Goal: Information Seeking & Learning: Learn about a topic

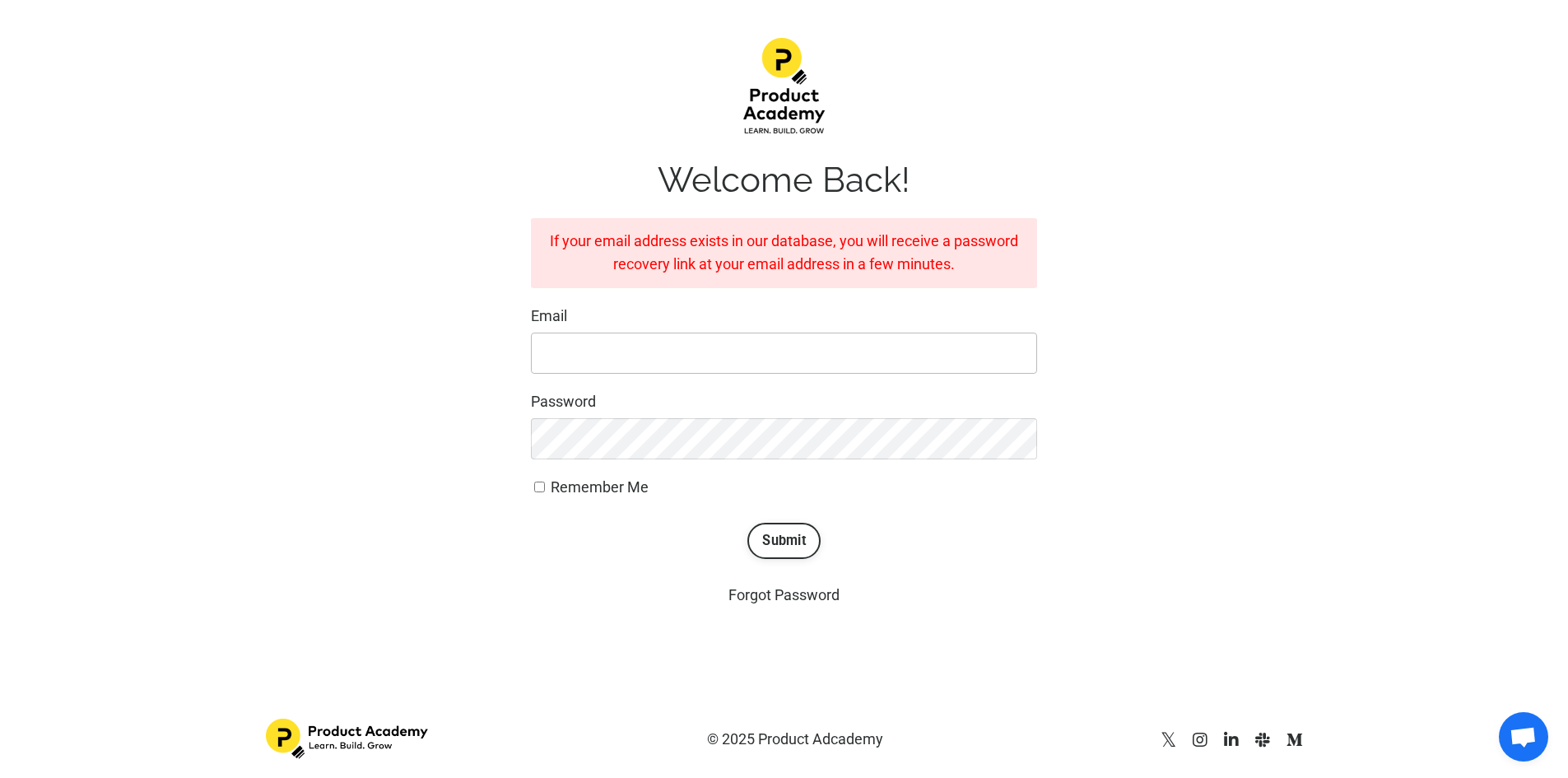
scroll to position [143, 0]
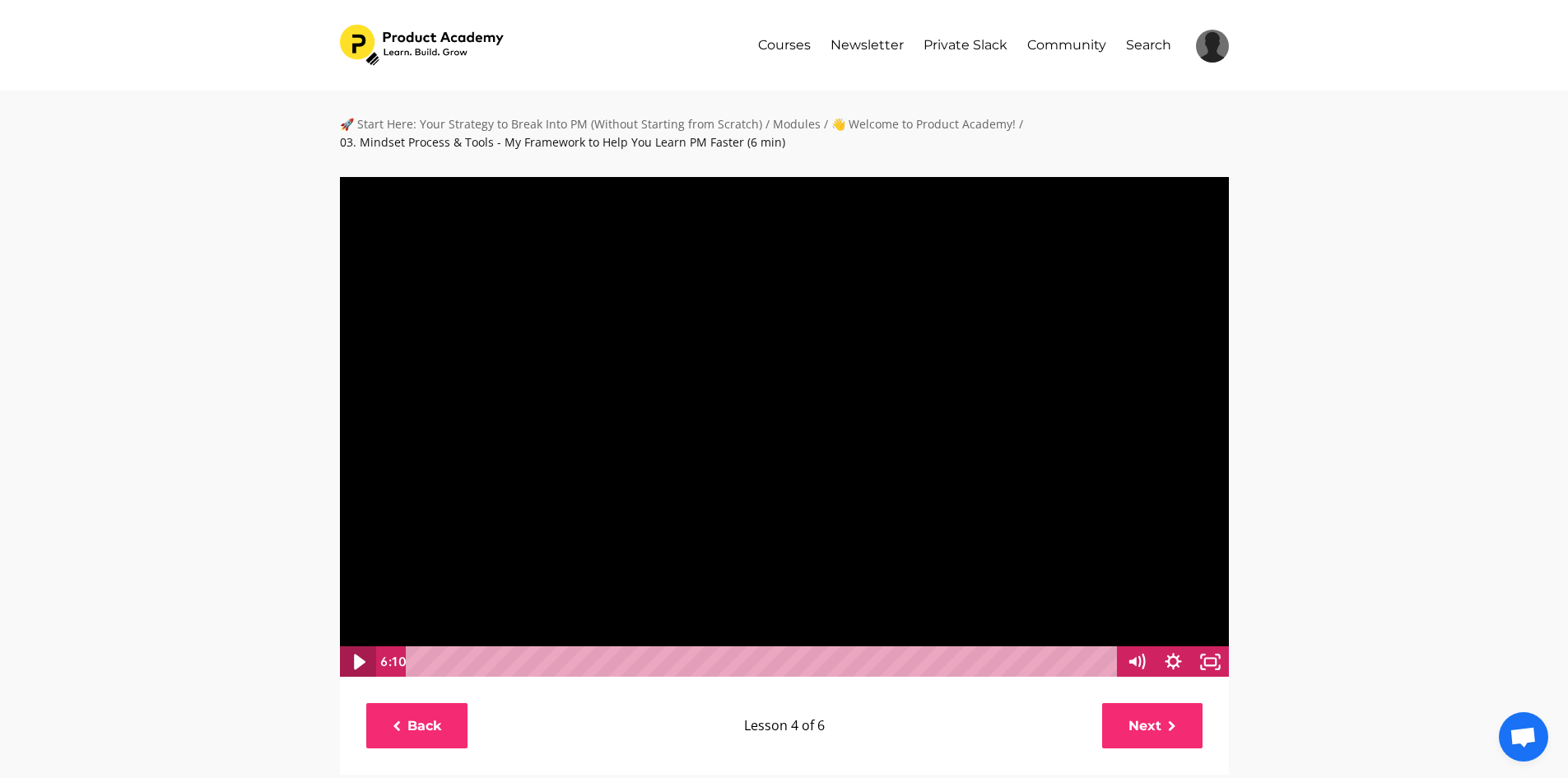
click at [353, 661] on icon "Play Video" at bounding box center [359, 661] width 45 height 38
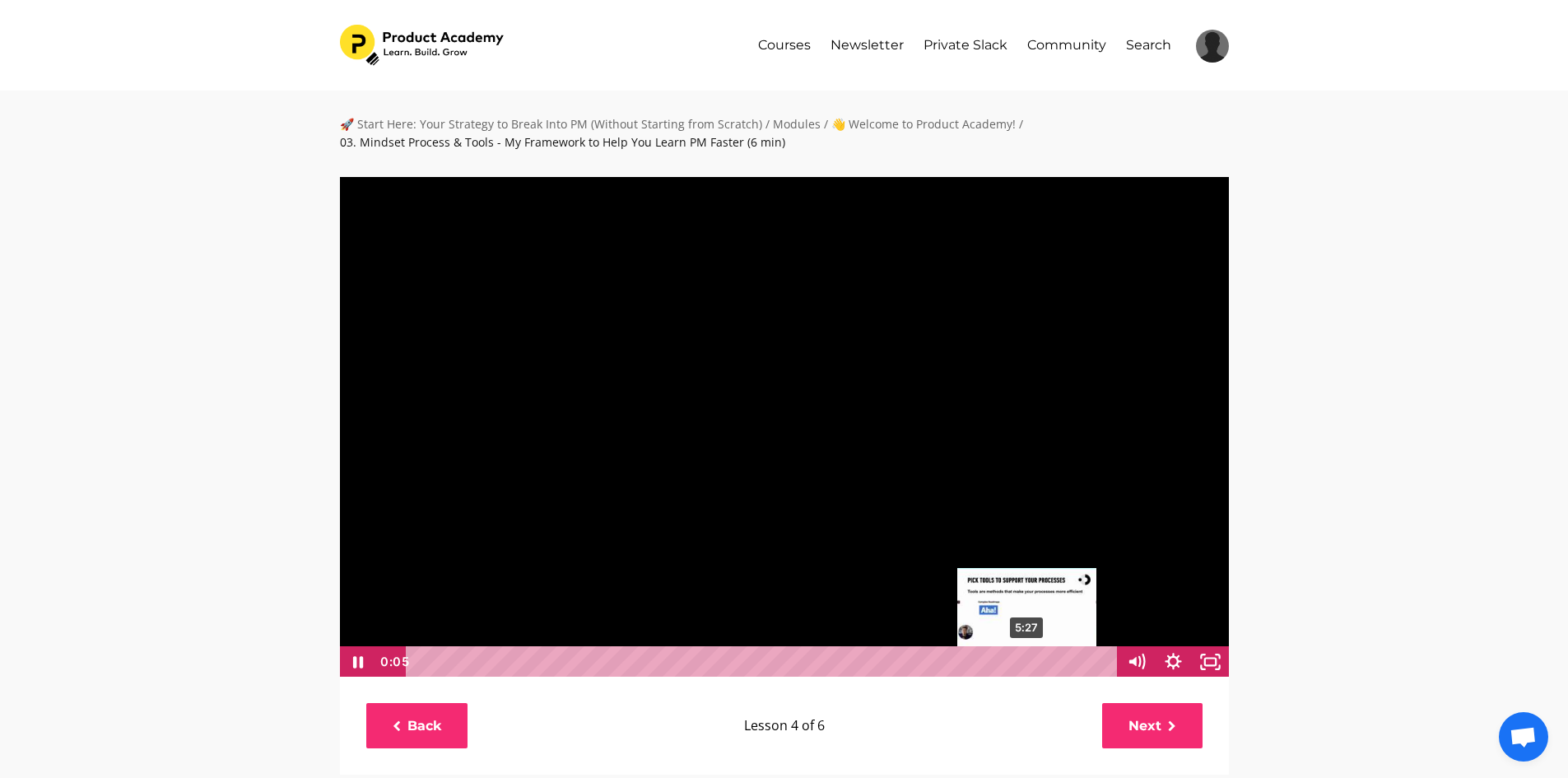
click at [434, 662] on div "Playbar" at bounding box center [428, 662] width 11 height 11
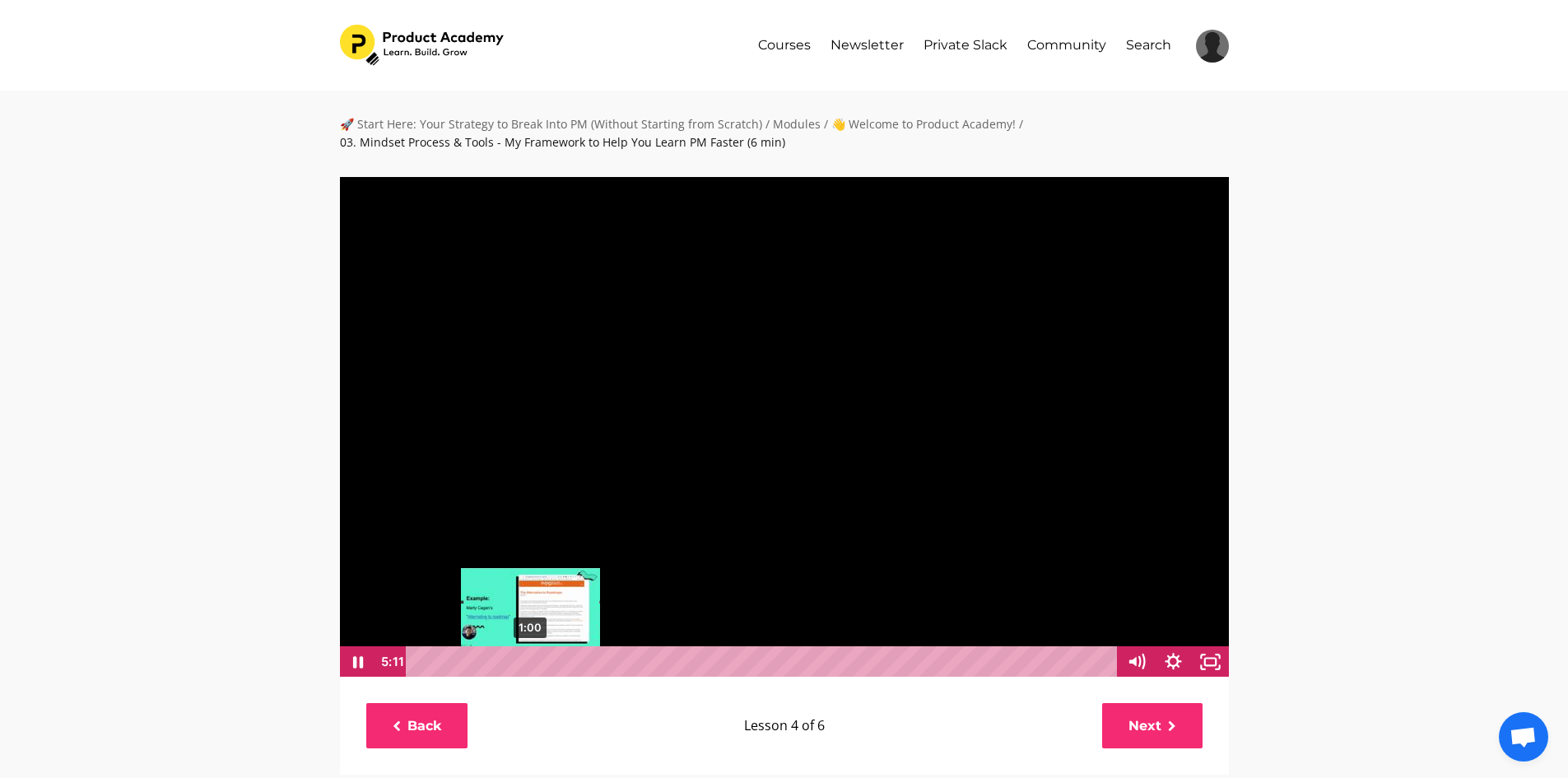
scroll to position [1, 0]
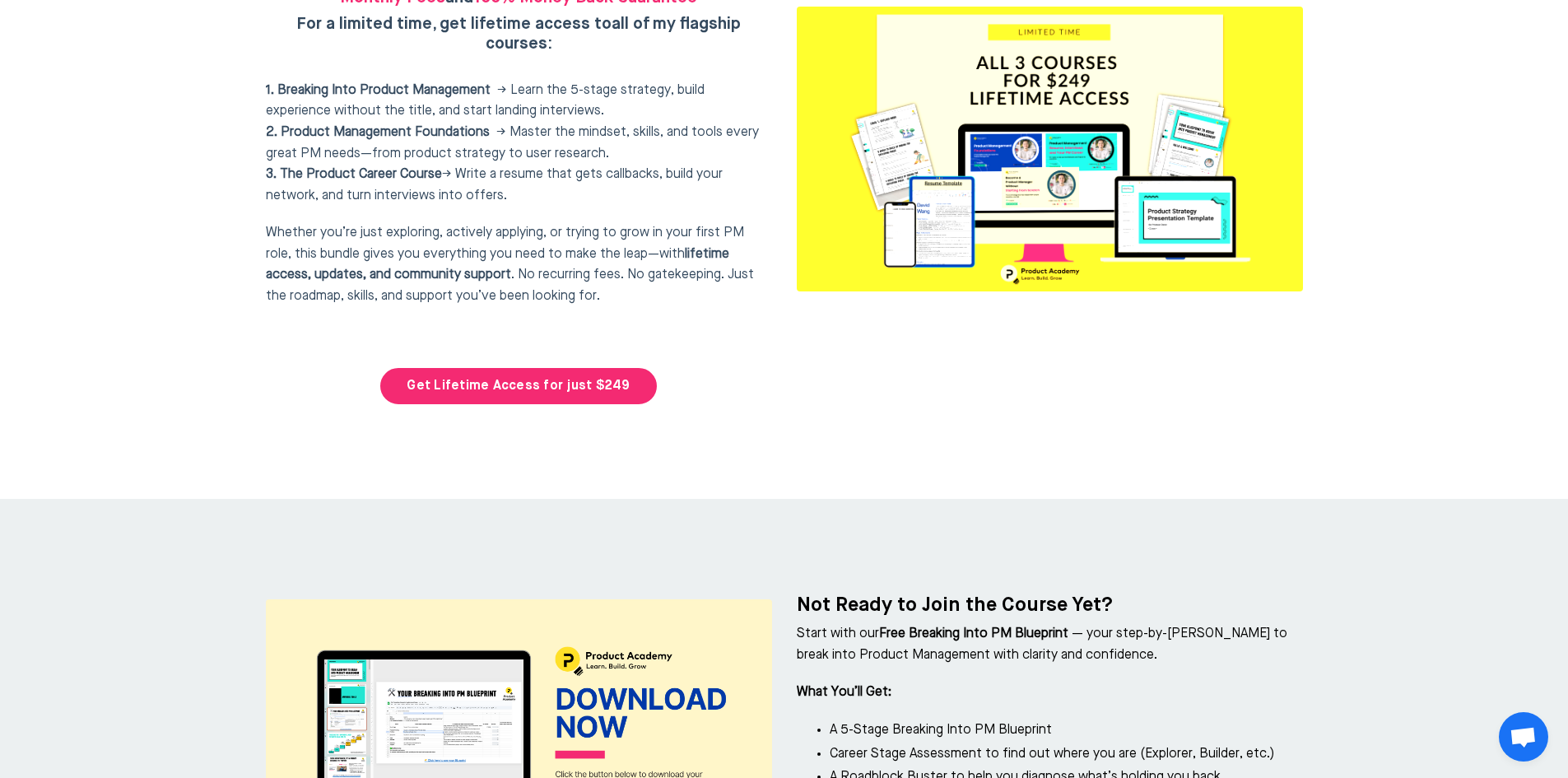
scroll to position [6975, 0]
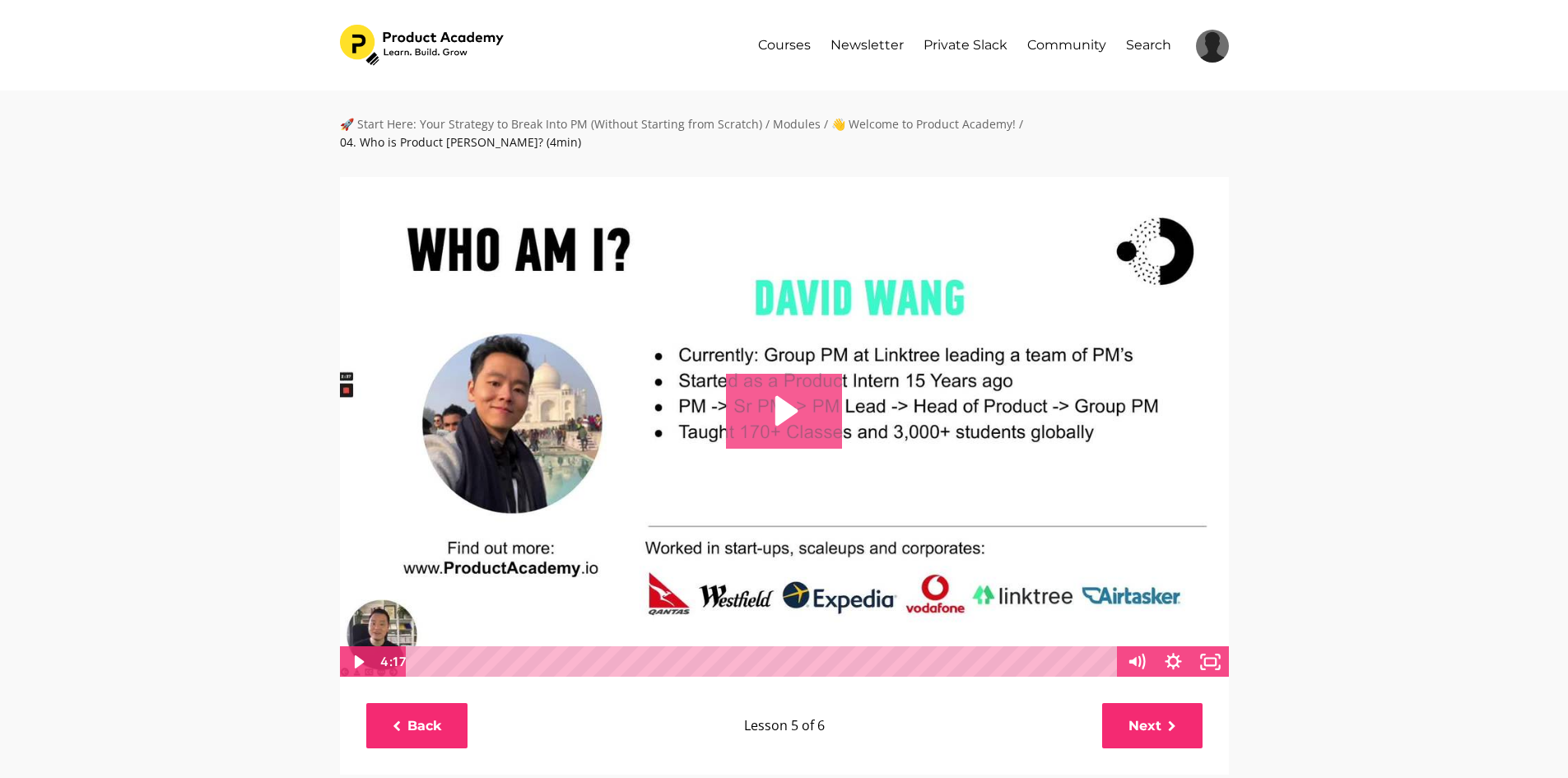
click at [778, 413] on icon "Play Video: sites/127338/video/OAIXC0cQNesgn0S0Q6LM_Who_is_Product_Dave.mp4" at bounding box center [784, 411] width 116 height 74
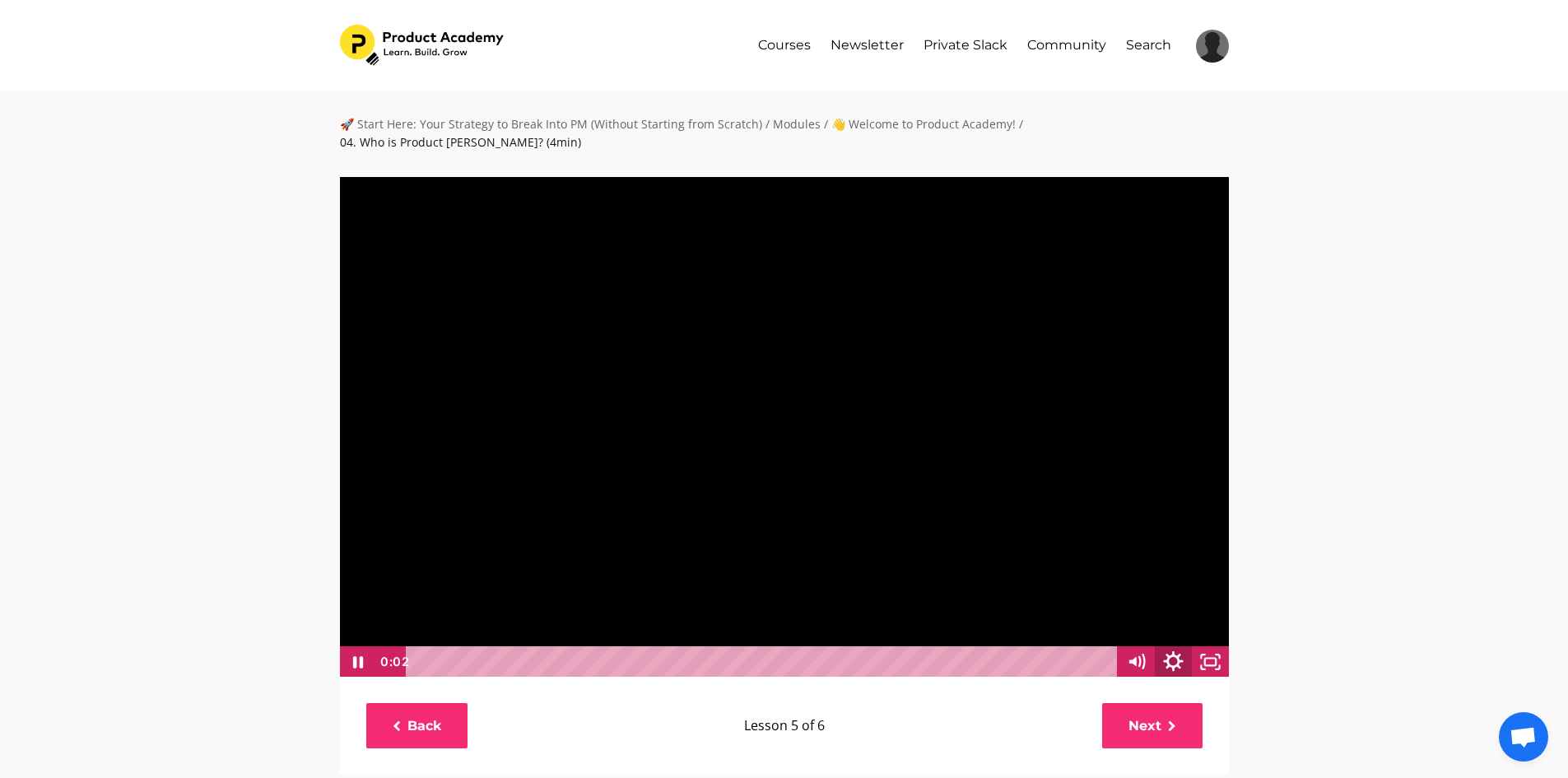
click at [1178, 651] on icon "Show settings menu" at bounding box center [1173, 660] width 19 height 19
click at [1212, 583] on span "1x" at bounding box center [1188, 599] width 65 height 32
click at [1212, 458] on label "0.75x" at bounding box center [1155, 441] width 148 height 32
click at [1082, 427] on input "0.75x" at bounding box center [1081, 426] width 1 height 1
click at [1196, 586] on span "0.75x" at bounding box center [1188, 599] width 65 height 32
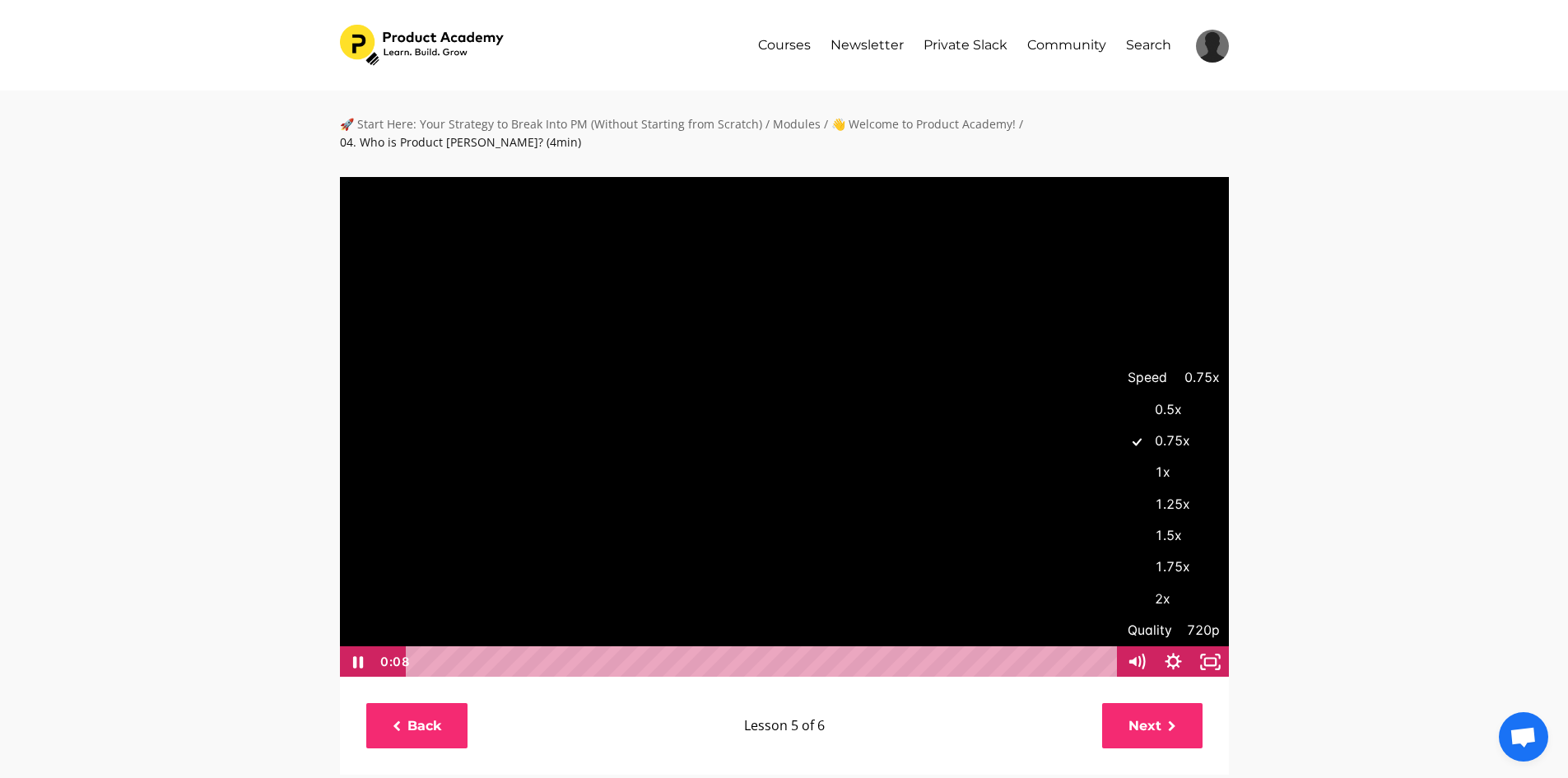
click at [1178, 521] on label "1.5x" at bounding box center [1174, 536] width 111 height 32
click at [1118, 521] on input "1.5x" at bounding box center [1118, 520] width 1 height 1
radio input "true"
click at [1353, 596] on div "🚀 Start Here: Your Strategy to Break Into PM (Without Starting from Scratch) / …" at bounding box center [784, 716] width 1568 height 1251
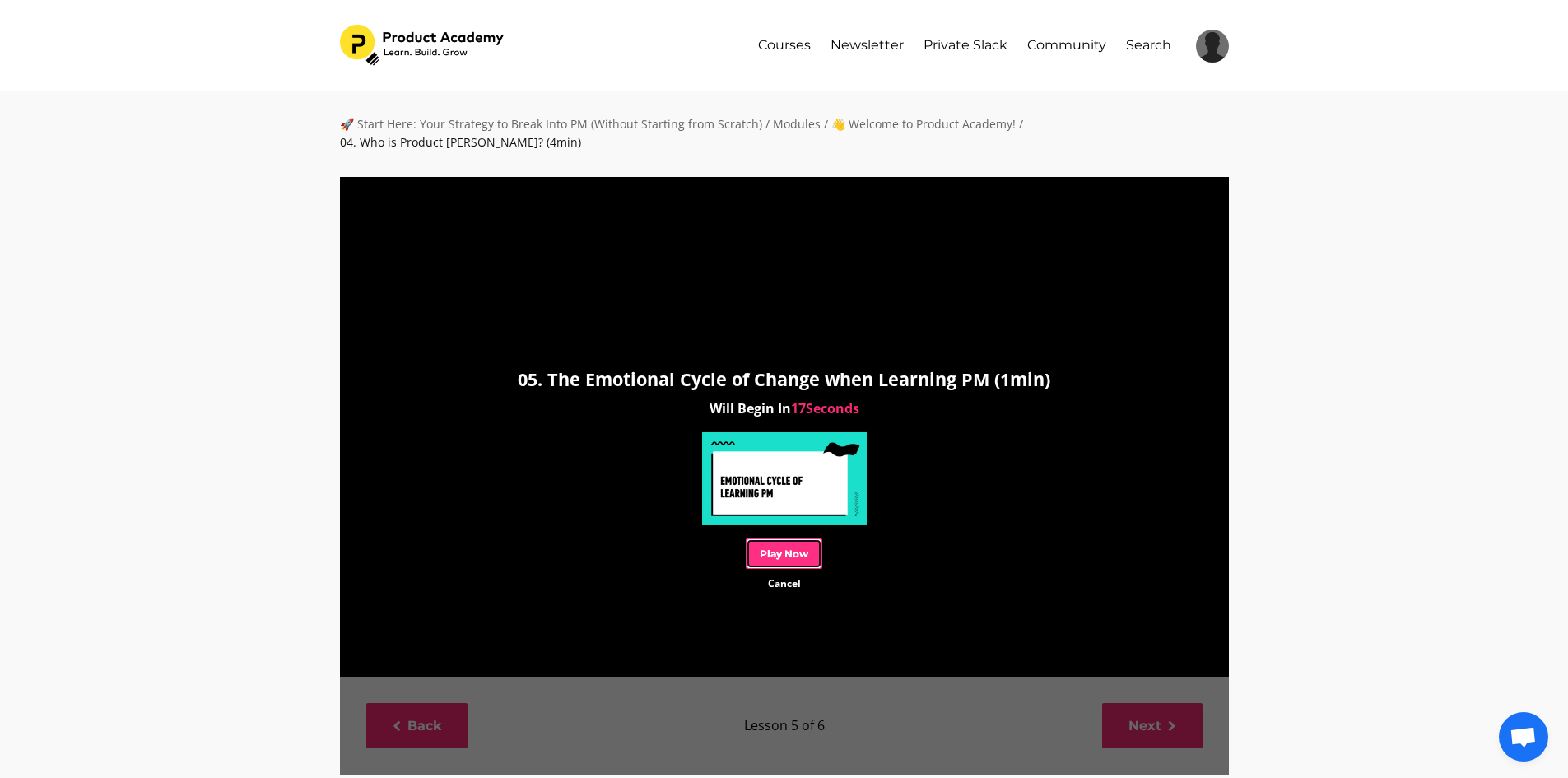
click at [803, 539] on link "Play Now" at bounding box center [784, 554] width 77 height 31
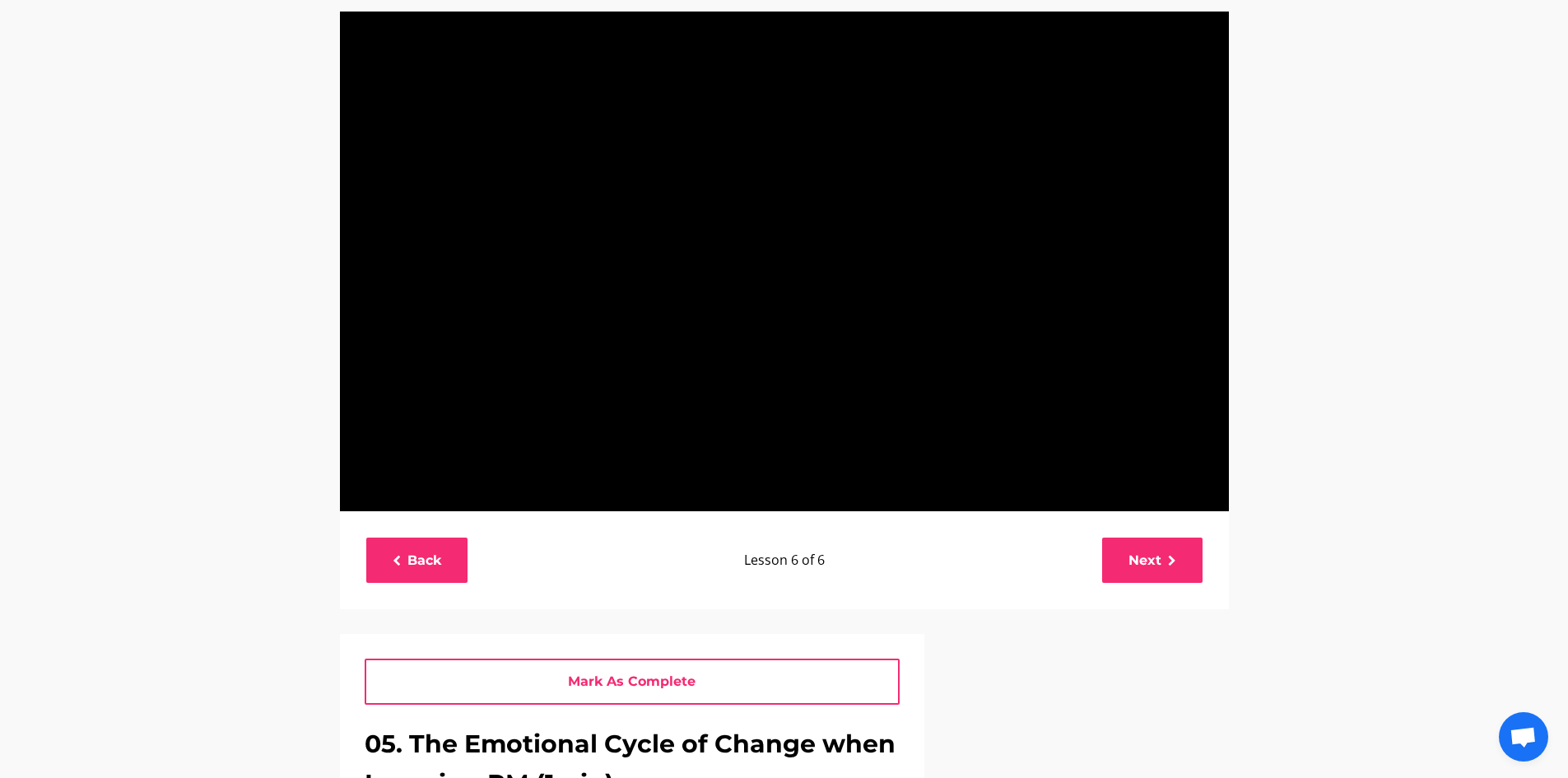
scroll to position [165, 0]
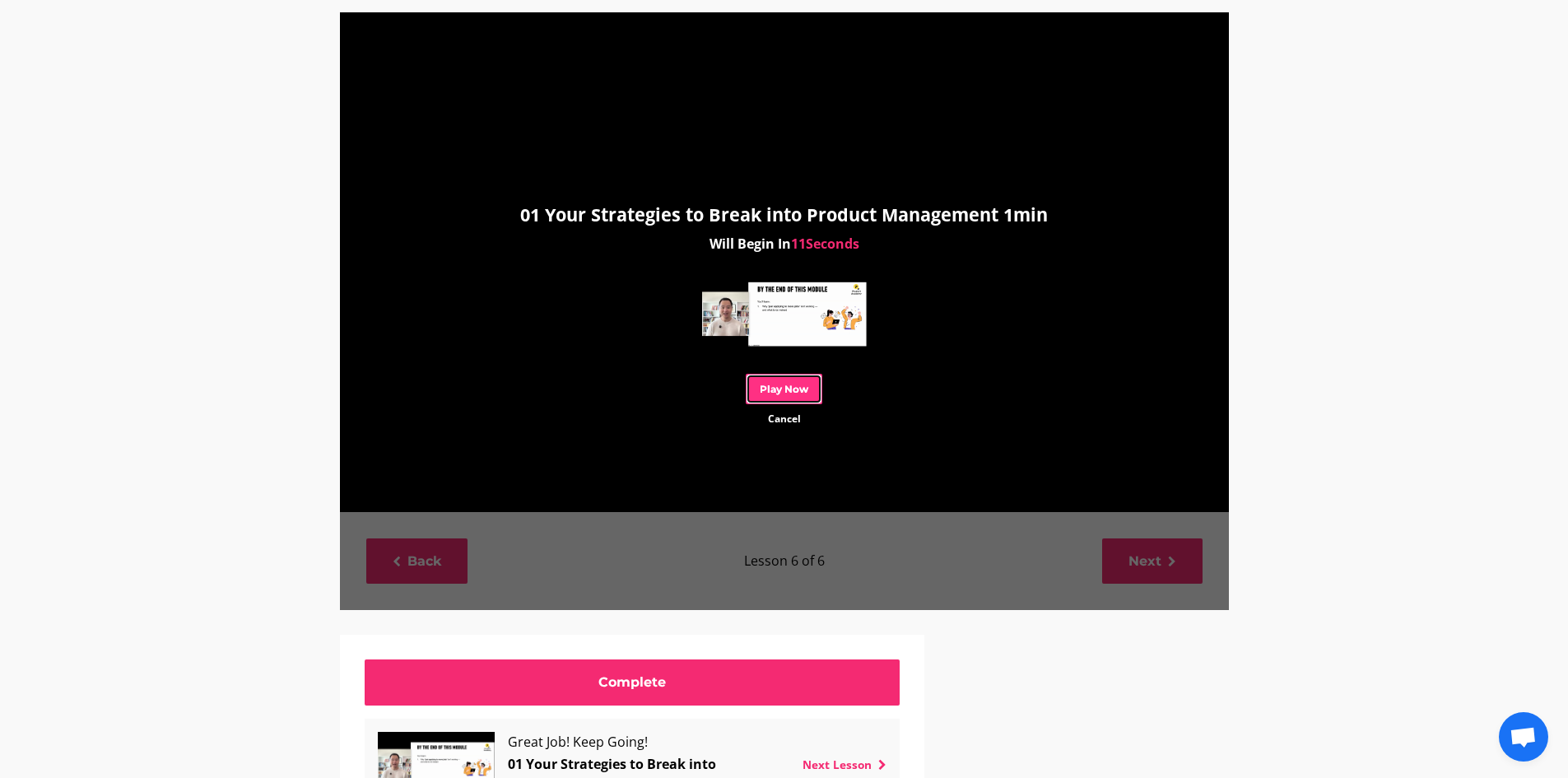
click at [798, 386] on link "Play Now" at bounding box center [784, 389] width 77 height 31
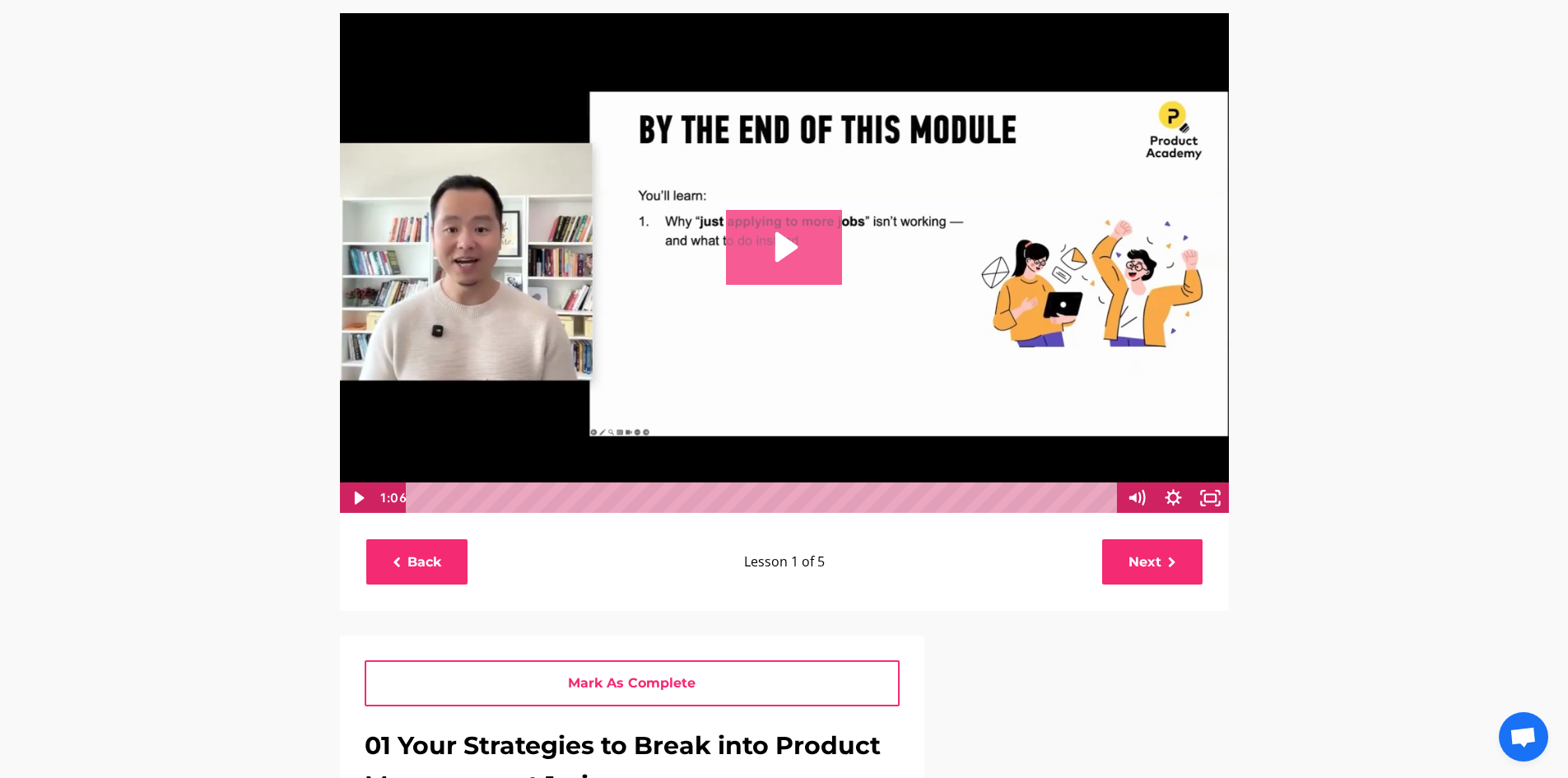
scroll to position [165, 0]
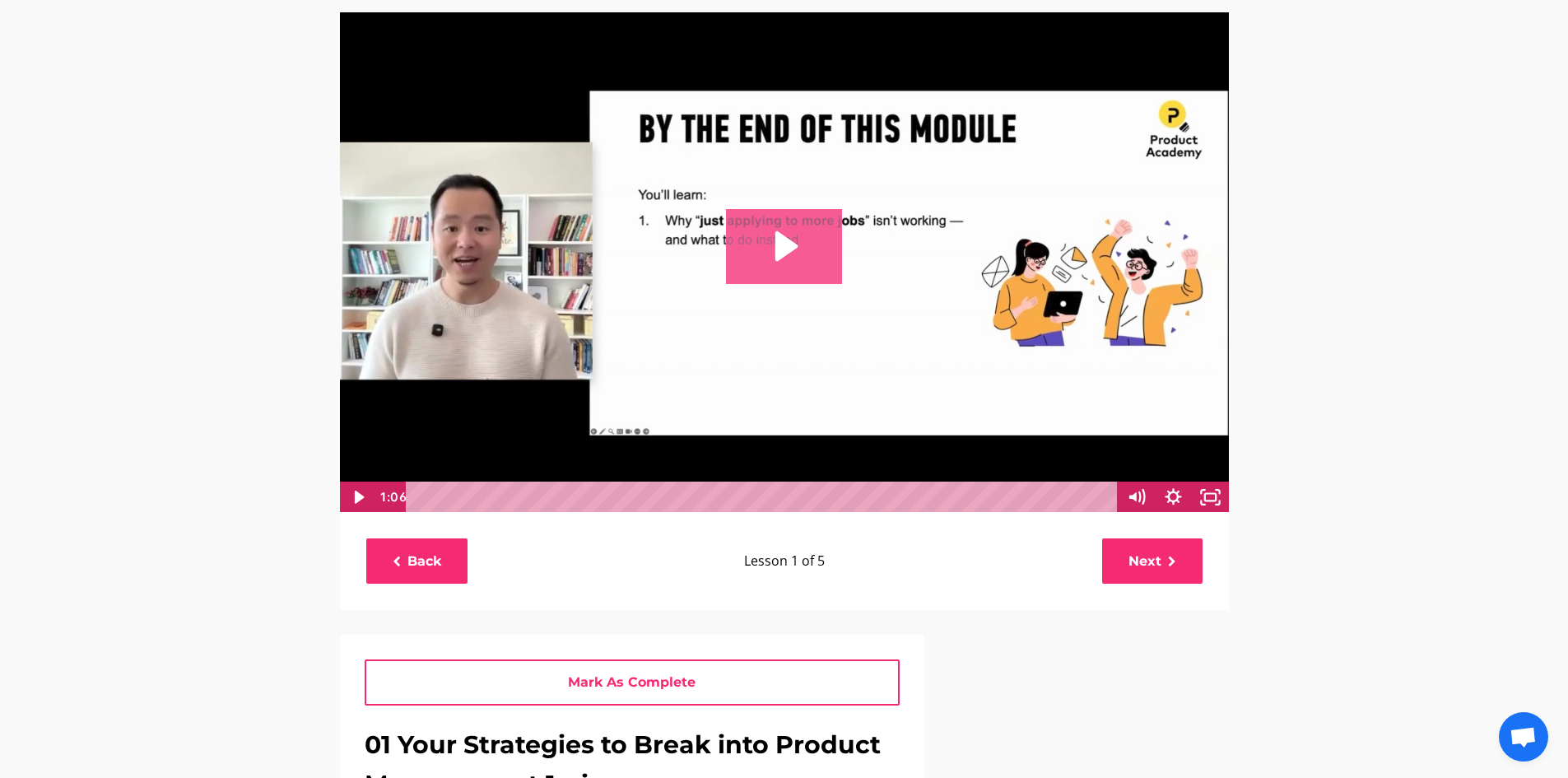
click at [799, 246] on icon "Play Video: file-uploads/sites/127338/video/d46a8-8ee-c3a-1ae7-11f517800_01_You…" at bounding box center [784, 246] width 116 height 74
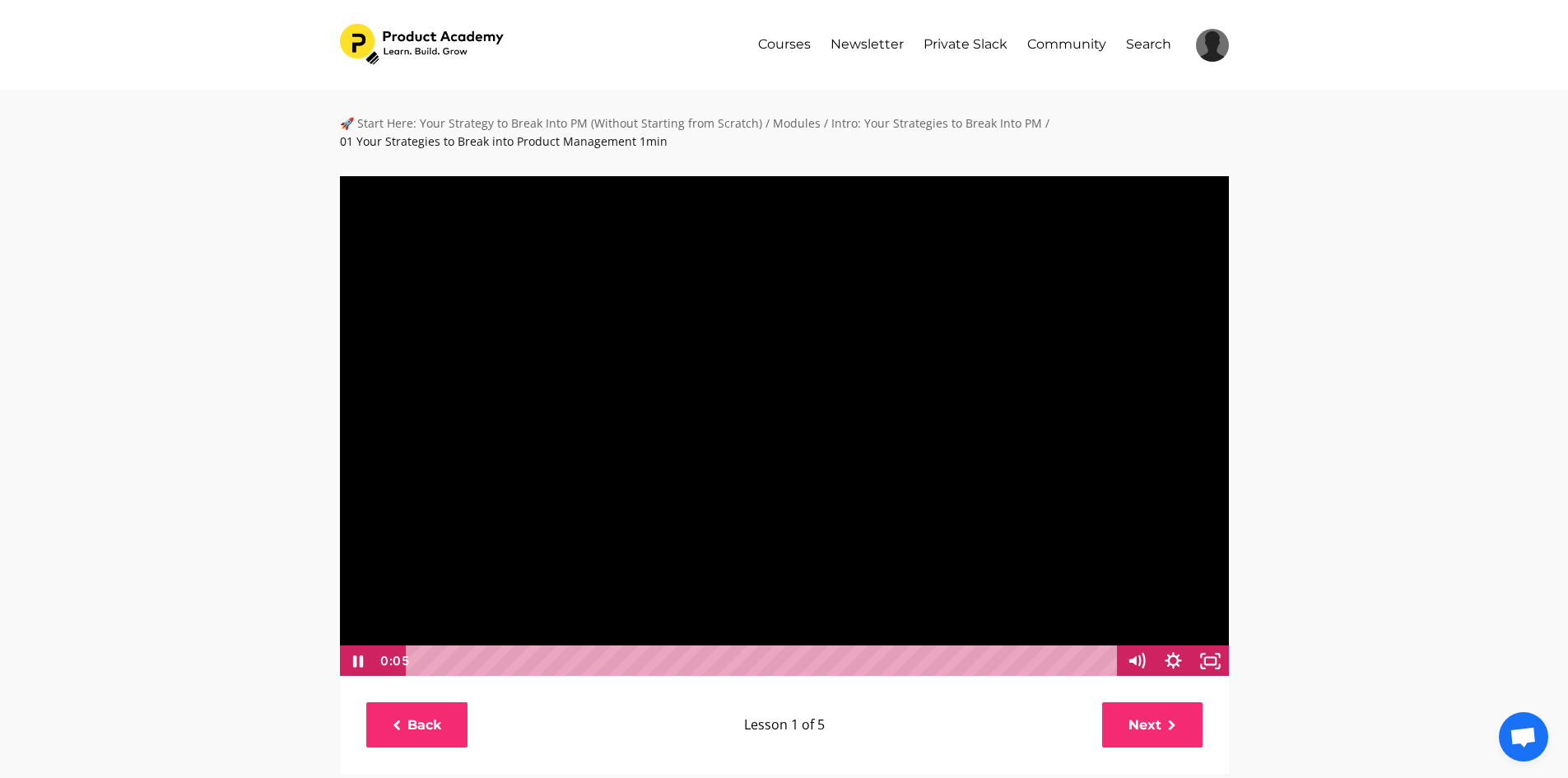
scroll to position [0, 0]
click at [1166, 664] on icon "Show settings menu" at bounding box center [1174, 662] width 37 height 32
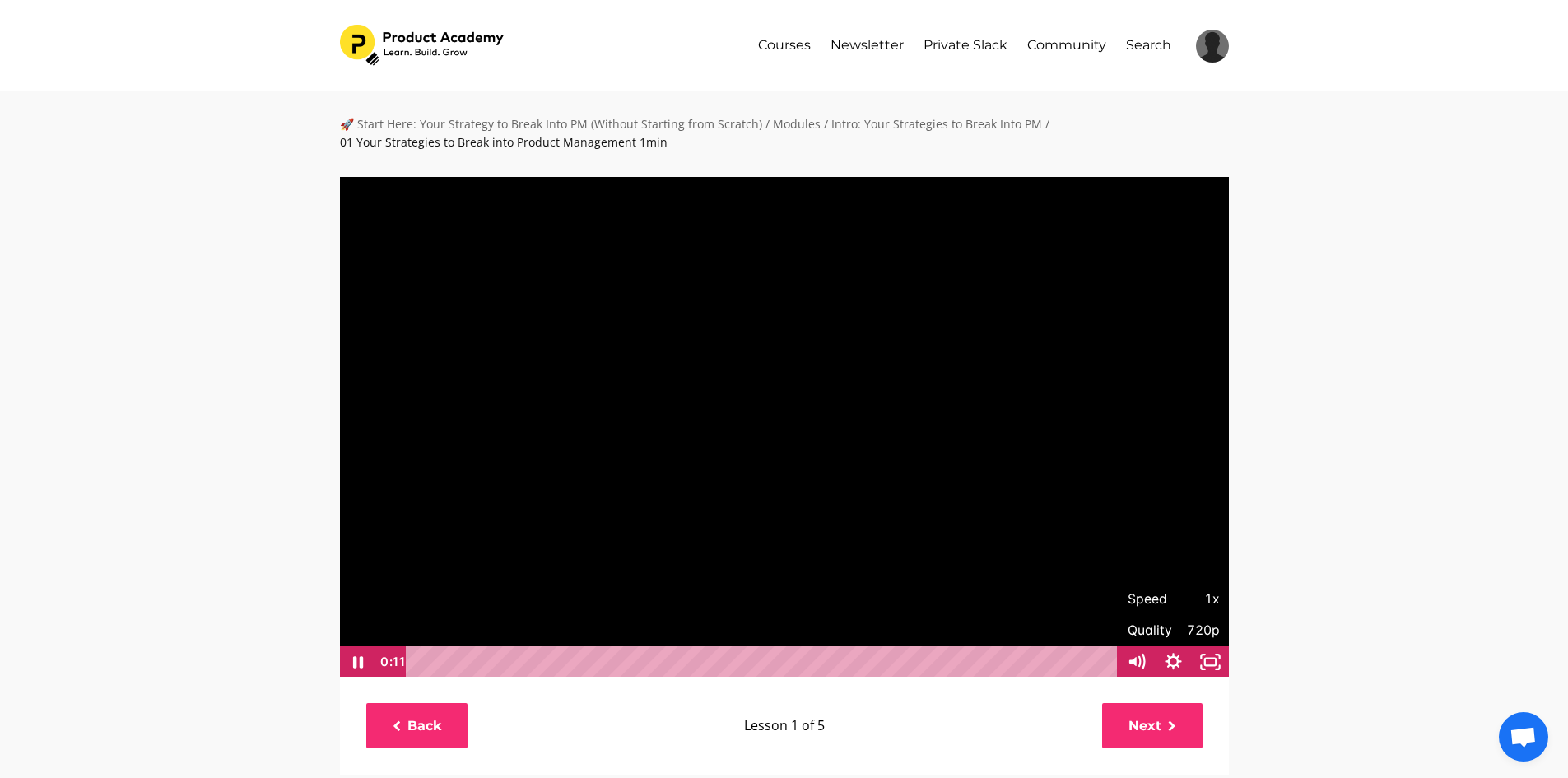
click at [1203, 598] on span "1x" at bounding box center [1197, 599] width 46 height 32
click at [1181, 536] on label "1.5x" at bounding box center [1174, 536] width 111 height 32
click at [1118, 521] on input "1.5x" at bounding box center [1118, 520] width 1 height 1
radio input "true"
click at [1511, 504] on div "🚀 Start Here: Your Strategy to Break Into PM (Without Starting from Scratch) / …" at bounding box center [784, 716] width 1568 height 1251
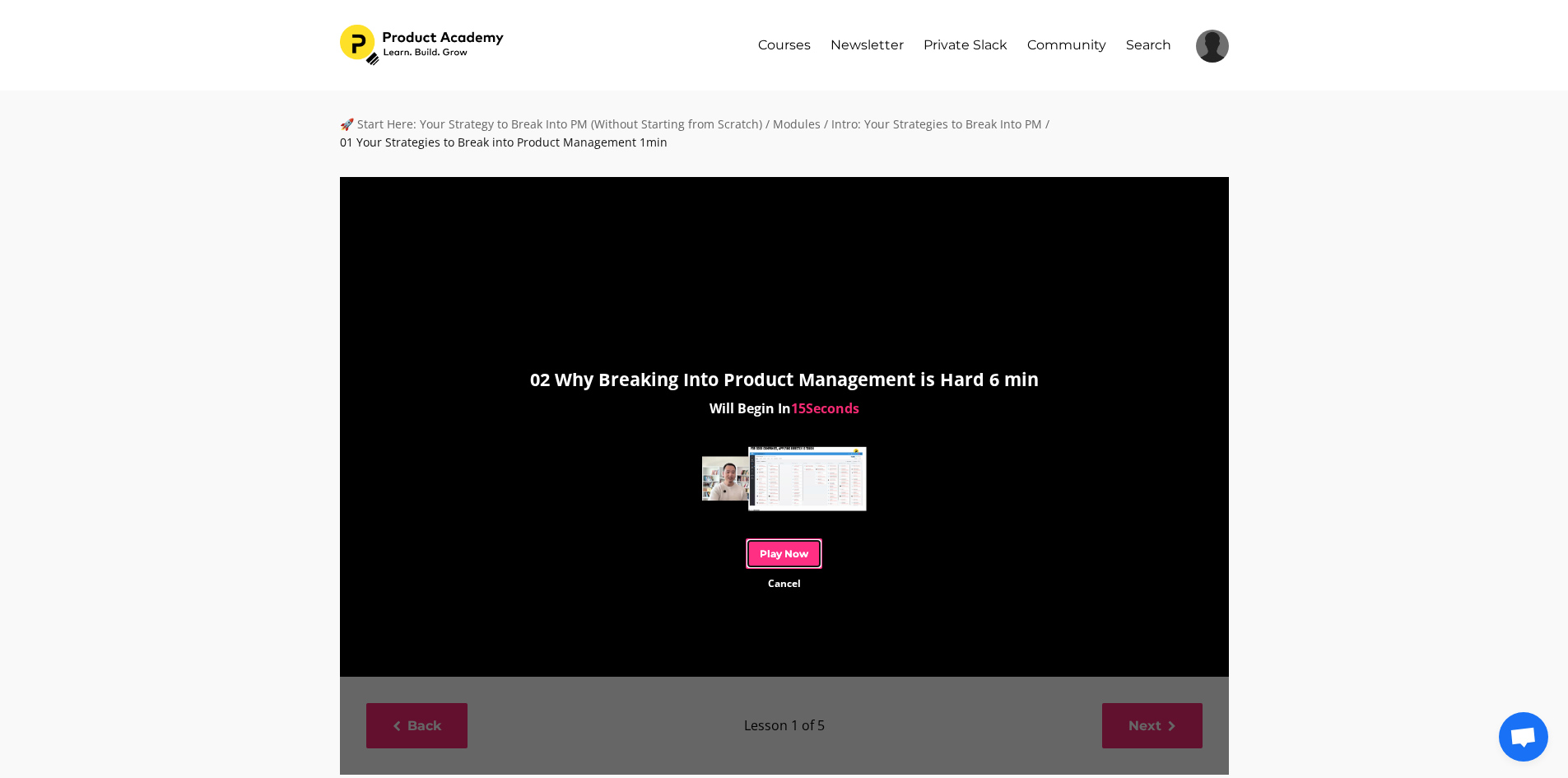
click at [786, 549] on link "Play Now" at bounding box center [784, 554] width 77 height 31
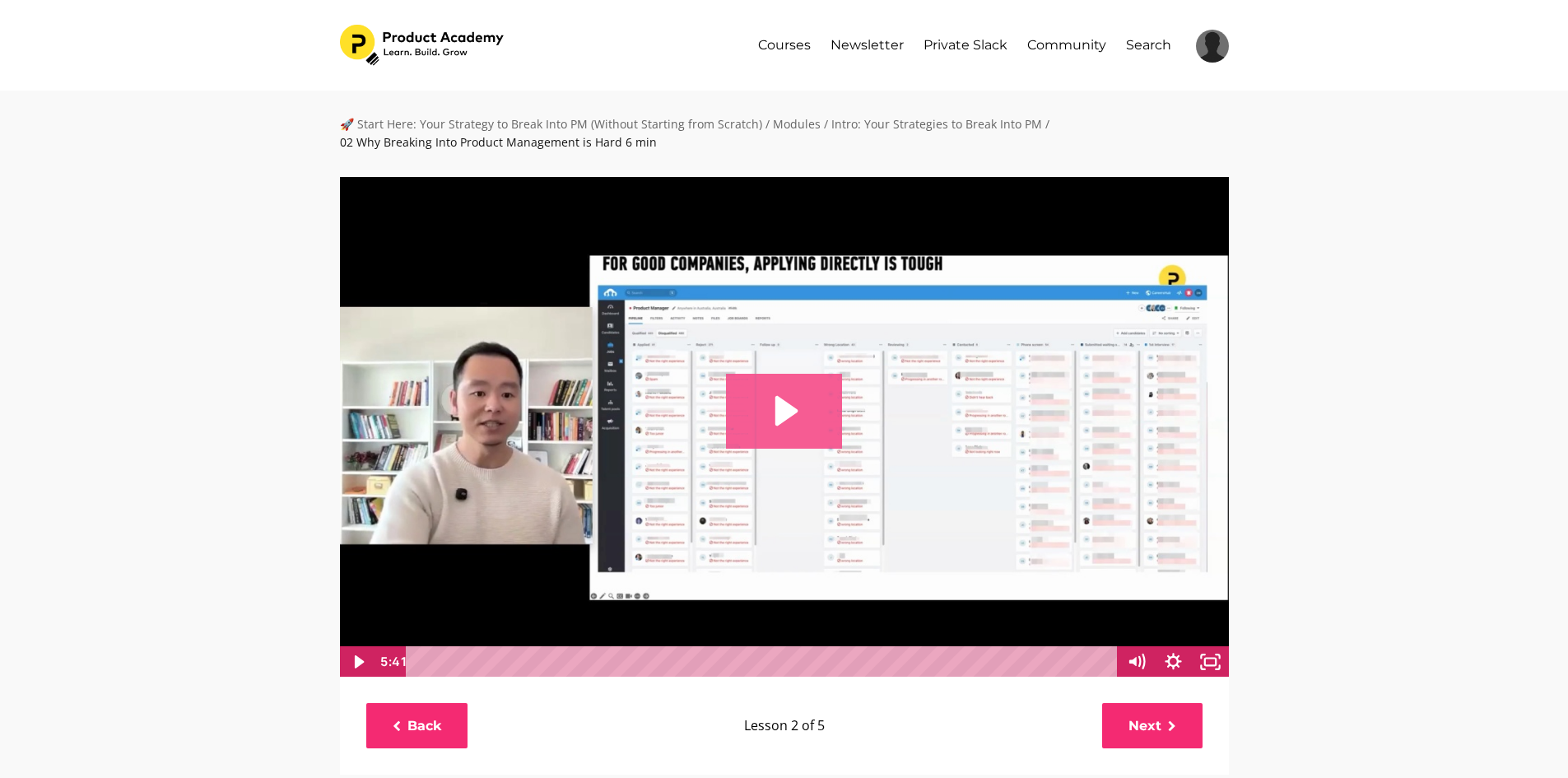
click at [767, 409] on icon "Play Video: file-uploads/sites/127338/video/0e1a6ad-216-aca-cb83-4a5c645dc6e_02…" at bounding box center [784, 411] width 116 height 74
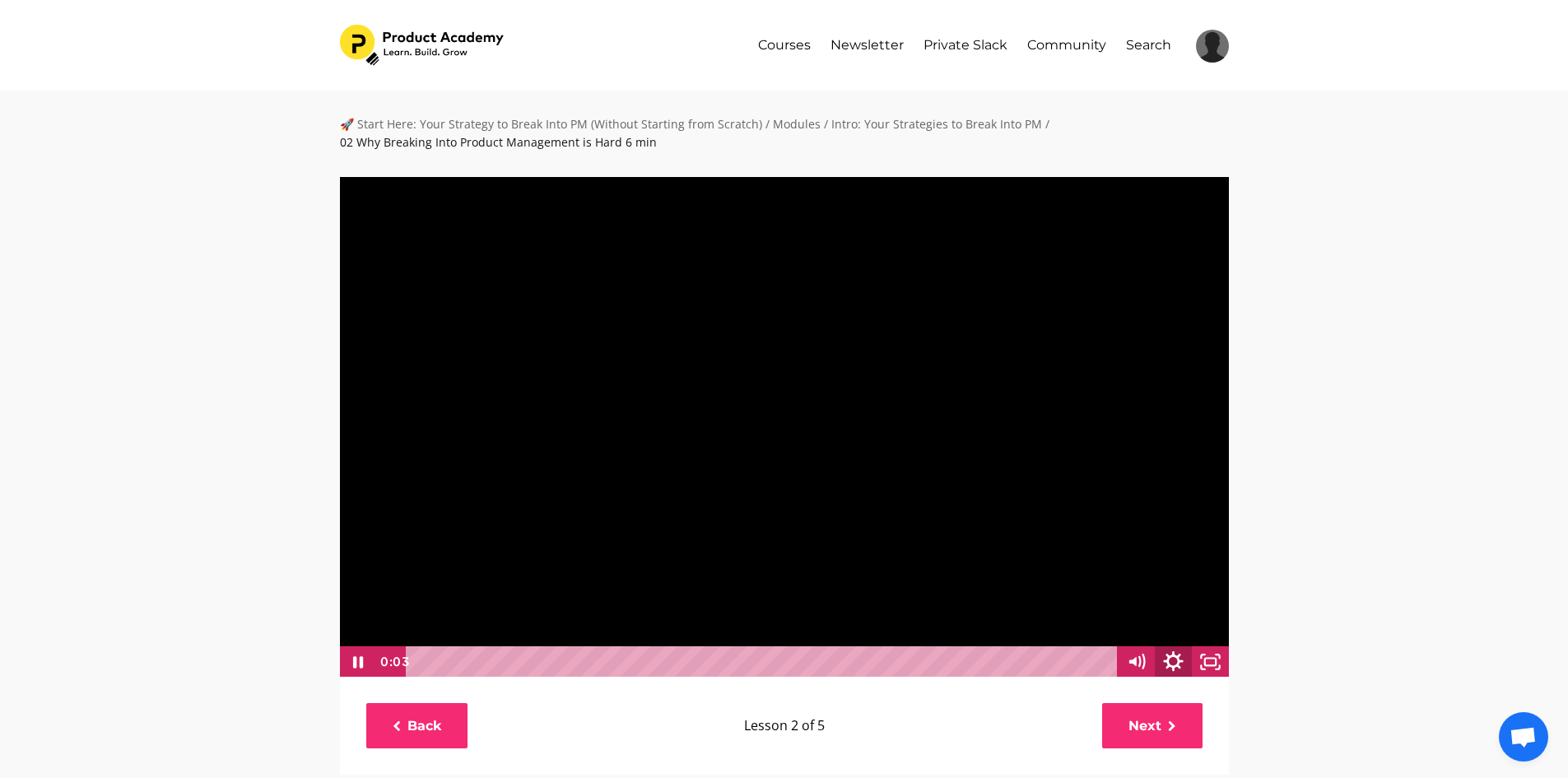
click at [1179, 657] on icon "Show settings menu" at bounding box center [1173, 660] width 19 height 19
click at [1194, 593] on span "1x" at bounding box center [1188, 599] width 65 height 32
click at [1182, 535] on label "1.5x" at bounding box center [1174, 536] width 111 height 32
click at [1118, 521] on input "1.5x" at bounding box center [1118, 520] width 1 height 1
radio input "true"
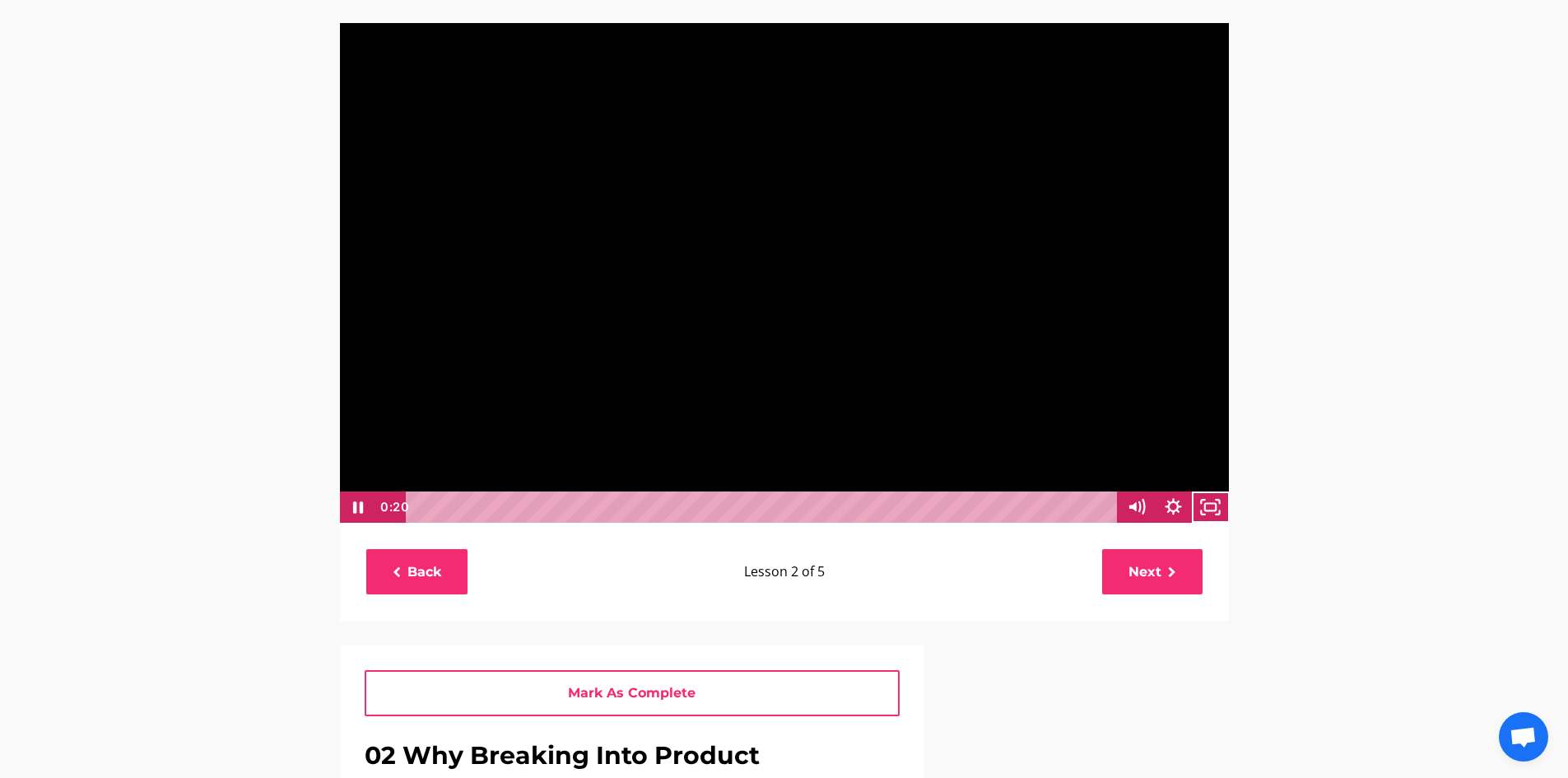
scroll to position [130, 0]
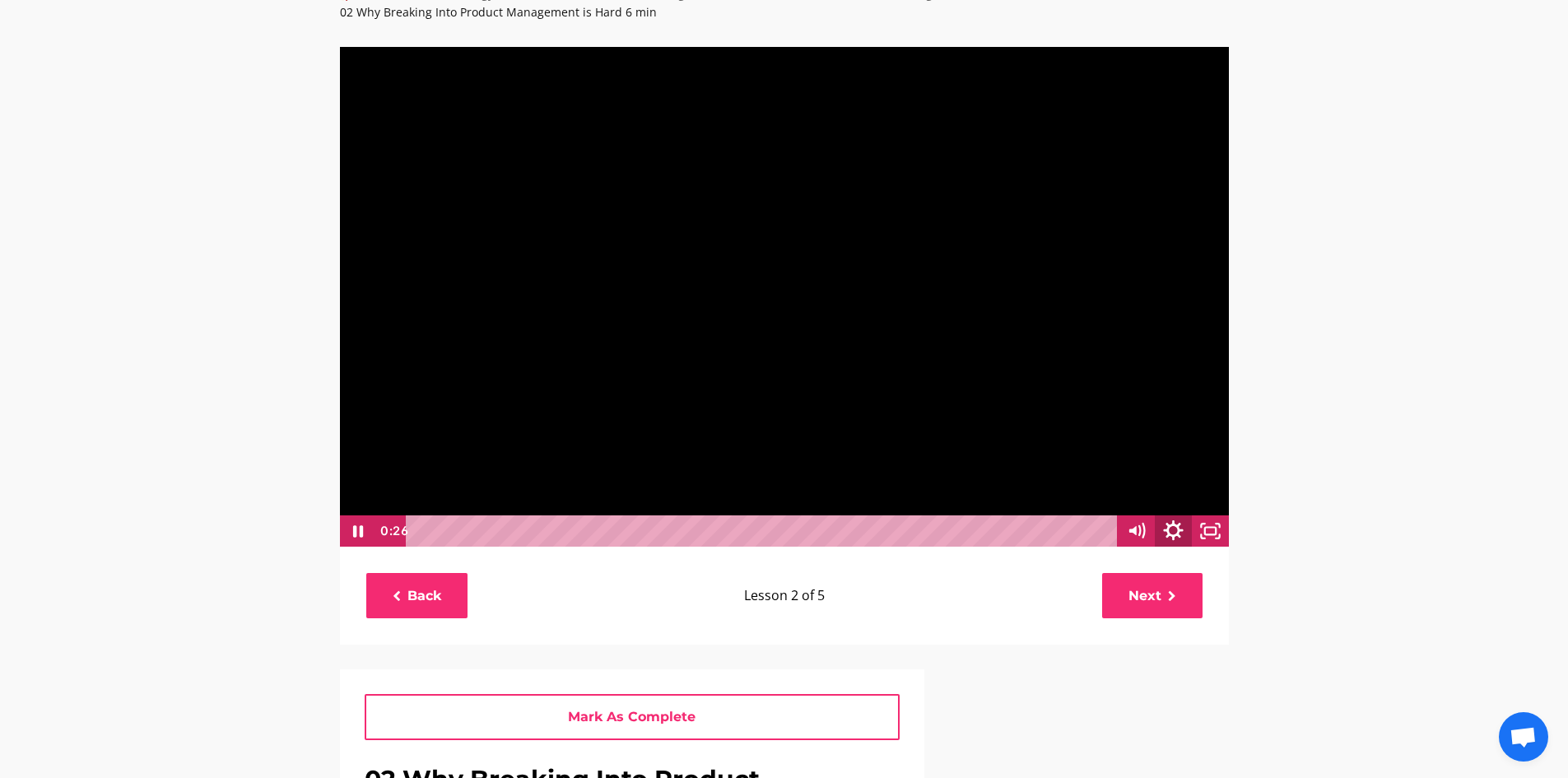
click at [1182, 529] on icon "Show settings menu" at bounding box center [1174, 530] width 45 height 38
click at [1214, 474] on span "1.5x" at bounding box center [1197, 468] width 46 height 32
click at [1199, 437] on label "1.75x" at bounding box center [1174, 437] width 111 height 32
click at [1118, 422] on input "1.75x" at bounding box center [1118, 421] width 1 height 1
radio input "true"
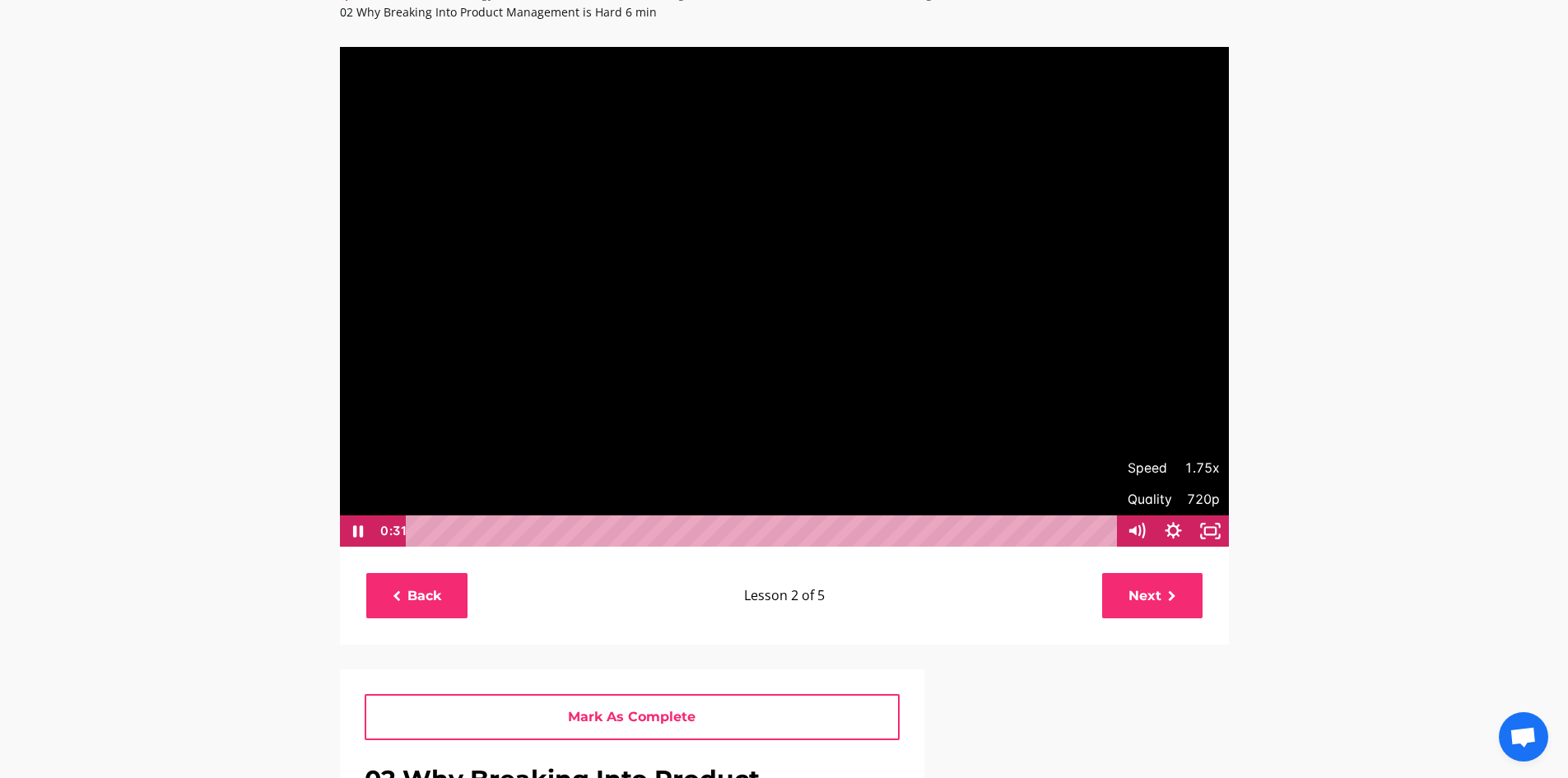
click at [1345, 525] on div "🚀 Start Here: Your Strategy to Break Into PM (Without Starting from Scratch) / …" at bounding box center [784, 585] width 1568 height 1251
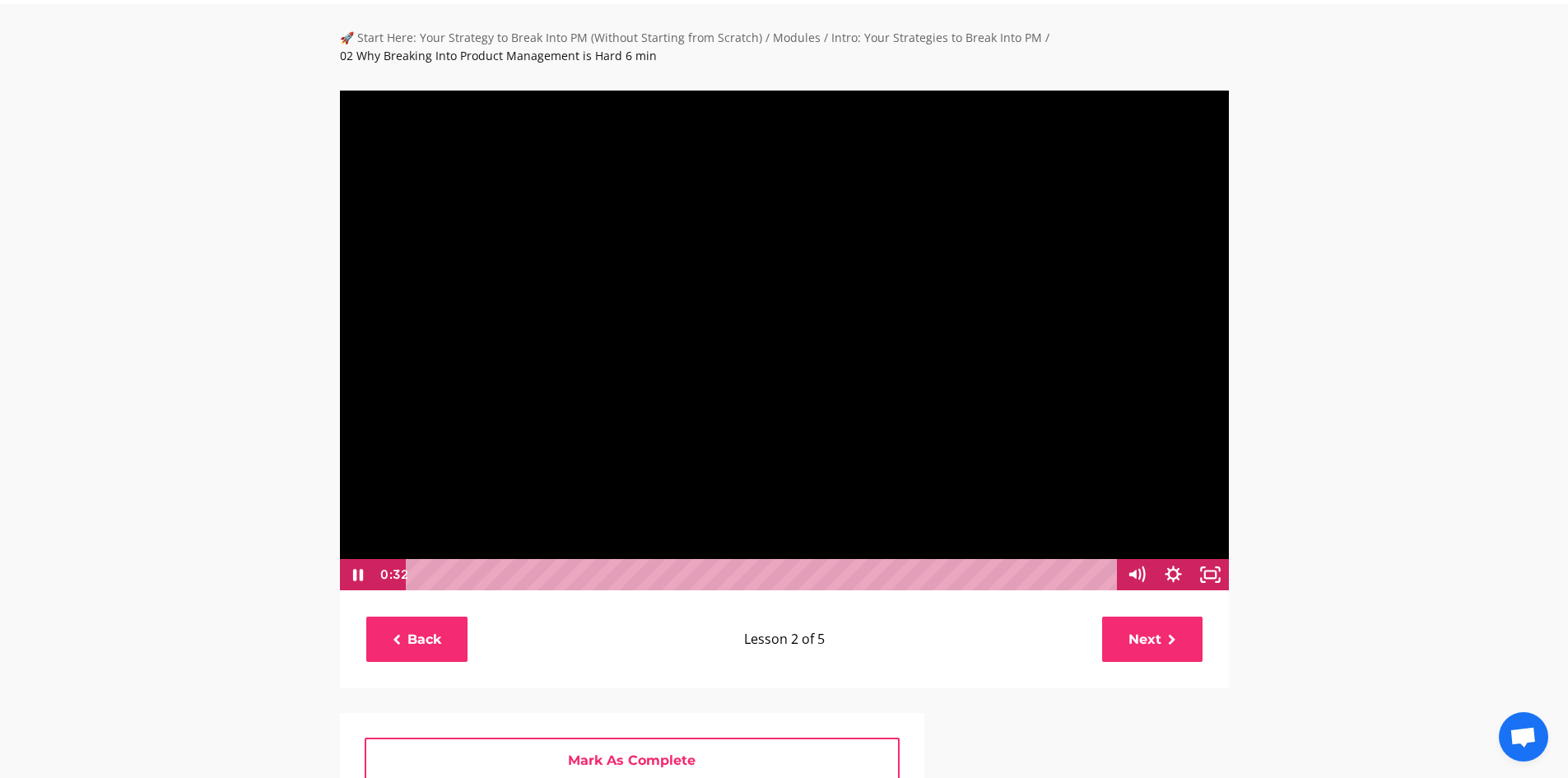
scroll to position [47, 0]
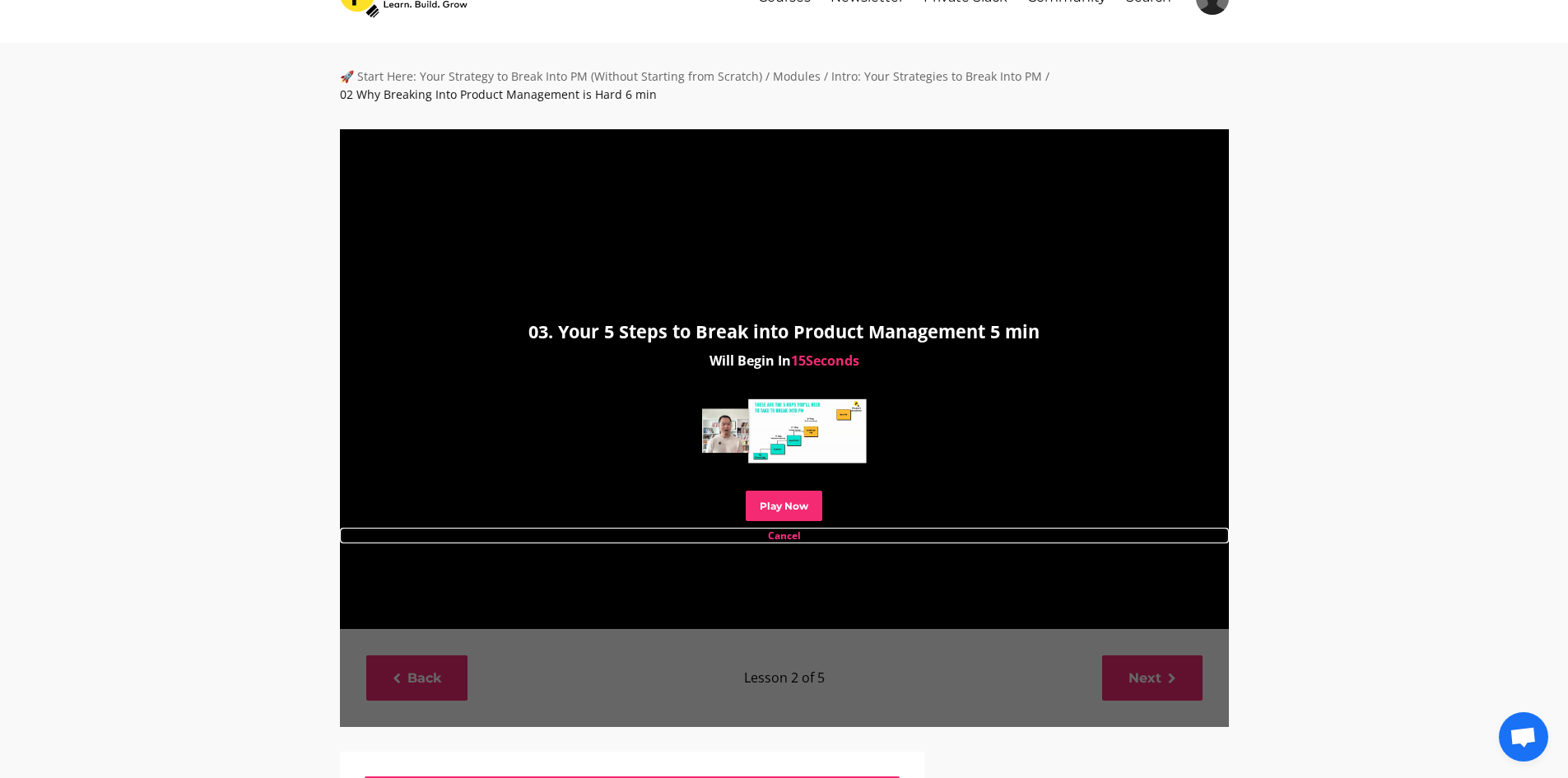
click at [767, 529] on link "Cancel" at bounding box center [784, 535] width 889 height 16
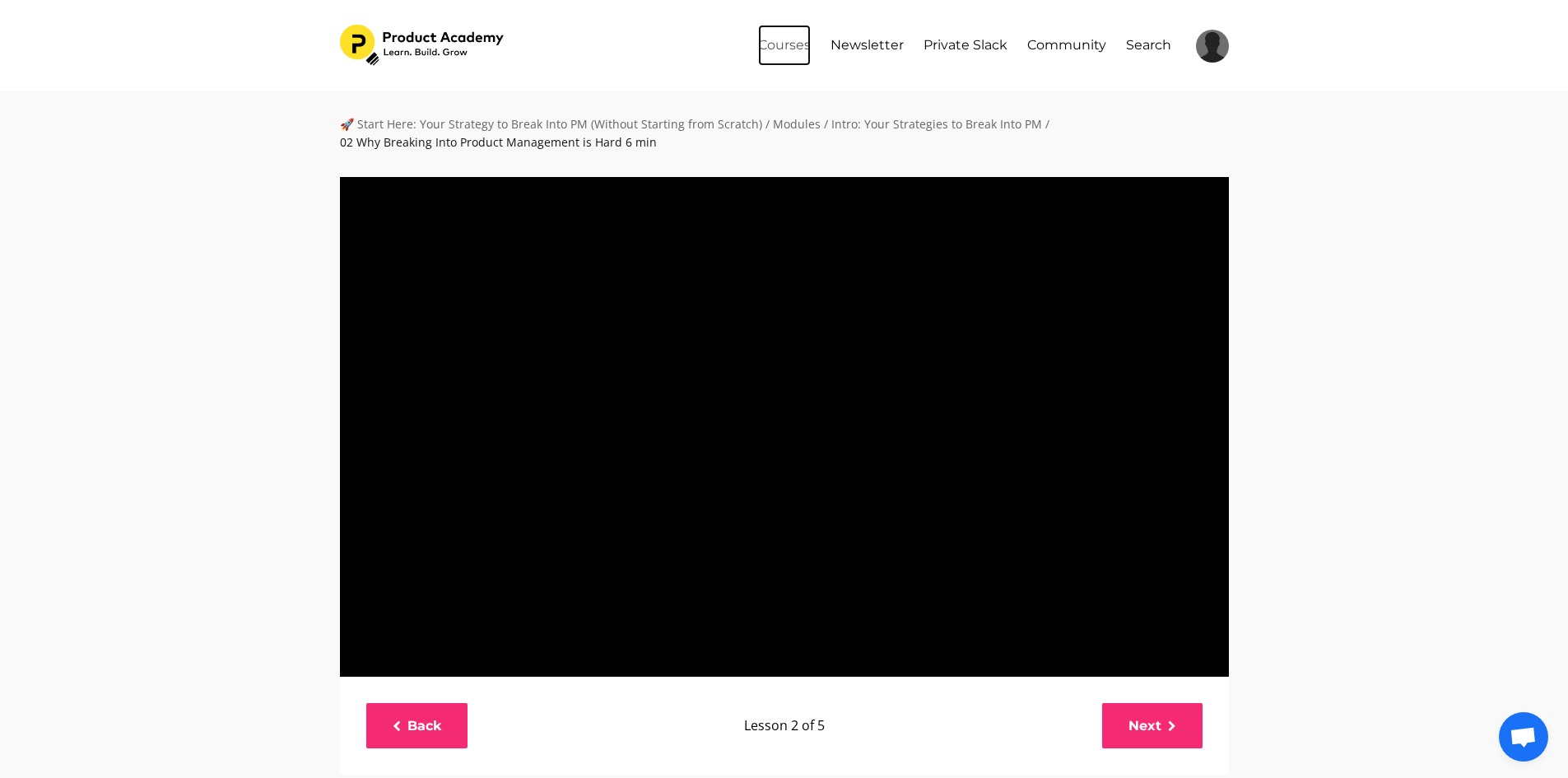
click at [773, 44] on link "Courses" at bounding box center [784, 45] width 53 height 41
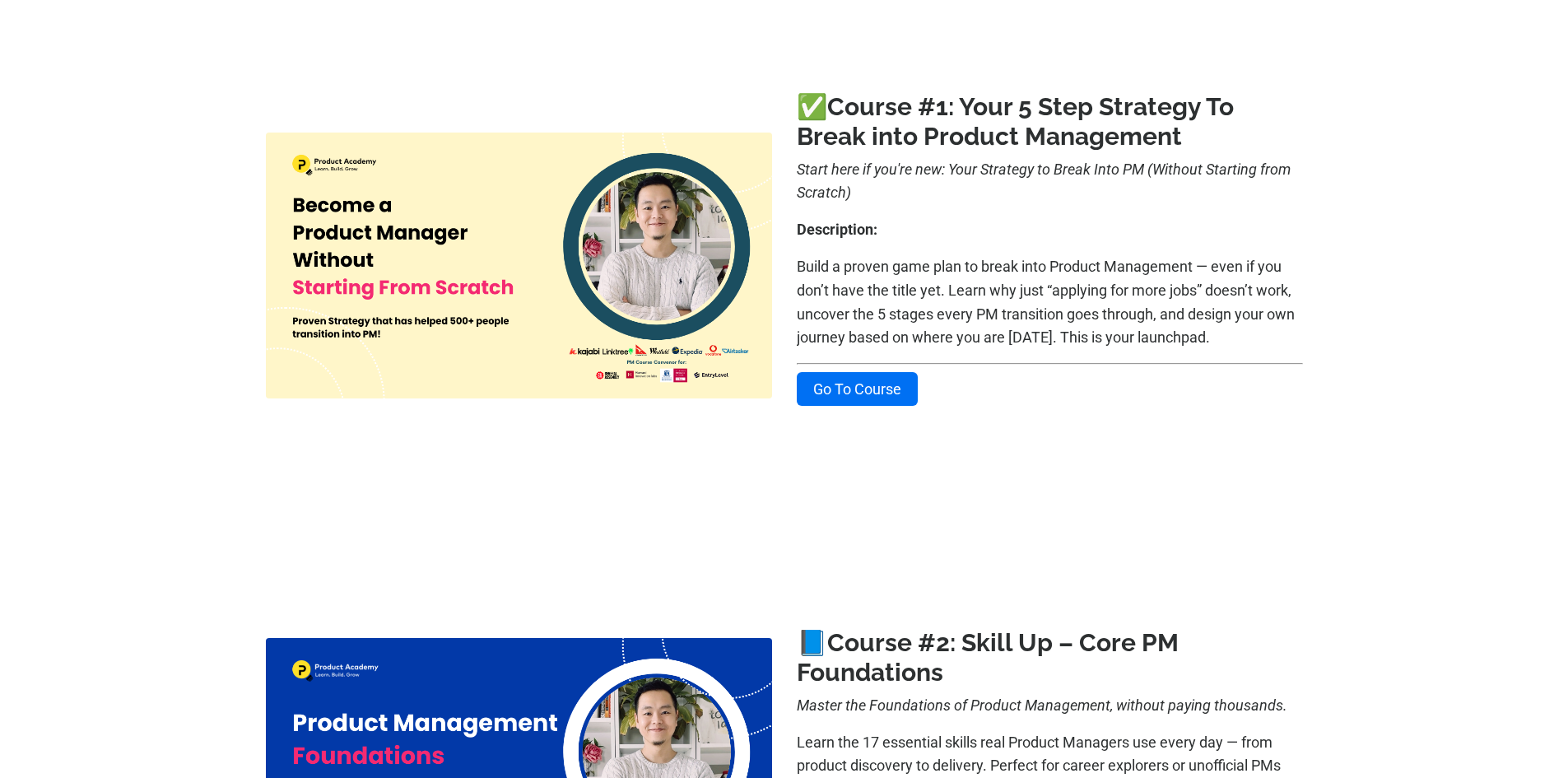
scroll to position [329, 0]
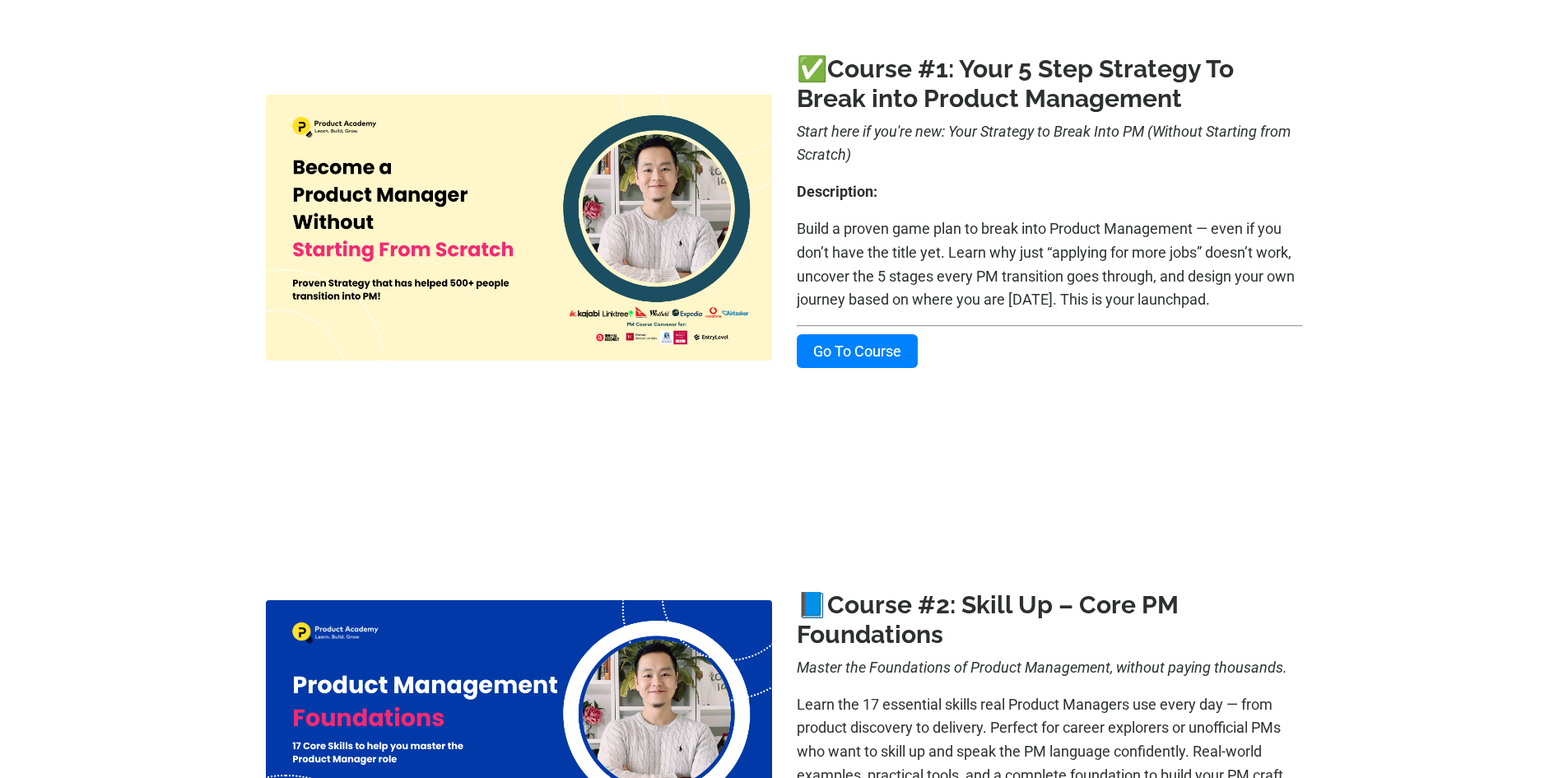
click at [879, 353] on link "Go To Course" at bounding box center [857, 351] width 121 height 33
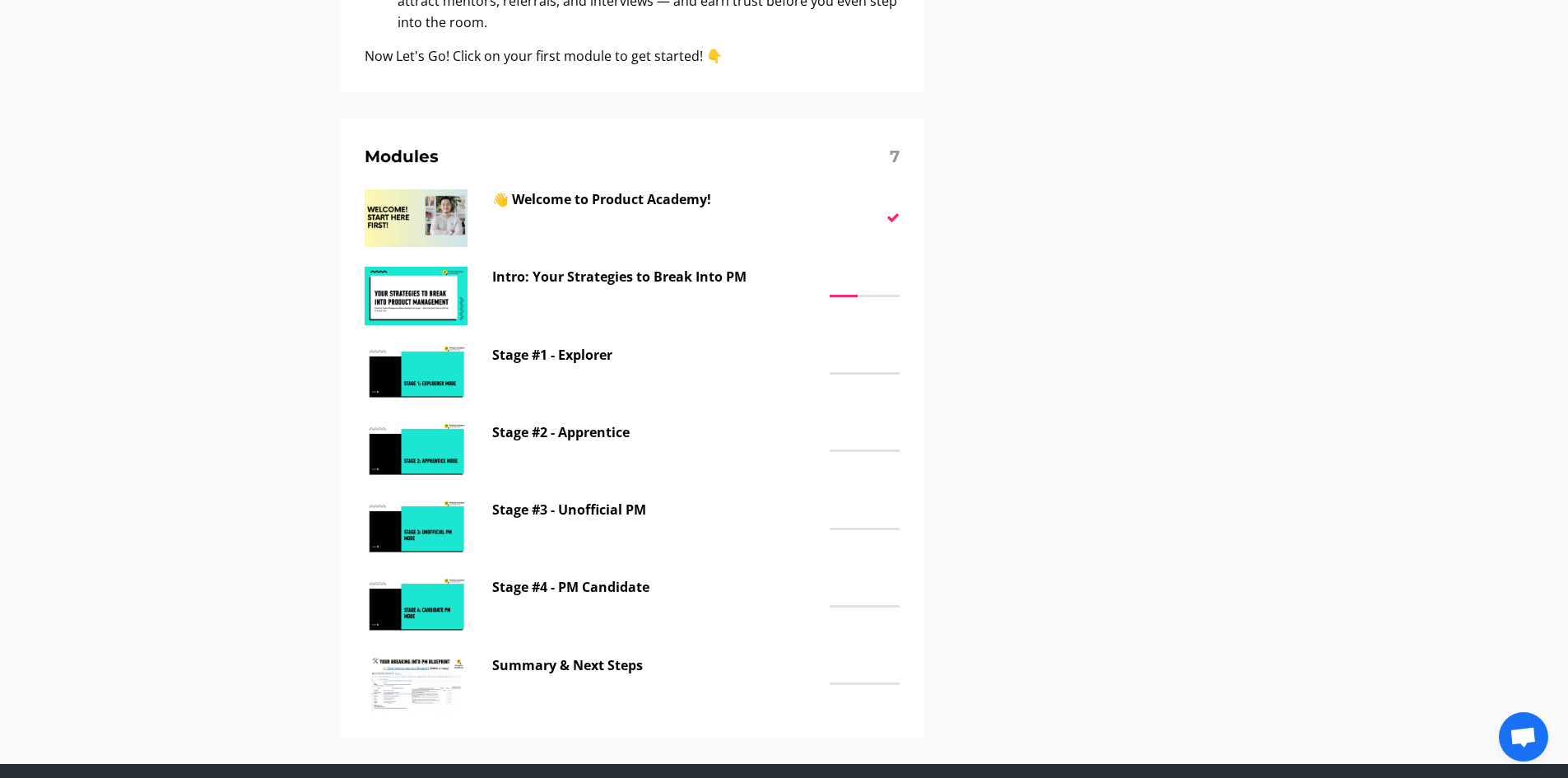
scroll to position [1153, 0]
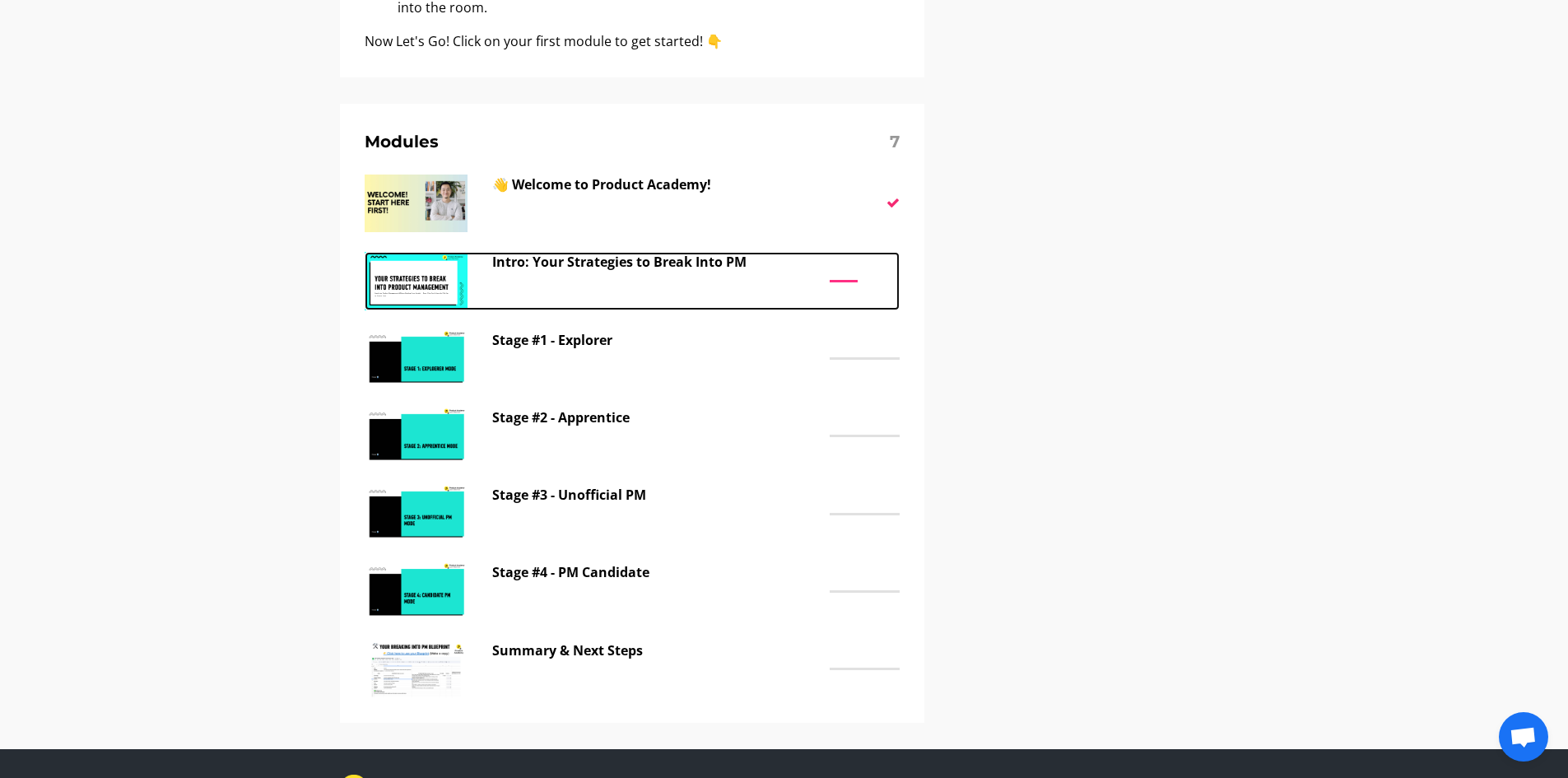
click at [701, 268] on p "Intro: Your Strategies to Break Into PM" at bounding box center [657, 262] width 329 height 21
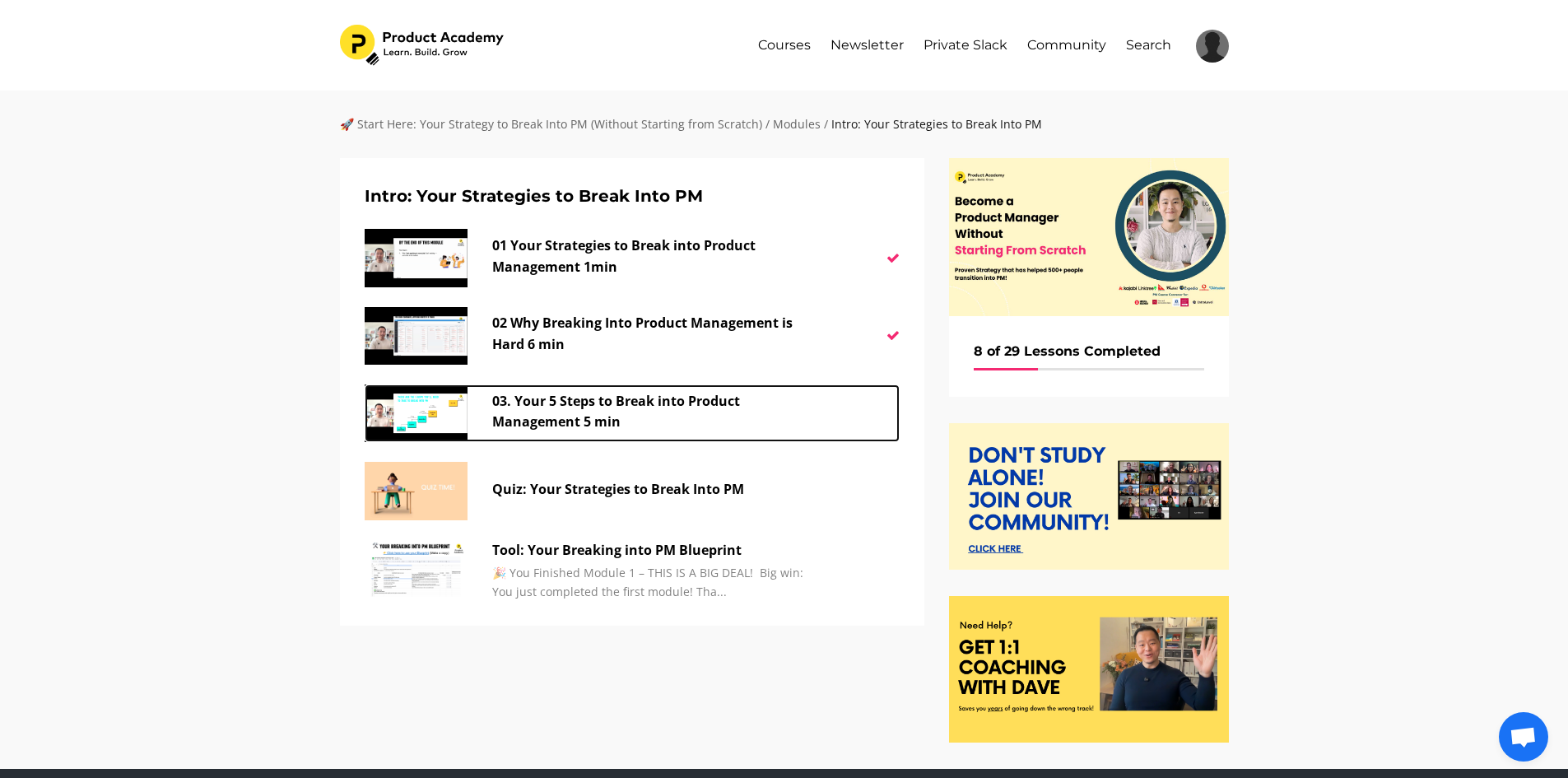
click at [595, 413] on p "03. Your 5 Steps to Break into Product Management 5 min" at bounding box center [657, 412] width 329 height 42
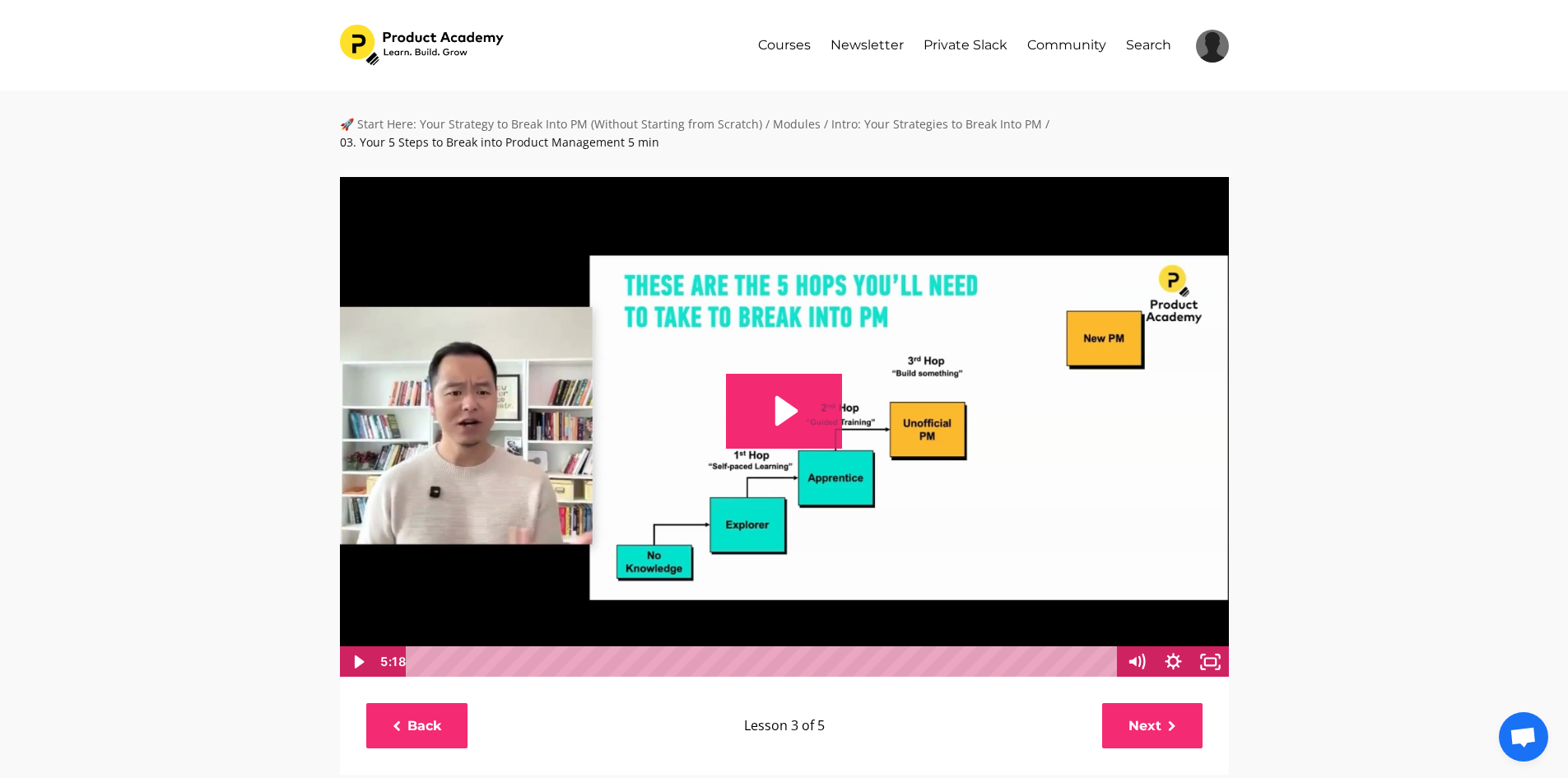
click at [817, 415] on icon "Play Video: file-uploads/sites/127338/video/7a618c-052c-3ec-7fde-b78031abcf8b_0…" at bounding box center [784, 411] width 116 height 74
click at [1178, 660] on icon "Show settings menu" at bounding box center [1174, 662] width 17 height 17
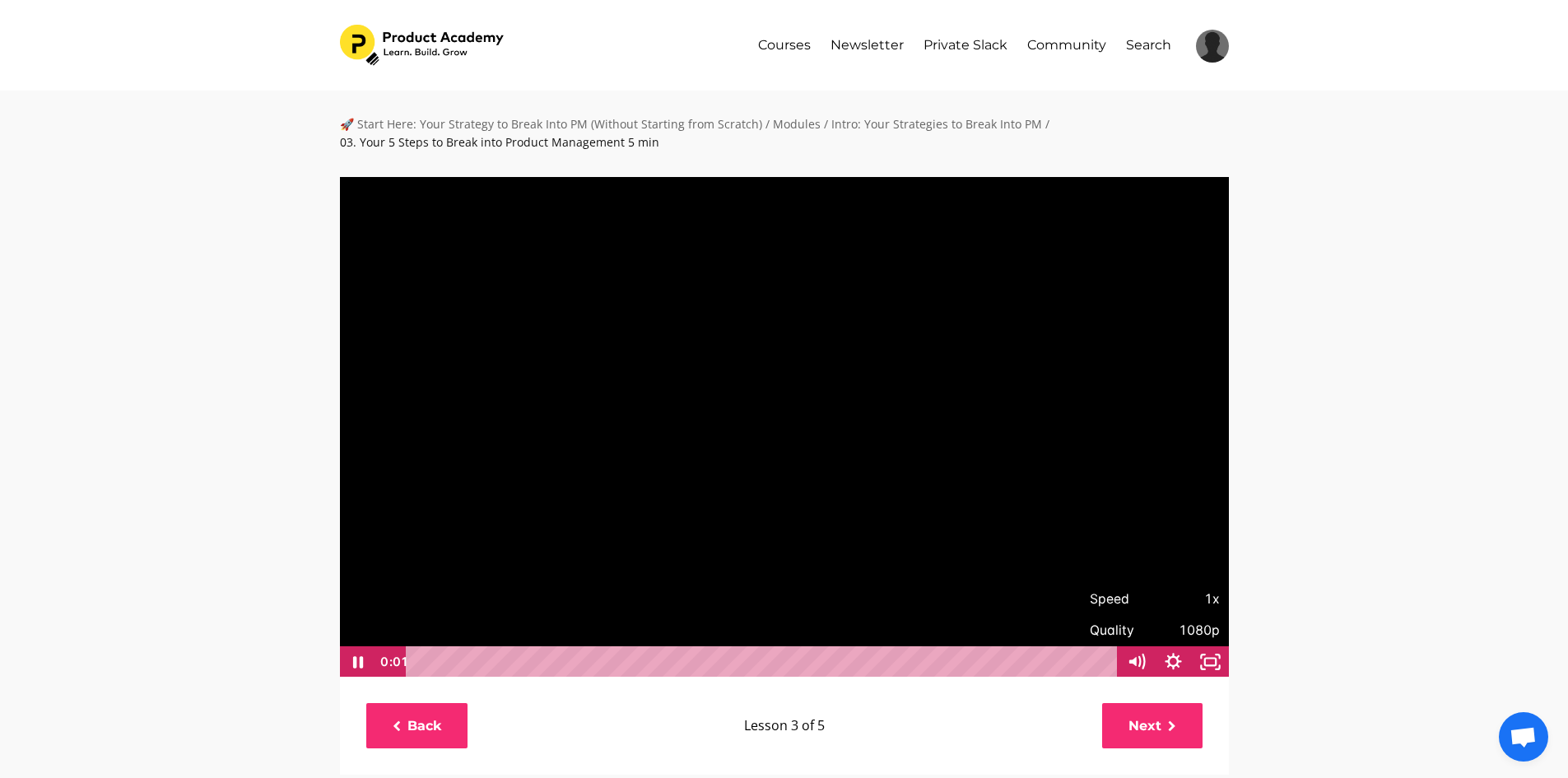
click at [1211, 605] on span "1x" at bounding box center [1188, 599] width 65 height 32
click at [1174, 538] on label "1.5x" at bounding box center [1155, 536] width 148 height 32
click at [1082, 521] on input "1.5x" at bounding box center [1081, 520] width 1 height 1
radio input "true"
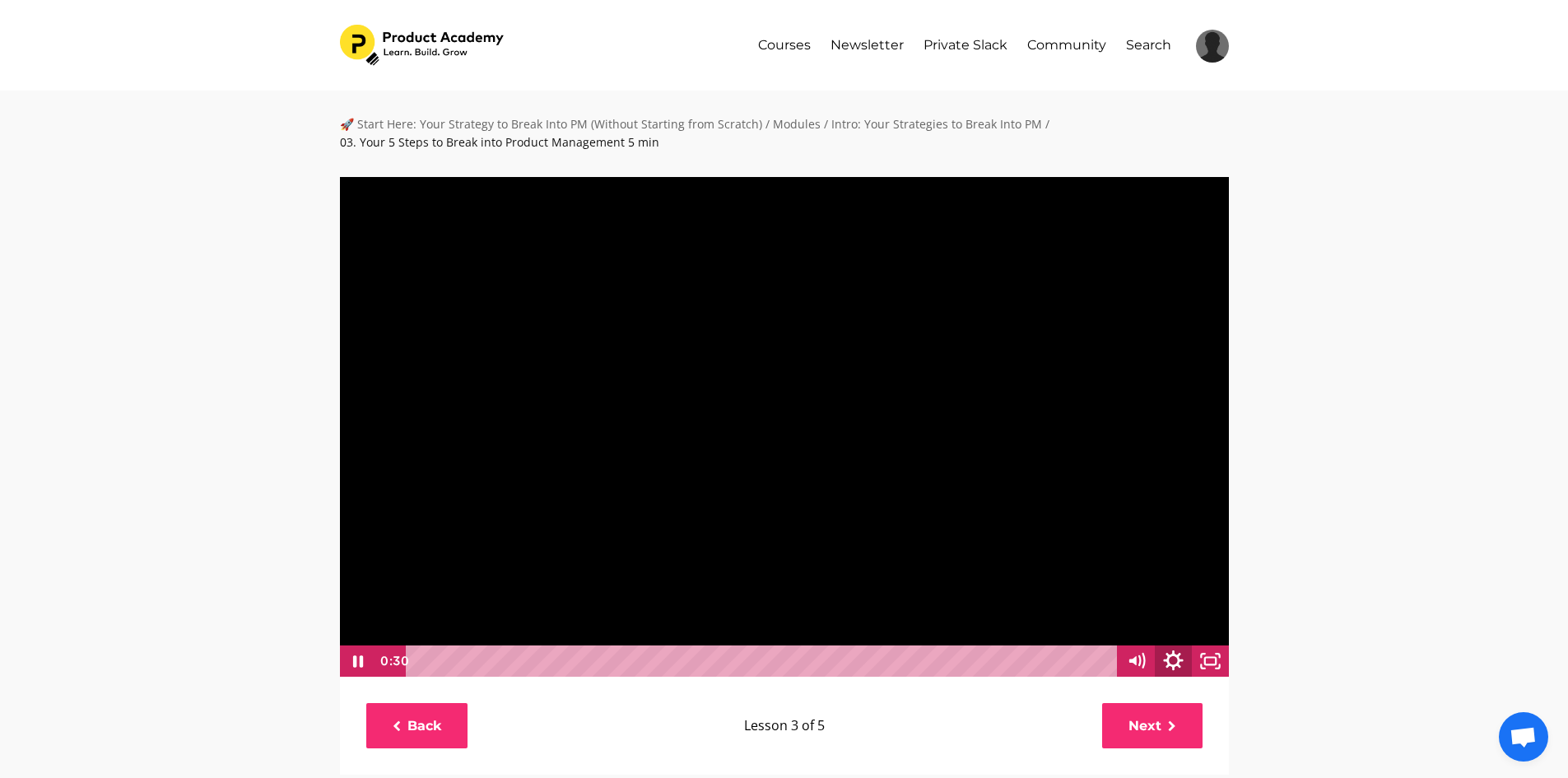
click at [1183, 664] on icon "Show settings menu" at bounding box center [1174, 660] width 45 height 38
click at [1205, 595] on span "1.5x" at bounding box center [1197, 599] width 46 height 32
click at [1188, 572] on label "1.75x" at bounding box center [1174, 567] width 111 height 32
click at [1118, 552] on input "1.75x" at bounding box center [1118, 551] width 1 height 1
radio input "true"
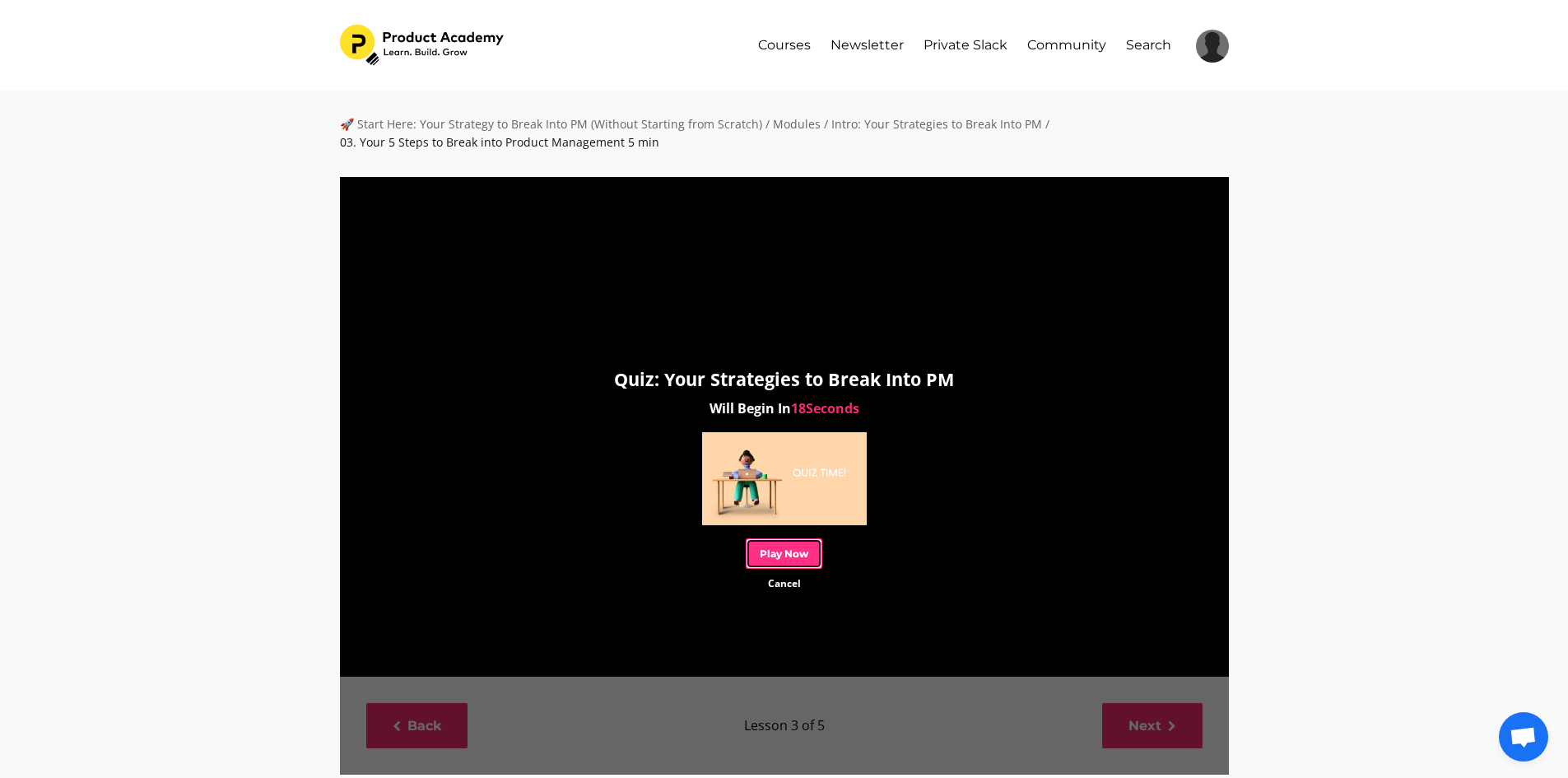
click at [769, 554] on link "Play Now" at bounding box center [784, 554] width 77 height 31
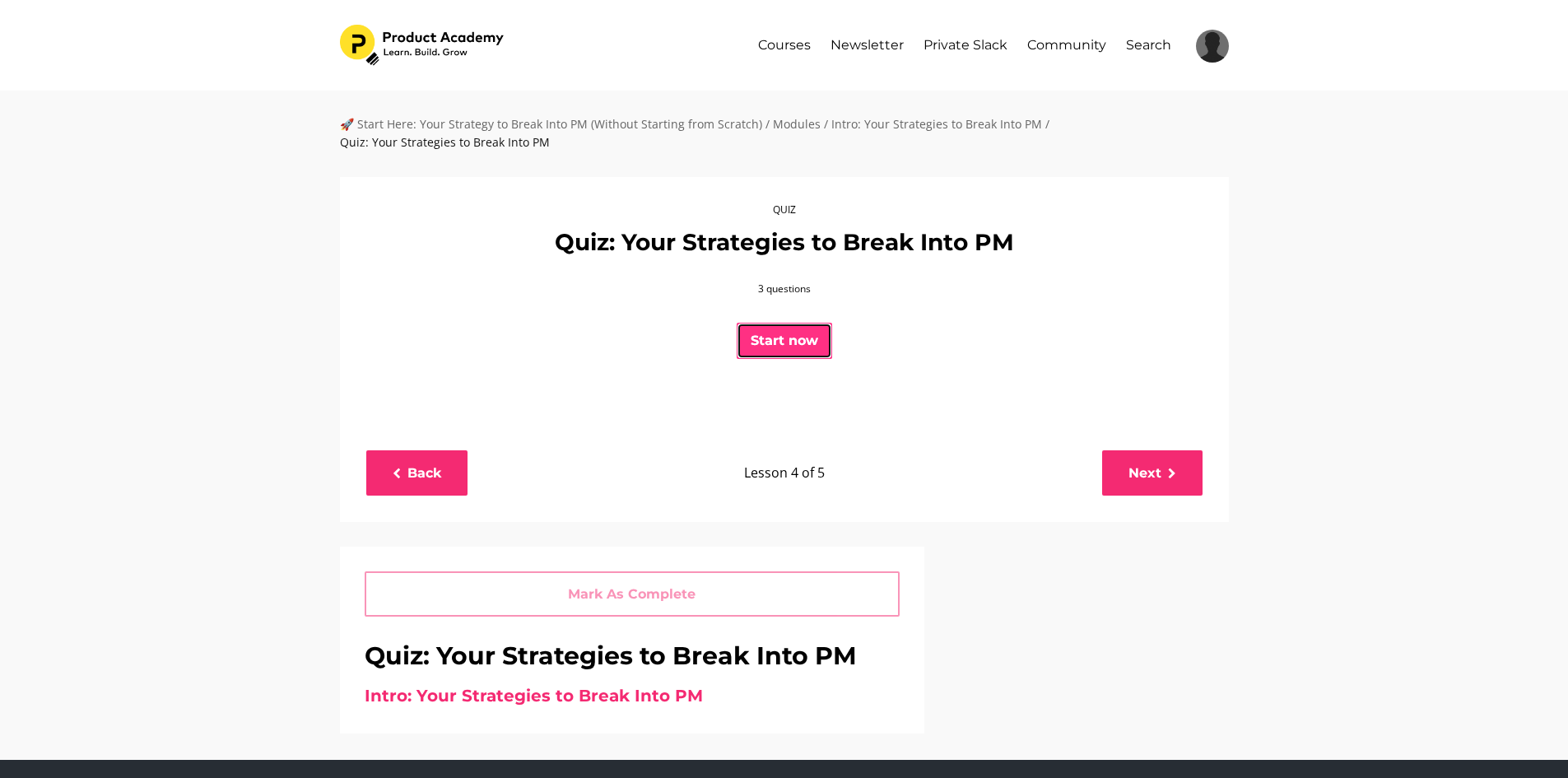
click at [772, 335] on button "Start now" at bounding box center [784, 340] width 96 height 36
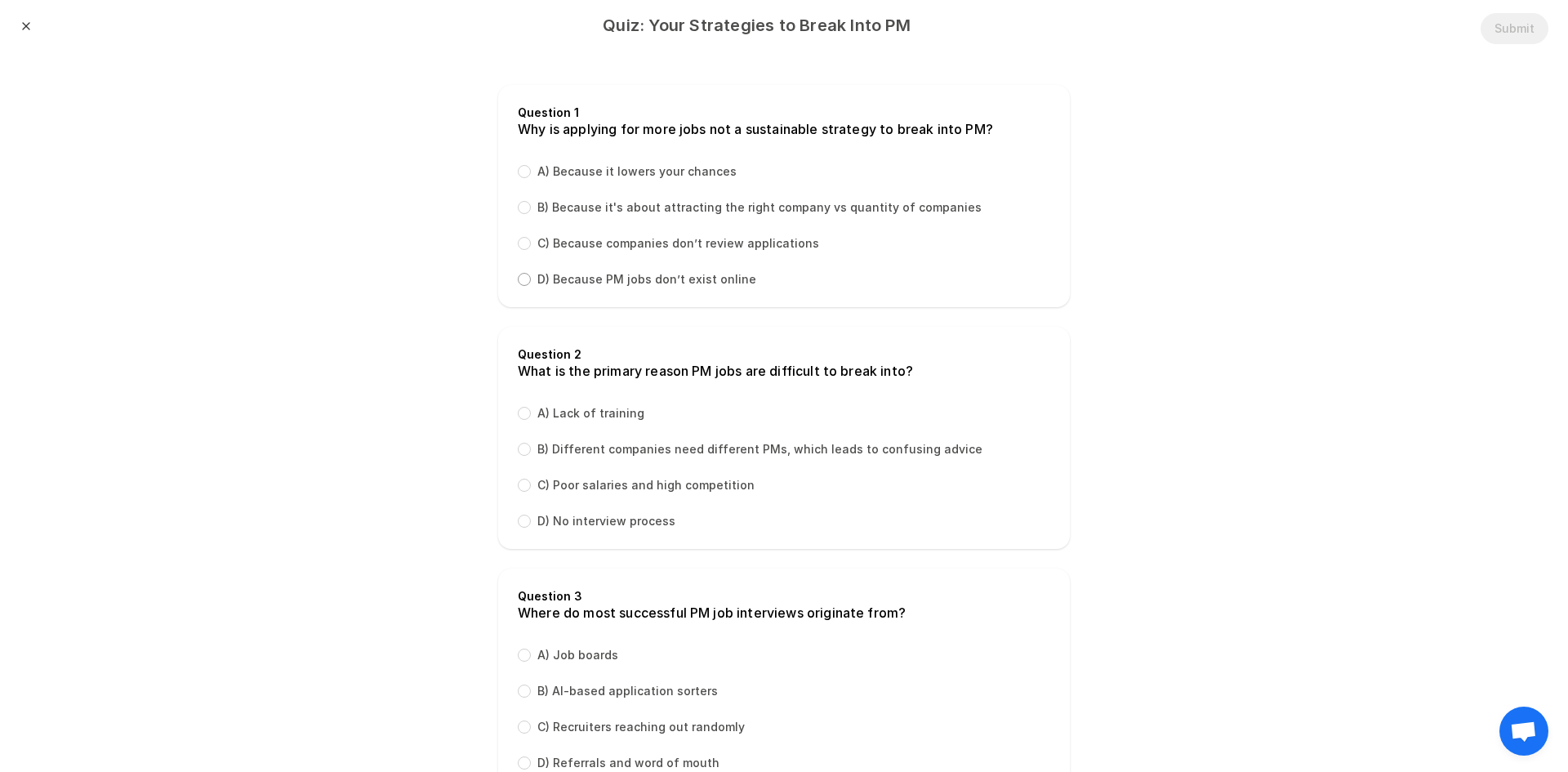
click at [518, 281] on input "D) Because PM jobs don’t exist online" at bounding box center [524, 280] width 13 height 13
radio input "true"
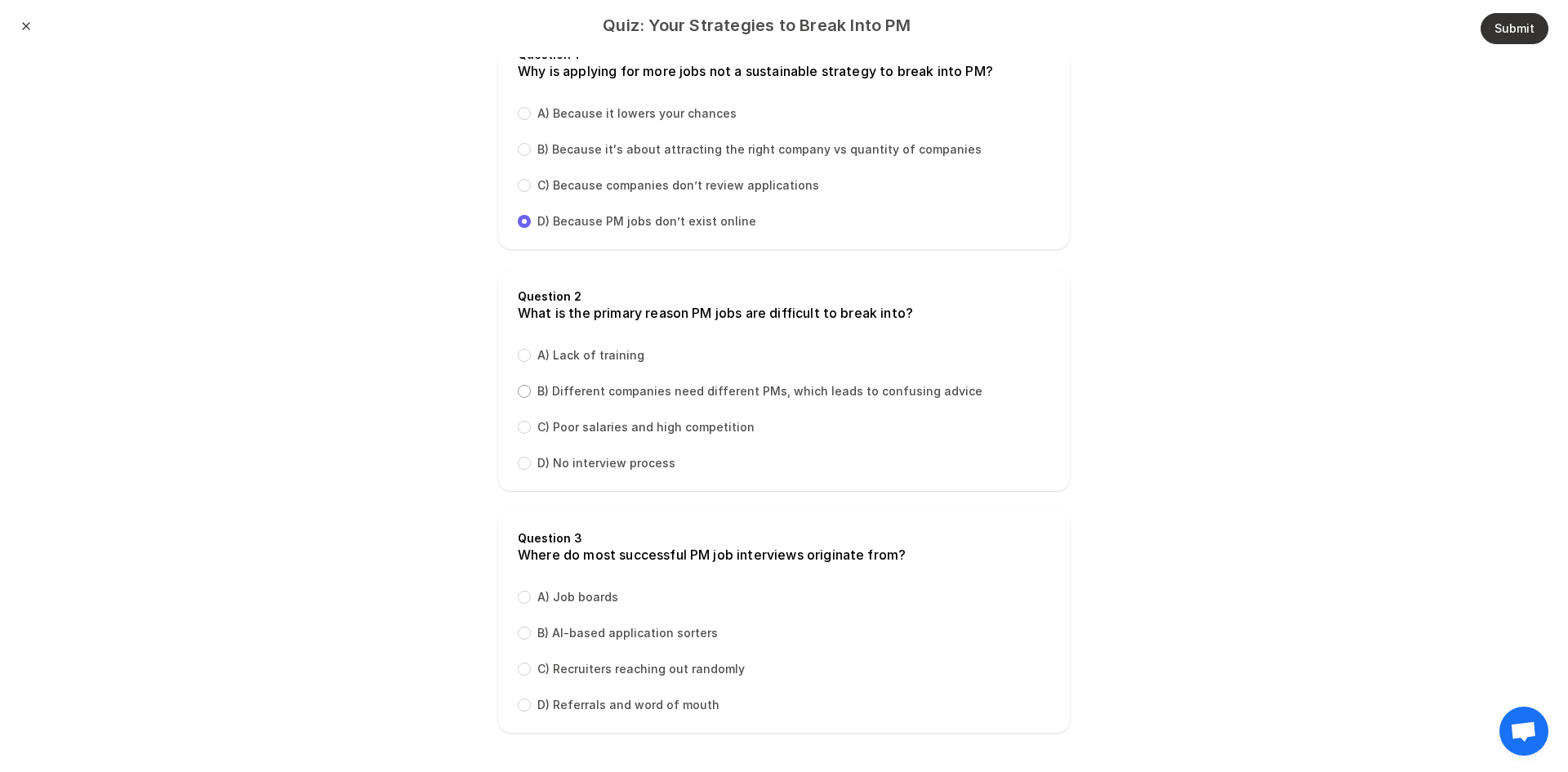
click at [518, 392] on input "B) Different companies need different PMs, which leads to confusing advice" at bounding box center [524, 391] width 13 height 13
radio input "true"
click at [521, 704] on div "D) Referrals and word of mouth" at bounding box center [618, 705] width 201 height 17
click at [518, 705] on input "D) Referrals and word of mouth" at bounding box center [524, 705] width 13 height 13
radio input "true"
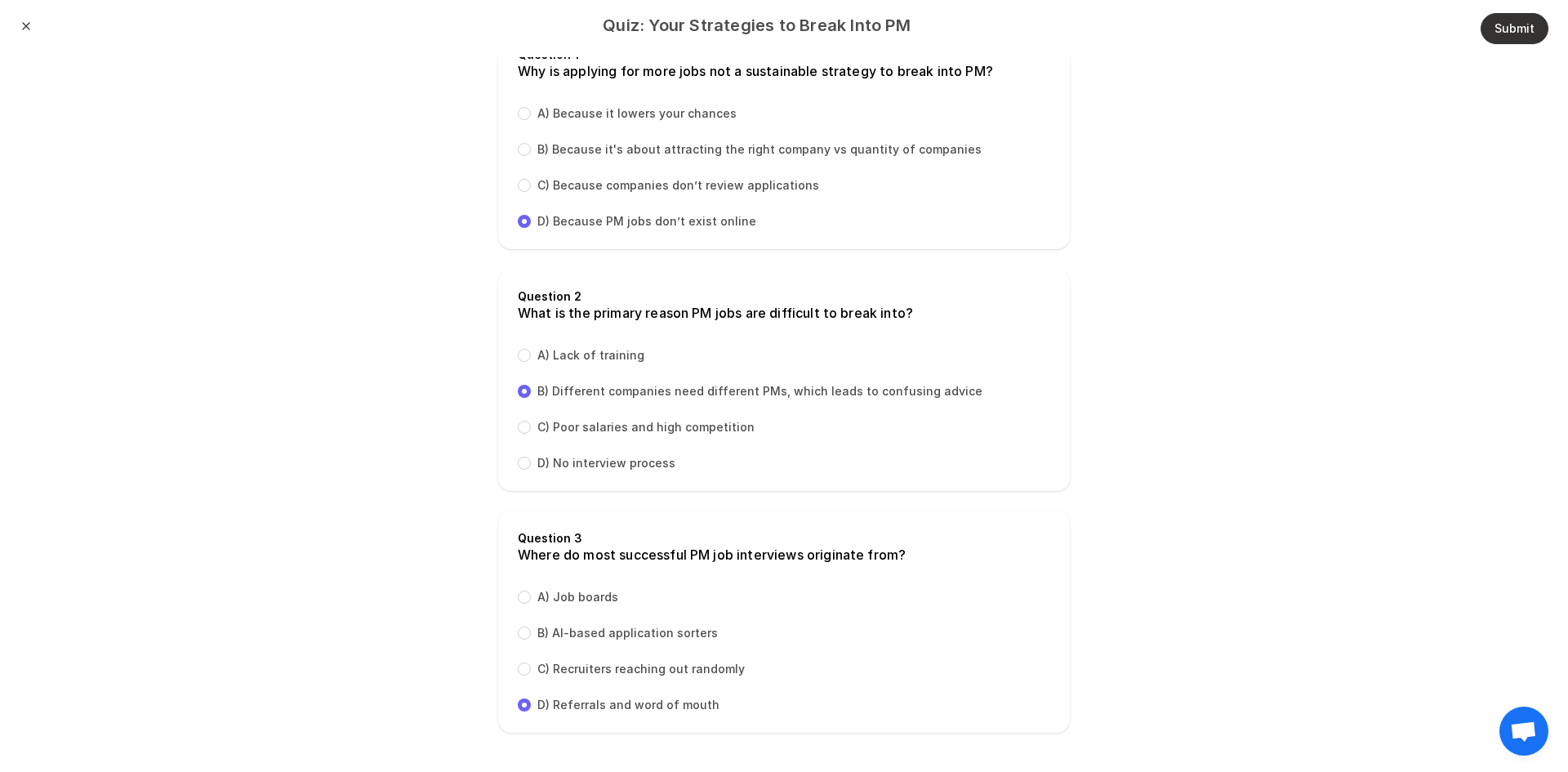
click at [1508, 48] on header "Quiz: Your Strategies to Break Into PM Submit Close" at bounding box center [784, 29] width 1568 height 57
click at [1499, 29] on button "Submit" at bounding box center [1515, 29] width 68 height 31
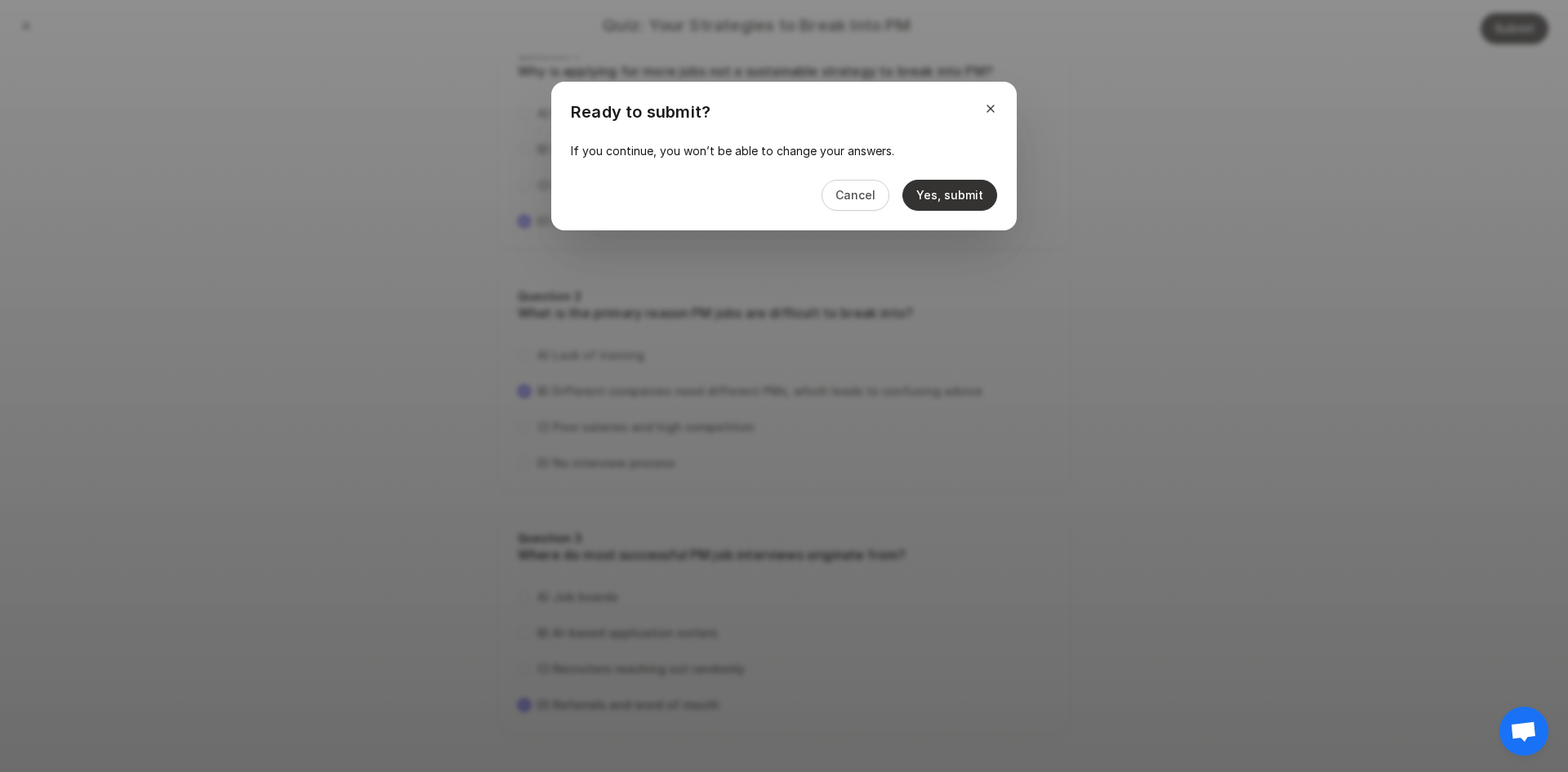
click at [958, 191] on button "Yes, submit" at bounding box center [949, 195] width 95 height 31
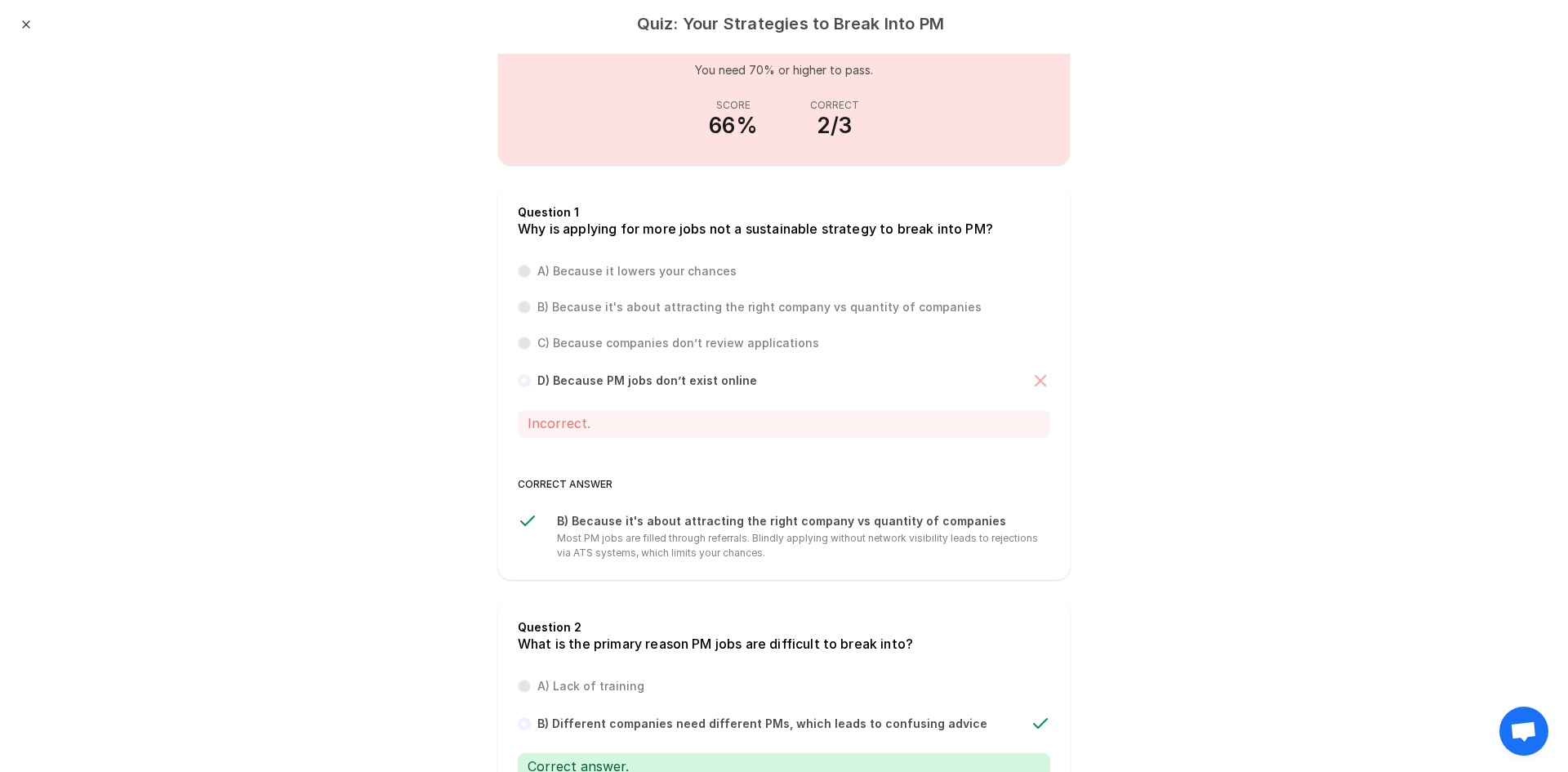
scroll to position [0, 0]
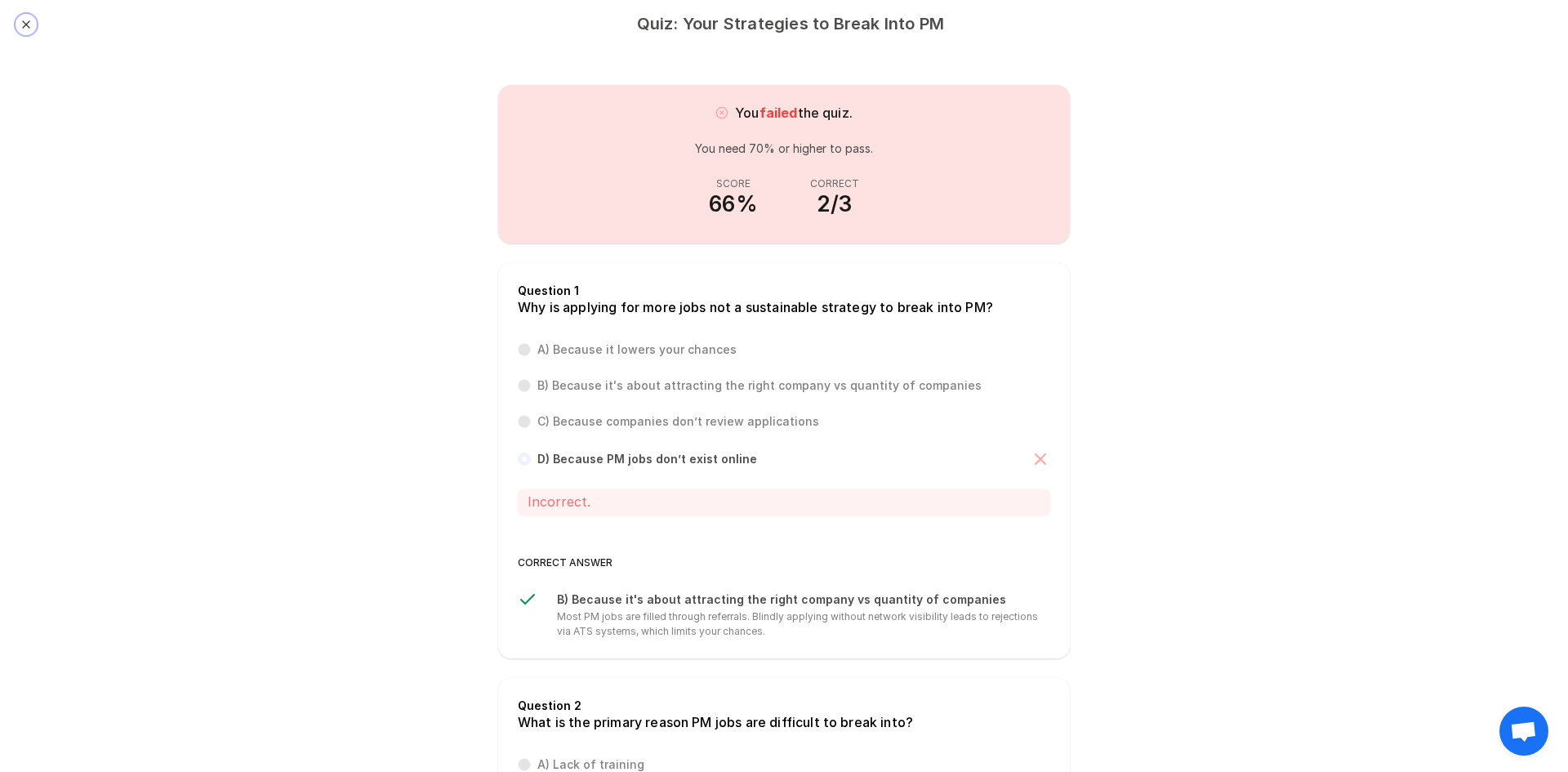
click at [26, 22] on button "Close" at bounding box center [26, 25] width 13 height 13
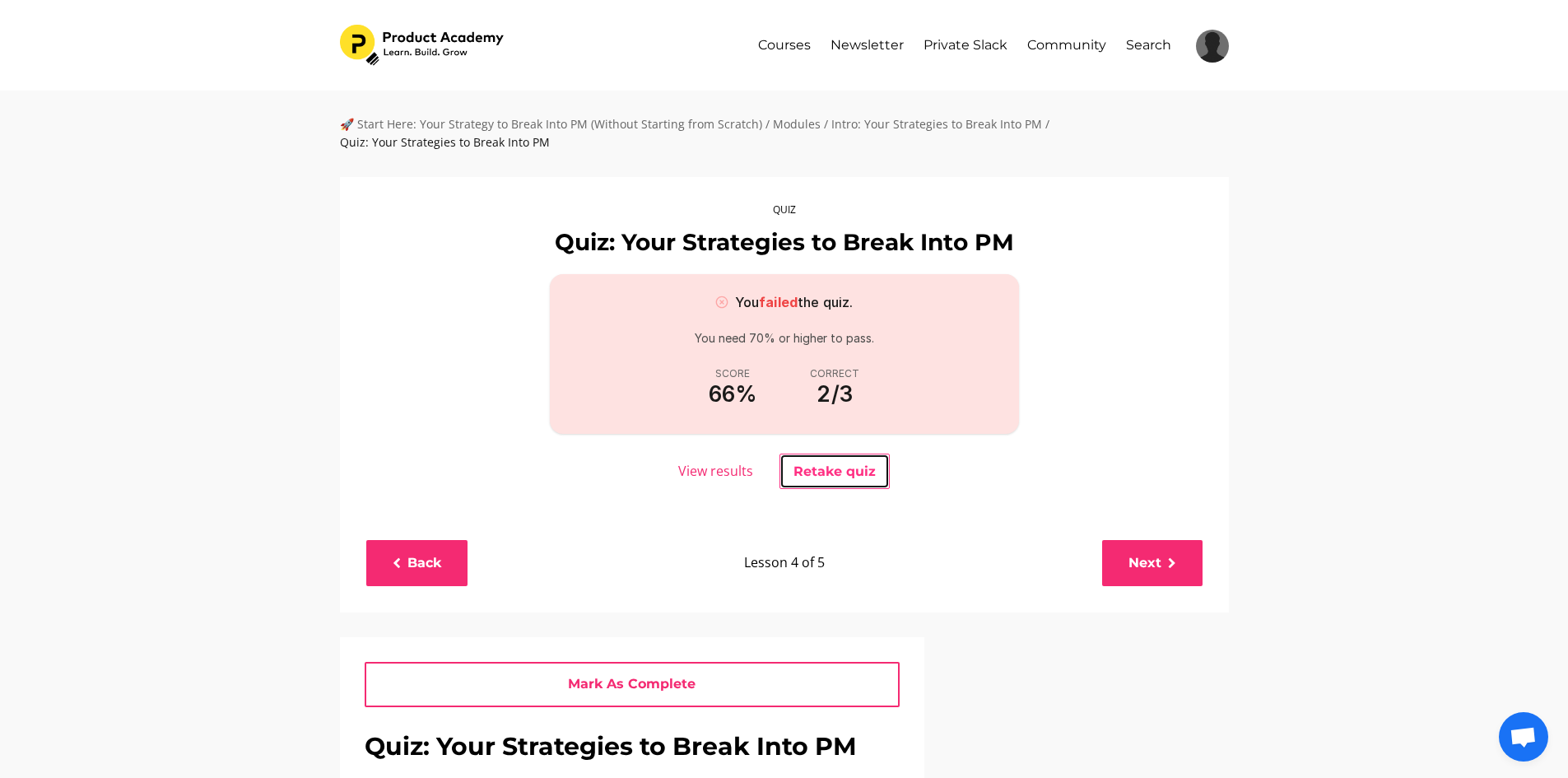
click at [822, 471] on button "Retake quiz" at bounding box center [835, 471] width 110 height 36
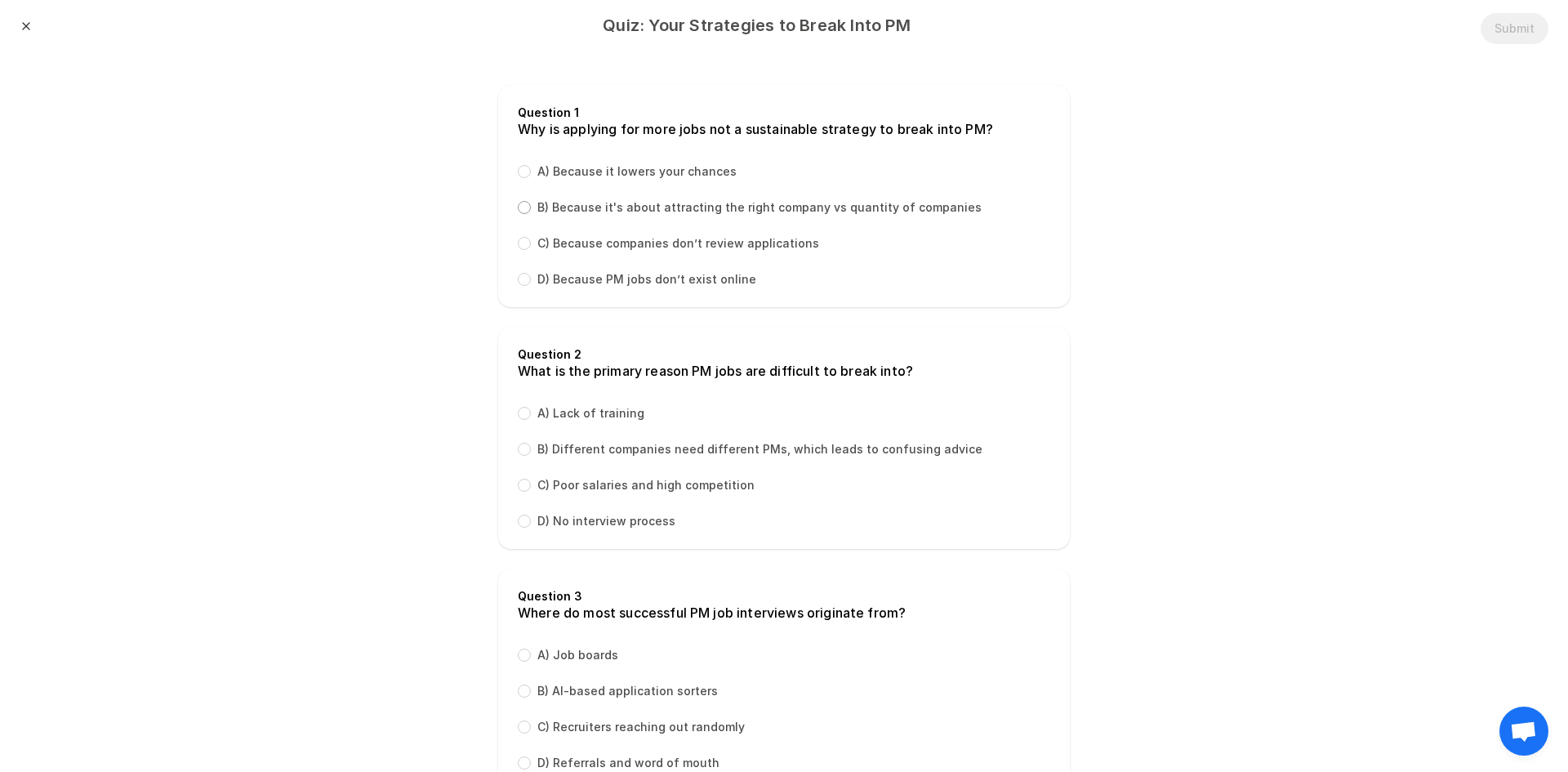
click at [518, 208] on input "B) Because it's about attracting the right company vs quantity of companies" at bounding box center [524, 207] width 13 height 13
radio input "true"
click at [518, 451] on input "B) Different companies need different PMs, which leads to confusing advice" at bounding box center [524, 449] width 13 height 13
radio input "true"
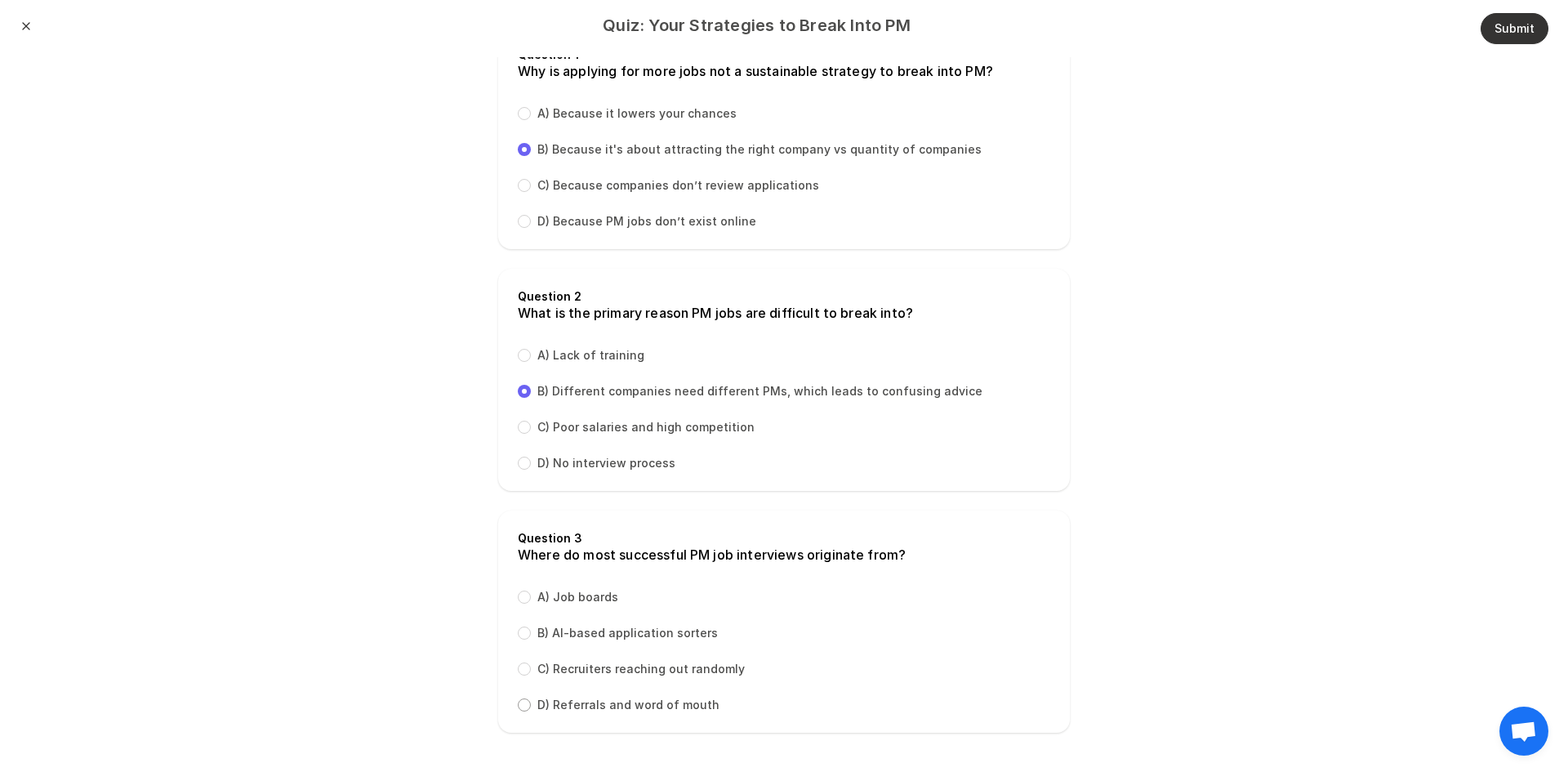
click at [518, 709] on input "D) Referrals and word of mouth" at bounding box center [524, 705] width 13 height 13
radio input "true"
click at [1481, 38] on button "Submit" at bounding box center [1515, 29] width 68 height 31
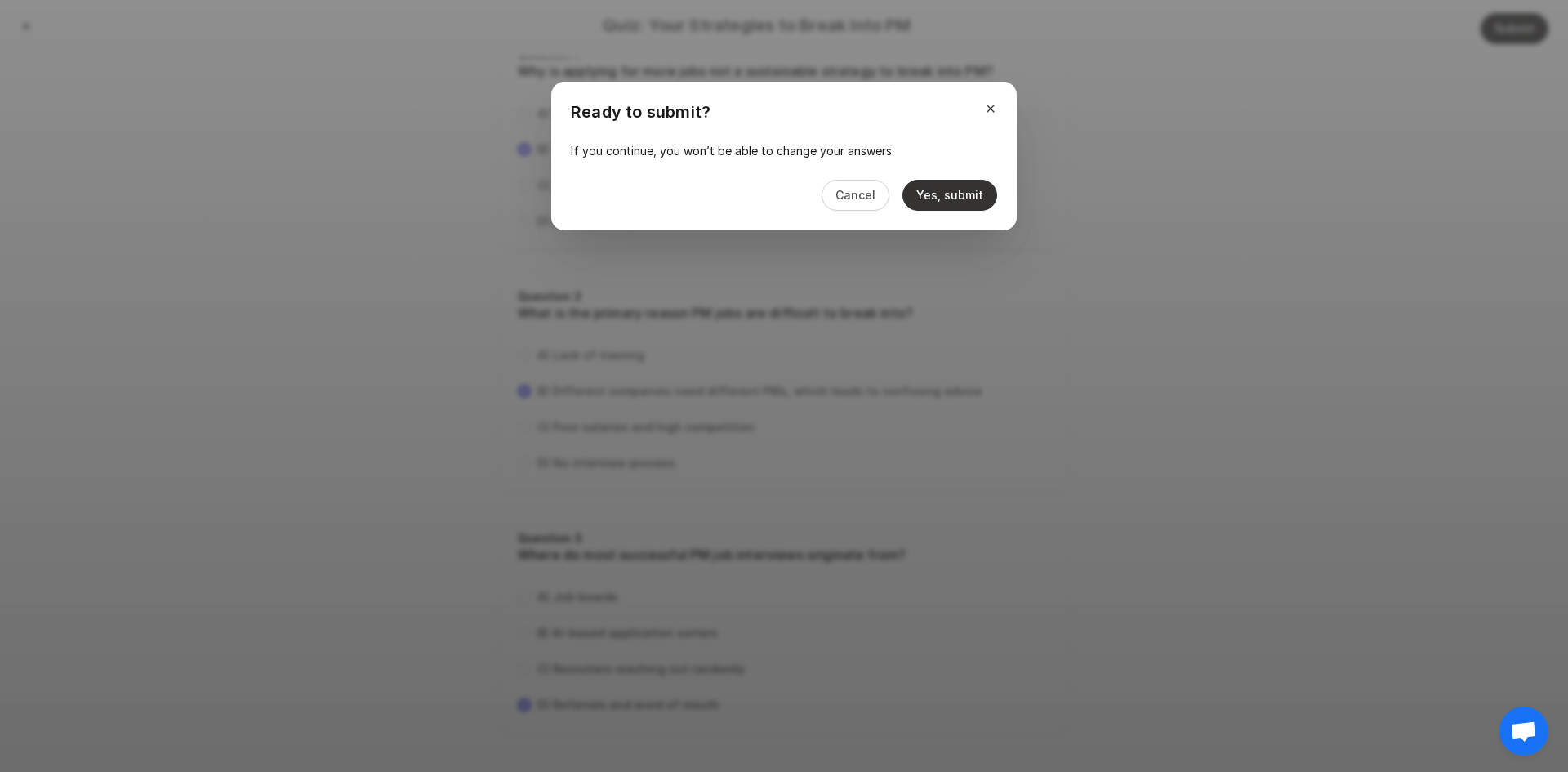
click at [961, 202] on button "Yes, submit" at bounding box center [949, 195] width 95 height 31
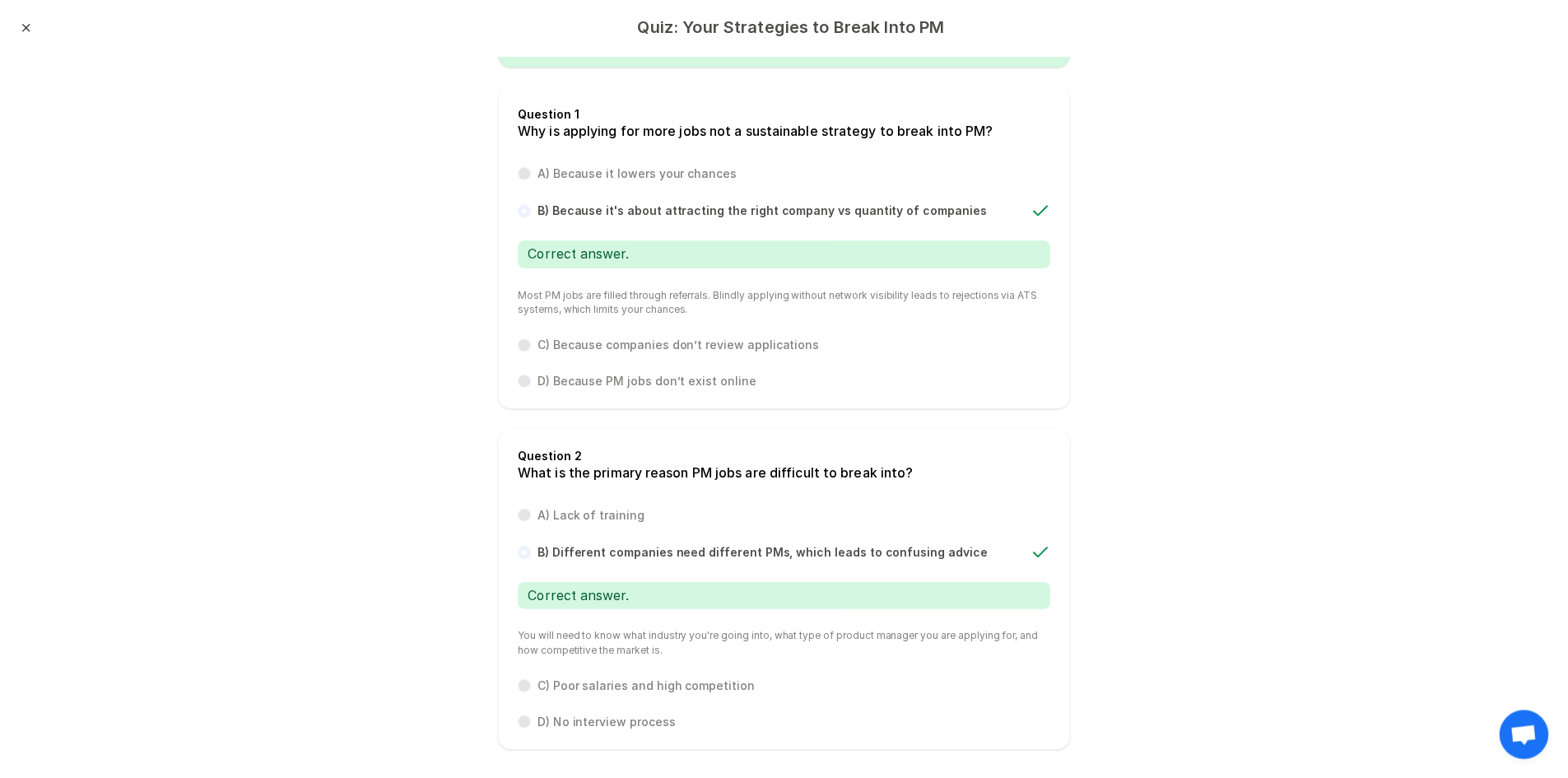
scroll to position [0, 0]
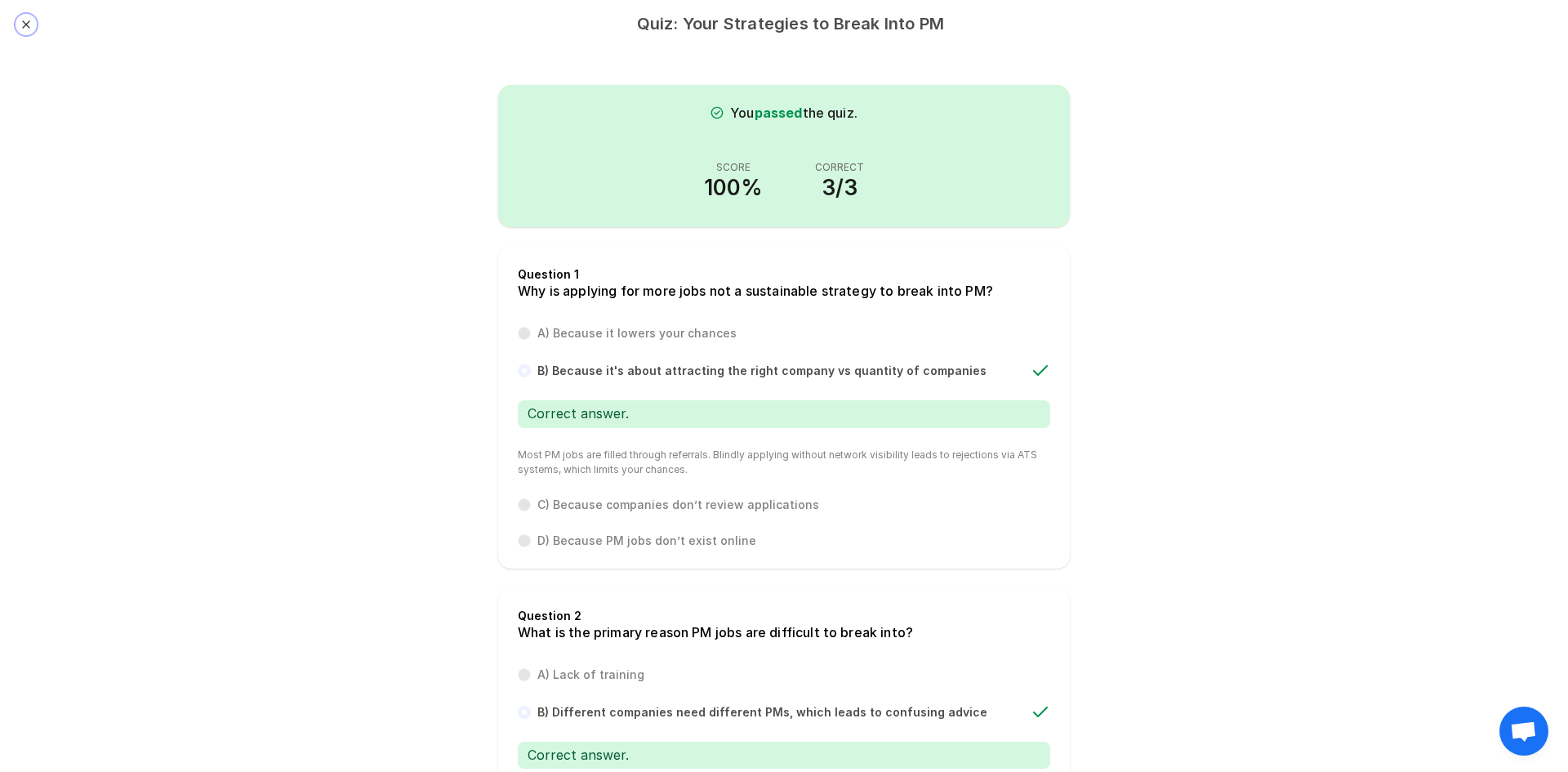
click at [21, 24] on button "Close" at bounding box center [26, 25] width 13 height 13
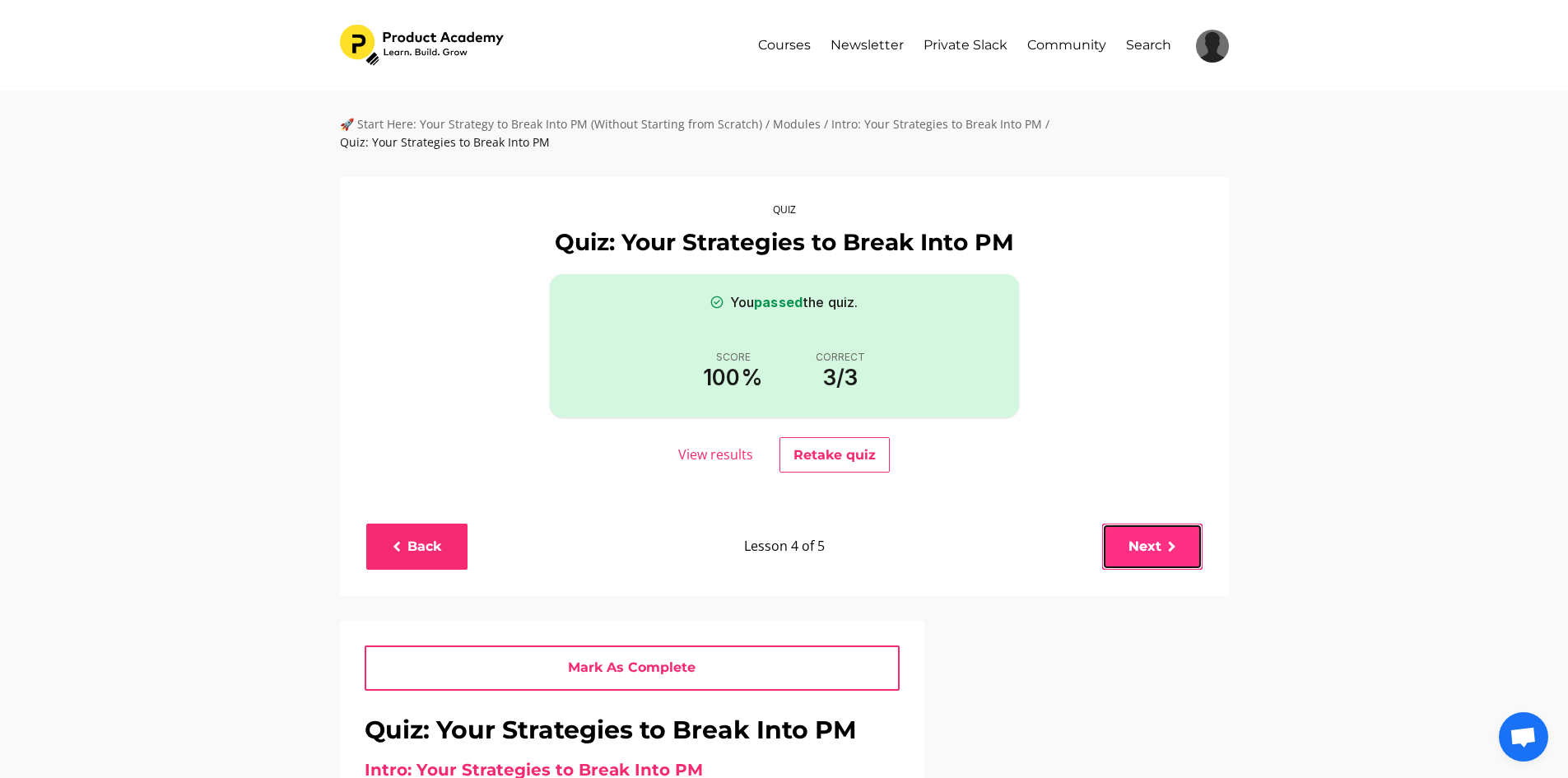
click at [1149, 553] on link "Next" at bounding box center [1153, 546] width 100 height 45
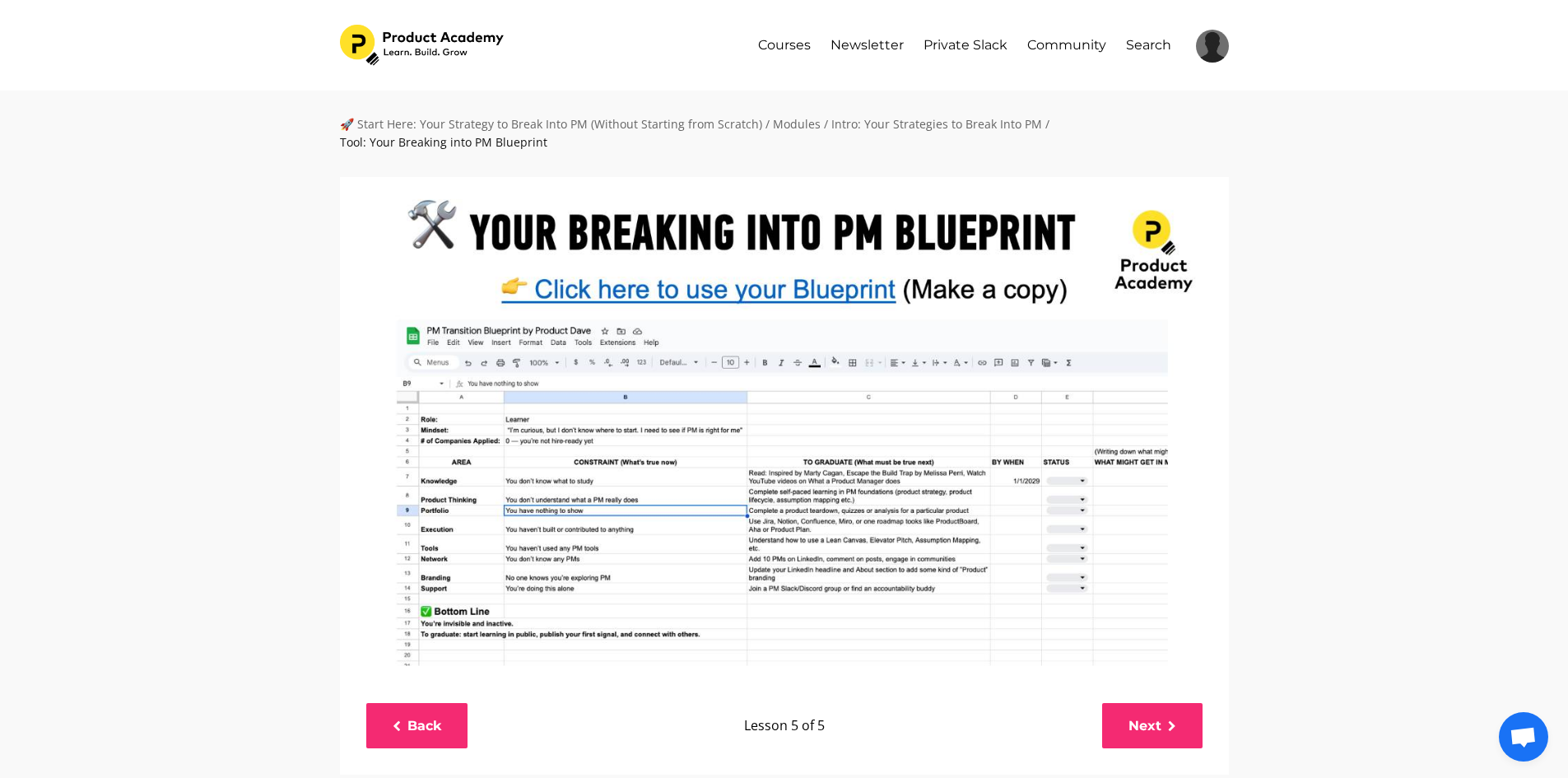
click at [829, 288] on img at bounding box center [784, 427] width 889 height 501
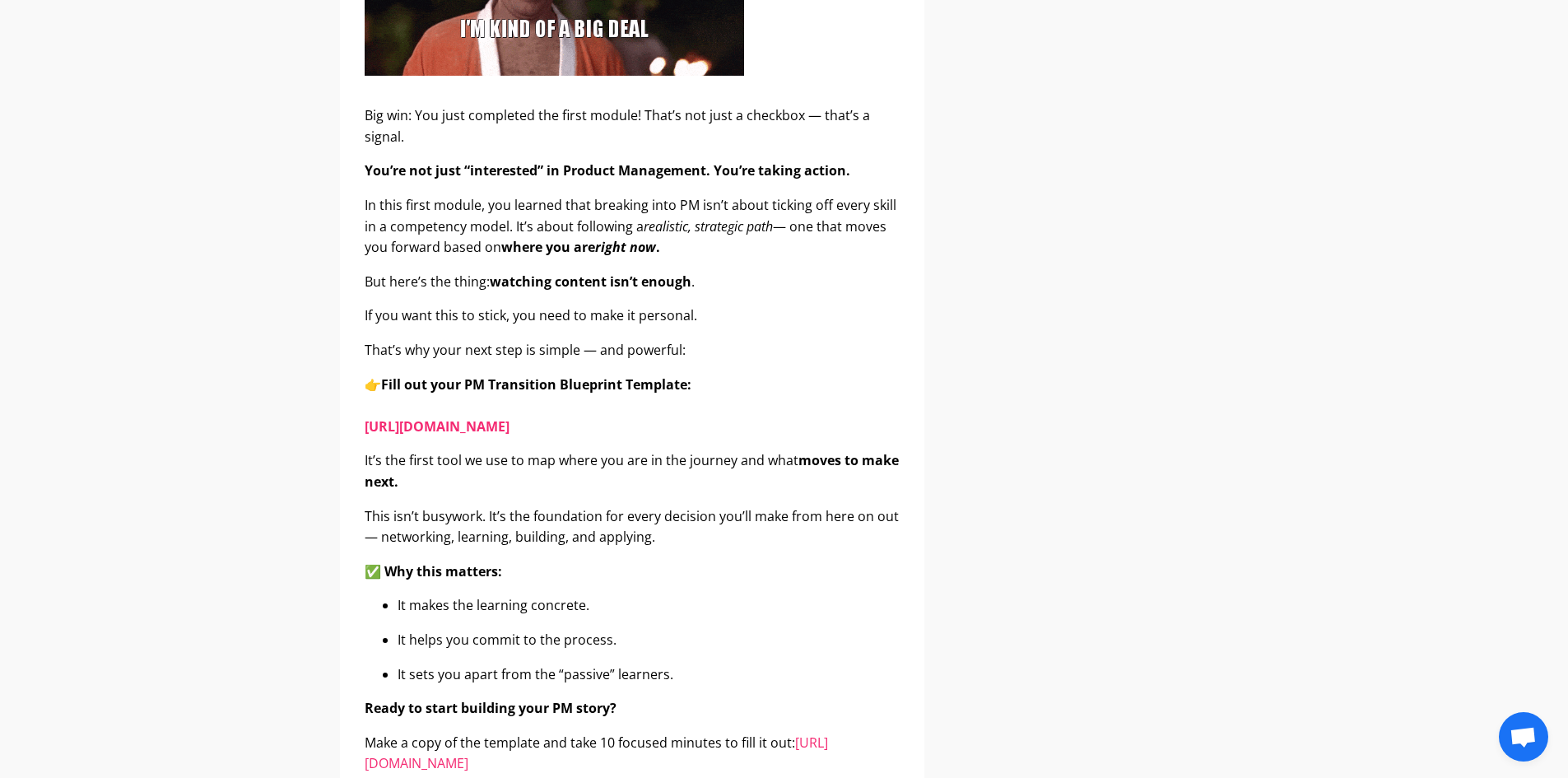
scroll to position [1235, 0]
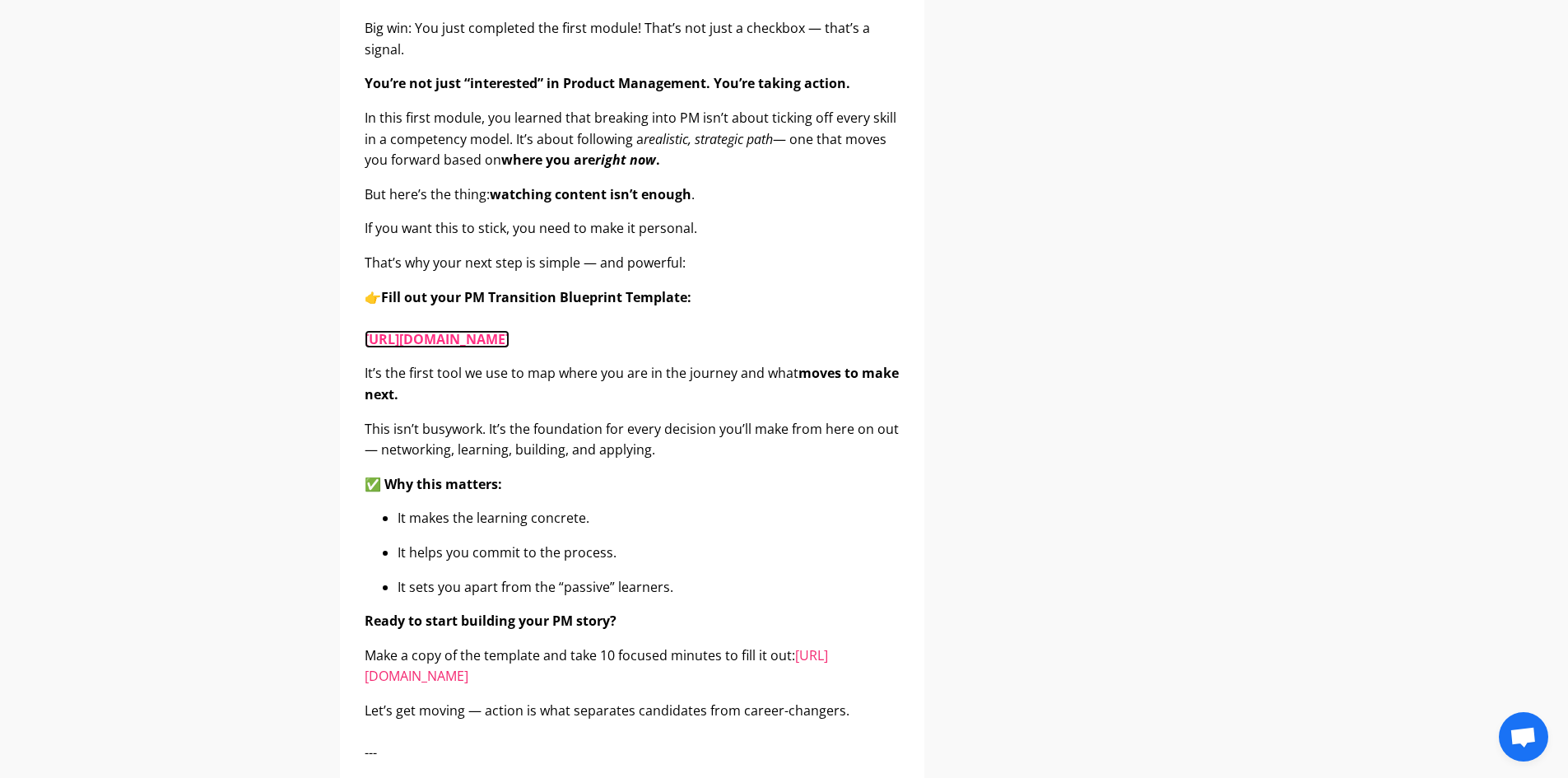
click at [510, 338] on link "https://docs.google.com/spreadsheets/d/1s1YgZ7MR0IfBnOB0iucMKHmkIZy4zczS1s7MGeX…" at bounding box center [437, 339] width 145 height 19
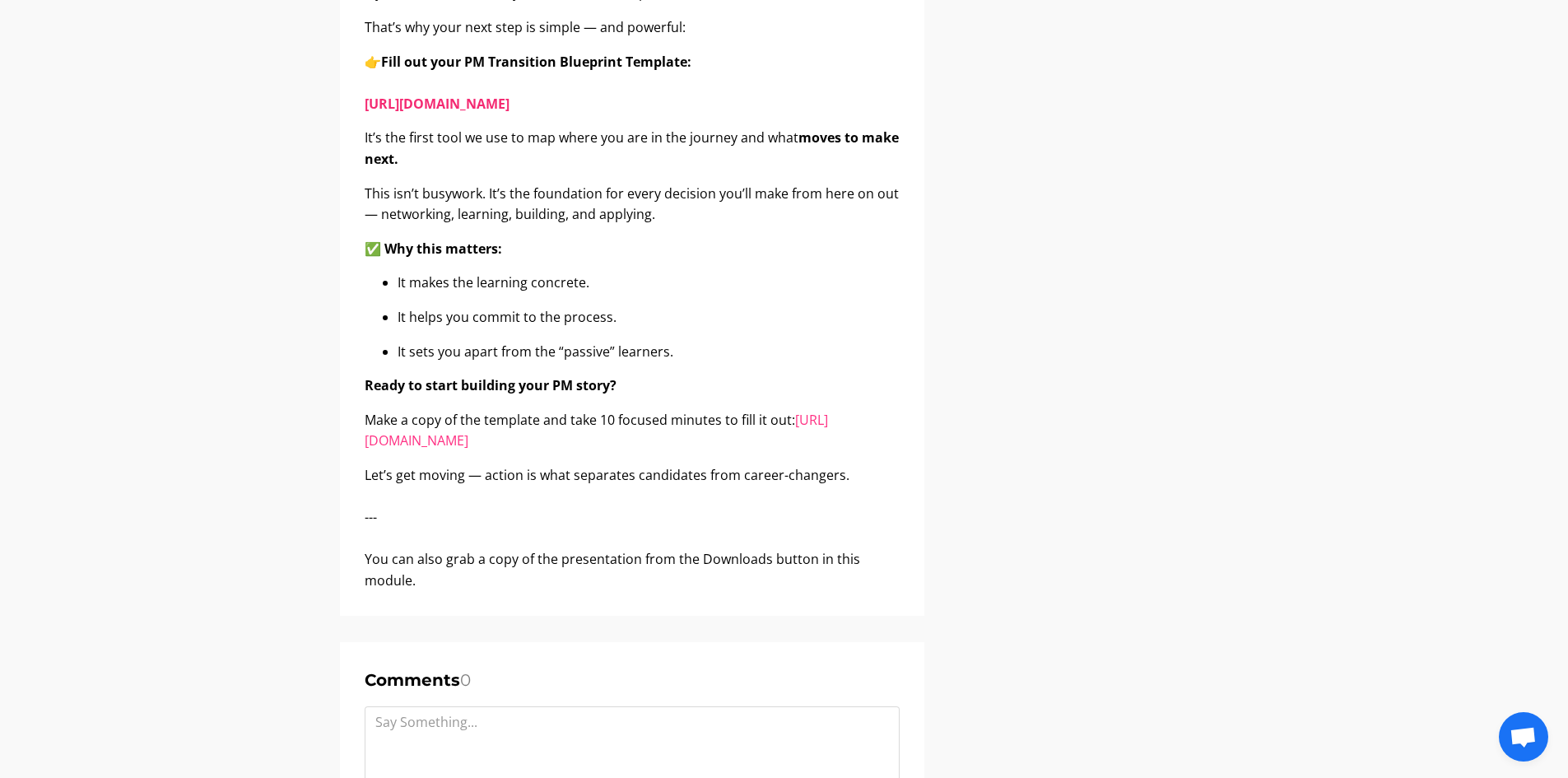
scroll to position [1564, 0]
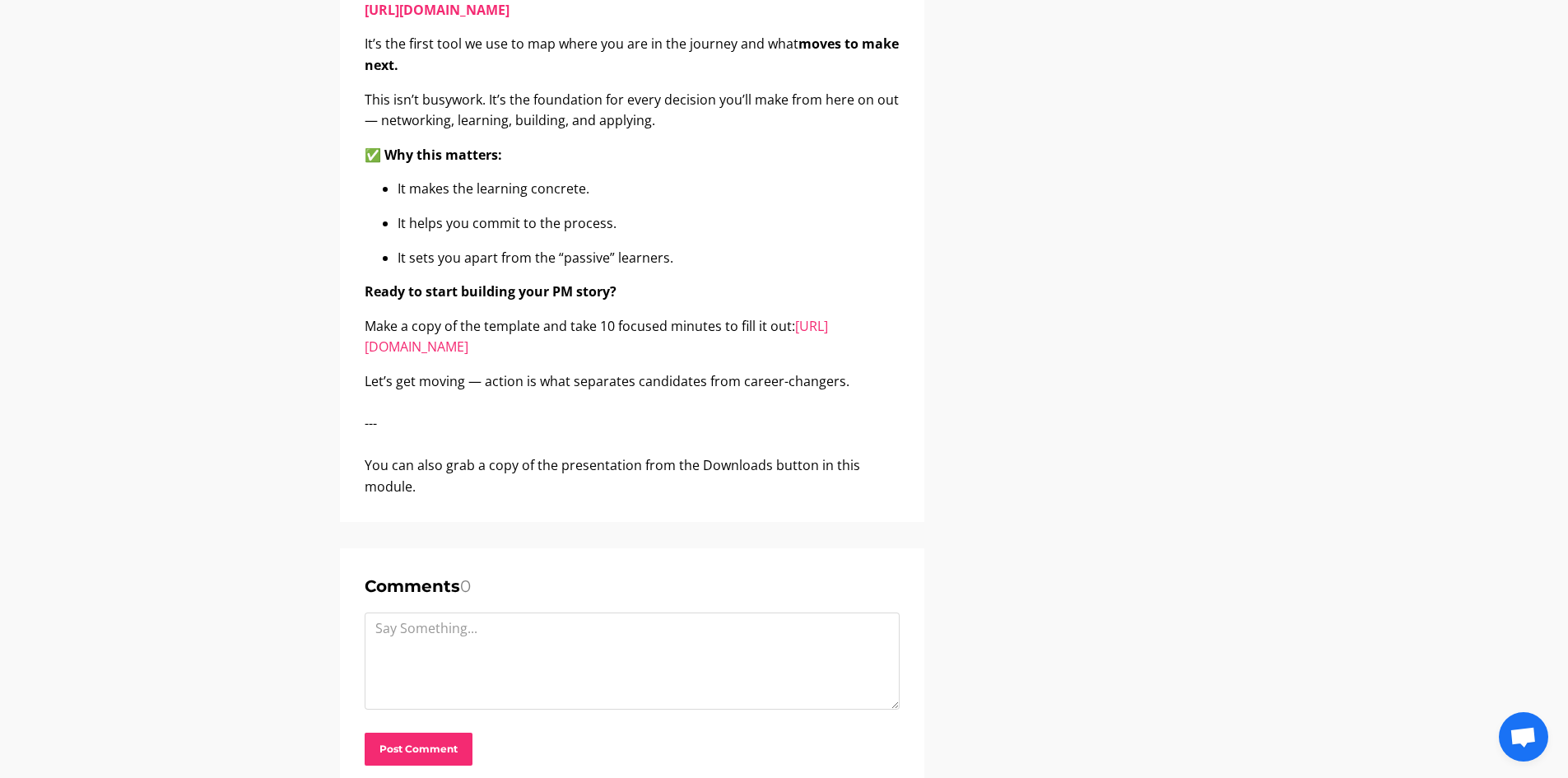
click at [605, 358] on p "Make a copy of the template and take 10 focused minutes to fill it out: https:/…" at bounding box center [631, 337] width 535 height 42
click at [600, 356] on link "[URL][DOMAIN_NAME]" at bounding box center [596, 337] width 464 height 40
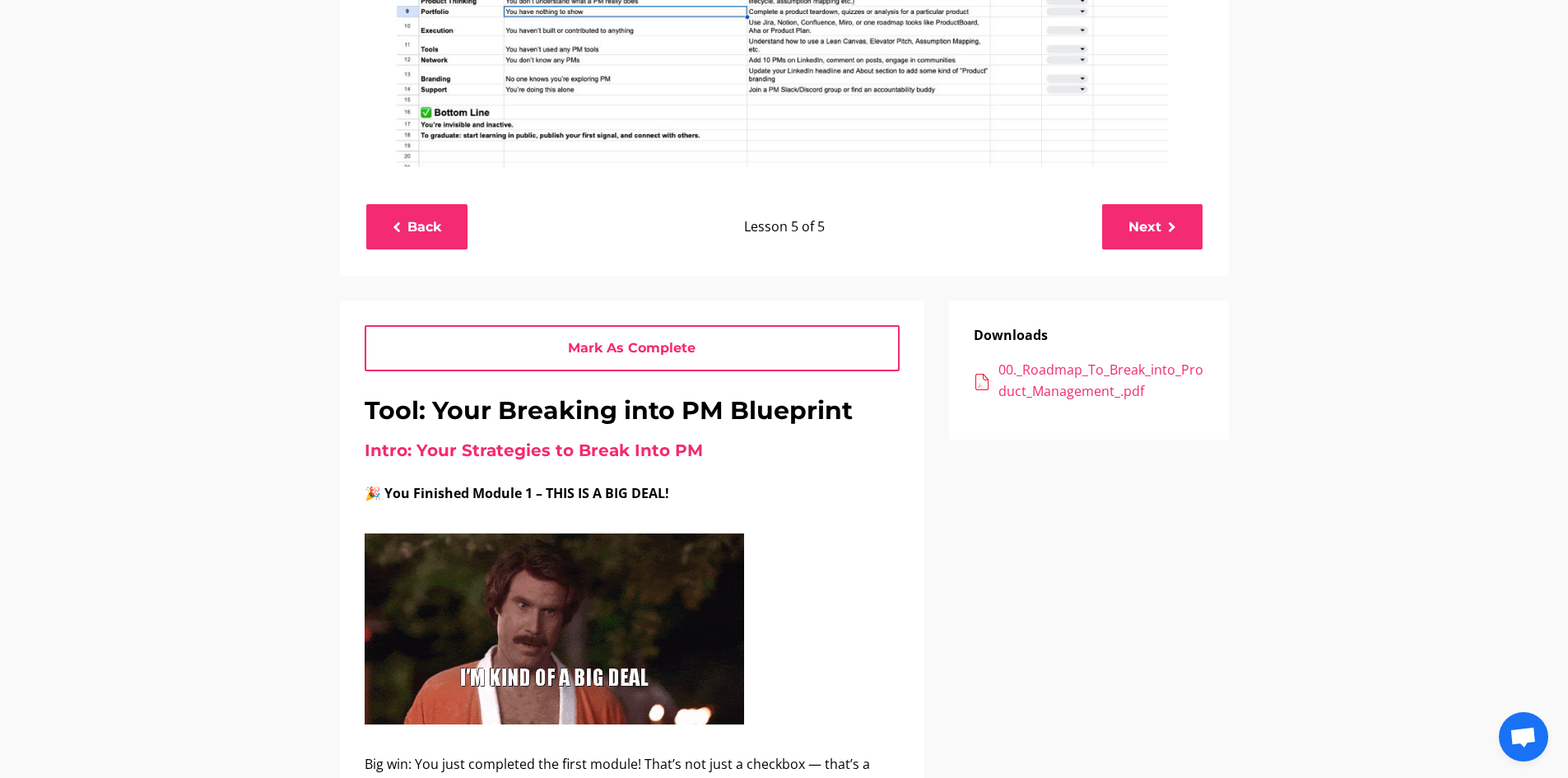
scroll to position [494, 0]
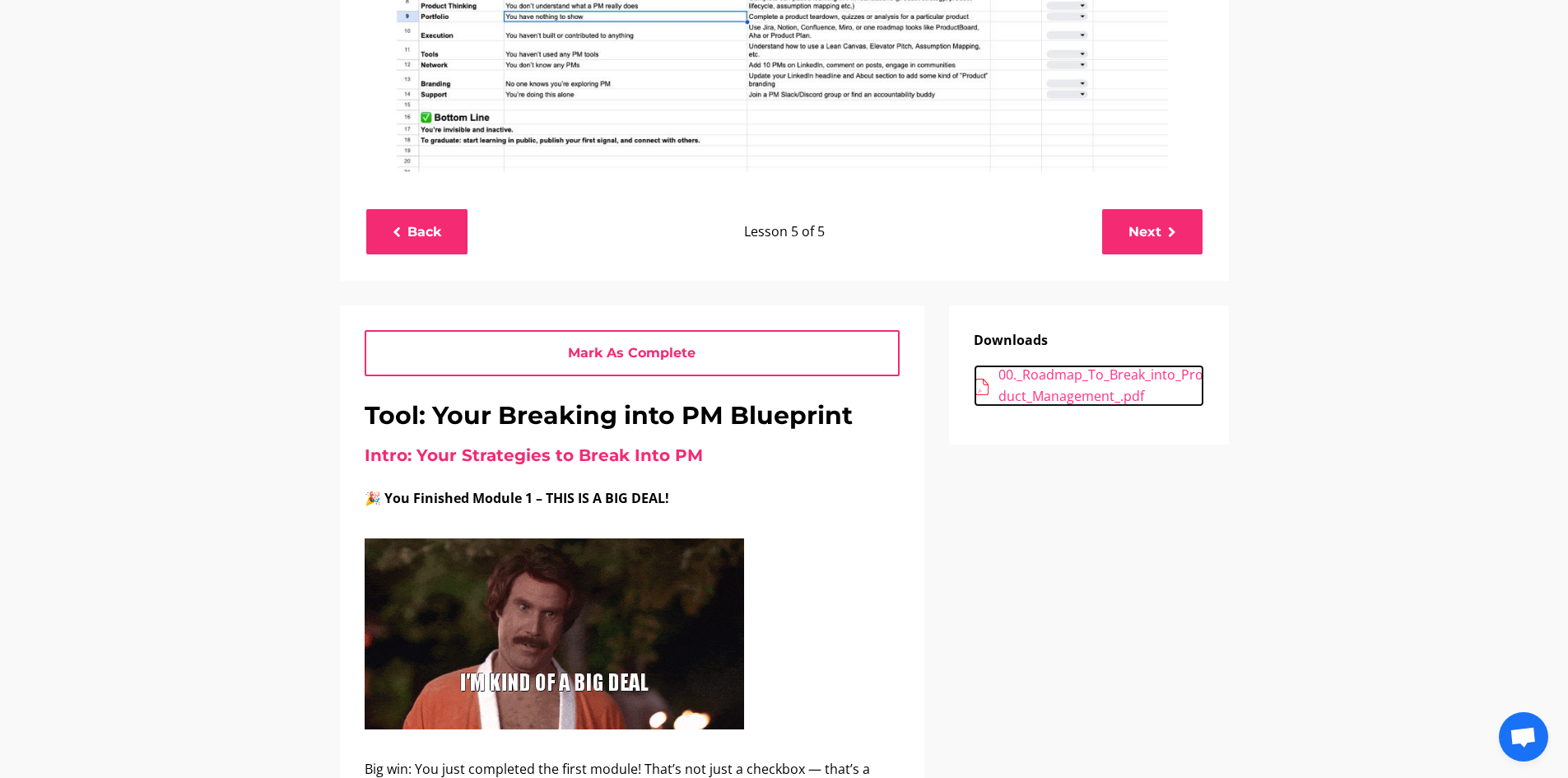
click at [1076, 397] on div "00._Roadmap_To_Break_into_Product_Management_.pdf" at bounding box center [1102, 385] width 206 height 42
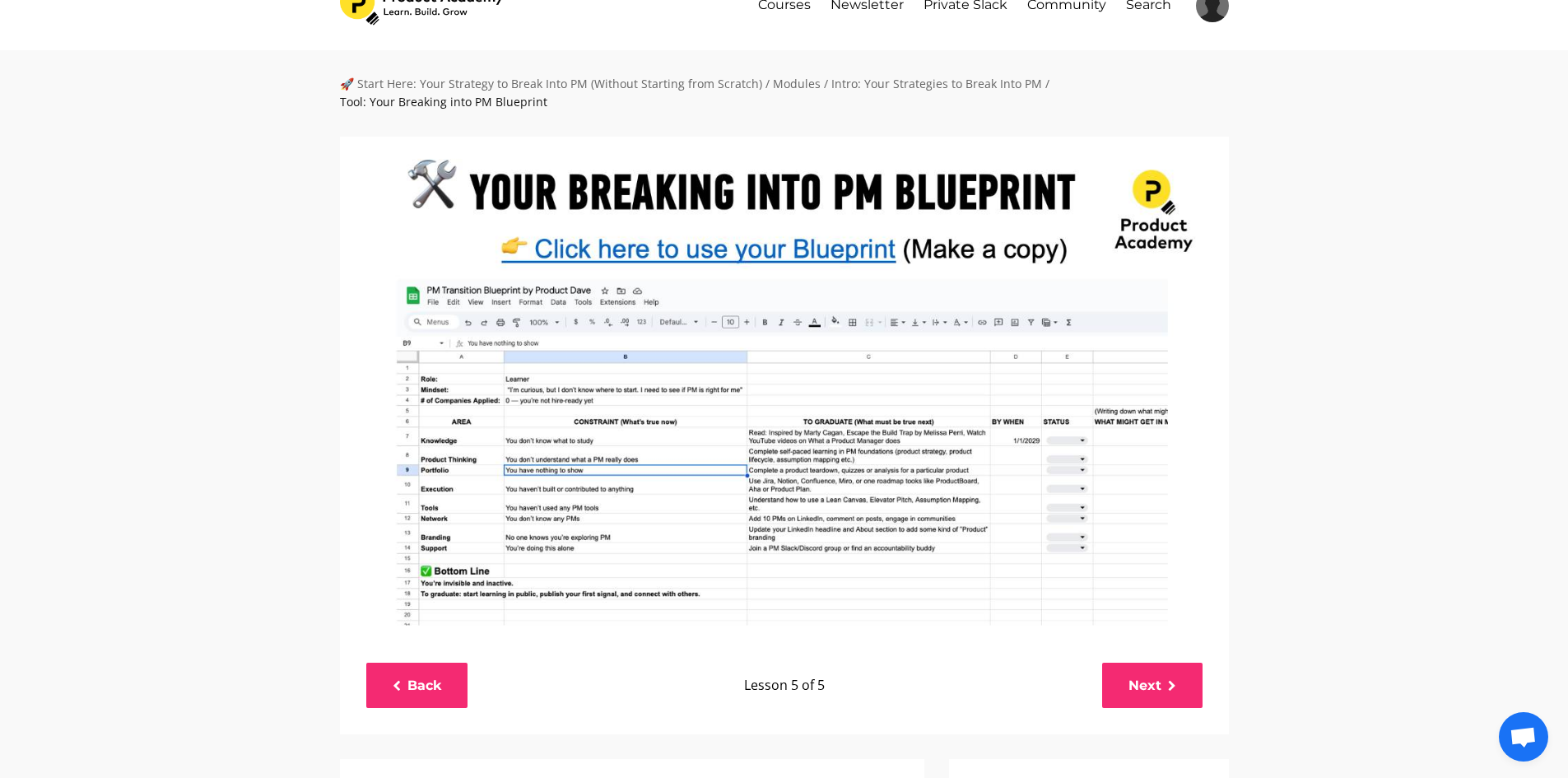
scroll to position [0, 0]
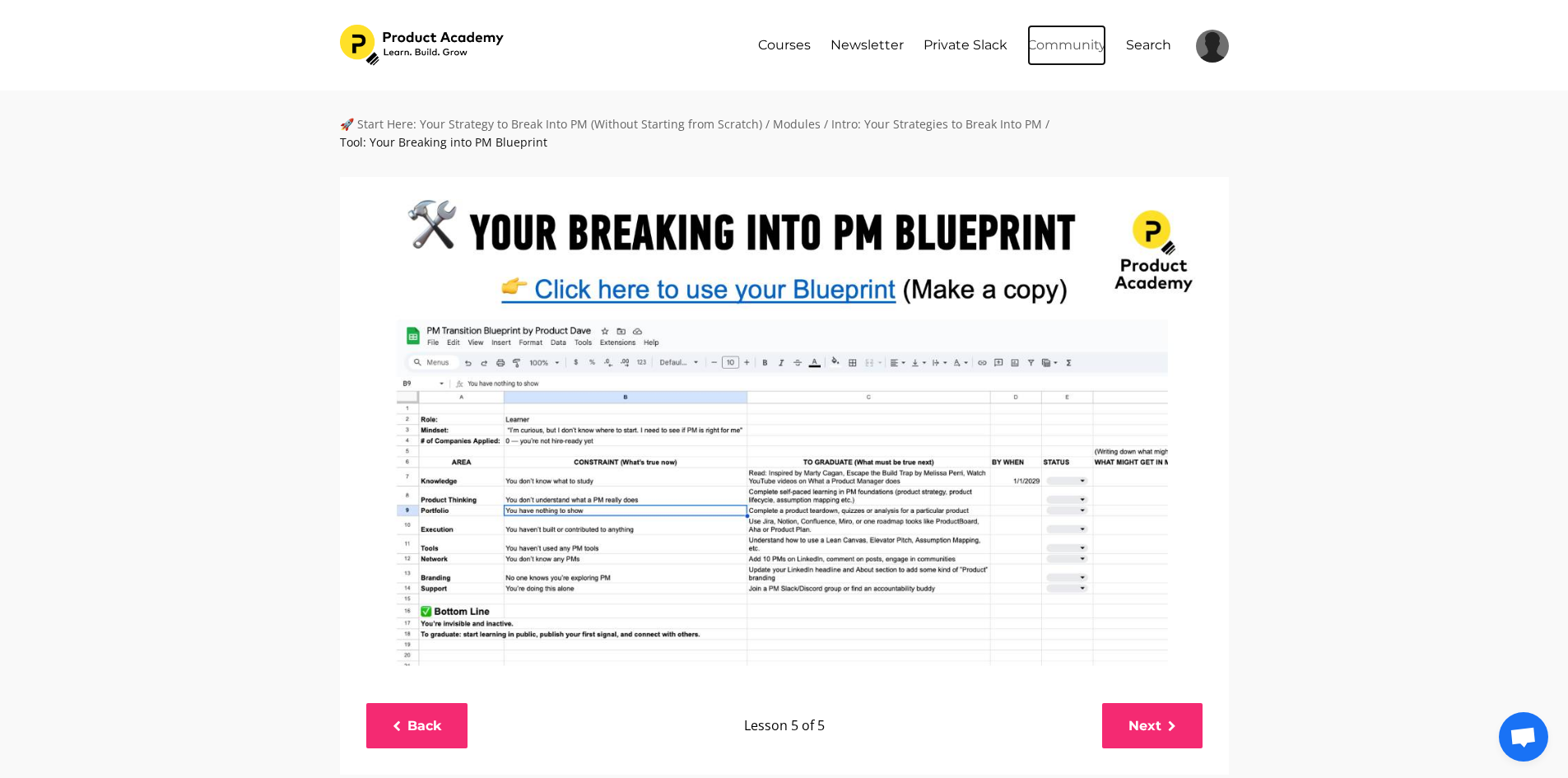
click at [1059, 54] on link "Community" at bounding box center [1066, 45] width 79 height 41
click at [938, 57] on link "Private Slack" at bounding box center [965, 45] width 84 height 41
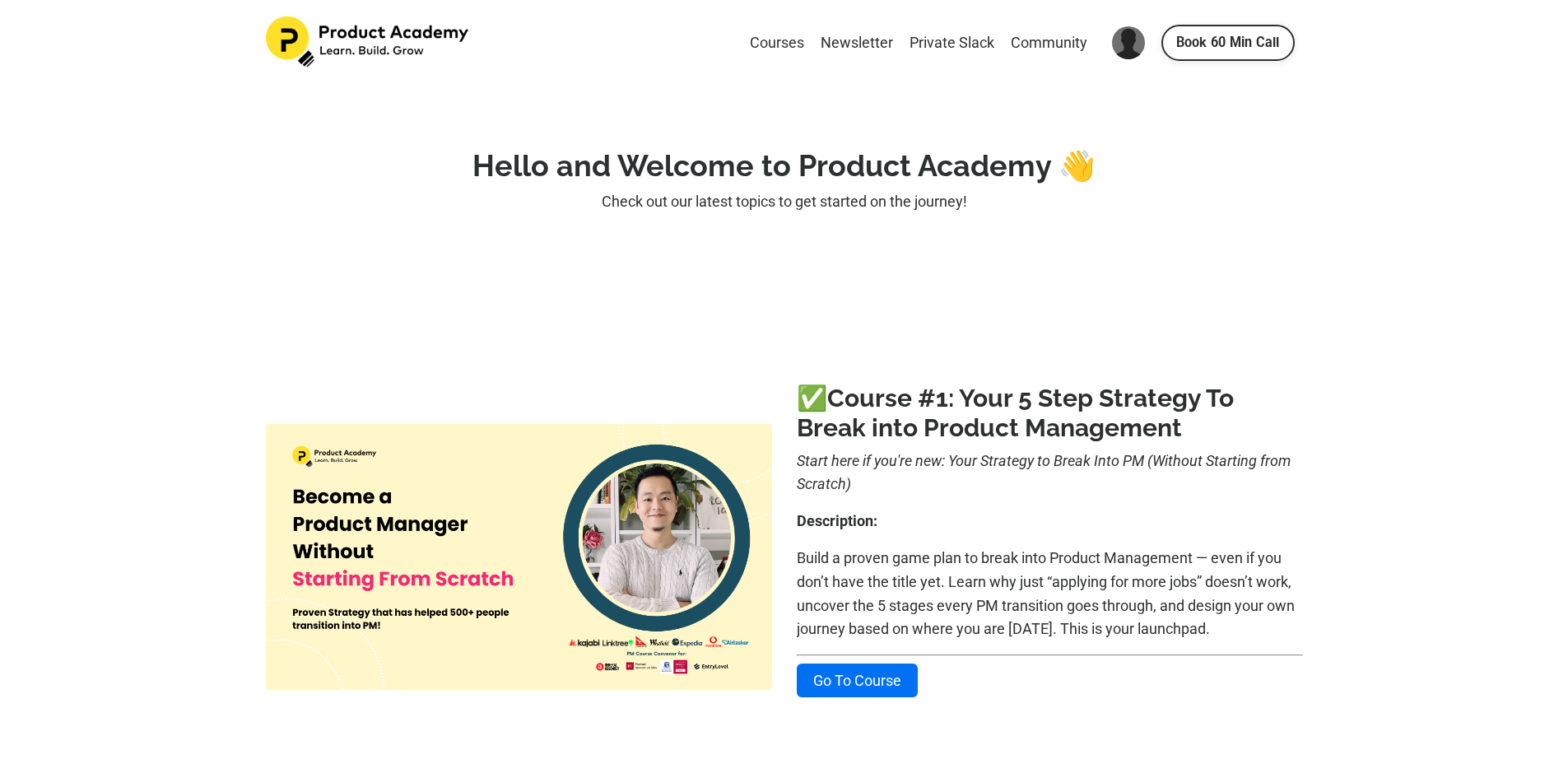
scroll to position [83, 0]
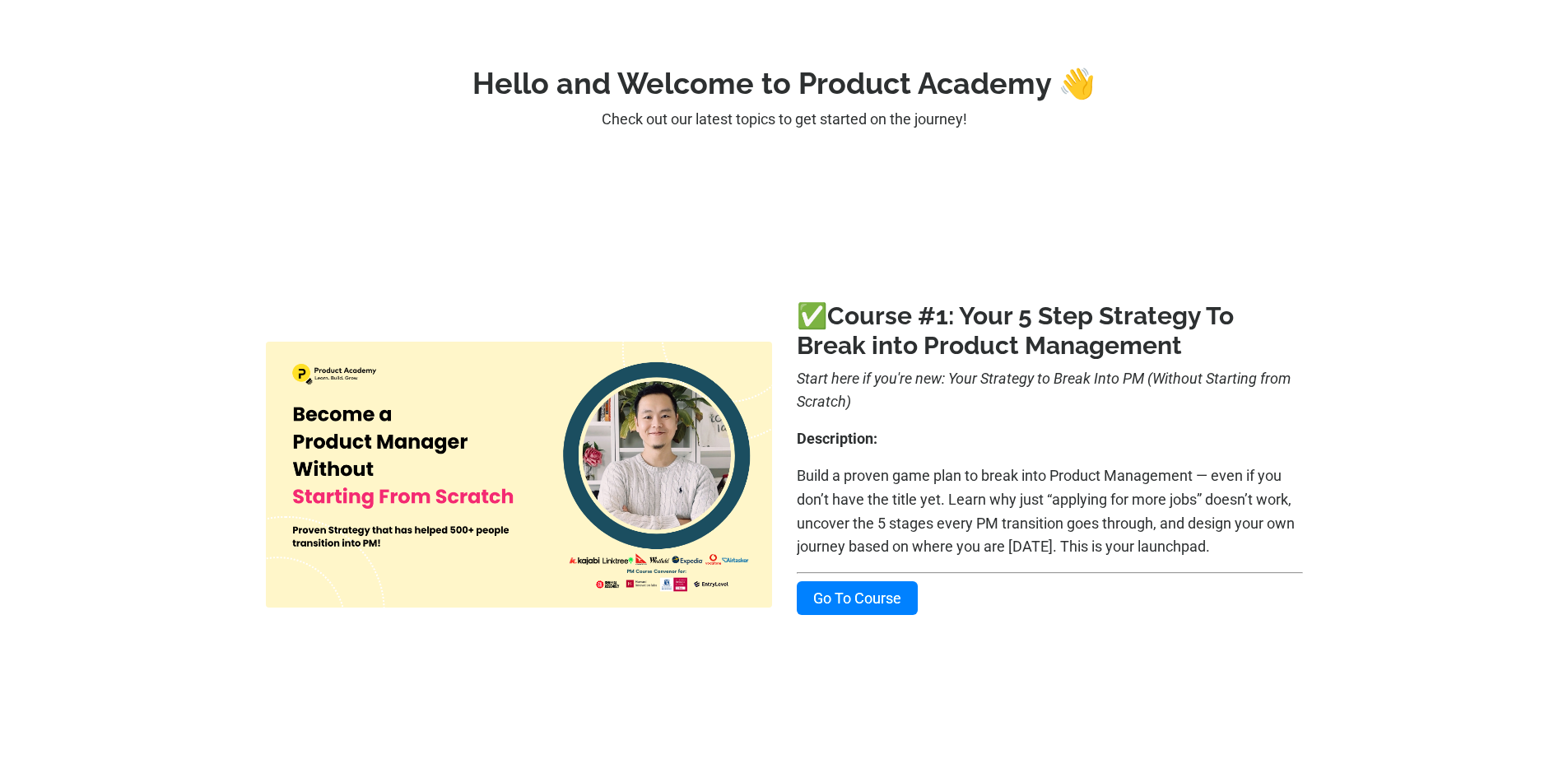
click at [844, 606] on link "Go To Course" at bounding box center [857, 598] width 121 height 33
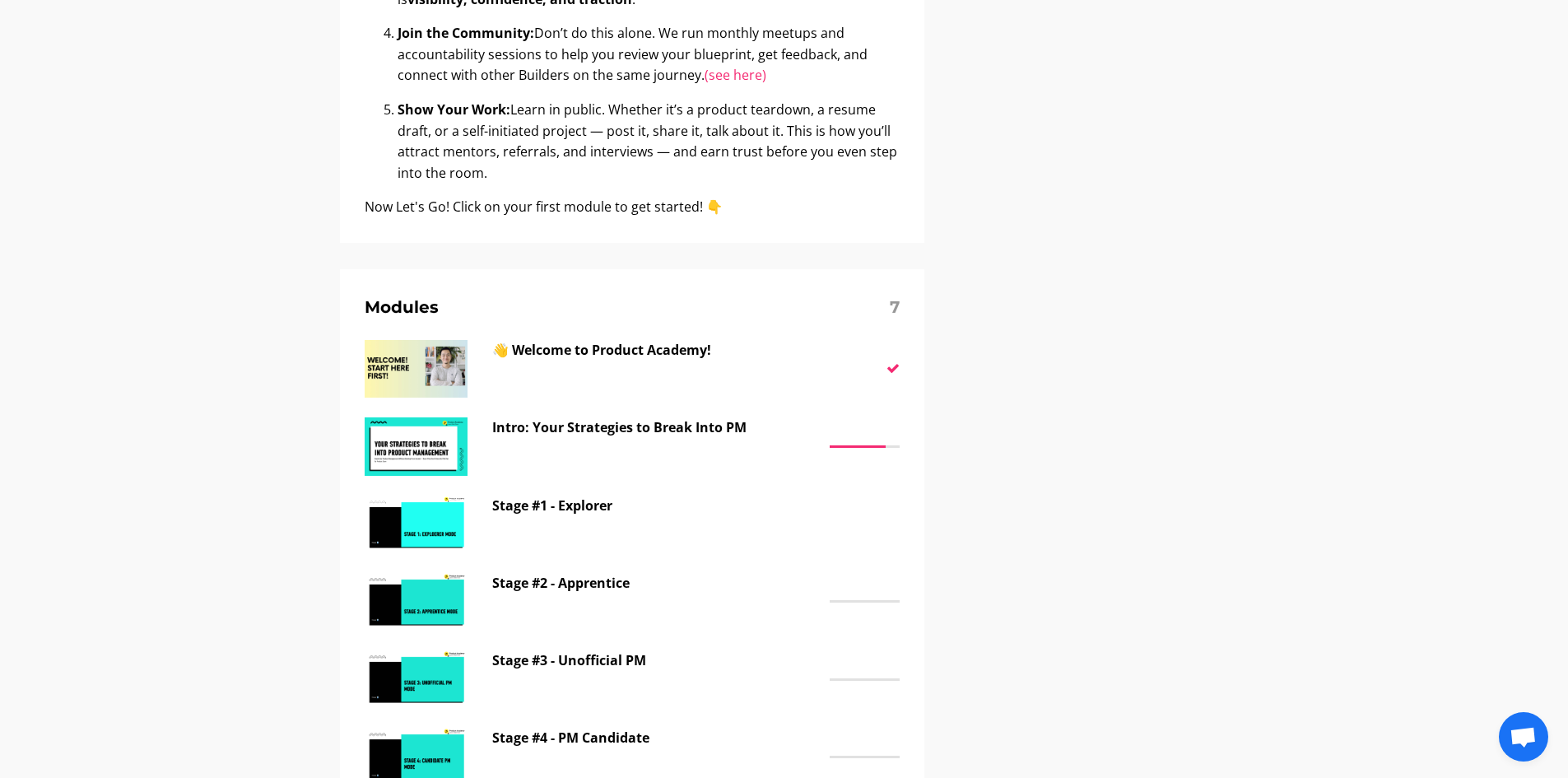
scroll to position [988, 0]
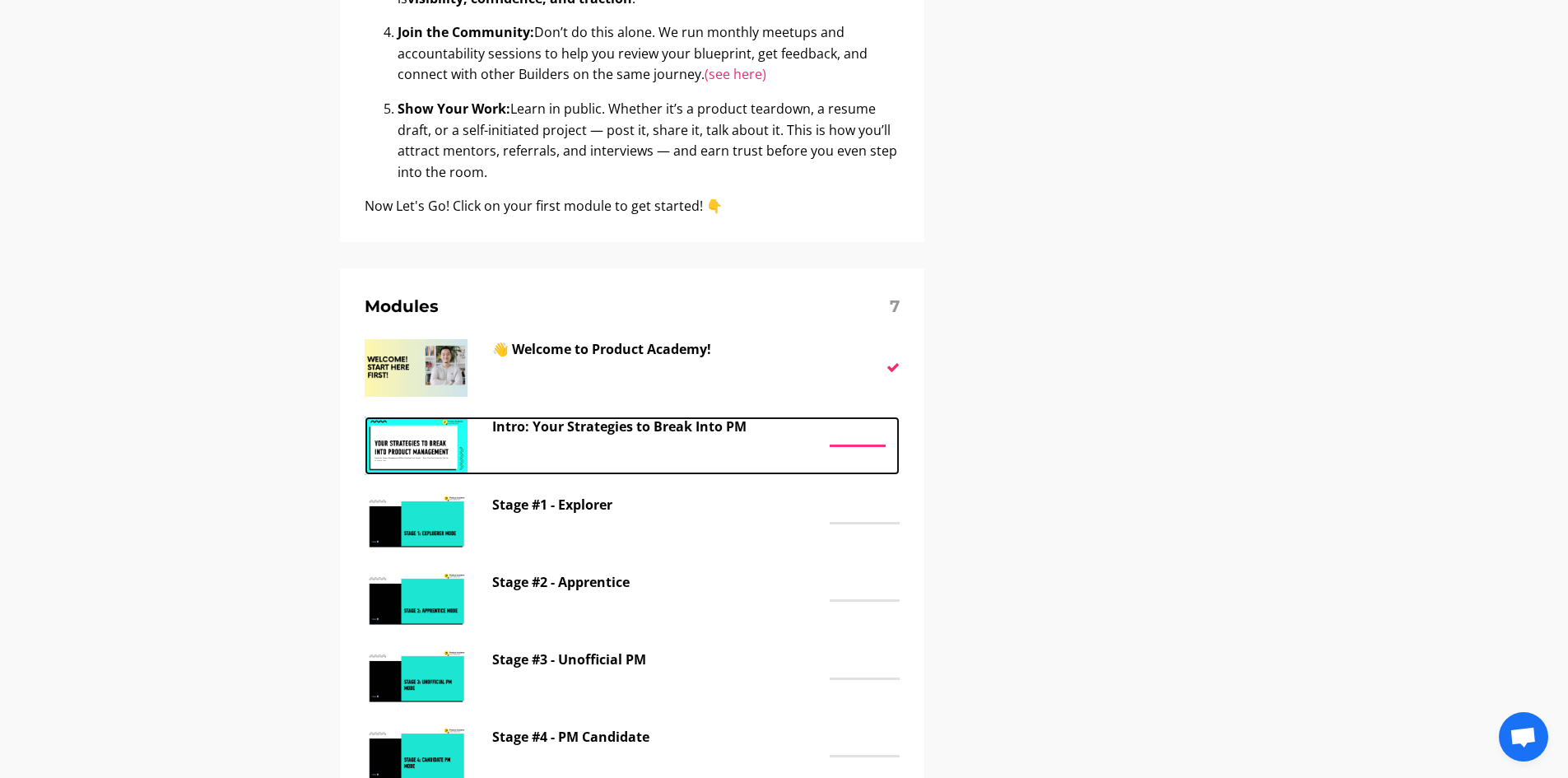
click at [659, 428] on p "Intro: Your Strategies to Break Into PM" at bounding box center [657, 427] width 329 height 21
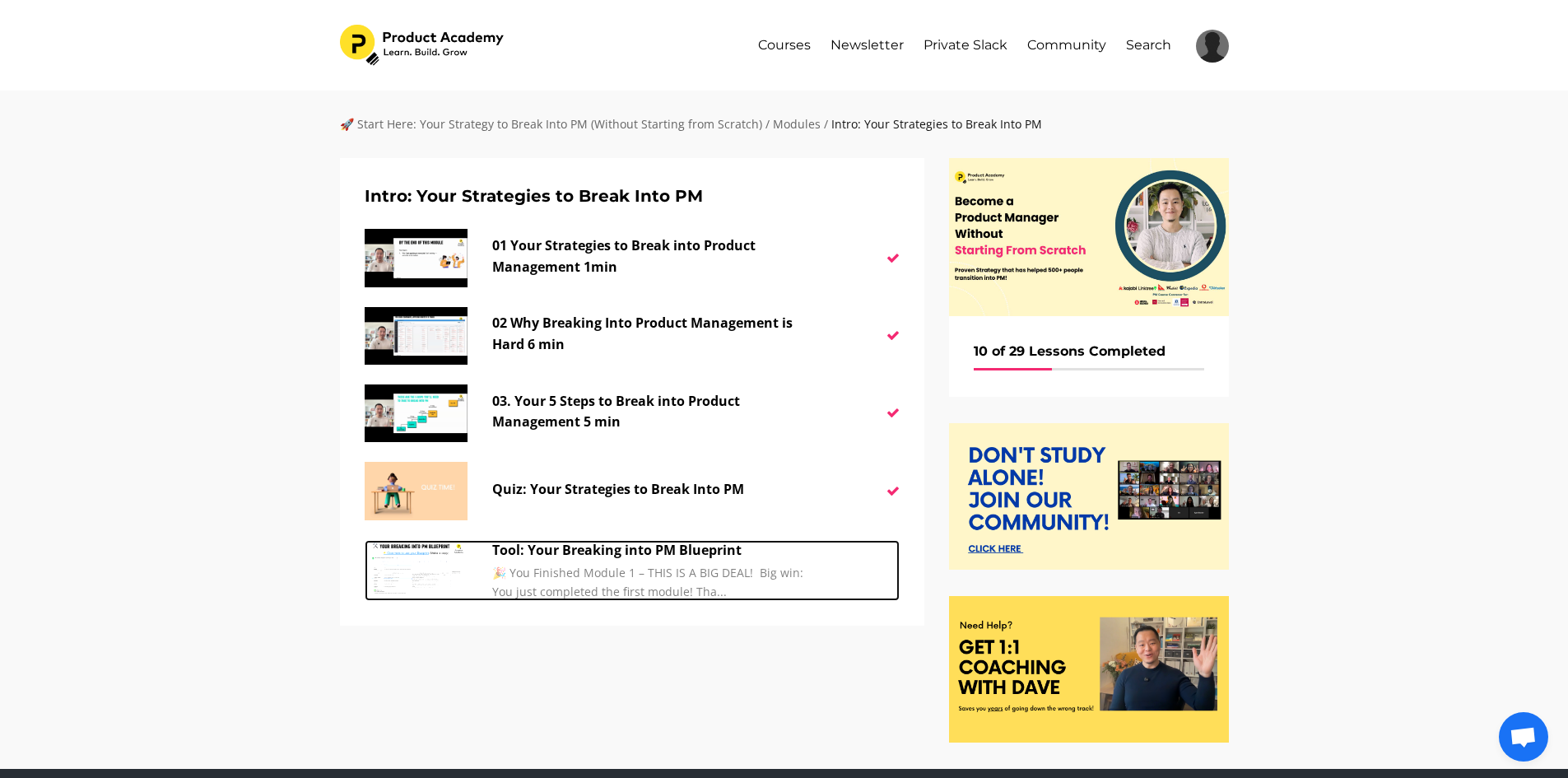
click at [632, 547] on p "Tool: Your Breaking into PM Blueprint" at bounding box center [657, 550] width 329 height 21
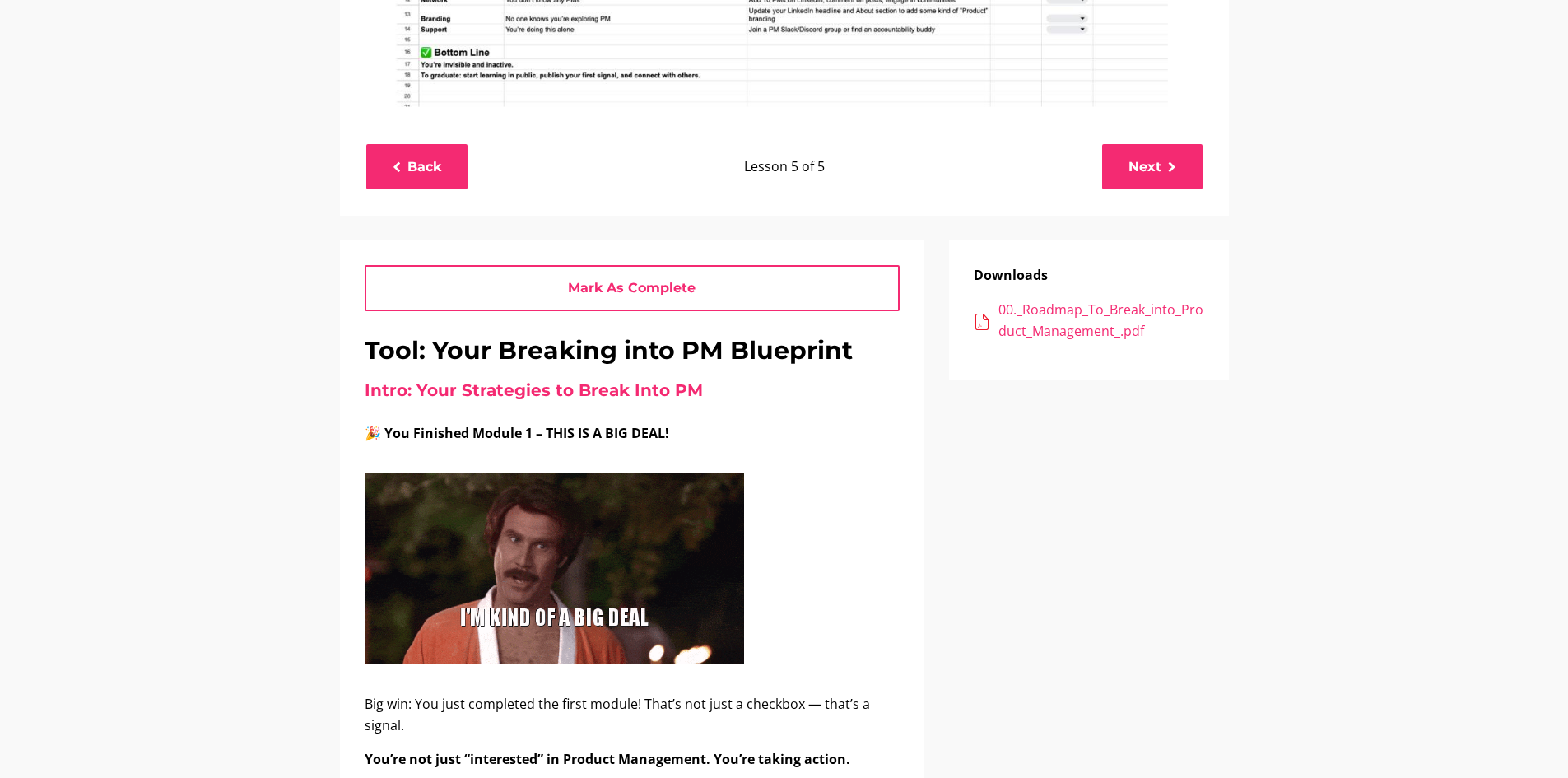
scroll to position [576, 0]
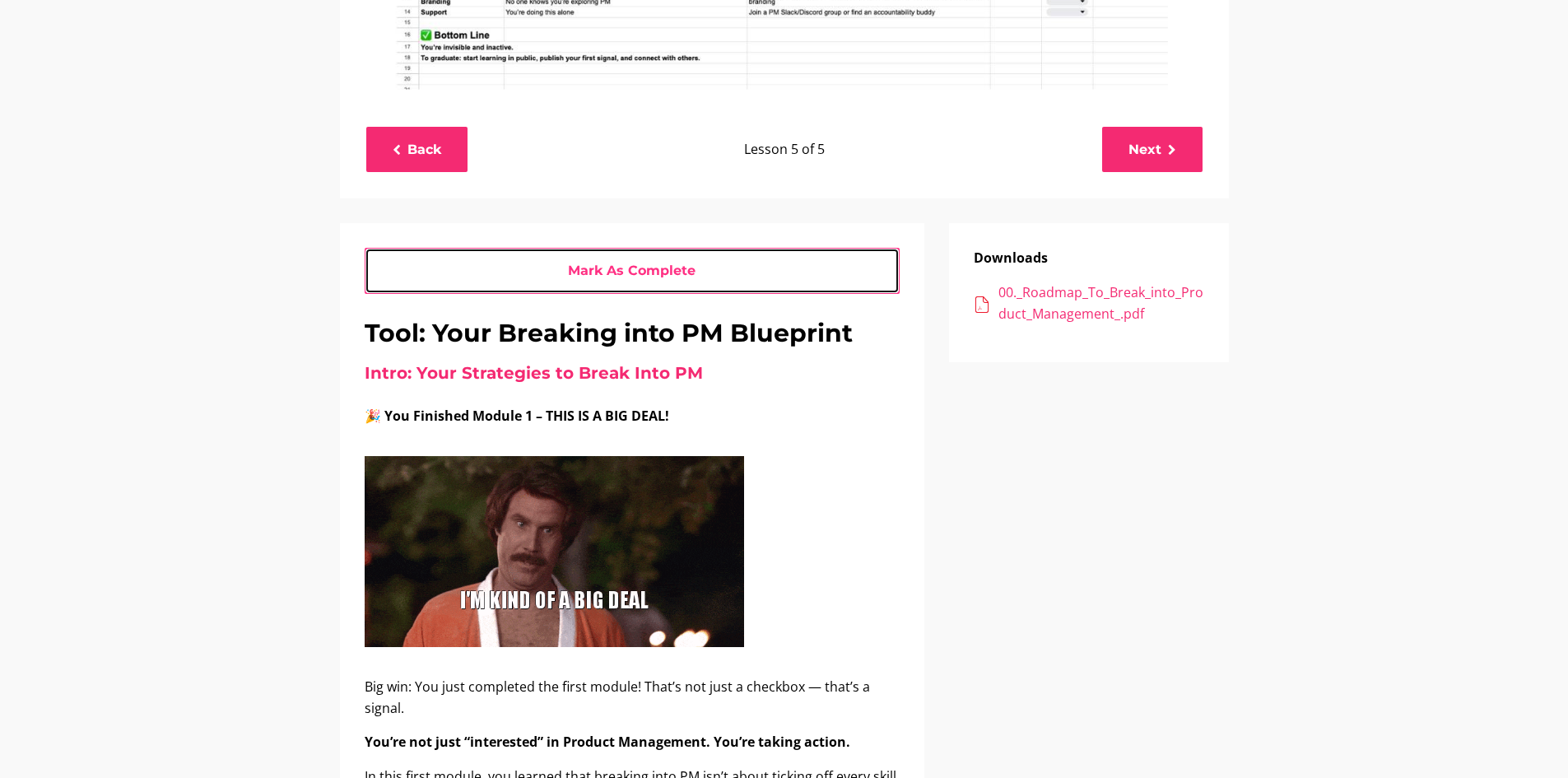
click at [628, 266] on link "Mark As Complete" at bounding box center [631, 270] width 535 height 45
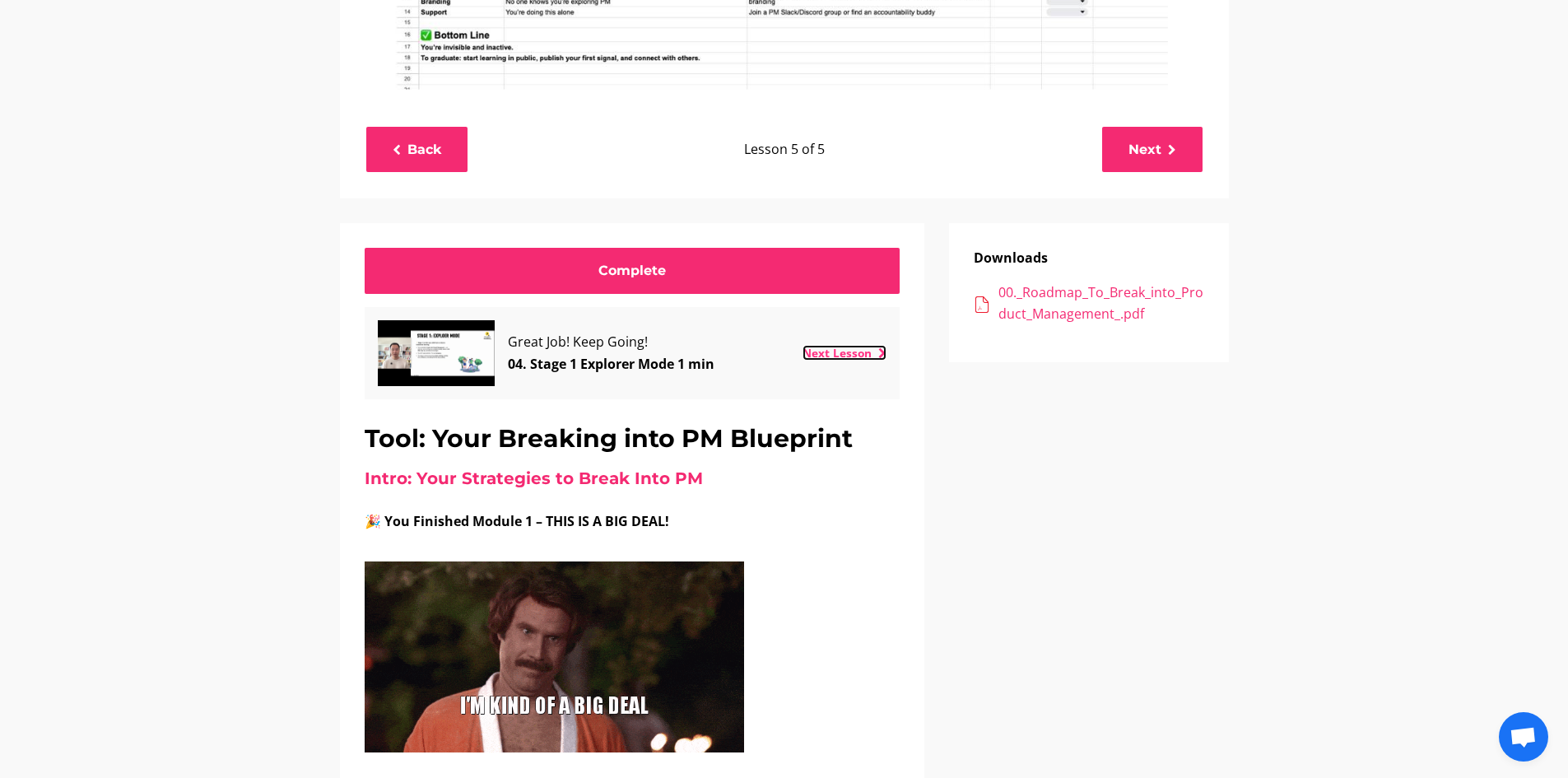
click at [849, 356] on link "Next Lesson" at bounding box center [845, 352] width 84 height 16
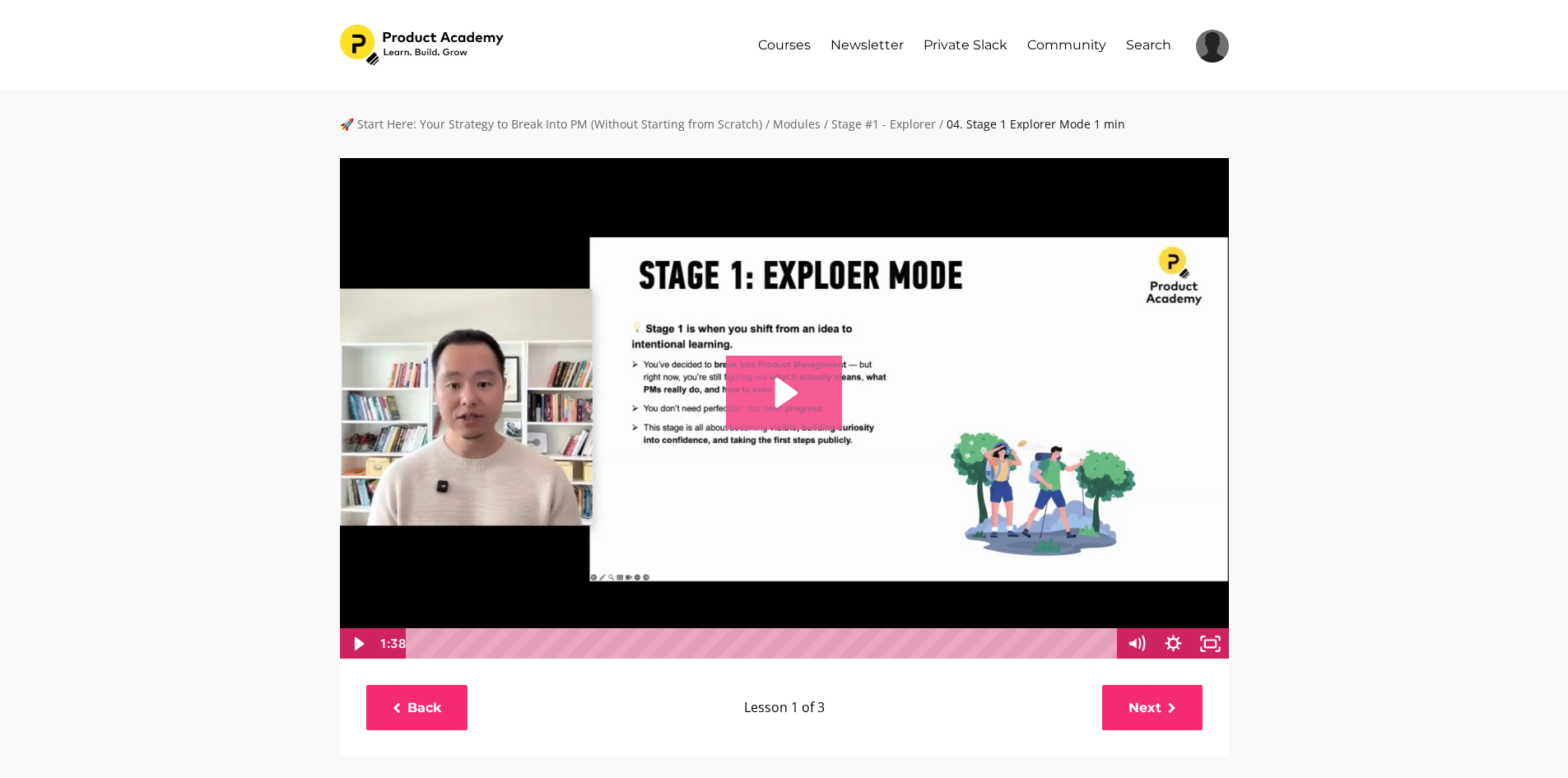
click at [782, 403] on icon "Play Video: file-uploads/sites/127338/video/4d200e-bb7b-166-371c-c4886b2b7dc3_0…" at bounding box center [786, 392] width 23 height 30
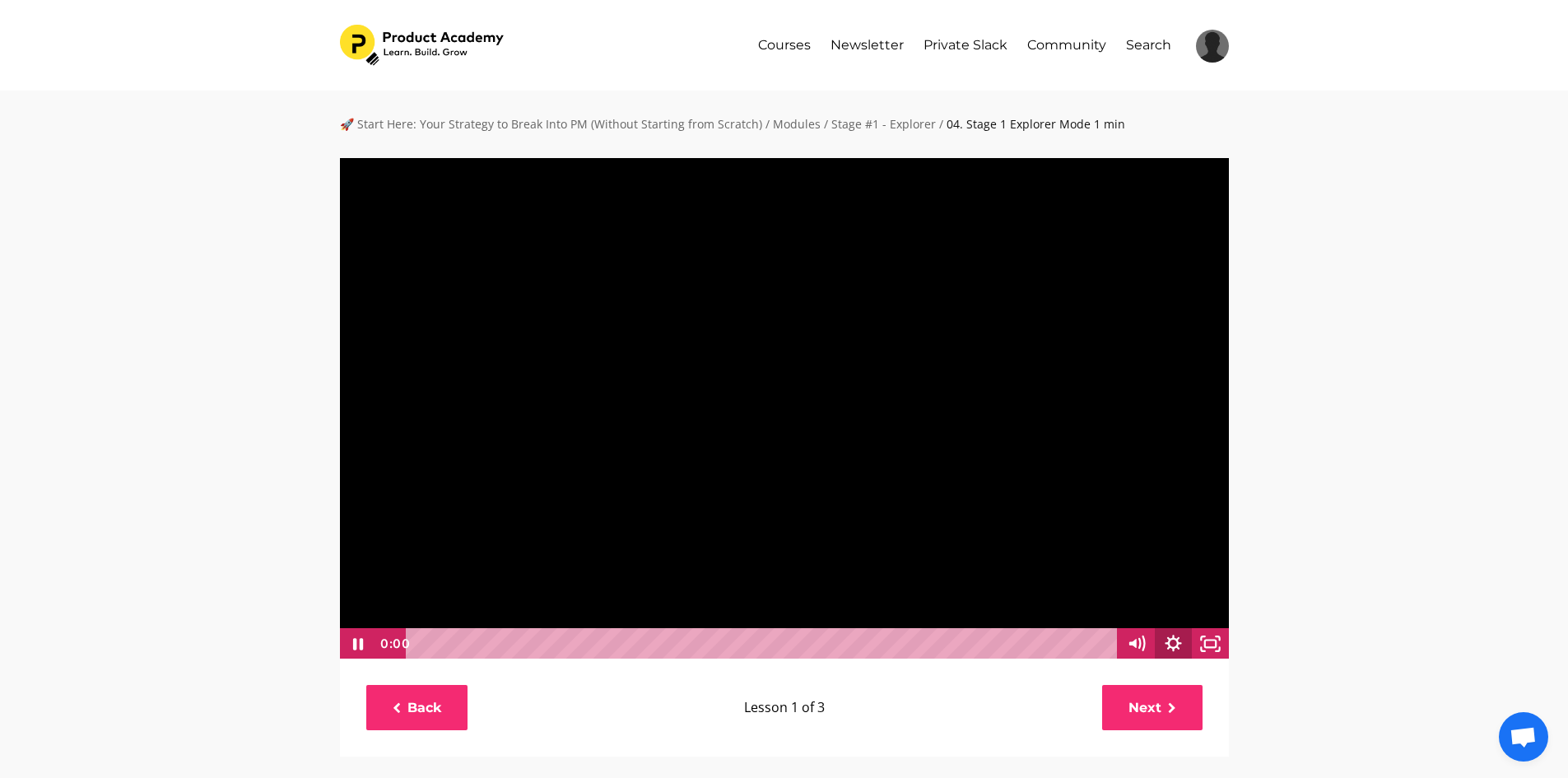
click at [1179, 645] on icon "Show settings menu" at bounding box center [1174, 644] width 37 height 32
click at [1200, 580] on span "1x" at bounding box center [1188, 580] width 65 height 32
click at [1175, 521] on label "1.5x" at bounding box center [1155, 518] width 148 height 32
click at [1082, 503] on input "1.5x" at bounding box center [1081, 503] width 1 height 1
radio input "true"
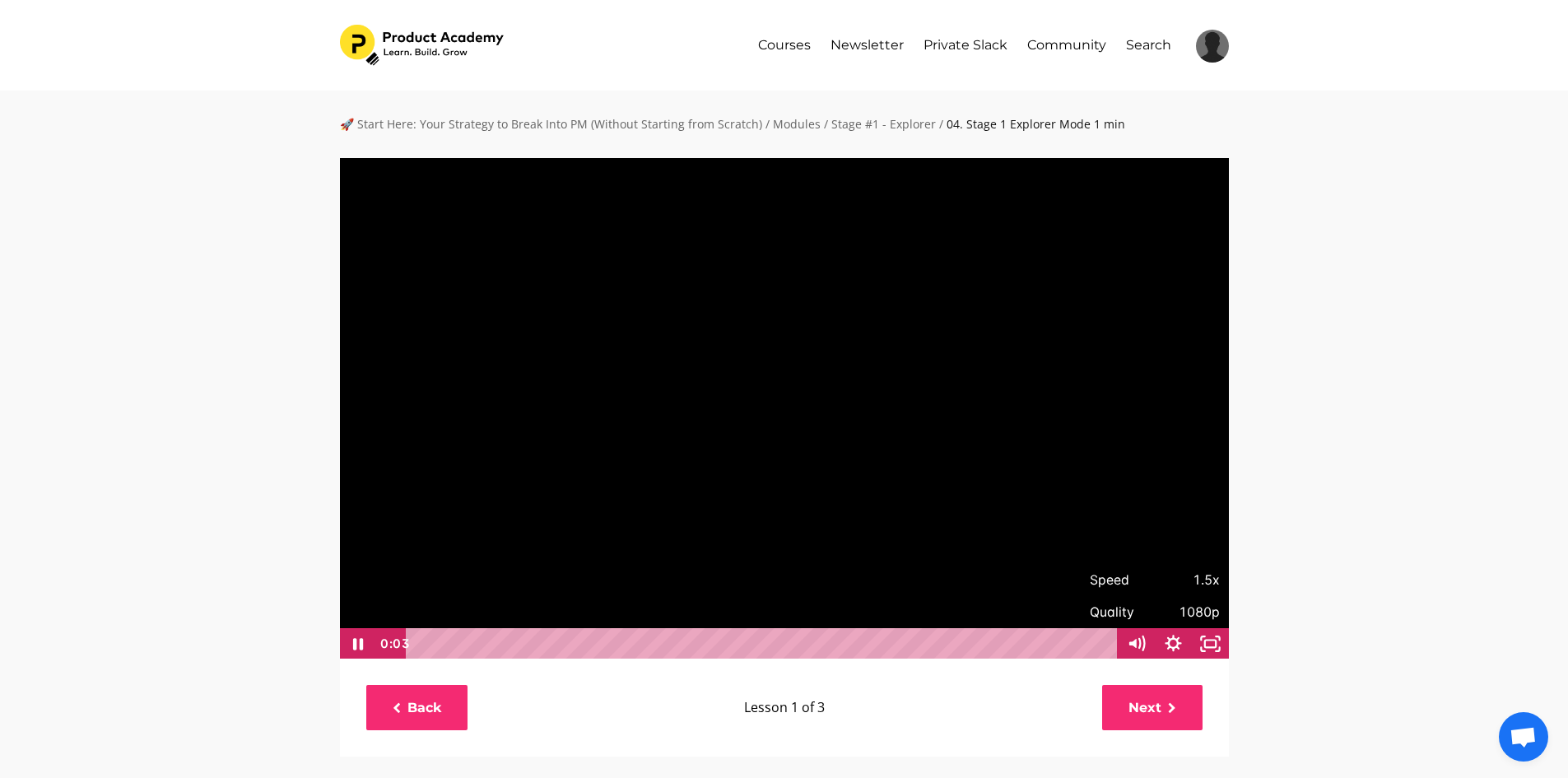
click at [1412, 596] on div "🚀 Start Here: Your Strategy to Break Into PM (Without Starting from Scratch) / …" at bounding box center [784, 686] width 1568 height 1192
click at [1170, 638] on icon "Show settings menu" at bounding box center [1174, 644] width 45 height 38
click at [1179, 576] on span "1.5x" at bounding box center [1197, 580] width 46 height 32
click at [1181, 546] on label "1.75x" at bounding box center [1174, 549] width 111 height 32
click at [1118, 534] on input "1.75x" at bounding box center [1118, 533] width 1 height 1
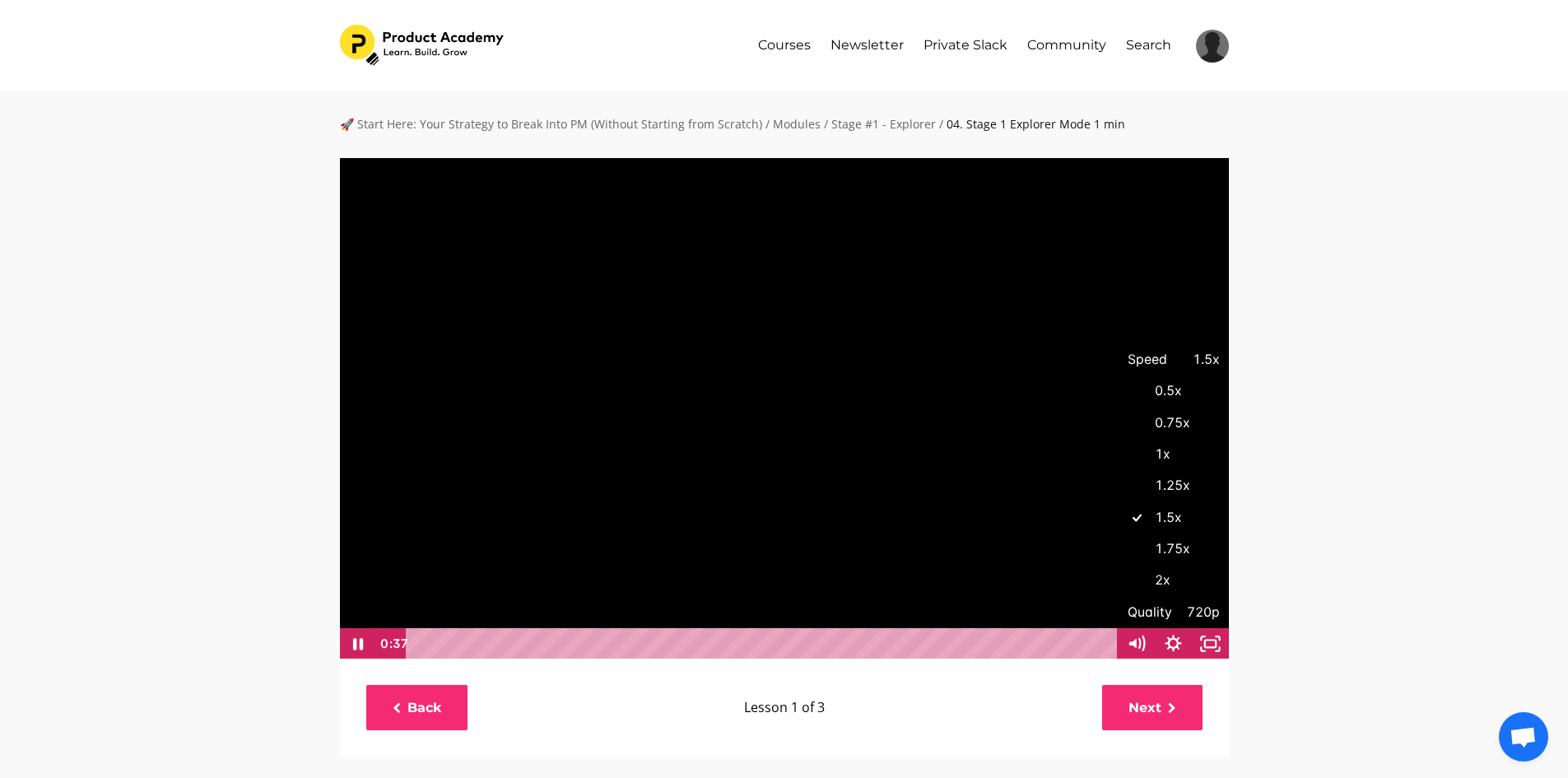
radio input "true"
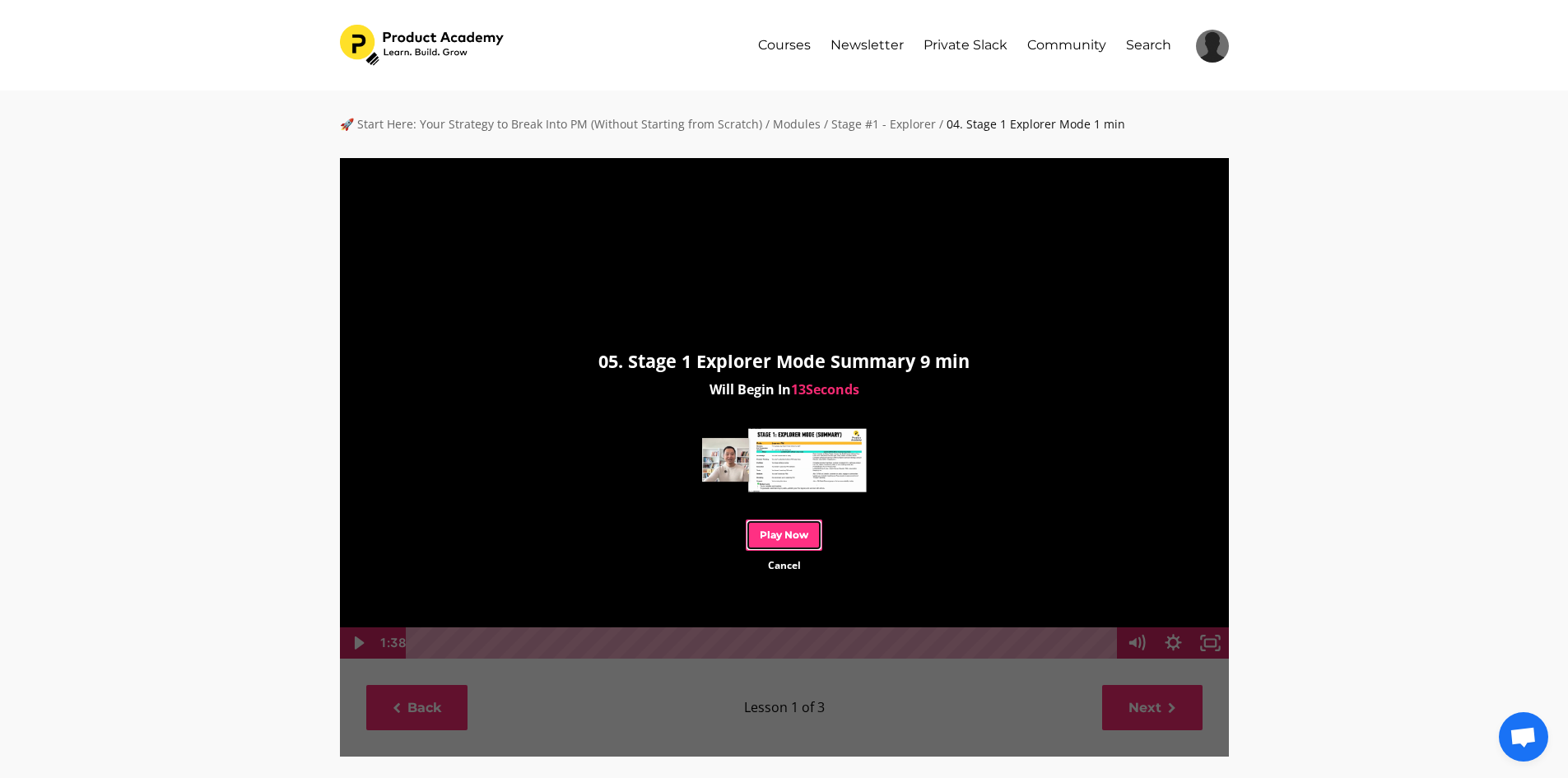
click at [781, 539] on link "Play Now" at bounding box center [784, 534] width 77 height 31
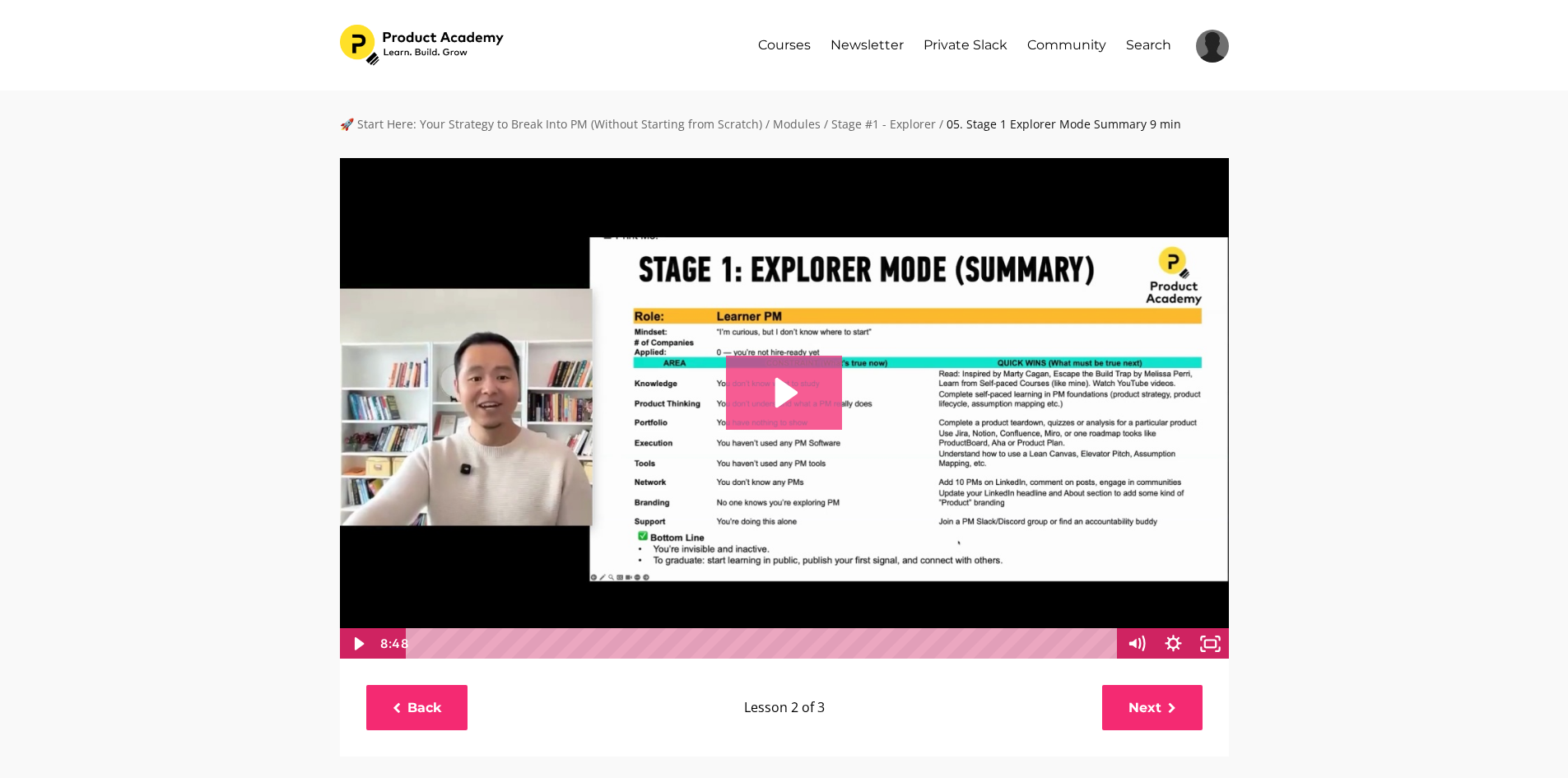
click at [773, 379] on icon "Play Video: file-uploads/sites/127338/video/2c34234-e81c-c488-84f4-aae82356aa43…" at bounding box center [784, 393] width 116 height 74
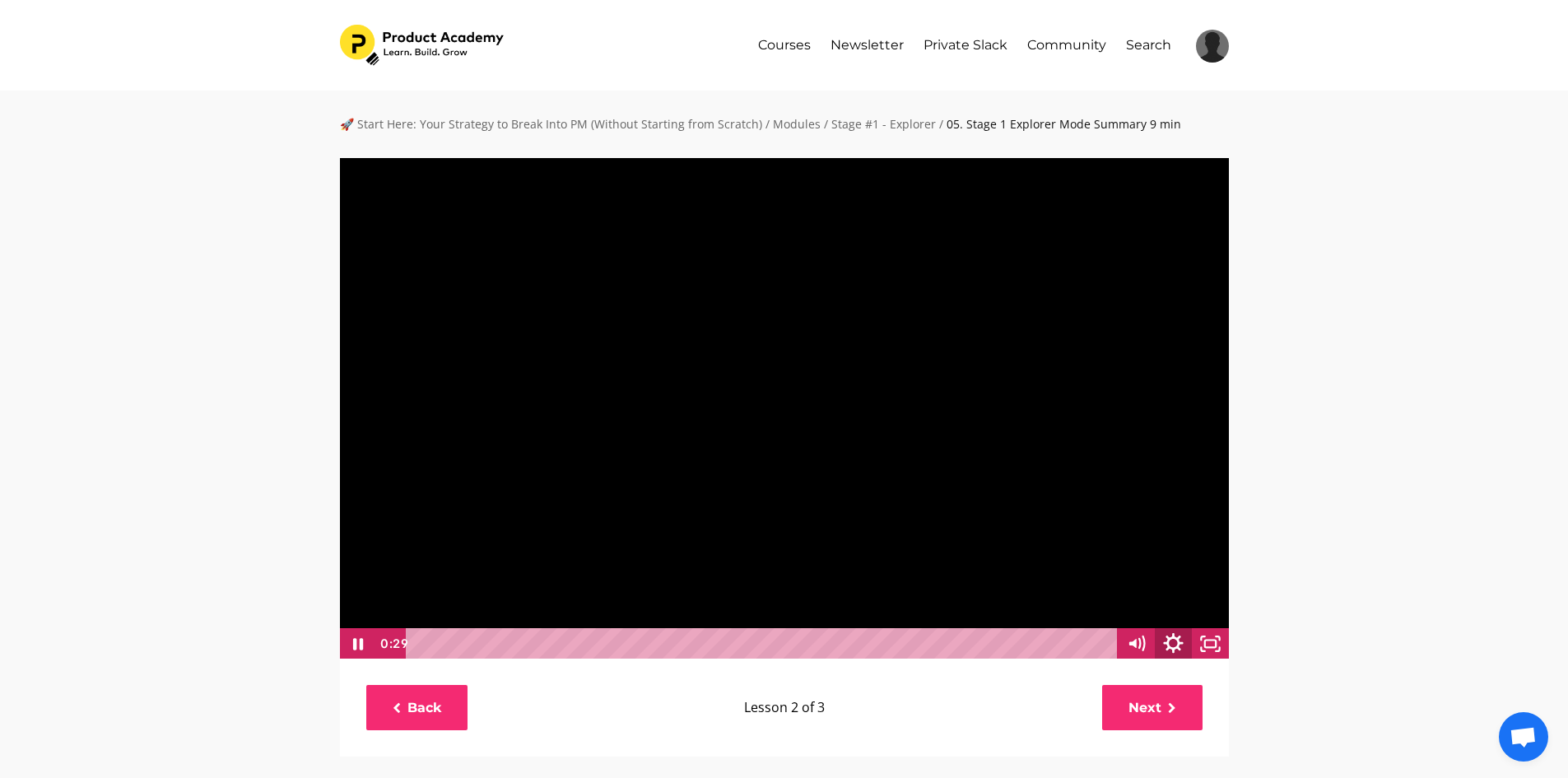
click at [1179, 645] on icon "Show settings menu" at bounding box center [1174, 644] width 45 height 38
click at [1184, 584] on span "1x" at bounding box center [1197, 580] width 46 height 32
click at [1184, 573] on label "2x" at bounding box center [1174, 580] width 111 height 32
click at [1118, 566] on input "2x" at bounding box center [1118, 565] width 1 height 1
radio input "true"
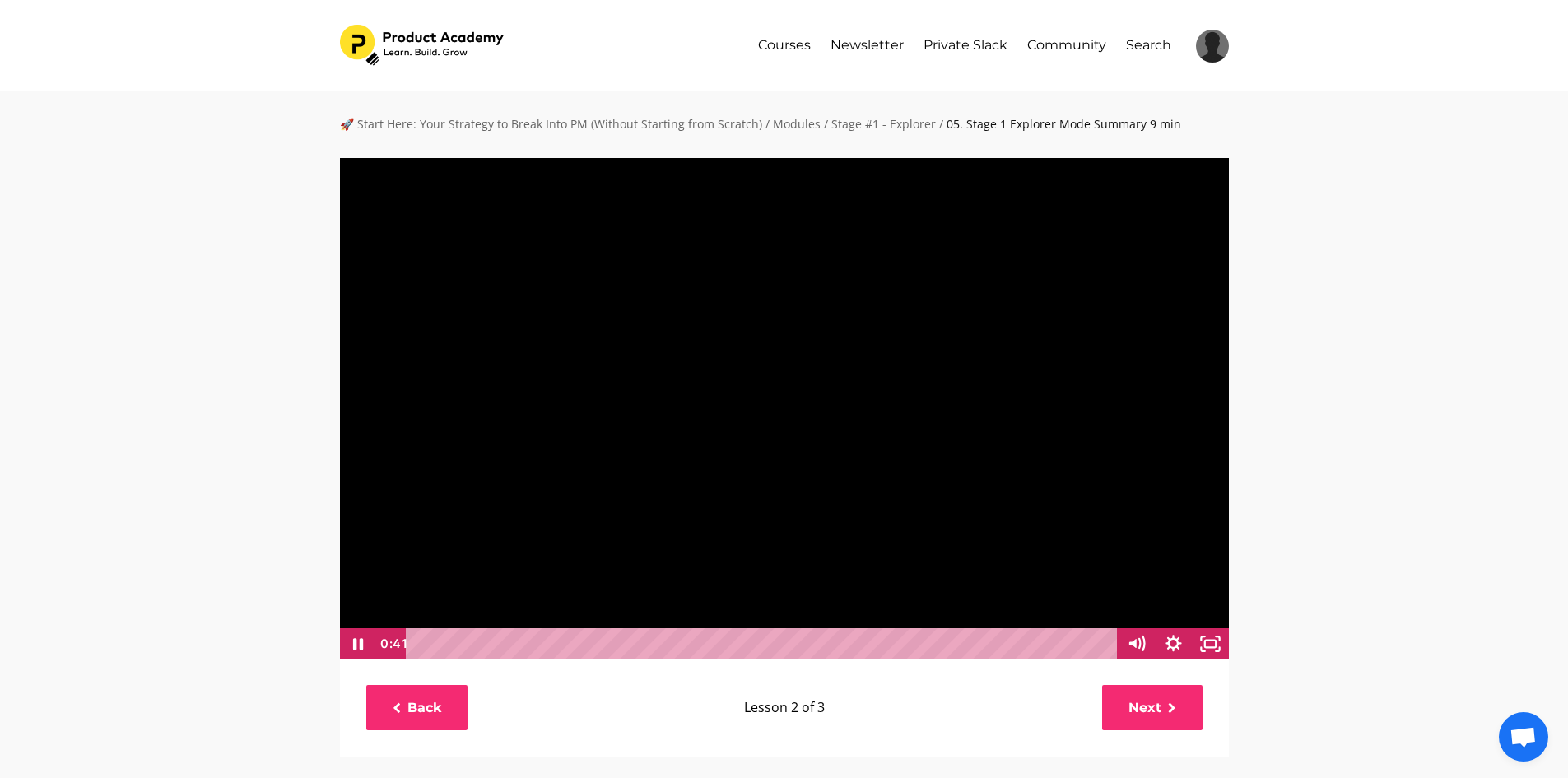
scroll to position [1, 0]
click at [357, 644] on icon "Pause" at bounding box center [357, 643] width 37 height 32
click at [357, 644] on icon "Play Video" at bounding box center [359, 643] width 10 height 13
click at [357, 644] on icon "Pause" at bounding box center [357, 643] width 37 height 32
click at [357, 644] on icon "Play Video" at bounding box center [359, 643] width 10 height 13
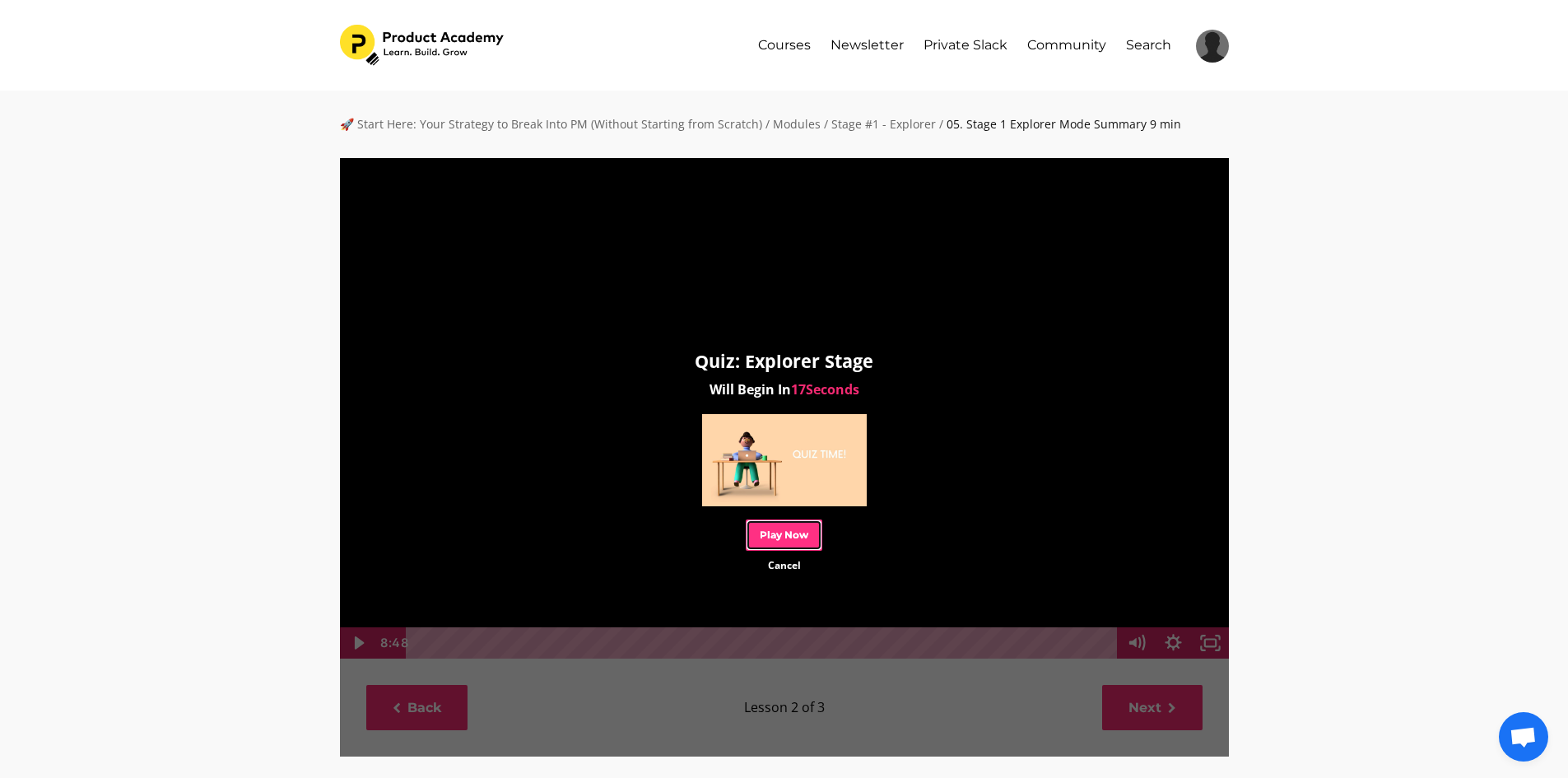
click at [780, 531] on link "Play Now" at bounding box center [784, 534] width 77 height 31
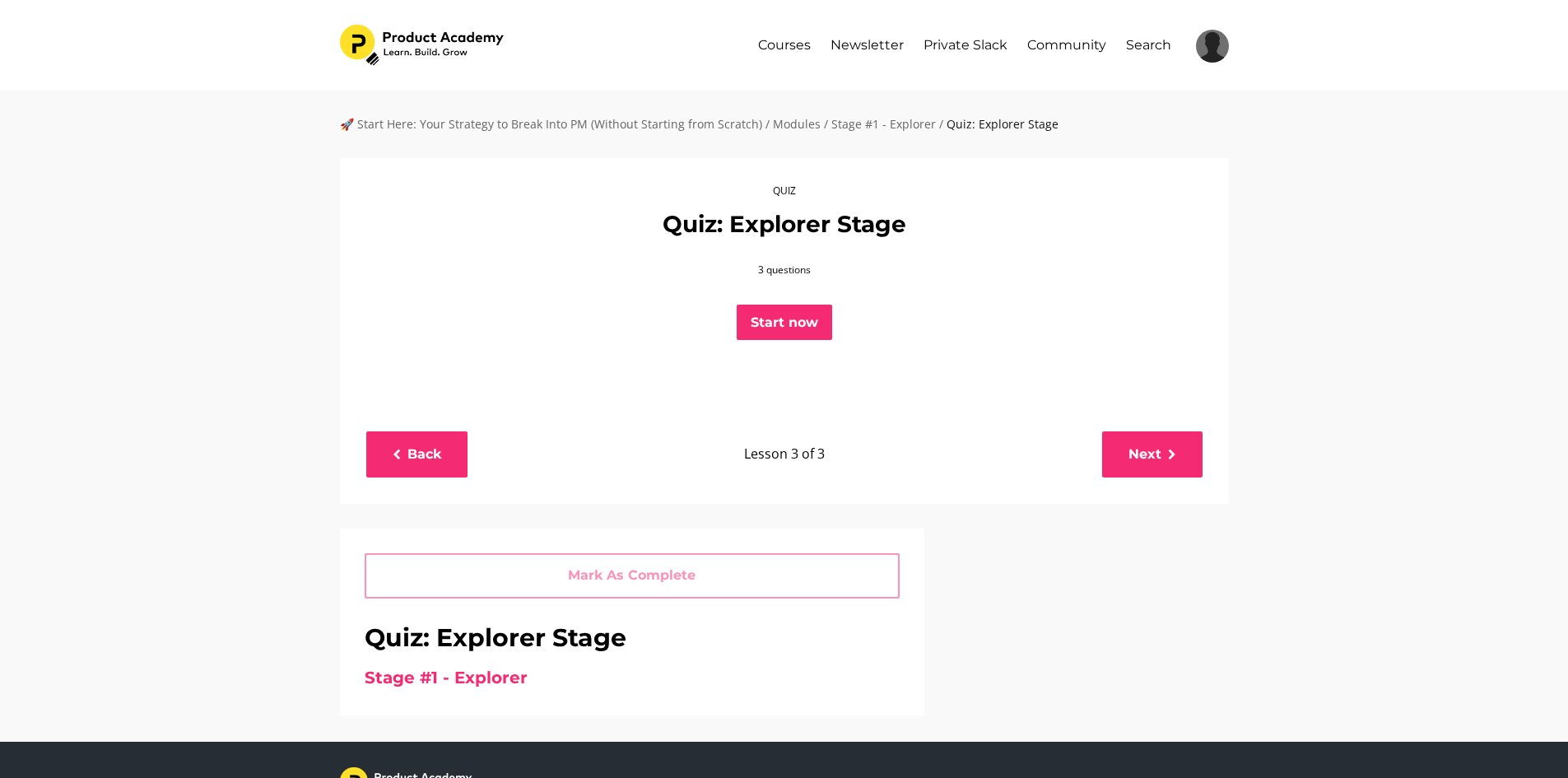
click at [780, 313] on button "Start now" at bounding box center [784, 322] width 96 height 36
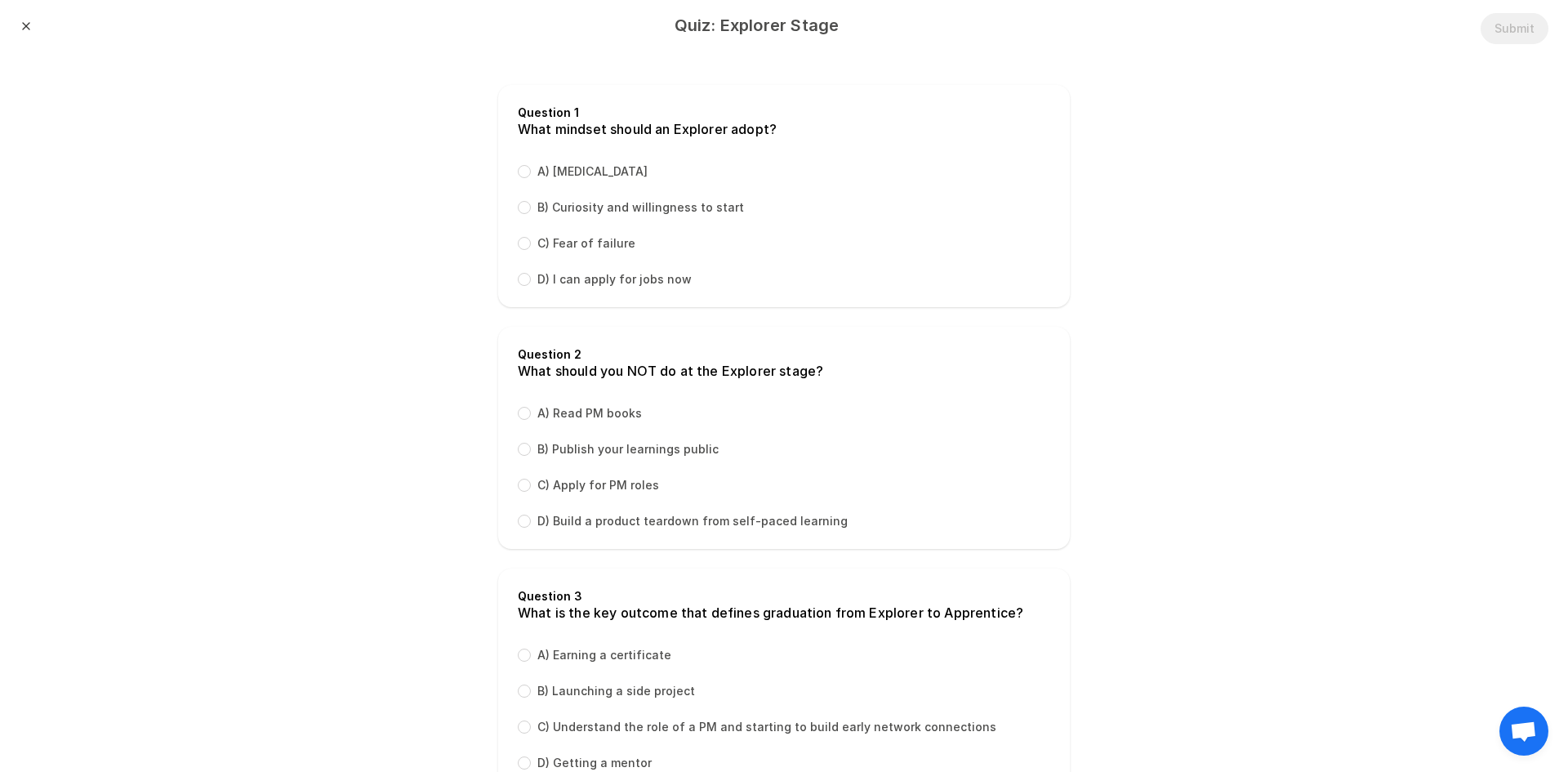
click at [519, 210] on div "B) Curiosity and willingness to start" at bounding box center [631, 208] width 226 height 17
click at [518, 208] on input "B) Curiosity and willingness to start" at bounding box center [524, 207] width 13 height 13
radio input "true"
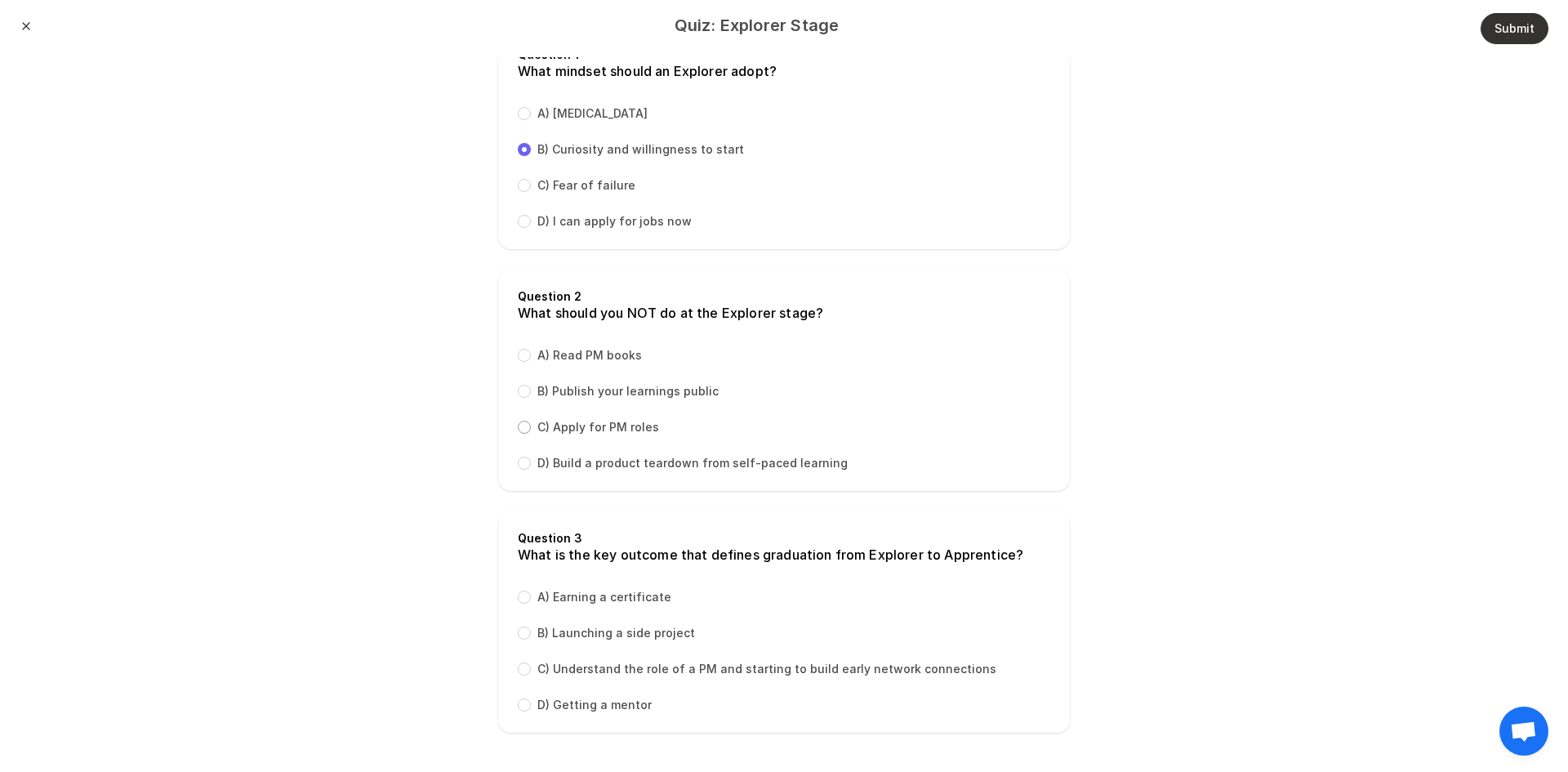
click at [518, 426] on input "C) Apply for PM roles" at bounding box center [524, 427] width 13 height 13
radio input "true"
click at [518, 672] on input "C) Understand the role of a PM and starting to build early network connections" at bounding box center [524, 669] width 13 height 13
radio input "true"
click at [1499, 40] on button "Submit" at bounding box center [1515, 29] width 68 height 31
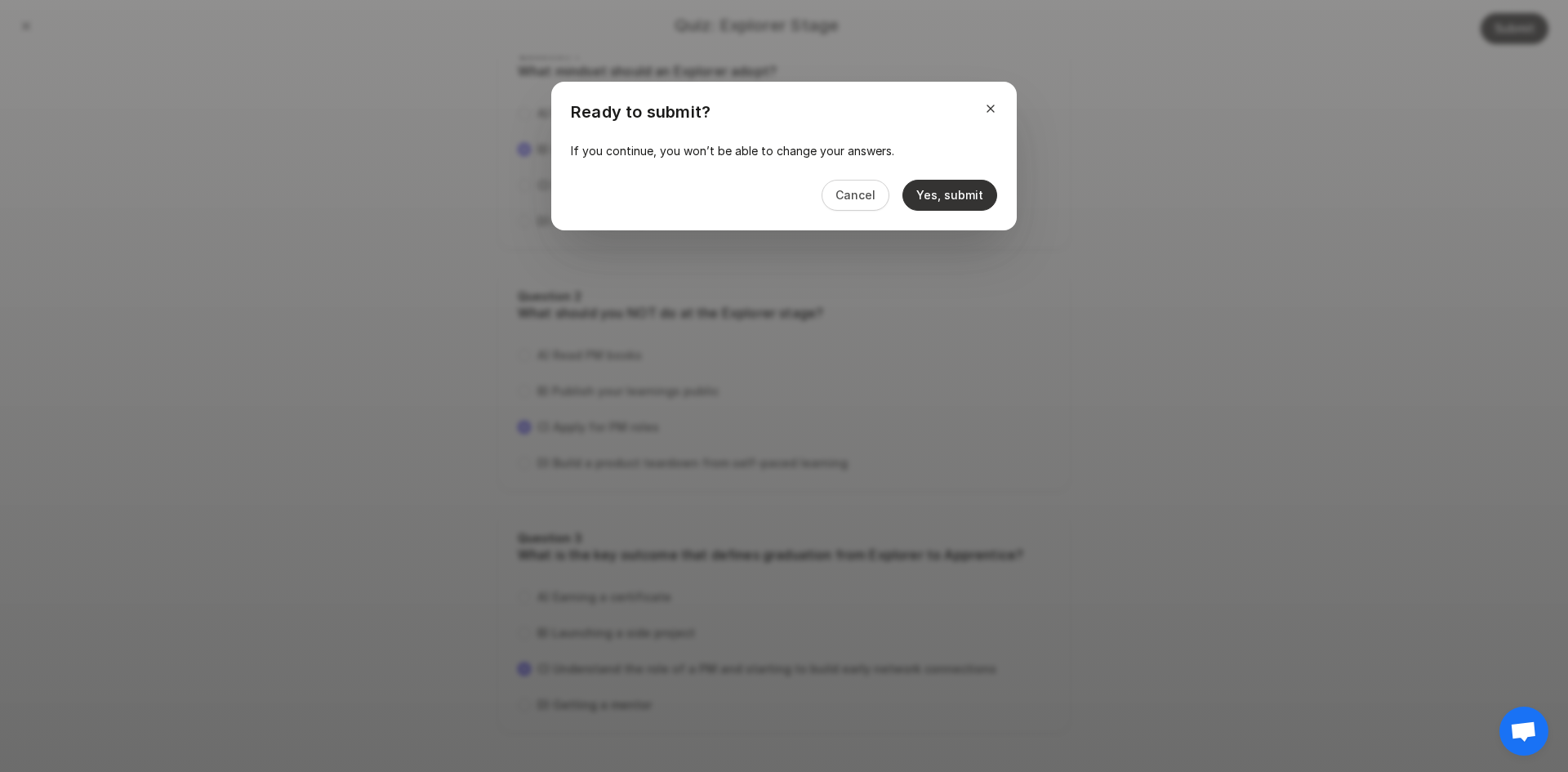
click at [935, 201] on button "Yes, submit" at bounding box center [949, 195] width 95 height 31
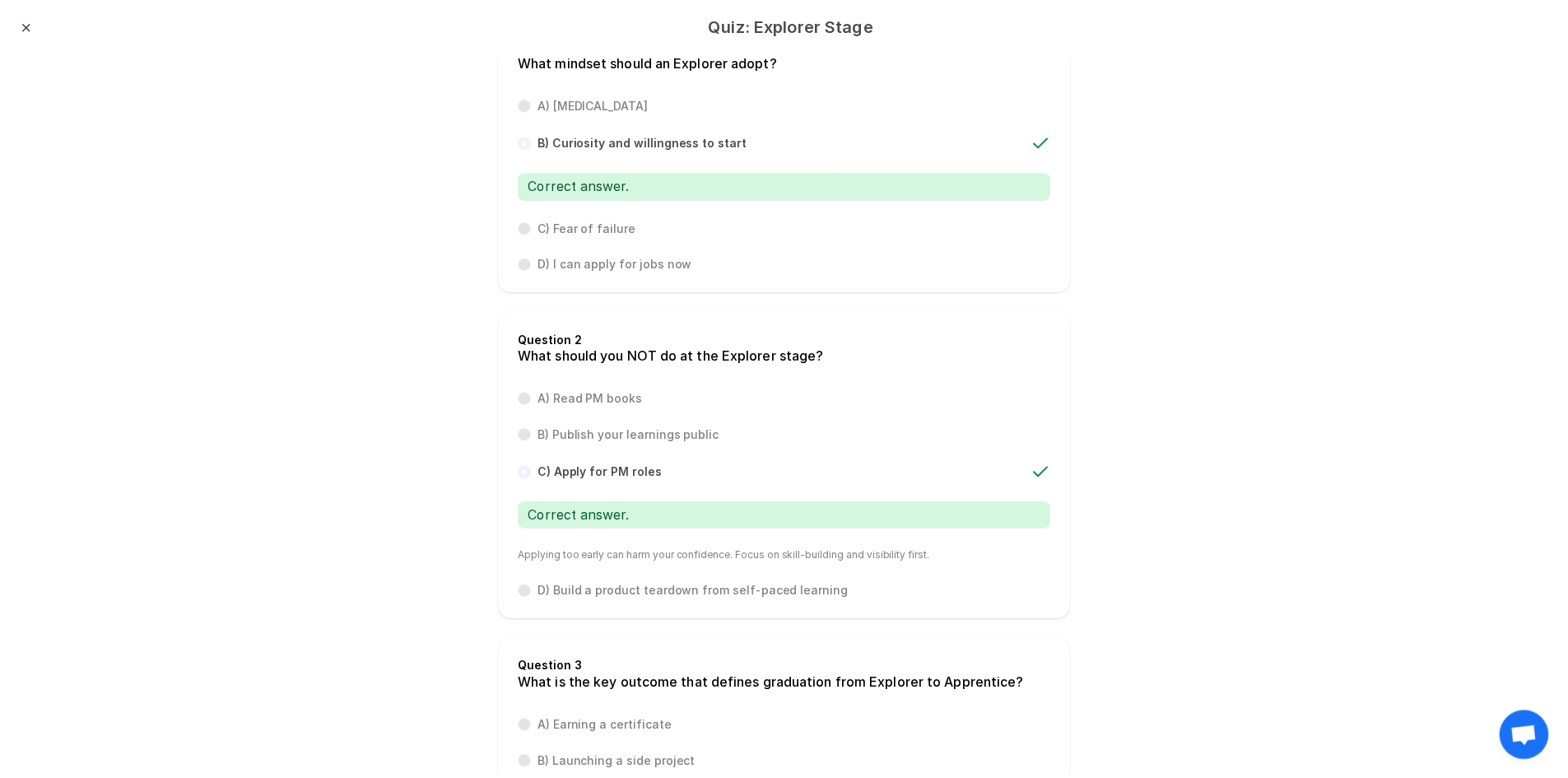
scroll to position [0, 0]
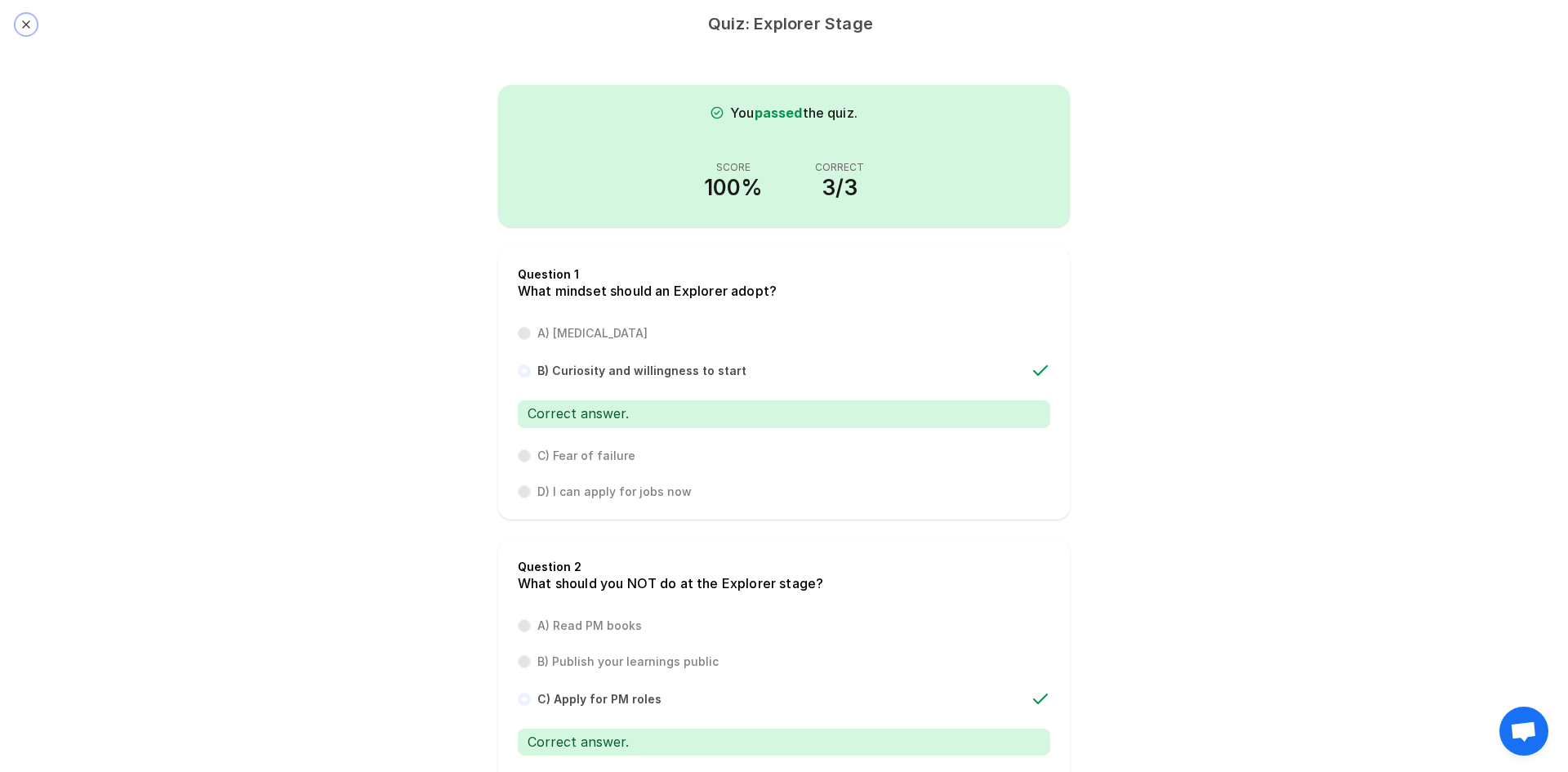
click at [22, 26] on button "Close" at bounding box center [26, 25] width 13 height 13
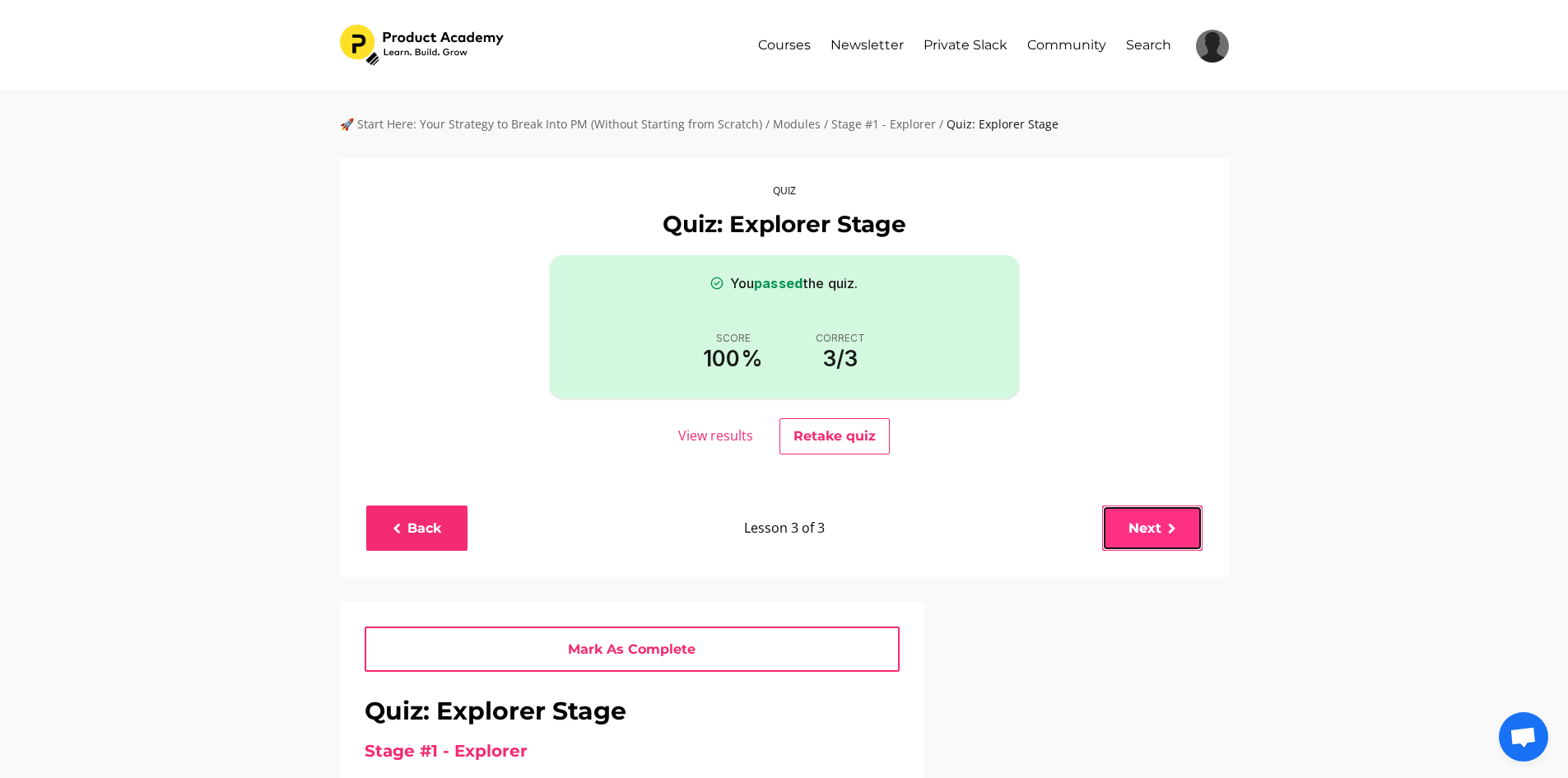
click at [1156, 530] on link "Next" at bounding box center [1153, 528] width 100 height 45
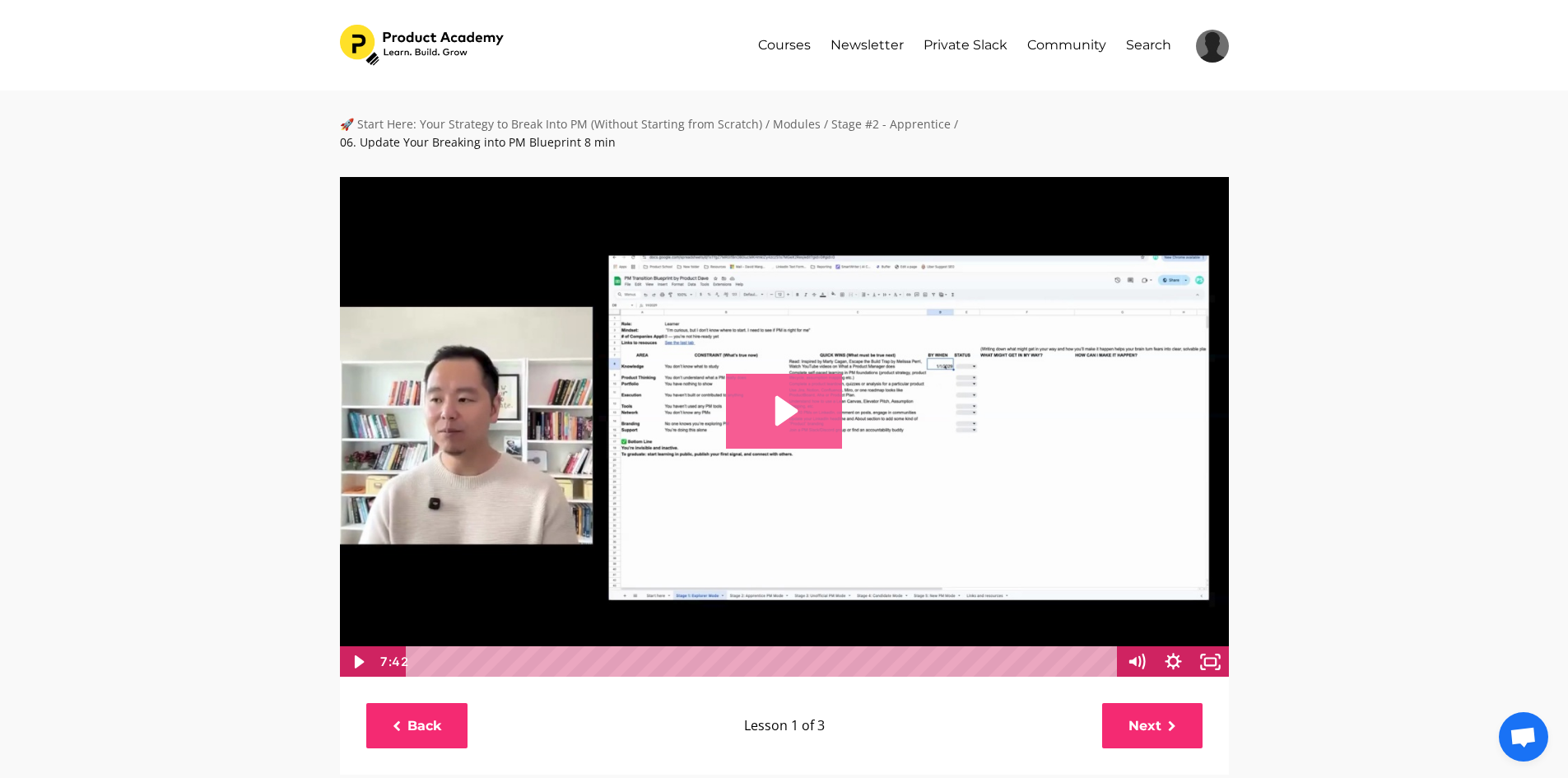
click at [788, 408] on icon "Play Video: file-uploads/sites/127338/video/2a34fb3-0def-e31d-6736-171a6a723a3e…" at bounding box center [784, 411] width 116 height 74
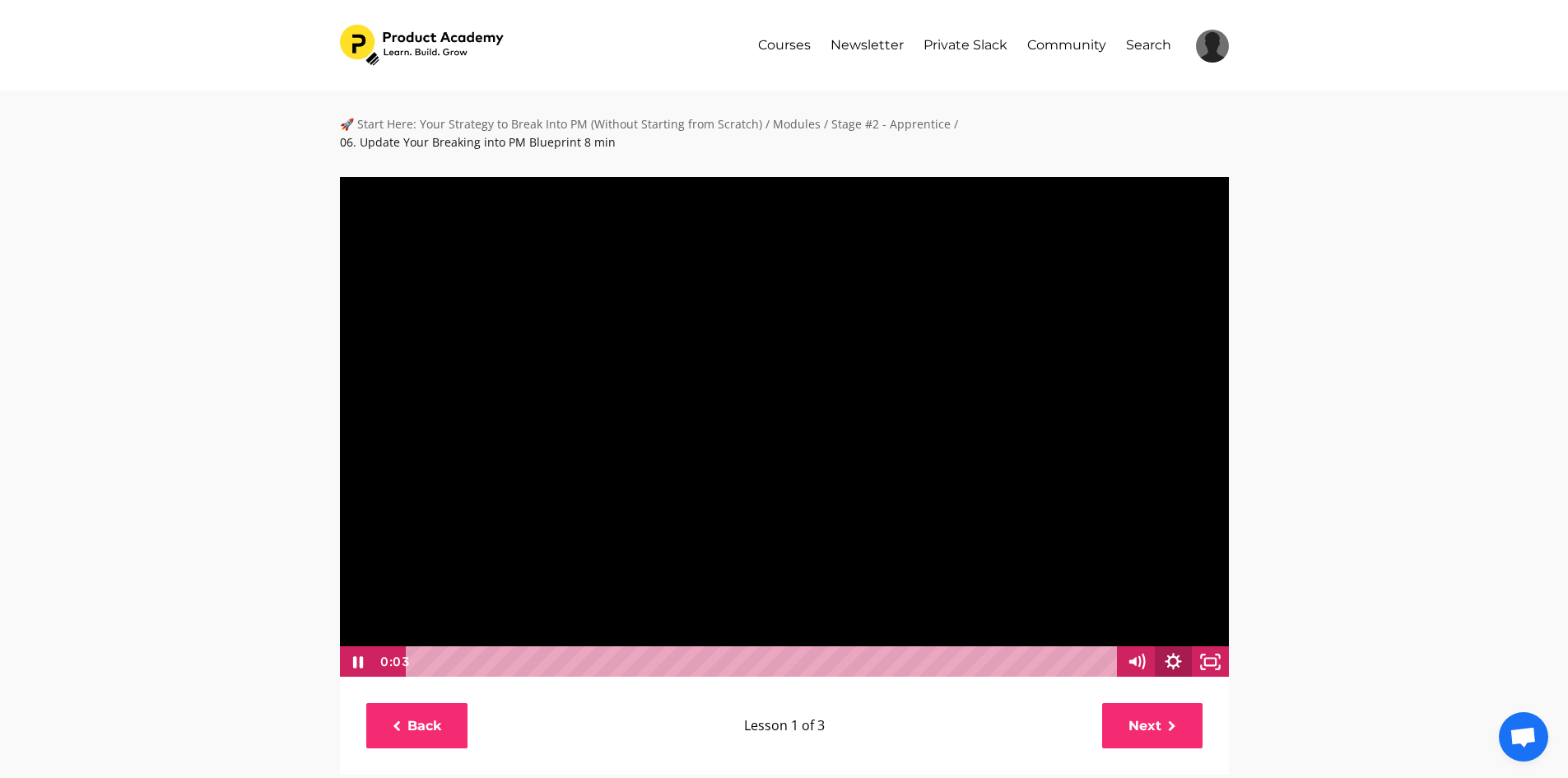
click at [1172, 646] on icon "Show settings menu" at bounding box center [1174, 662] width 37 height 32
click at [1206, 588] on span "1x" at bounding box center [1188, 599] width 65 height 32
click at [1181, 583] on label "2x" at bounding box center [1174, 599] width 111 height 32
click at [1118, 583] on input "2x" at bounding box center [1118, 583] width 1 height 1
radio input "true"
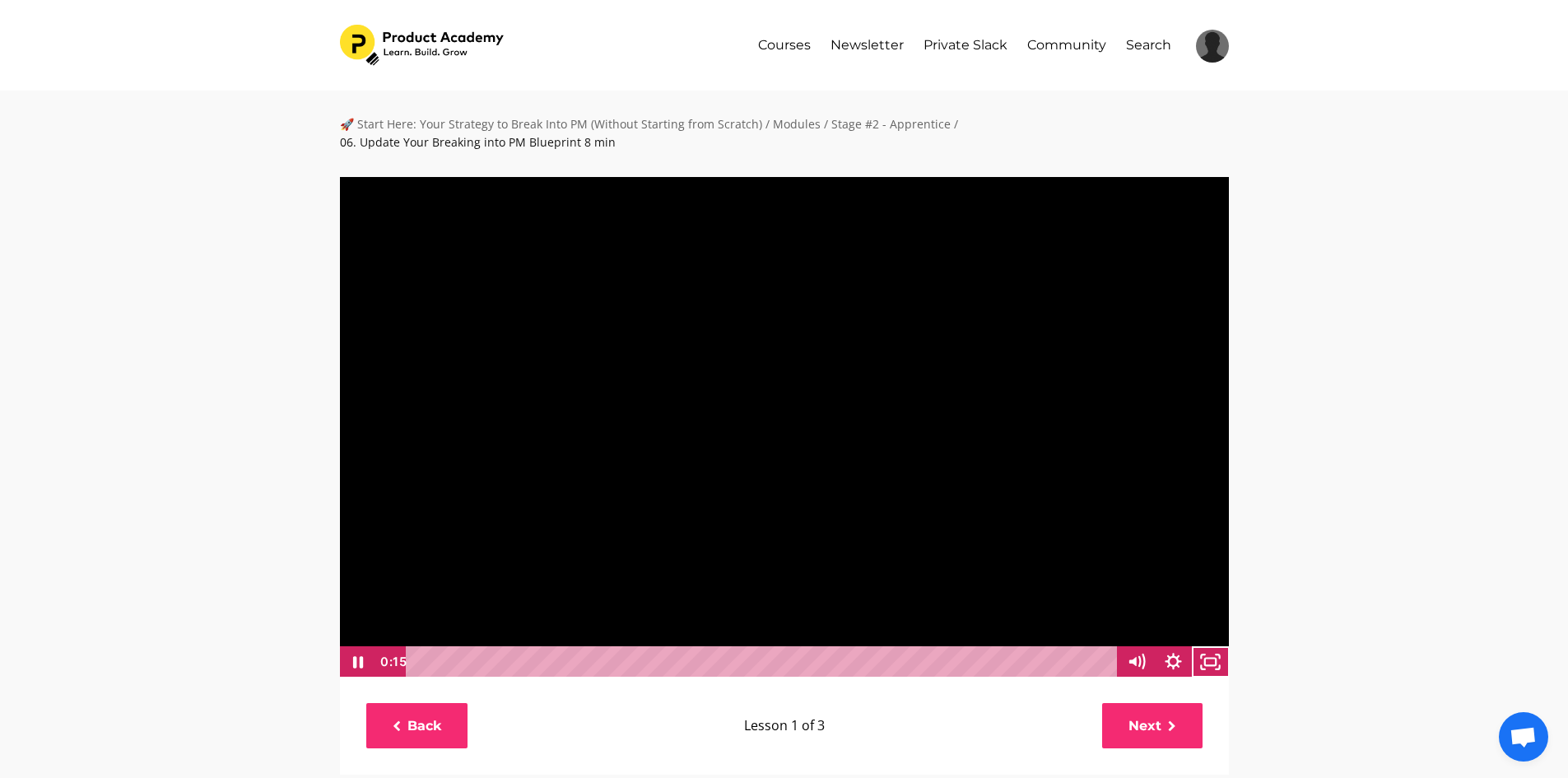
scroll to position [1, 0]
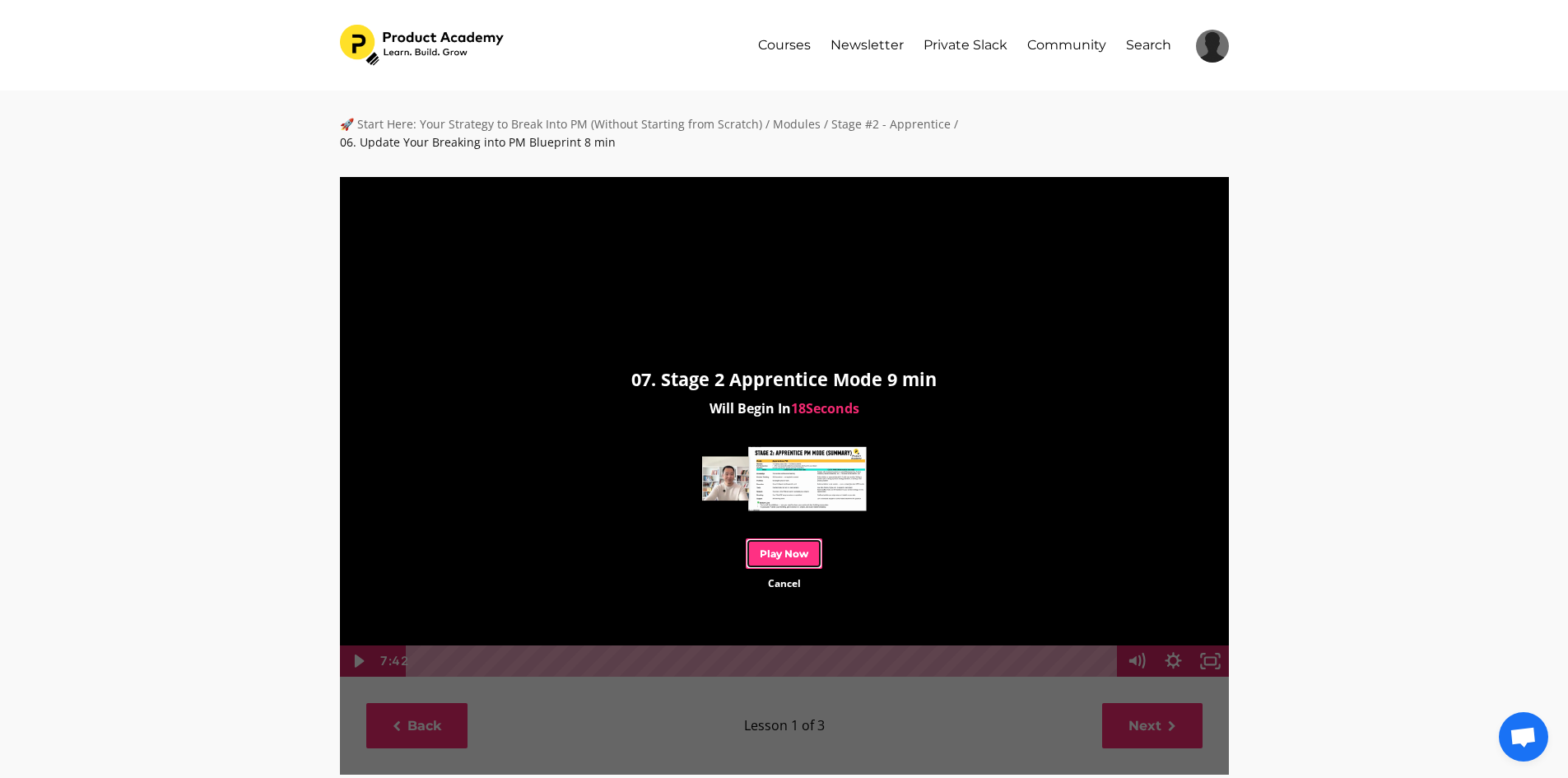
click at [806, 539] on link "Play Now" at bounding box center [784, 554] width 77 height 31
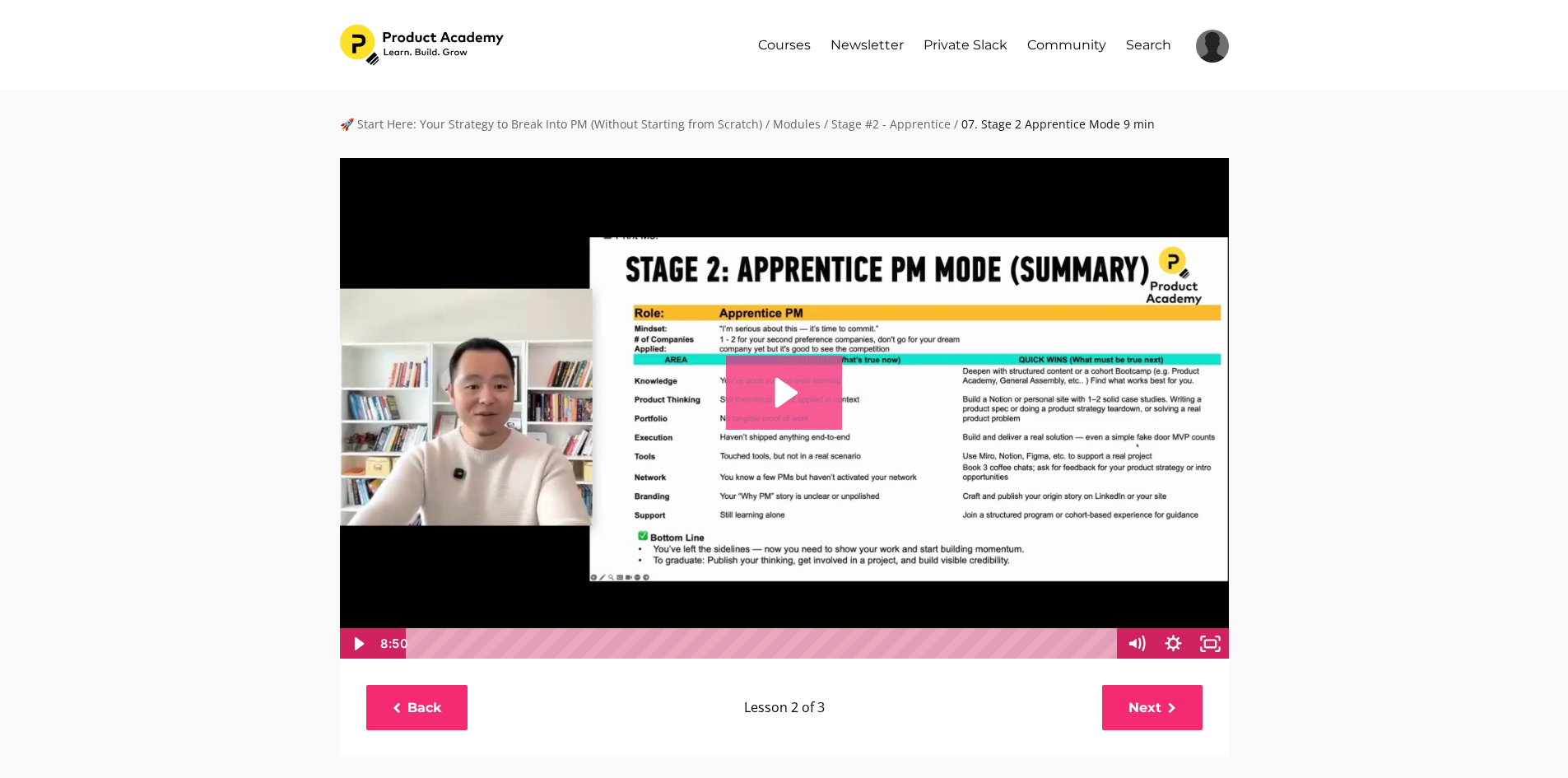
click at [796, 380] on icon "Play Video: file-uploads/sites/127338/video/28a024-f20c-337e-f070-255dce5152b_0…" at bounding box center [784, 393] width 116 height 74
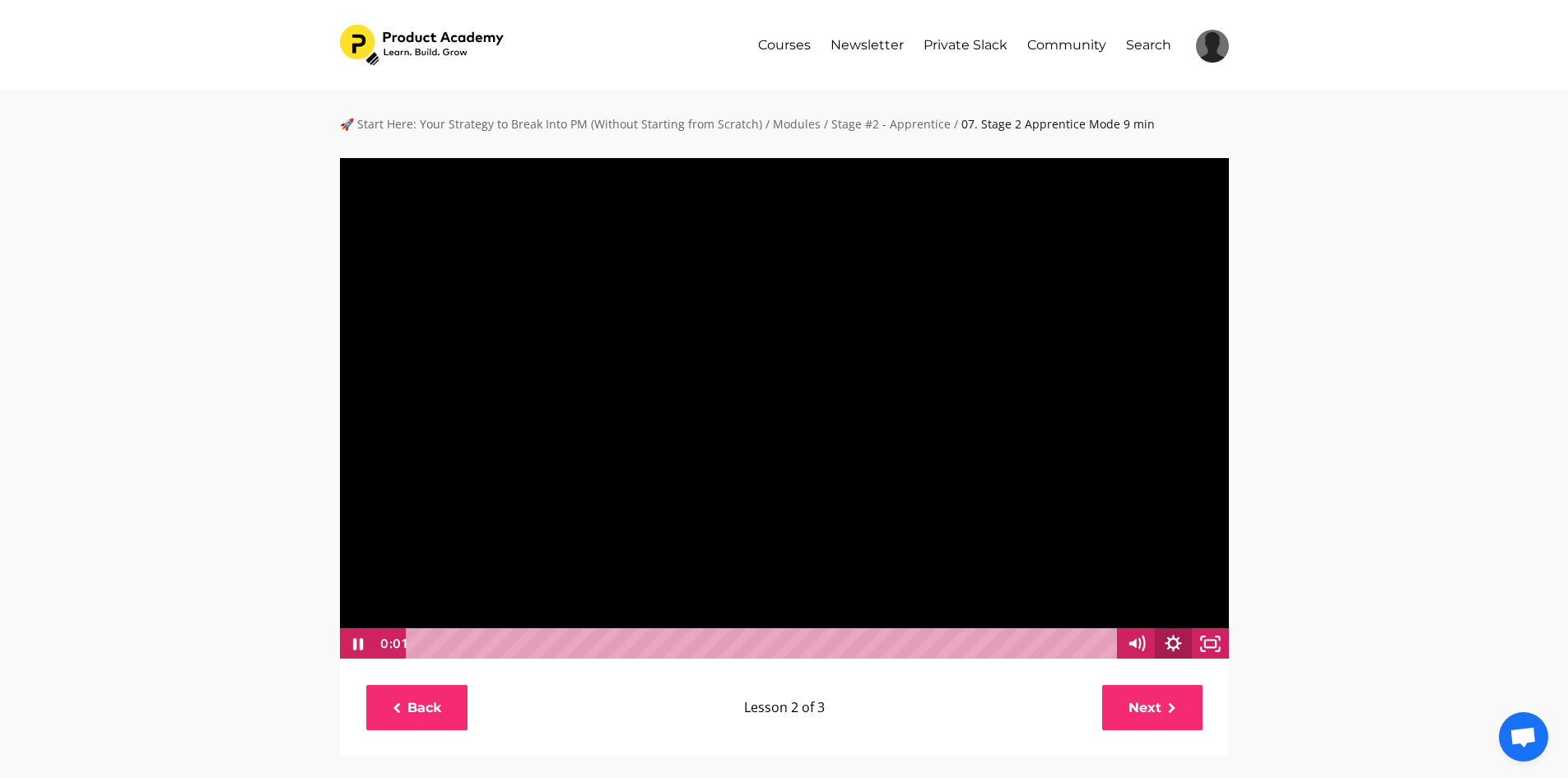
click at [1179, 646] on icon "Show settings menu" at bounding box center [1174, 644] width 37 height 32
click at [1177, 644] on icon "Hide settings menu" at bounding box center [1174, 644] width 37 height 32
click at [1220, 576] on div at bounding box center [784, 409] width 891 height 503
click at [1179, 644] on icon "Show settings menu" at bounding box center [1173, 643] width 19 height 19
click at [1211, 576] on span "1x" at bounding box center [1197, 580] width 46 height 32
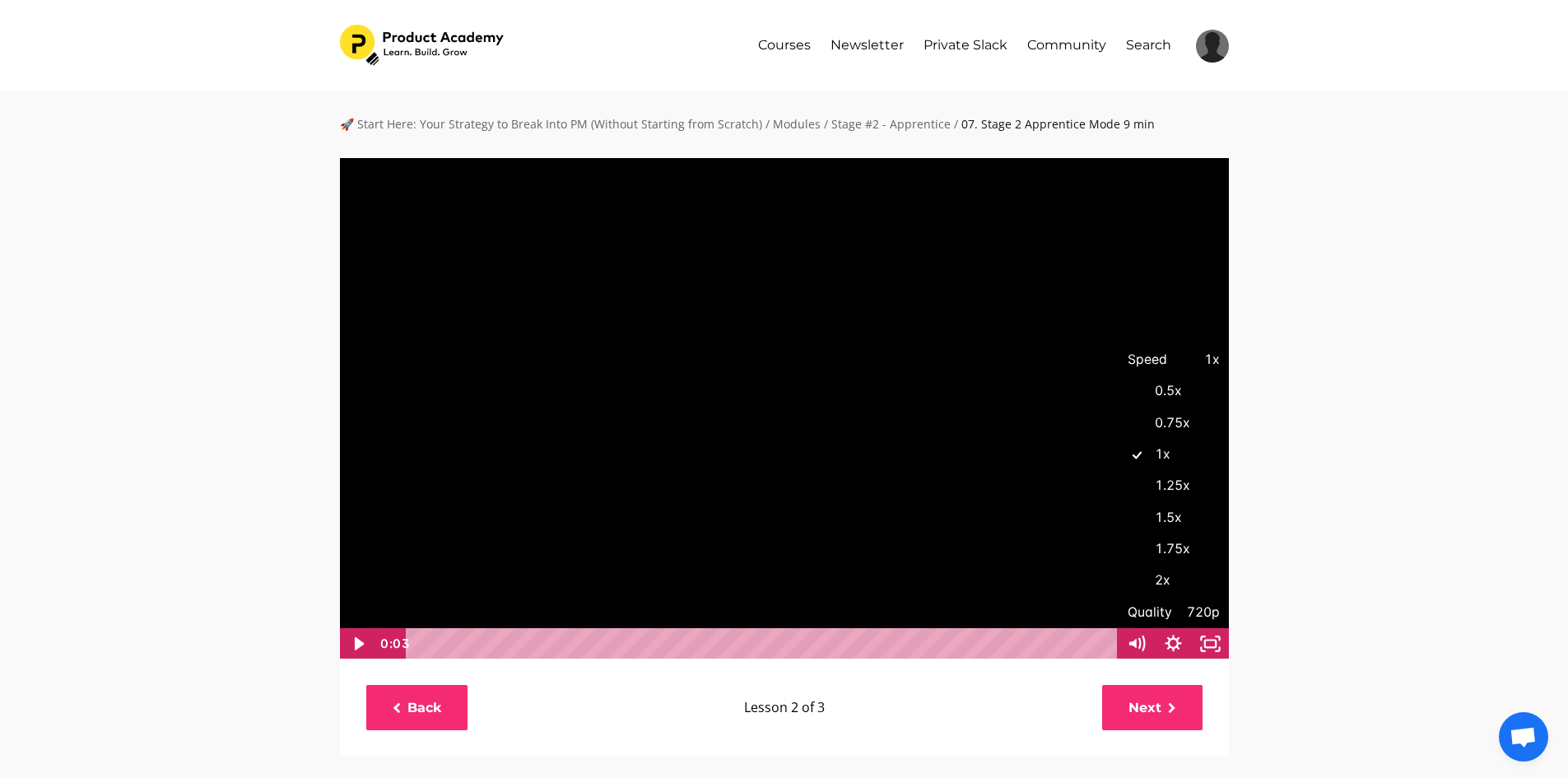
click at [1167, 571] on label "2x" at bounding box center [1174, 580] width 111 height 32
click at [1118, 566] on input "2x" at bounding box center [1118, 565] width 1 height 1
radio input "true"
click at [361, 648] on icon "Play Video" at bounding box center [359, 644] width 37 height 32
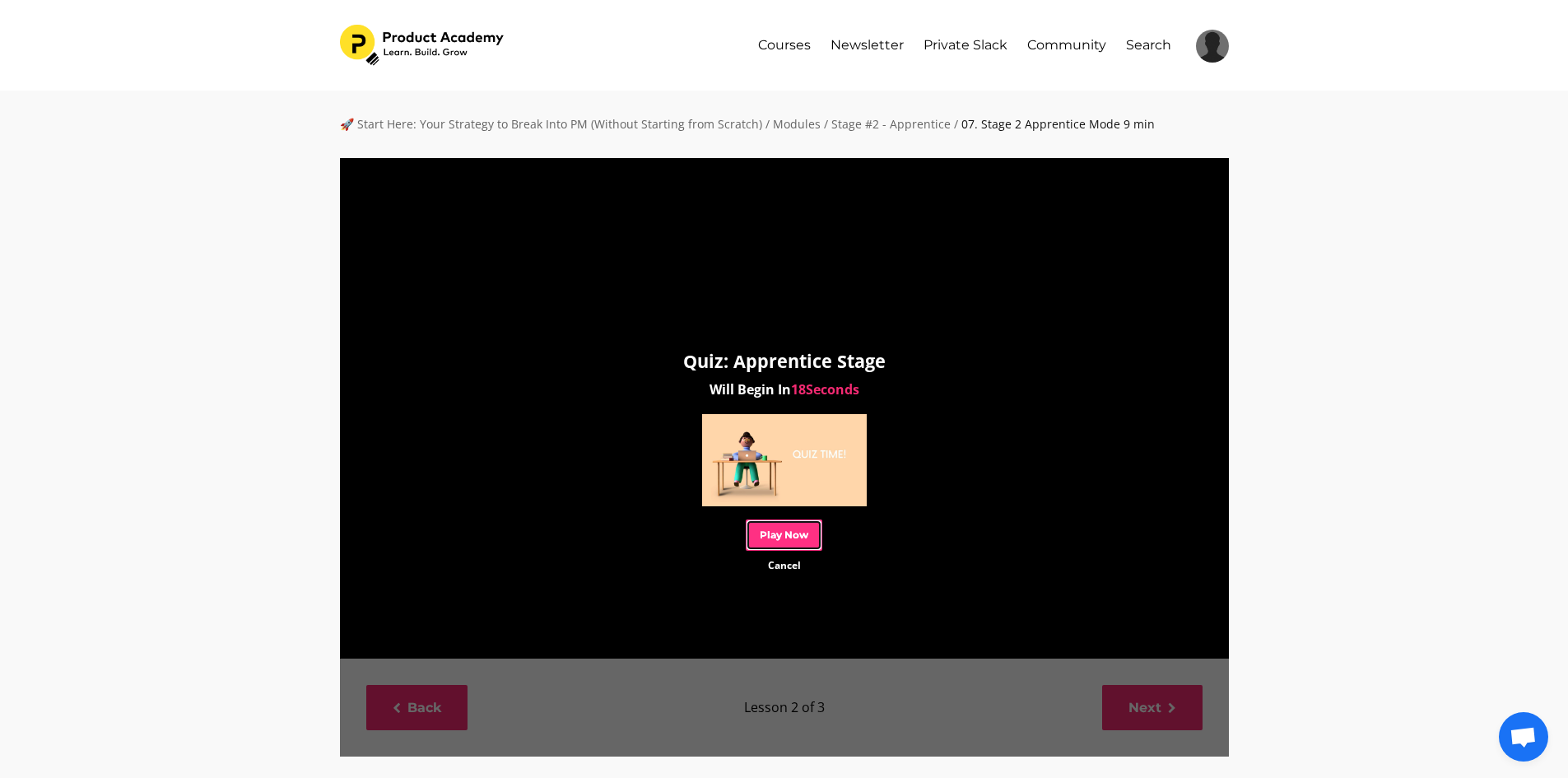
click at [771, 525] on link "Play Now" at bounding box center [784, 534] width 77 height 31
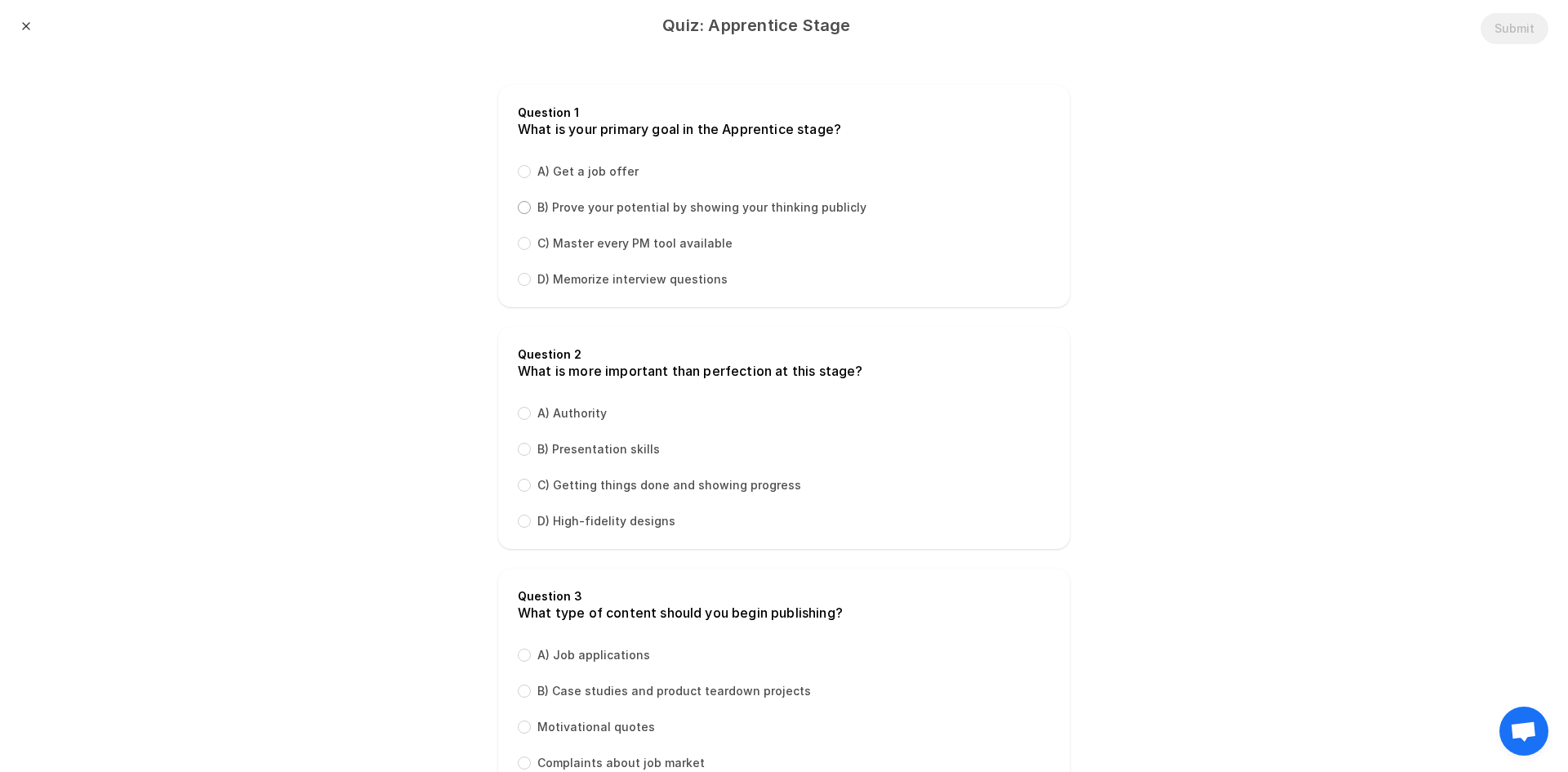
click at [518, 206] on input "B) Prove your potential by showing your thinking publicly" at bounding box center [524, 207] width 13 height 13
radio input "true"
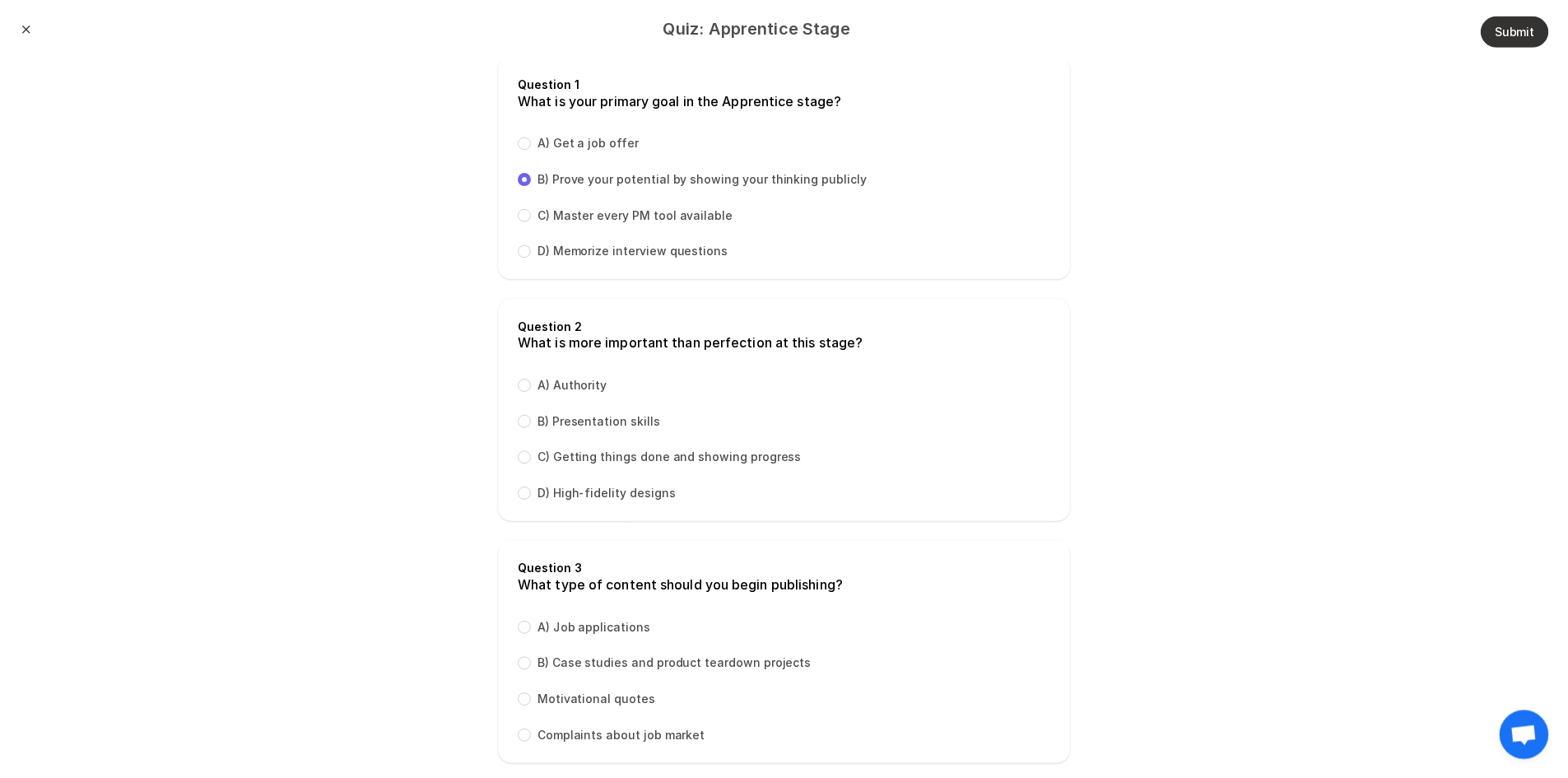
scroll to position [58, 0]
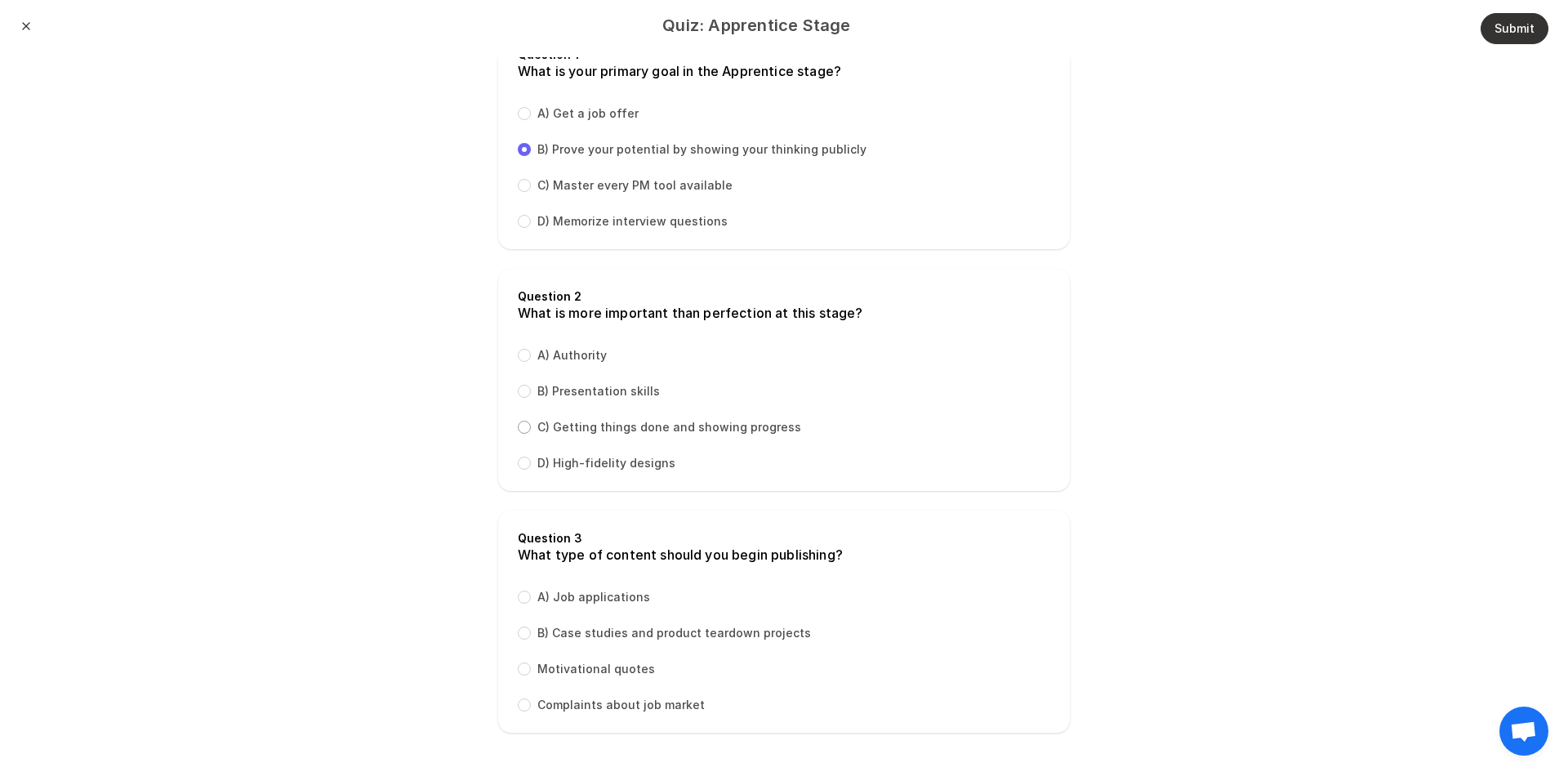
click at [518, 428] on input "C) Getting things done and showing progress" at bounding box center [524, 427] width 13 height 13
radio input "true"
click at [518, 636] on input "B) Case studies and product teardown projects" at bounding box center [524, 633] width 13 height 13
radio input "true"
click at [1481, 41] on button "Submit" at bounding box center [1515, 29] width 68 height 31
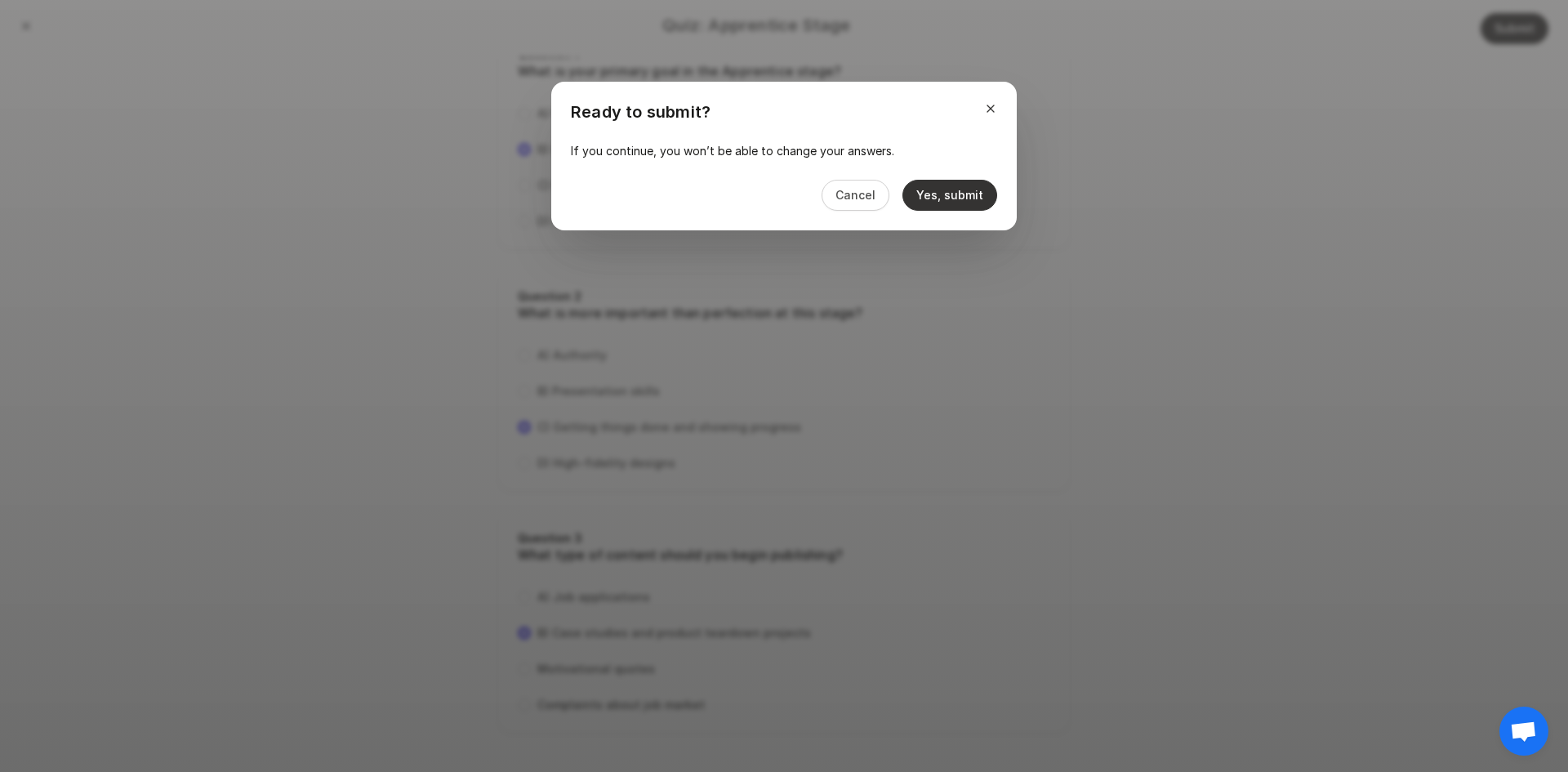
click at [970, 193] on button "Yes, submit" at bounding box center [949, 195] width 95 height 31
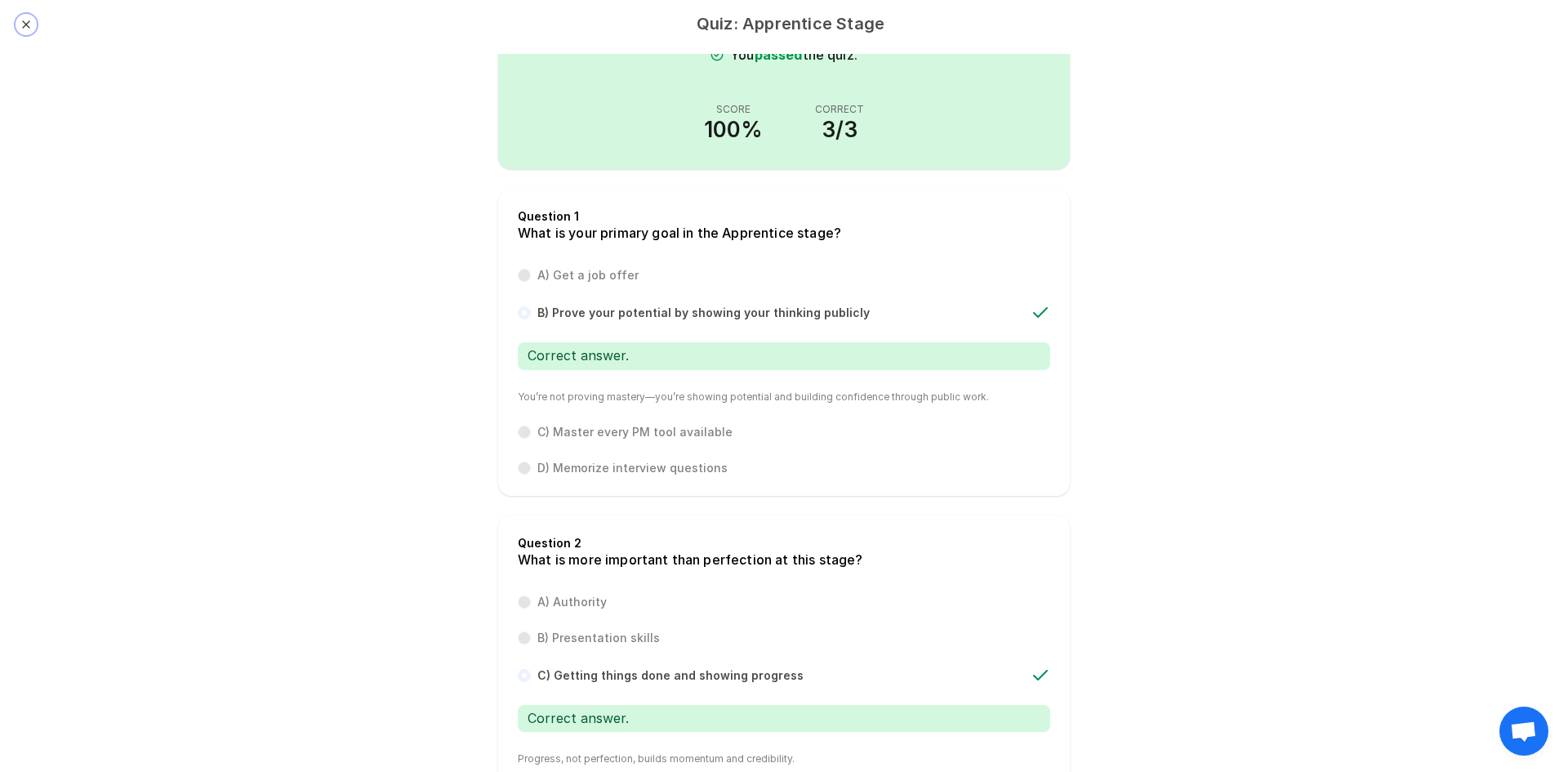
click at [20, 20] on button "Close" at bounding box center [26, 25] width 13 height 13
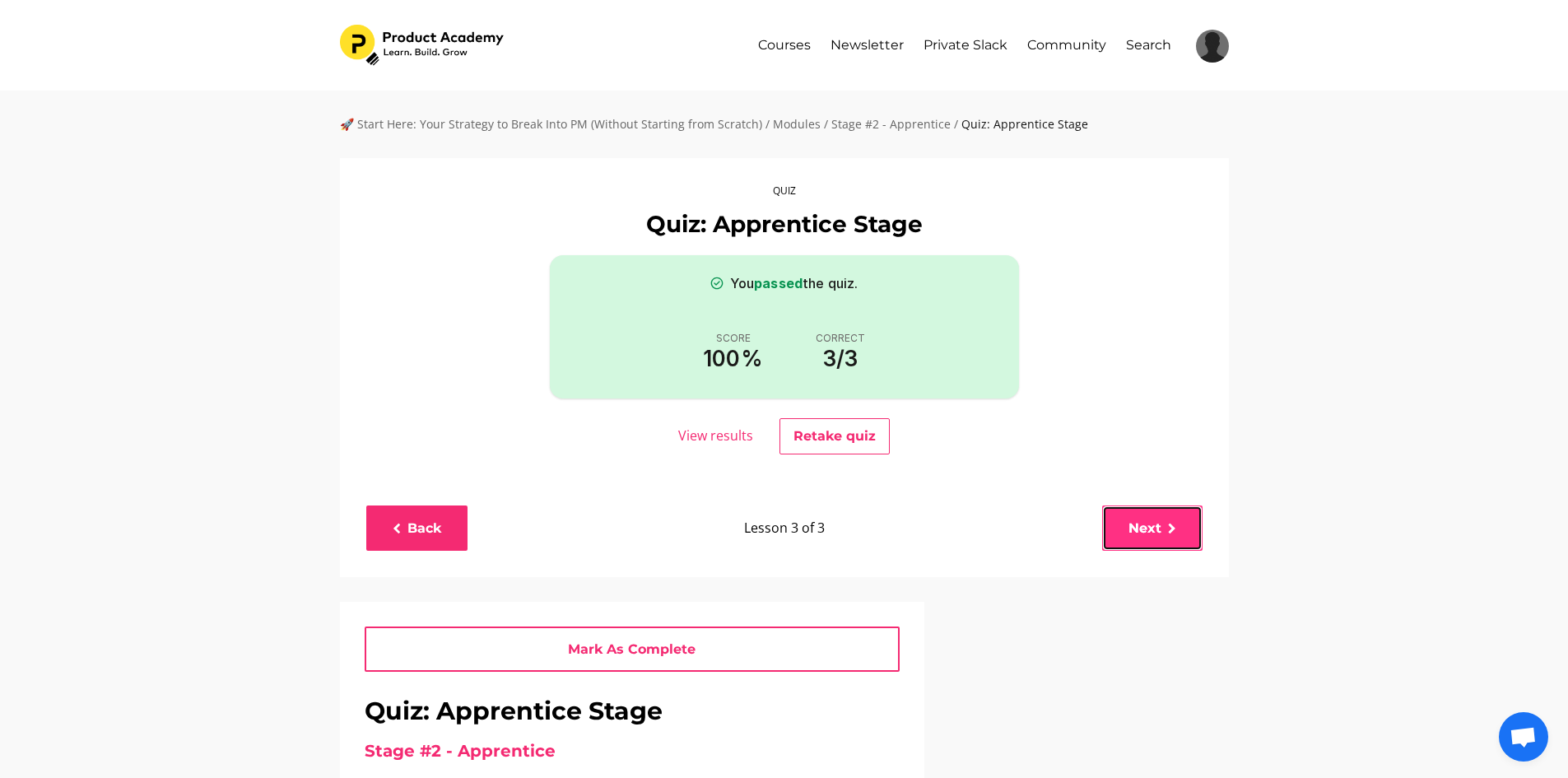
click at [1175, 530] on icon at bounding box center [1172, 529] width 8 height 11
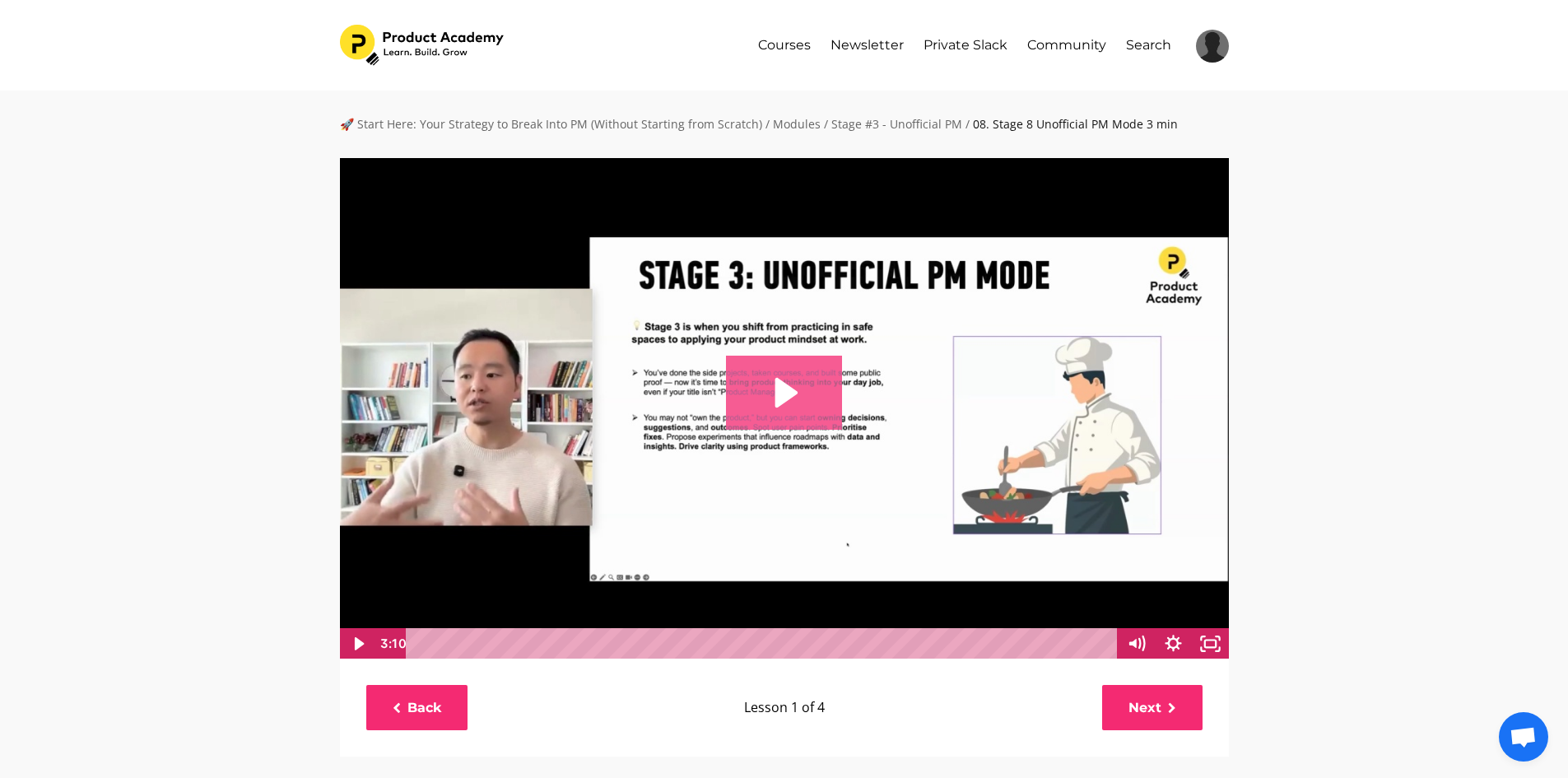
click at [803, 407] on icon "Play Video: file-uploads/sites/127338/video/c832b28-228e-6b1-7016-55d64cf1fb2a_…" at bounding box center [784, 393] width 116 height 74
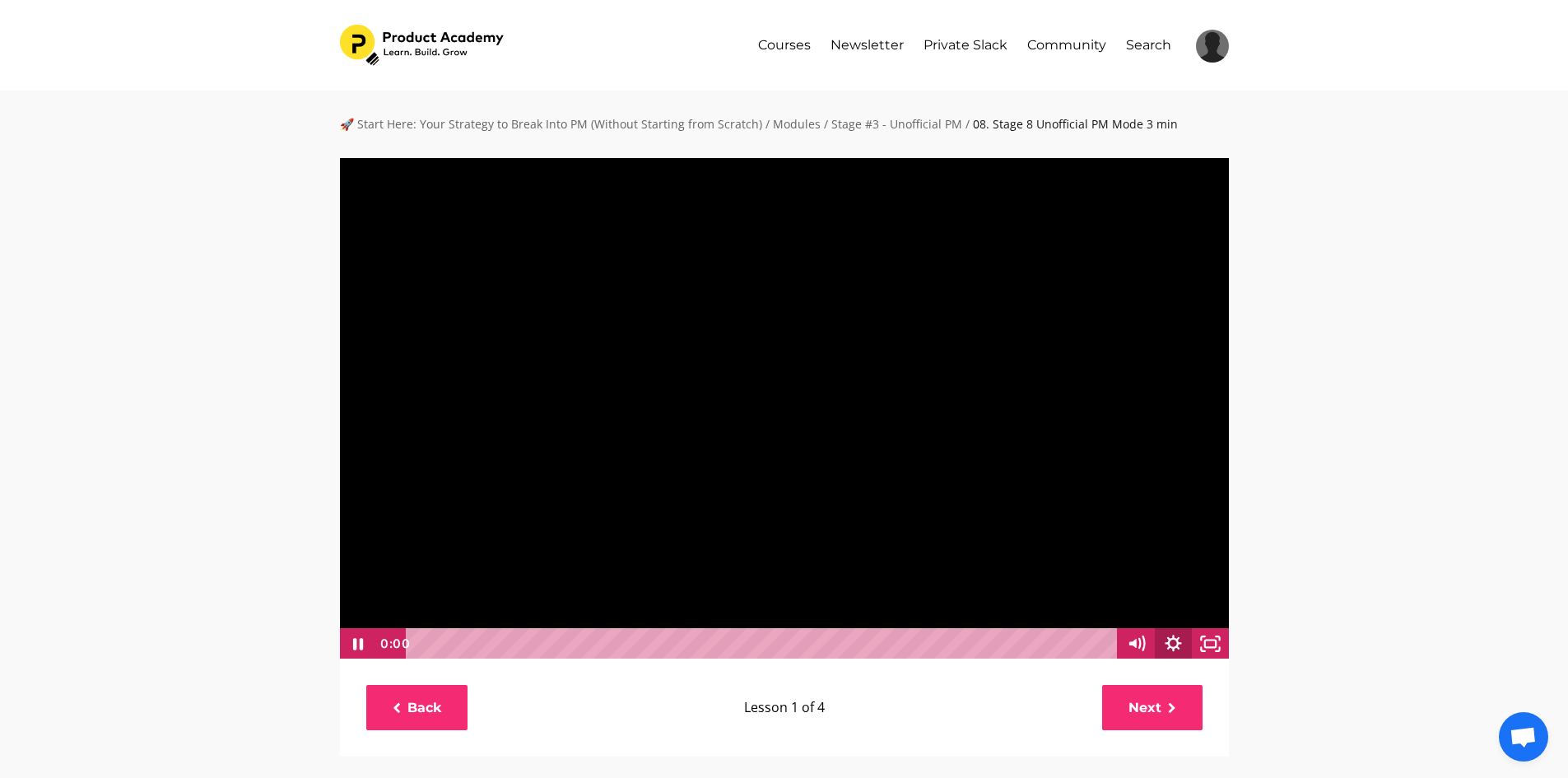
click at [1163, 649] on icon "Show settings menu" at bounding box center [1174, 644] width 37 height 32
click at [1216, 583] on span "1x" at bounding box center [1188, 580] width 65 height 32
click at [1148, 579] on label "2x" at bounding box center [1155, 580] width 148 height 32
click at [1082, 566] on input "2x" at bounding box center [1081, 565] width 1 height 1
radio input "true"
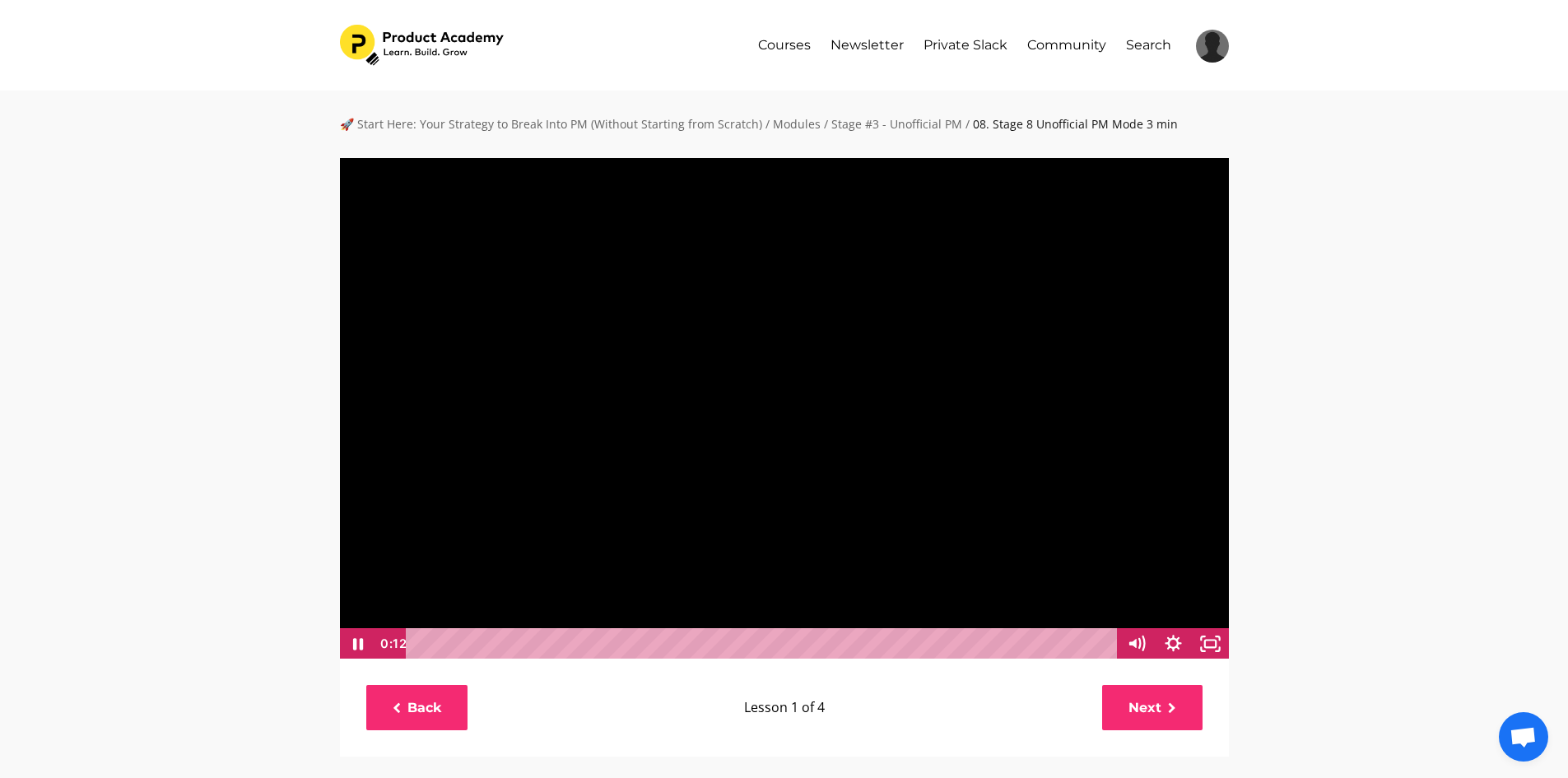
scroll to position [1, 0]
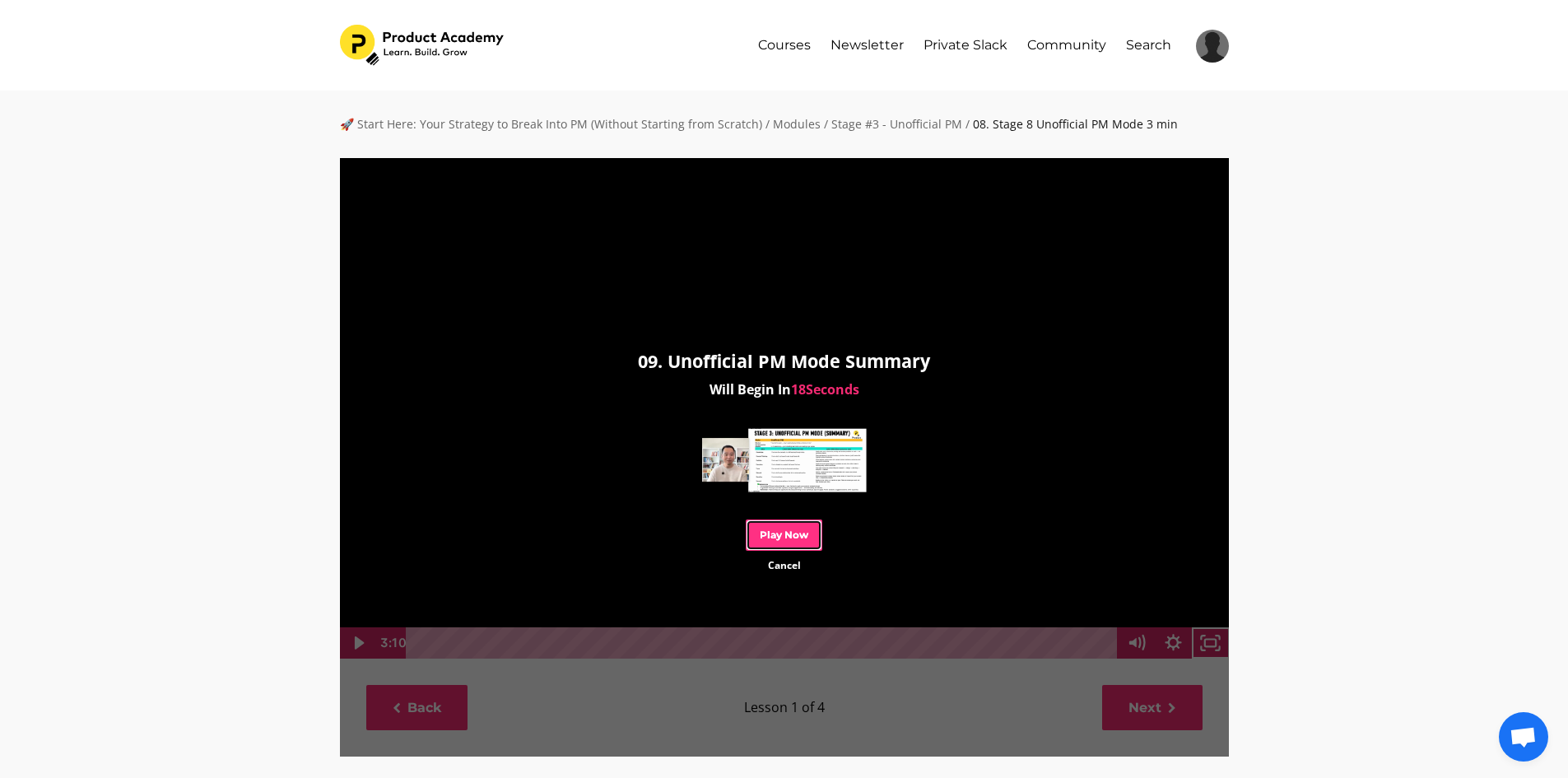
click at [781, 539] on link "Play Now" at bounding box center [784, 534] width 77 height 31
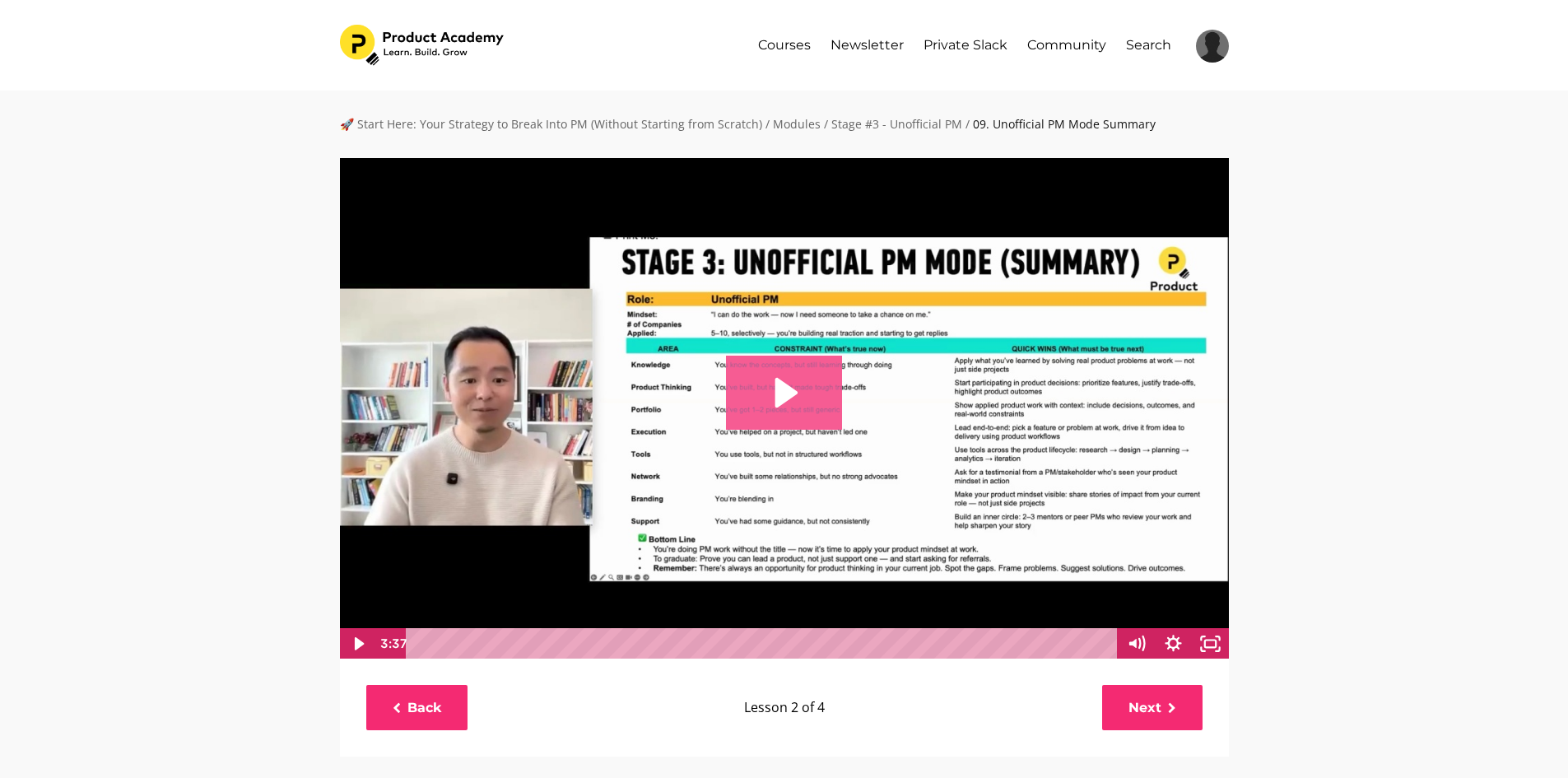
click at [771, 400] on icon "Play Video: file-uploads/sites/127338/video/13888c-5d6e-0e10-858b-68ead518223_0…" at bounding box center [784, 393] width 116 height 74
click at [1170, 648] on icon "Show settings menu" at bounding box center [1174, 643] width 17 height 17
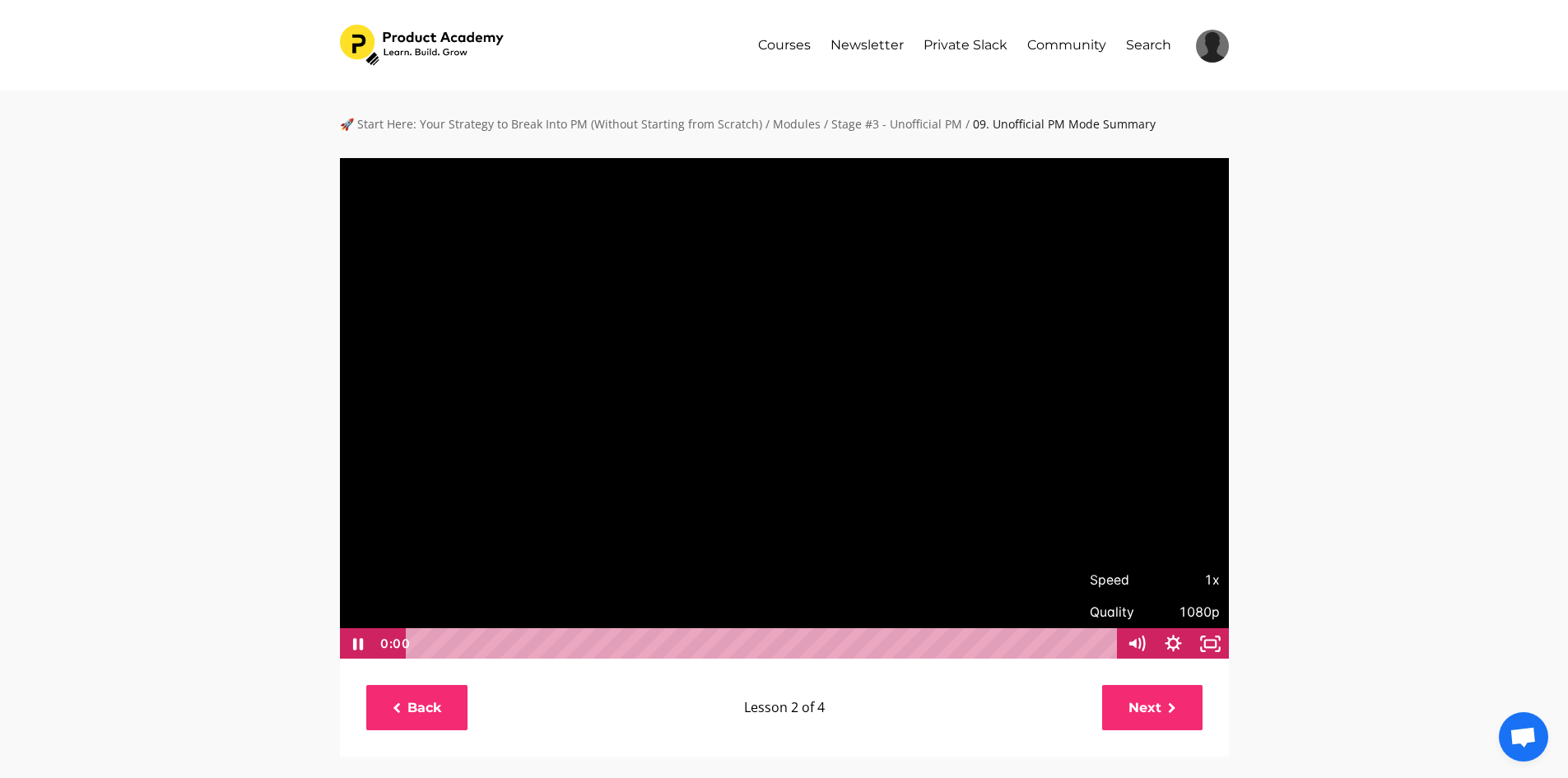
click at [1206, 580] on span "1x" at bounding box center [1188, 580] width 65 height 32
click at [1166, 583] on label "2x" at bounding box center [1155, 580] width 148 height 32
click at [1082, 566] on input "2x" at bounding box center [1081, 565] width 1 height 1
radio input "true"
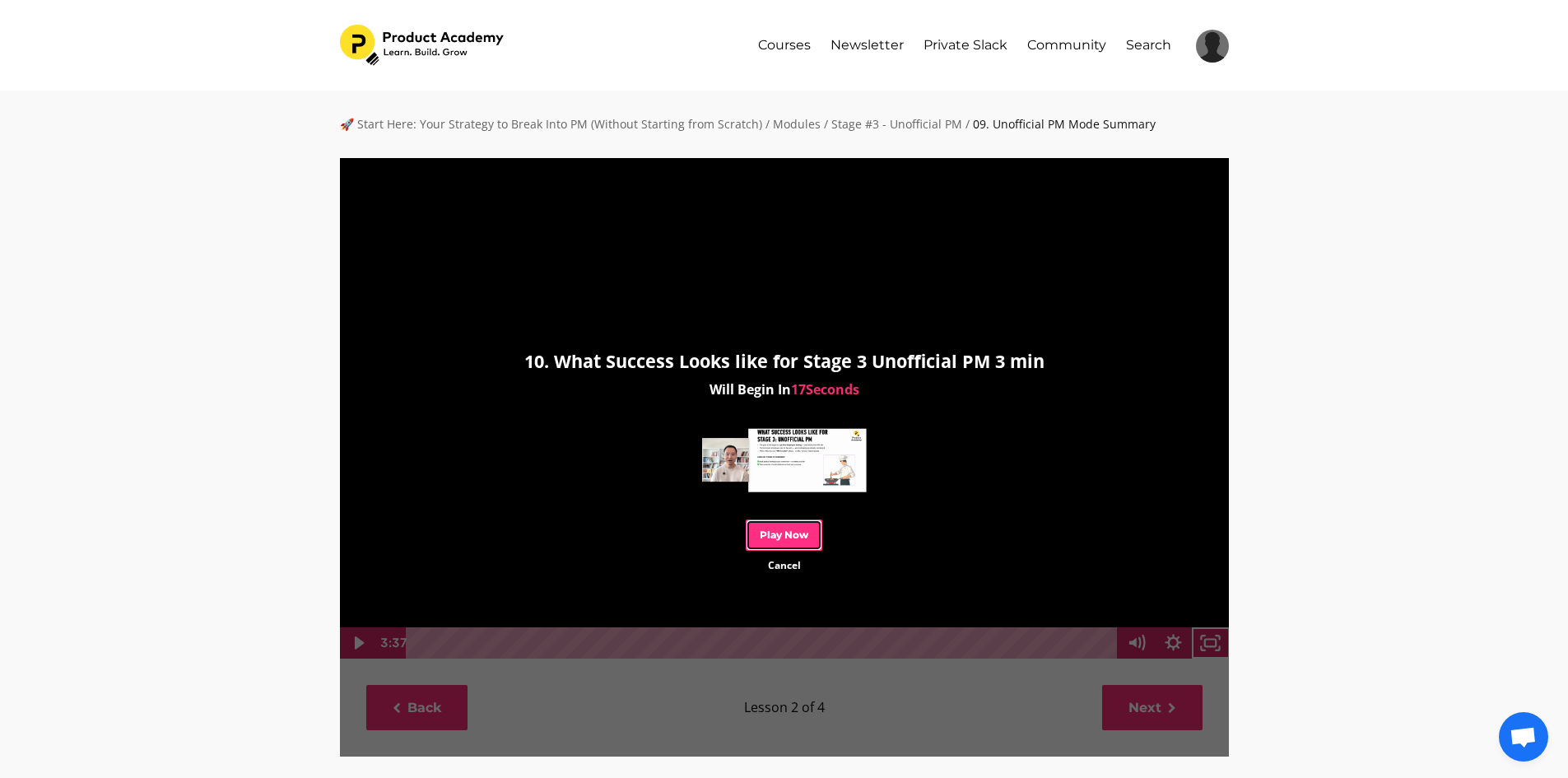
click at [786, 538] on link "Play Now" at bounding box center [784, 534] width 77 height 31
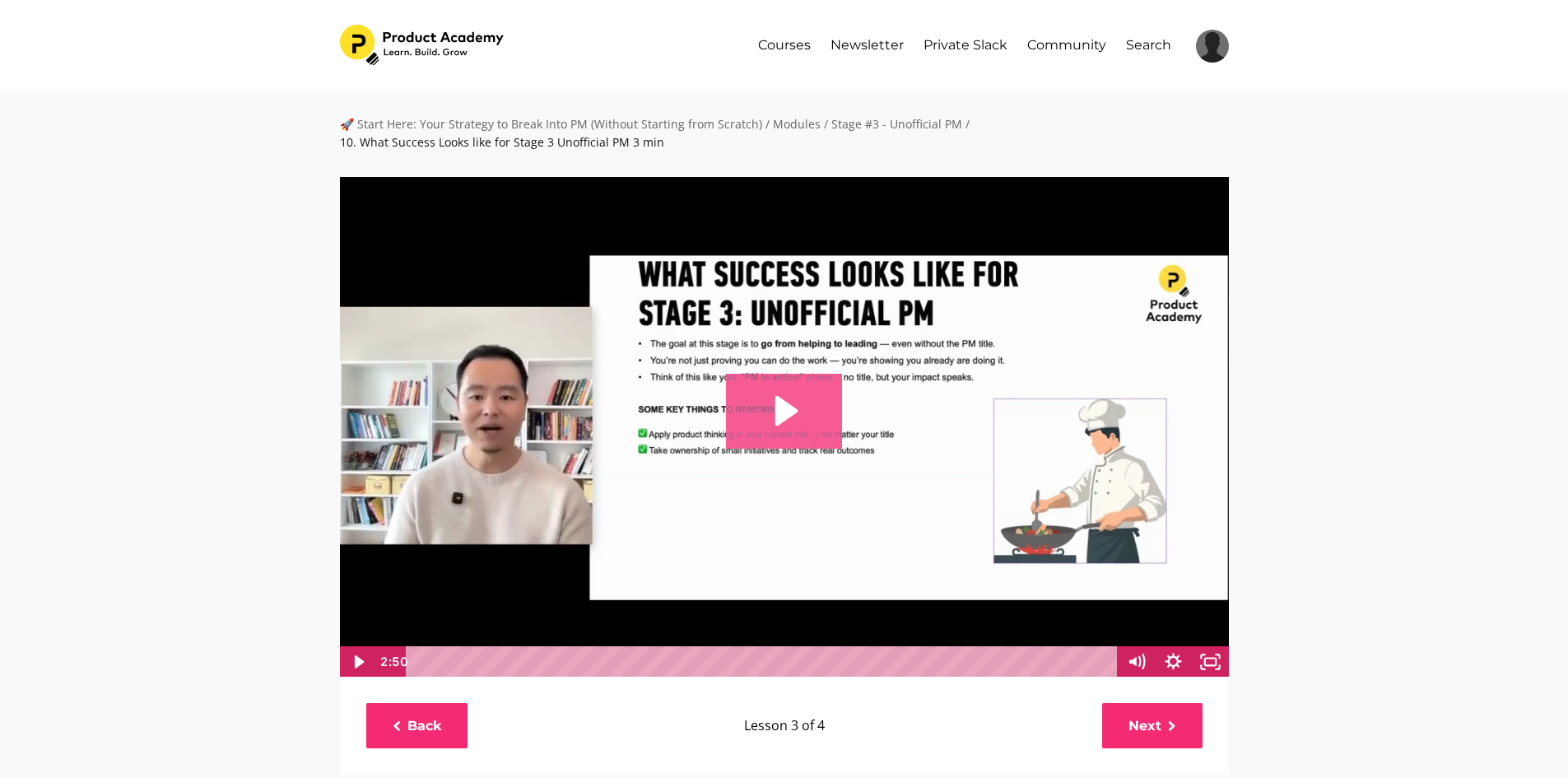
click at [818, 409] on icon "Play Video: file-uploads/sites/127338/video/a5466dc-2ced-ea2a-ed3f-e8efb0ee3c52…" at bounding box center [784, 411] width 116 height 74
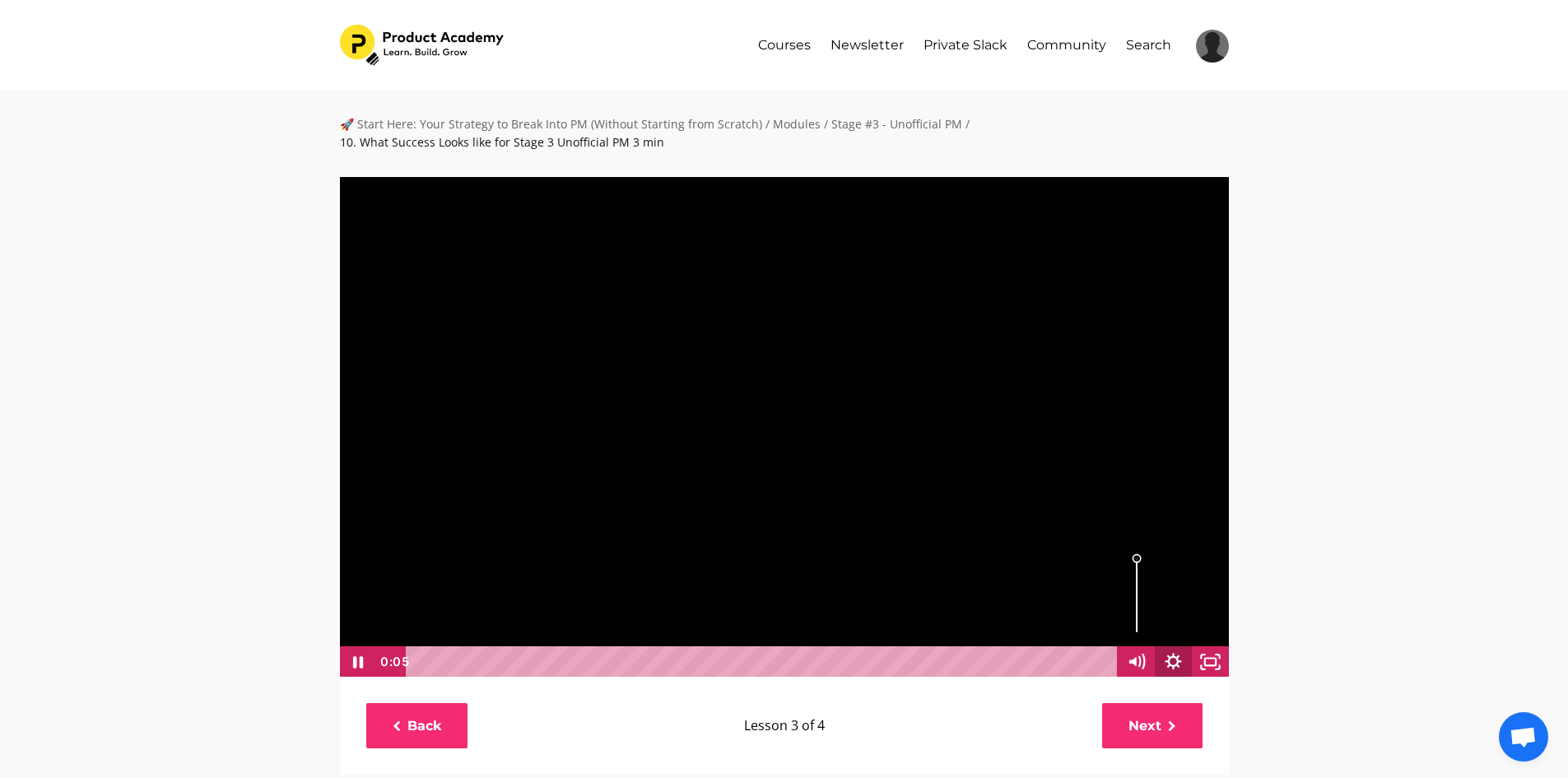
click at [1184, 663] on icon "Show settings menu" at bounding box center [1174, 662] width 37 height 32
click at [1206, 602] on span "1x" at bounding box center [1197, 599] width 46 height 32
click at [1191, 593] on label "2x" at bounding box center [1174, 599] width 111 height 32
click at [1118, 584] on input "2x" at bounding box center [1118, 583] width 1 height 1
radio input "true"
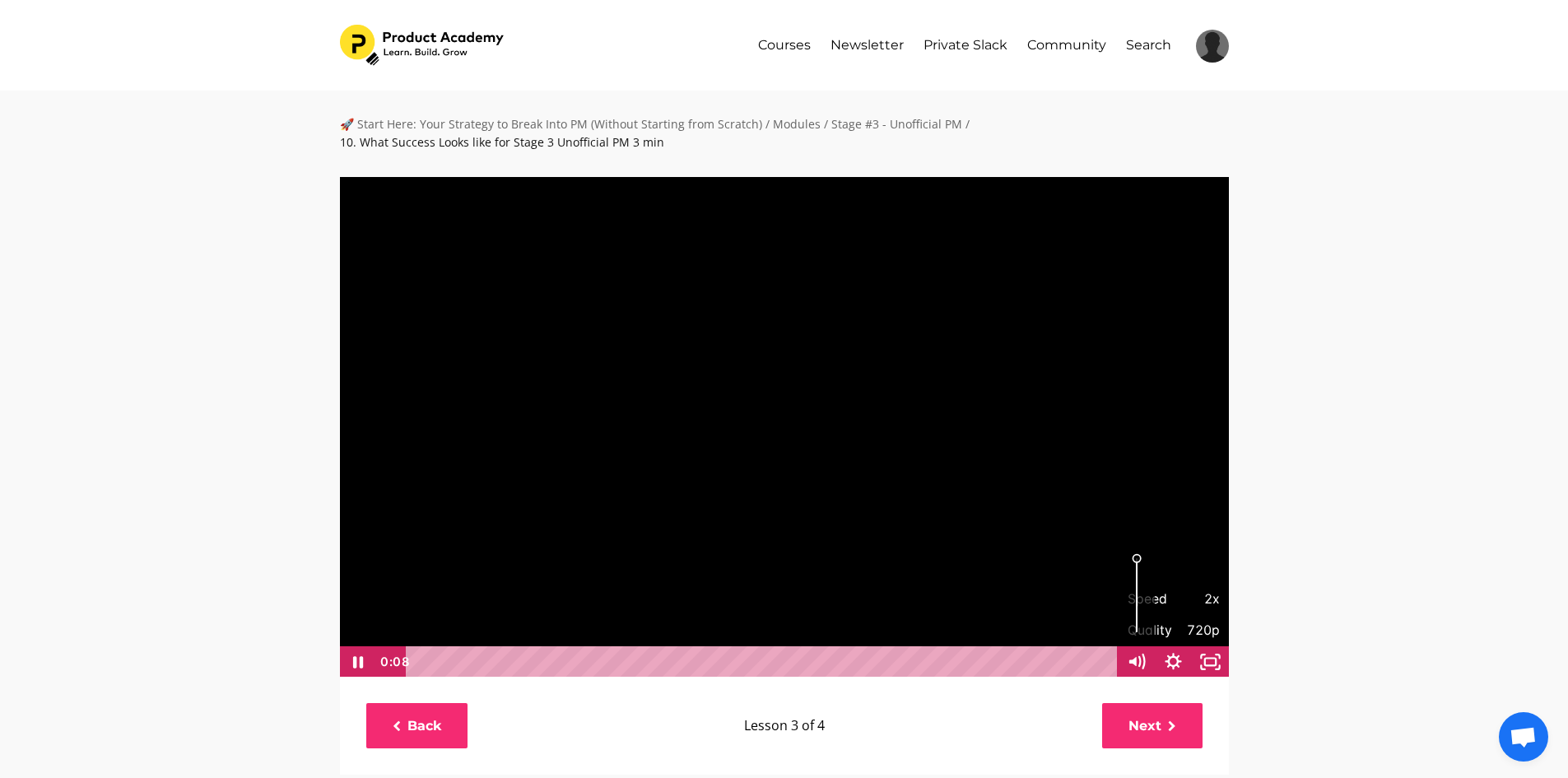
click at [1331, 590] on div "🚀 Start Here: Your Strategy to Break Into PM (Without Starting from Scratch) / …" at bounding box center [784, 762] width 1568 height 1344
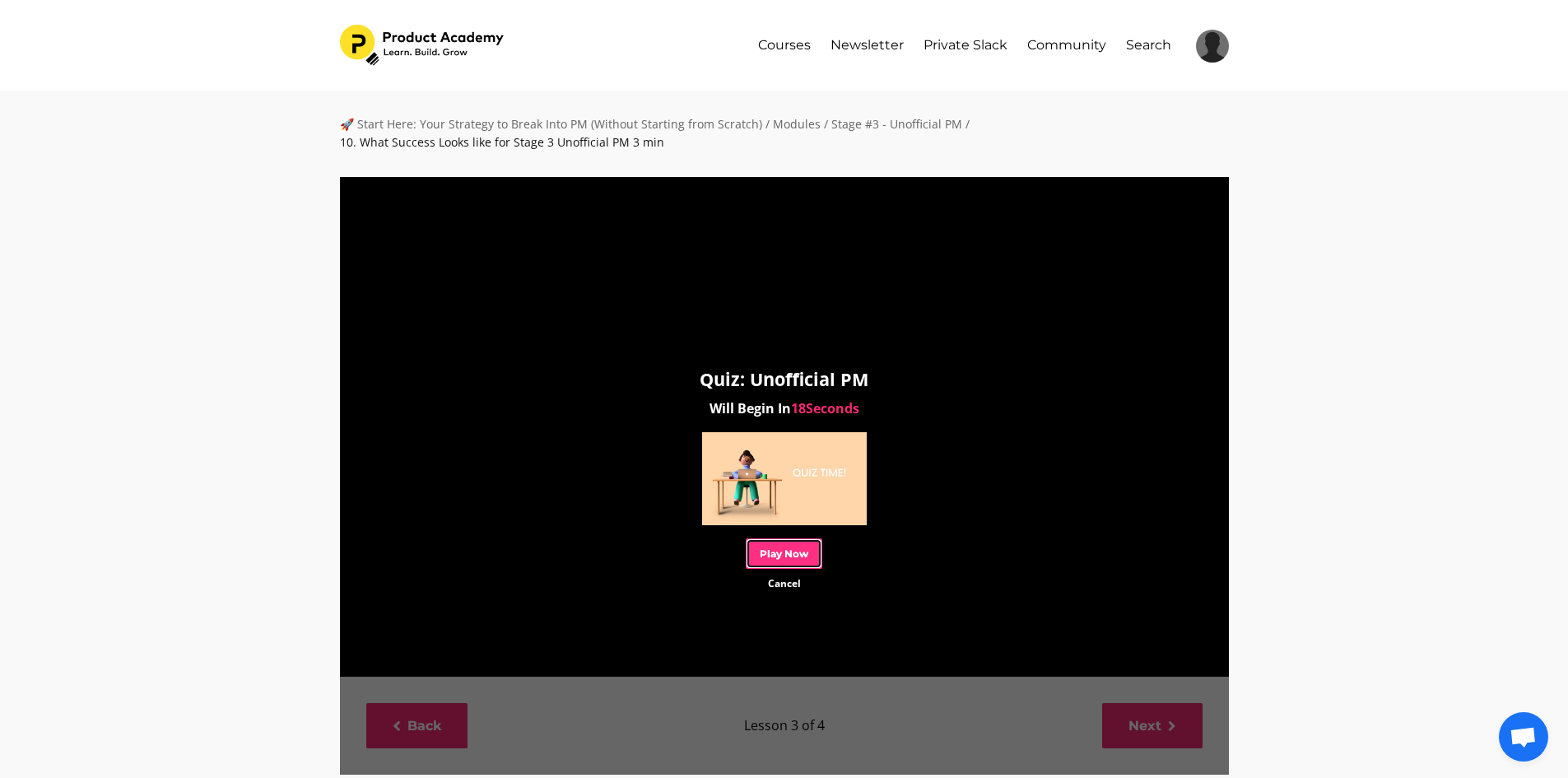
click at [791, 562] on link "Play Now" at bounding box center [784, 554] width 77 height 31
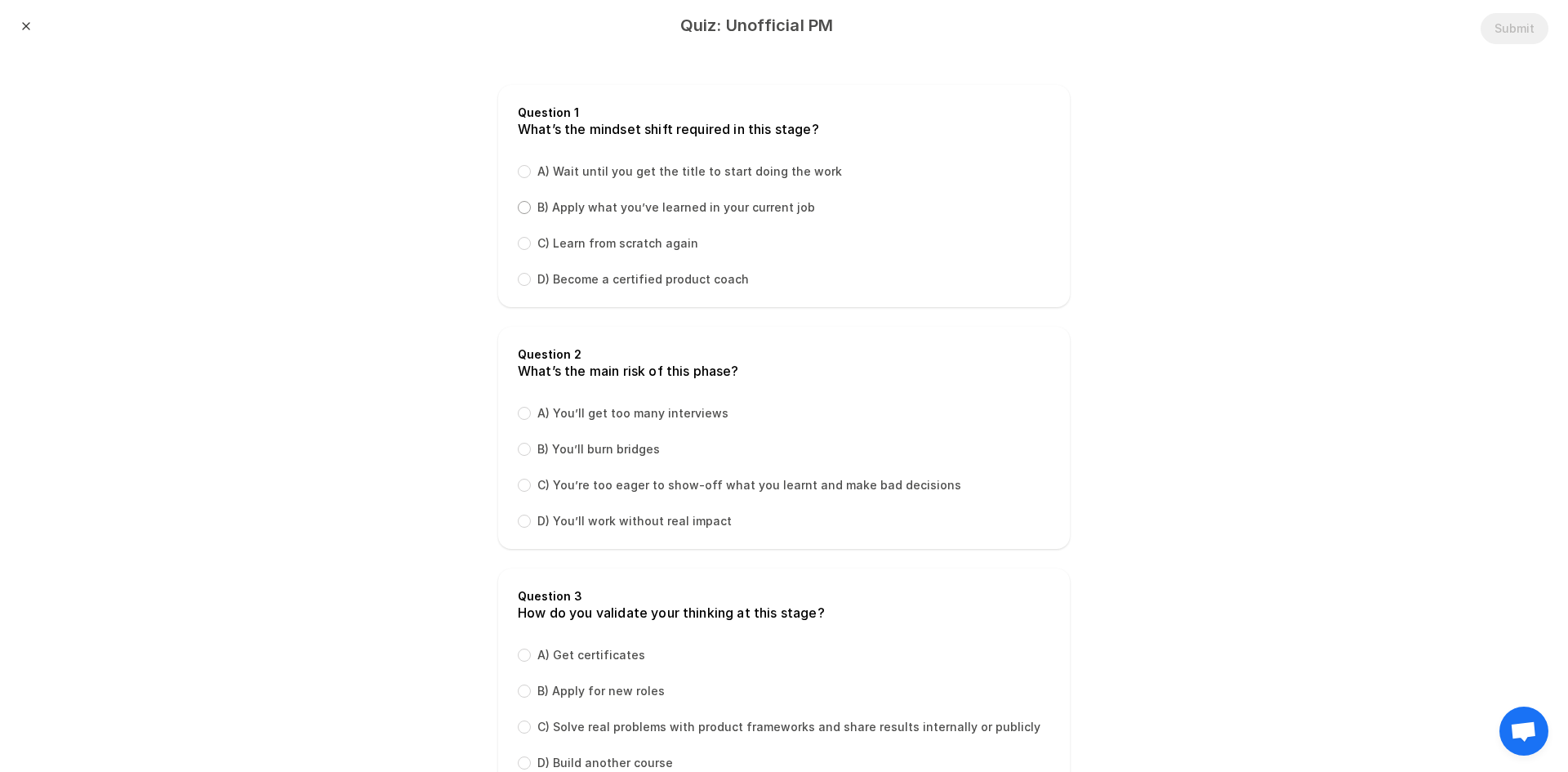
click at [518, 210] on input "B) Apply what you’ve learned in your current job" at bounding box center [524, 207] width 13 height 13
radio input "true"
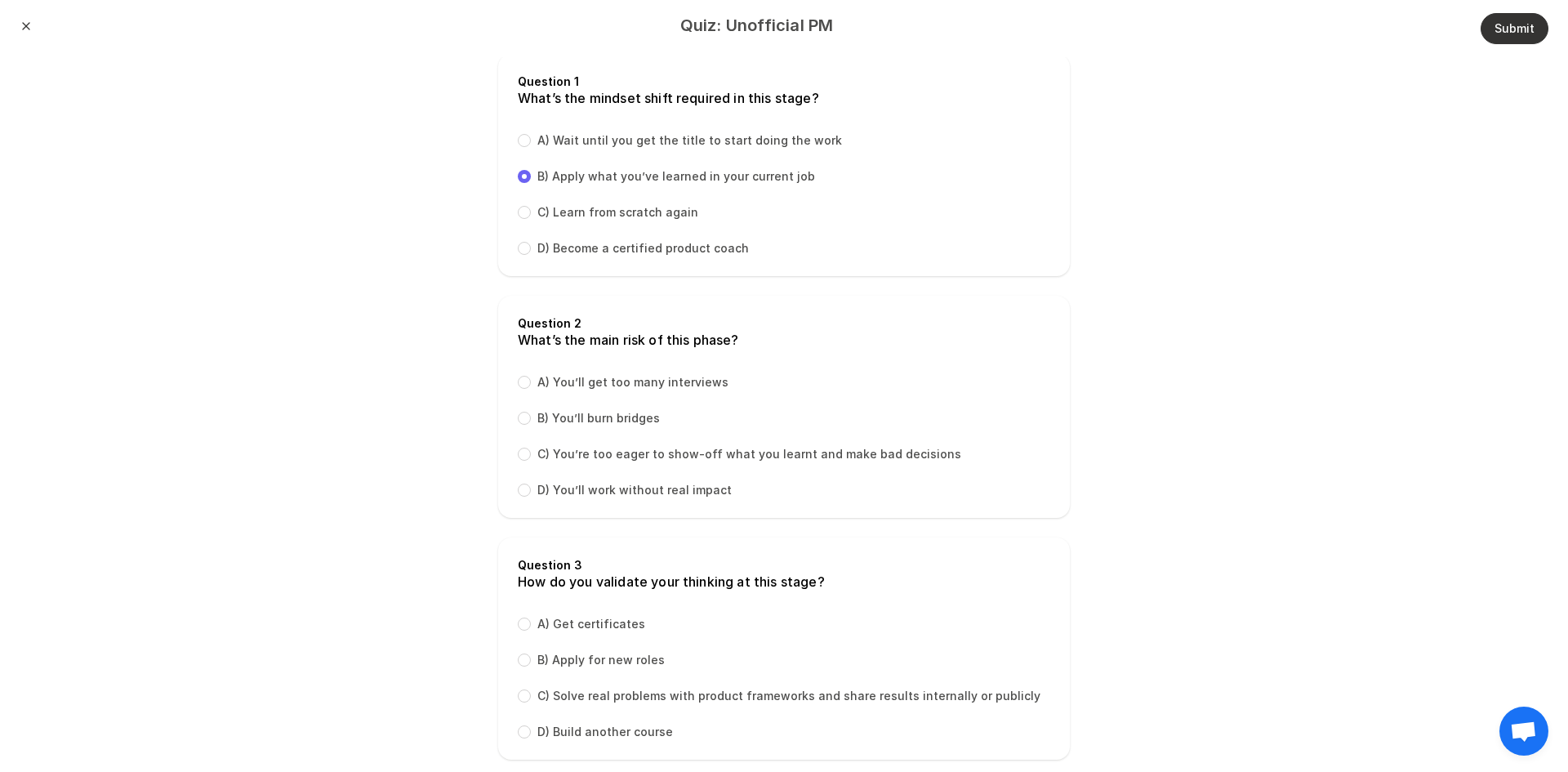
scroll to position [58, 0]
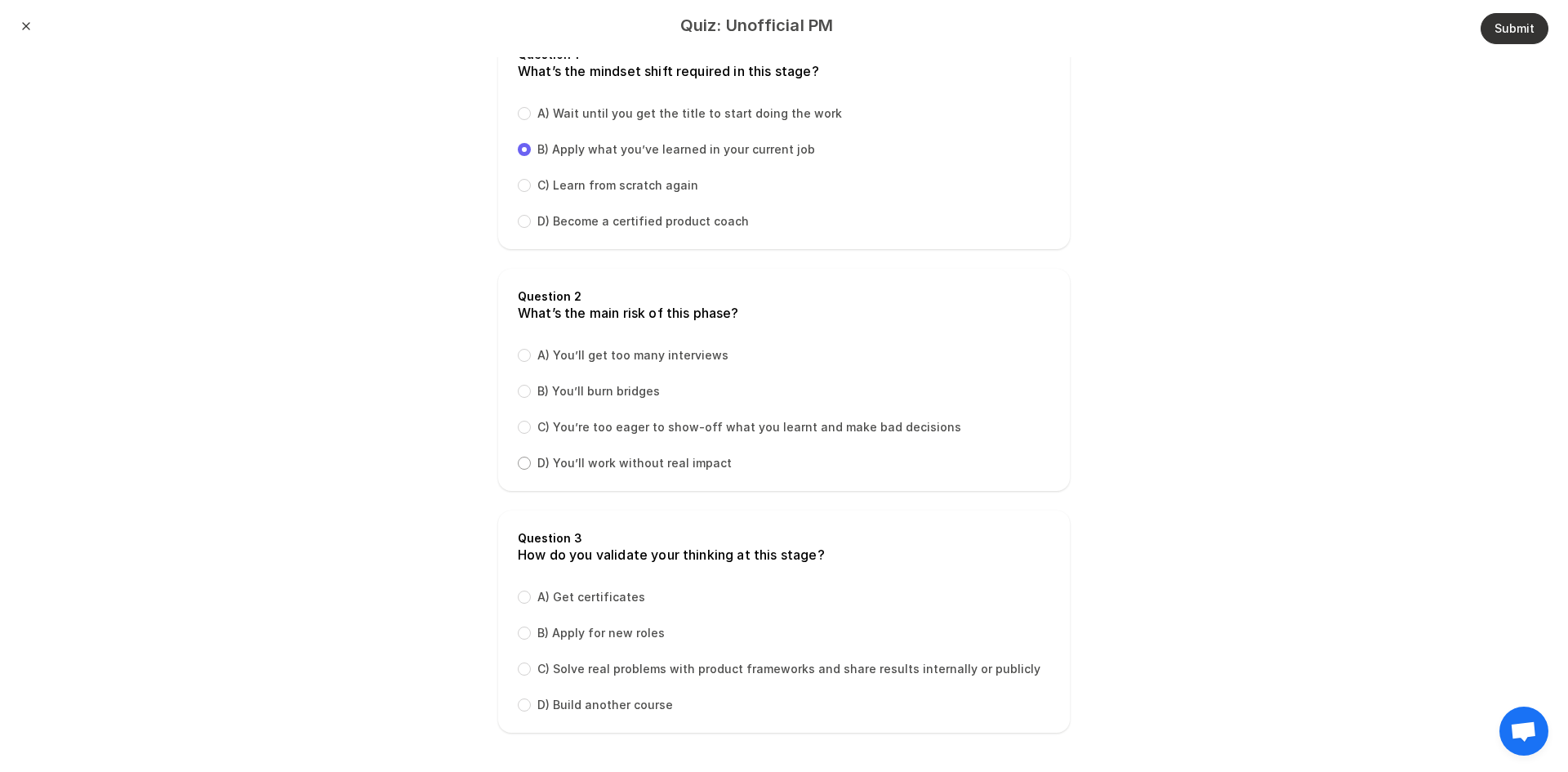
click at [518, 466] on input "D) You’ll work without real impact" at bounding box center [524, 463] width 13 height 13
radio input "true"
click at [518, 395] on div "B) You’ll burn bridges" at bounding box center [589, 391] width 142 height 17
click at [518, 395] on input "B) You’ll burn bridges" at bounding box center [524, 391] width 13 height 13
radio input "true"
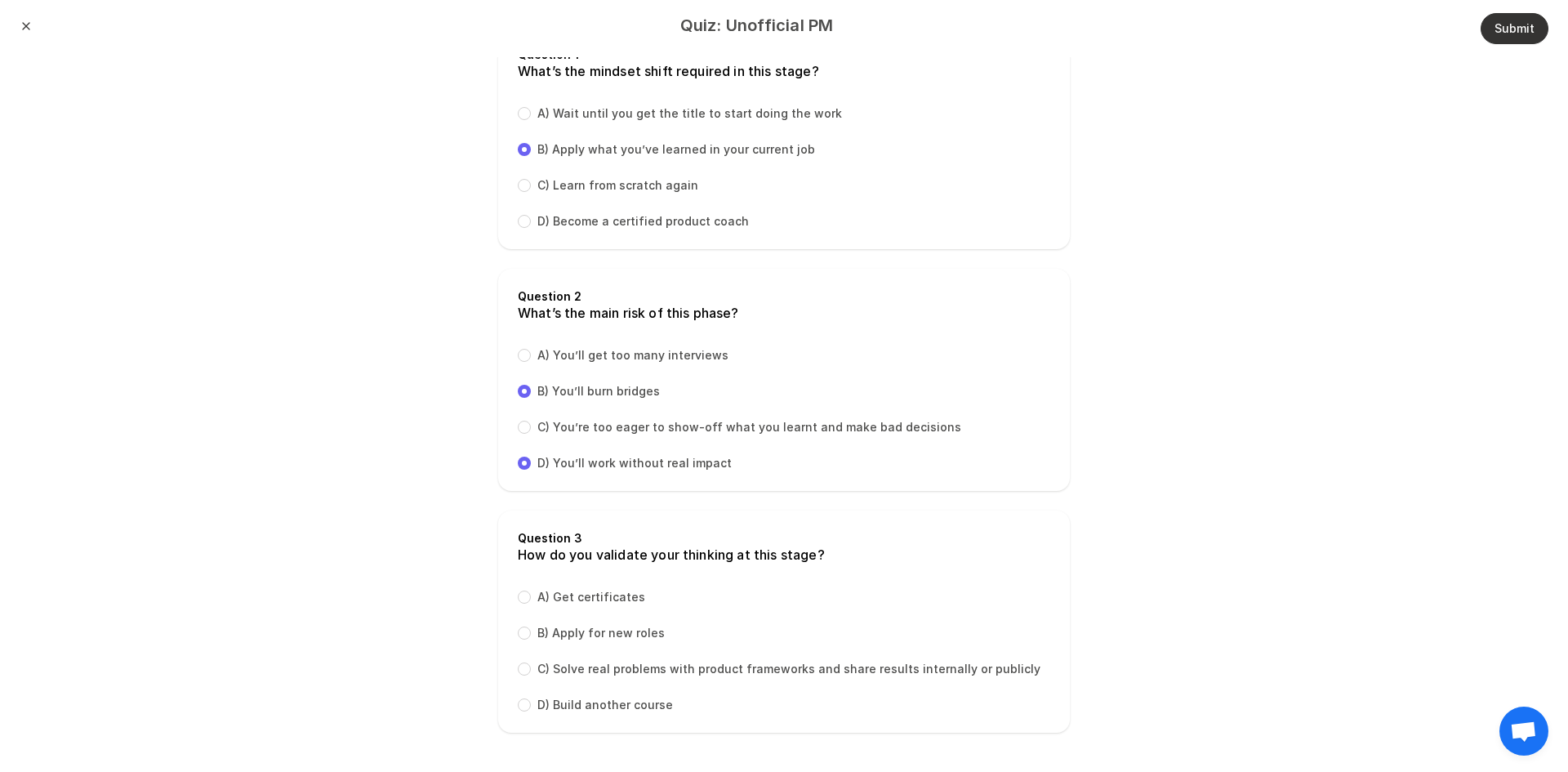
radio input "false"
click at [520, 668] on div "C) Solve real problems with product frameworks and share results internally or …" at bounding box center [779, 669] width 522 height 17
click at [518, 668] on input "C) Solve real problems with product frameworks and share results internally or …" at bounding box center [524, 669] width 13 height 13
radio input "true"
click at [1483, 29] on button "Submit" at bounding box center [1515, 29] width 68 height 31
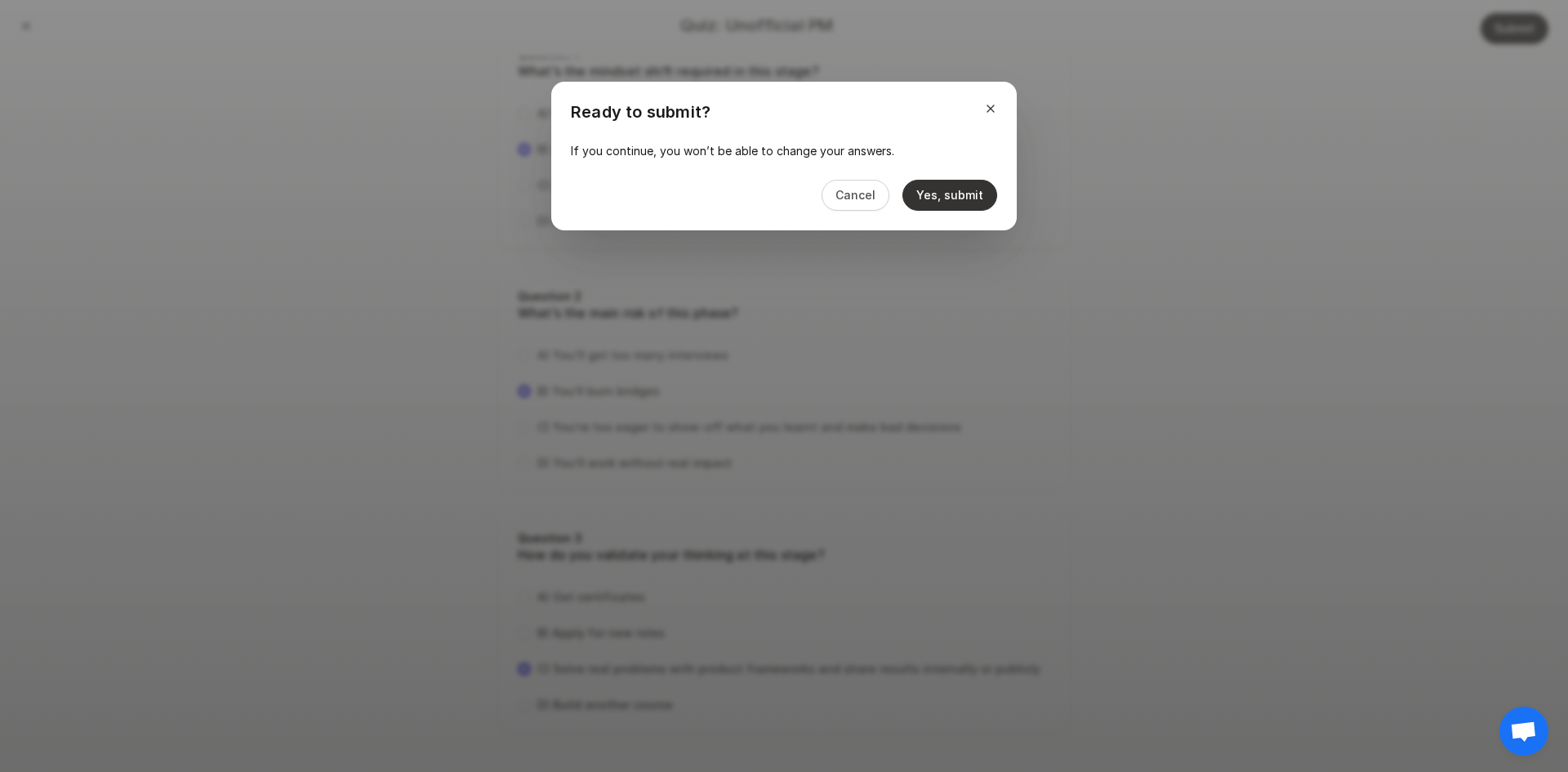
click at [929, 185] on button "Yes, submit" at bounding box center [949, 195] width 95 height 31
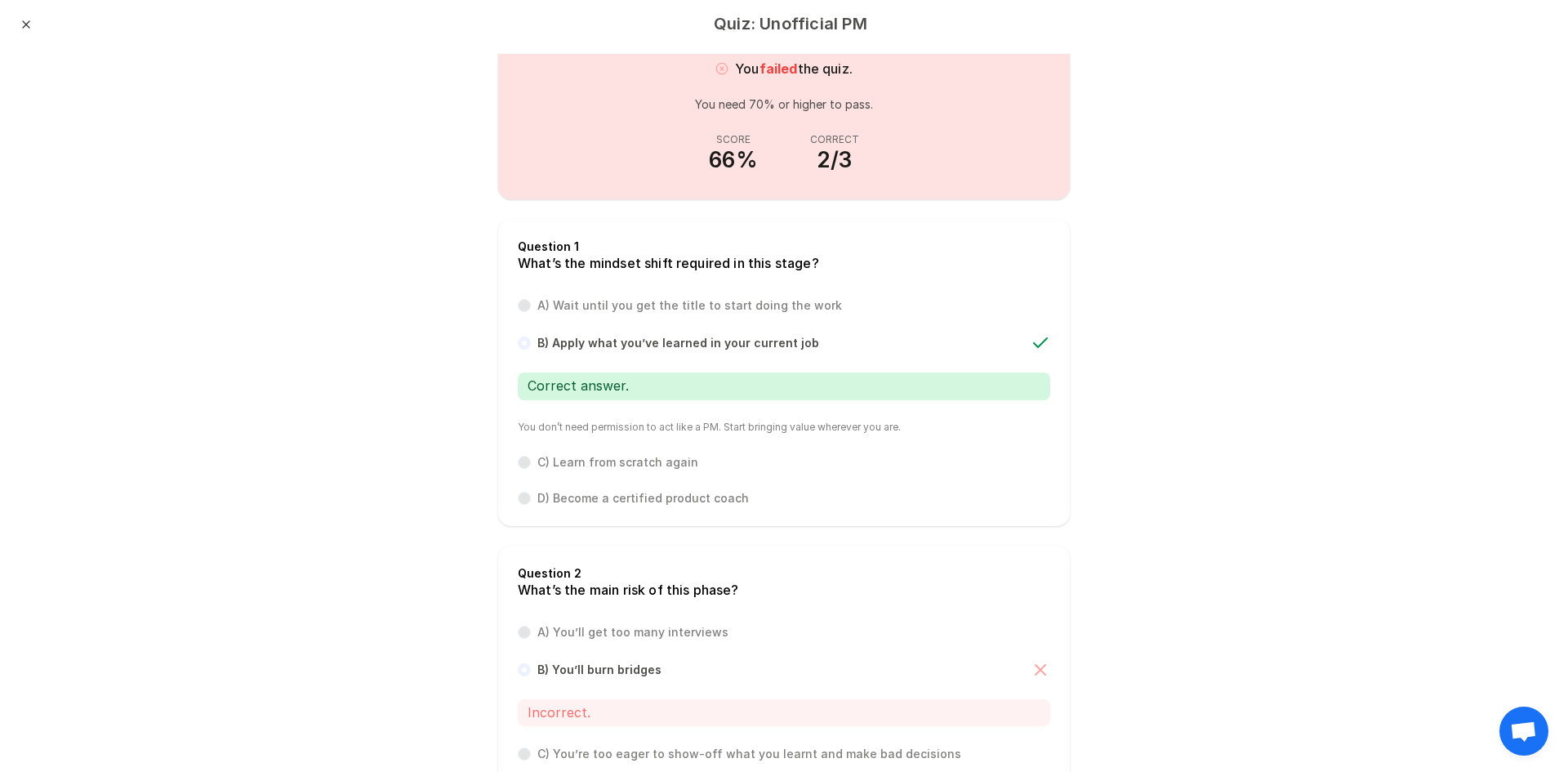
scroll to position [0, 0]
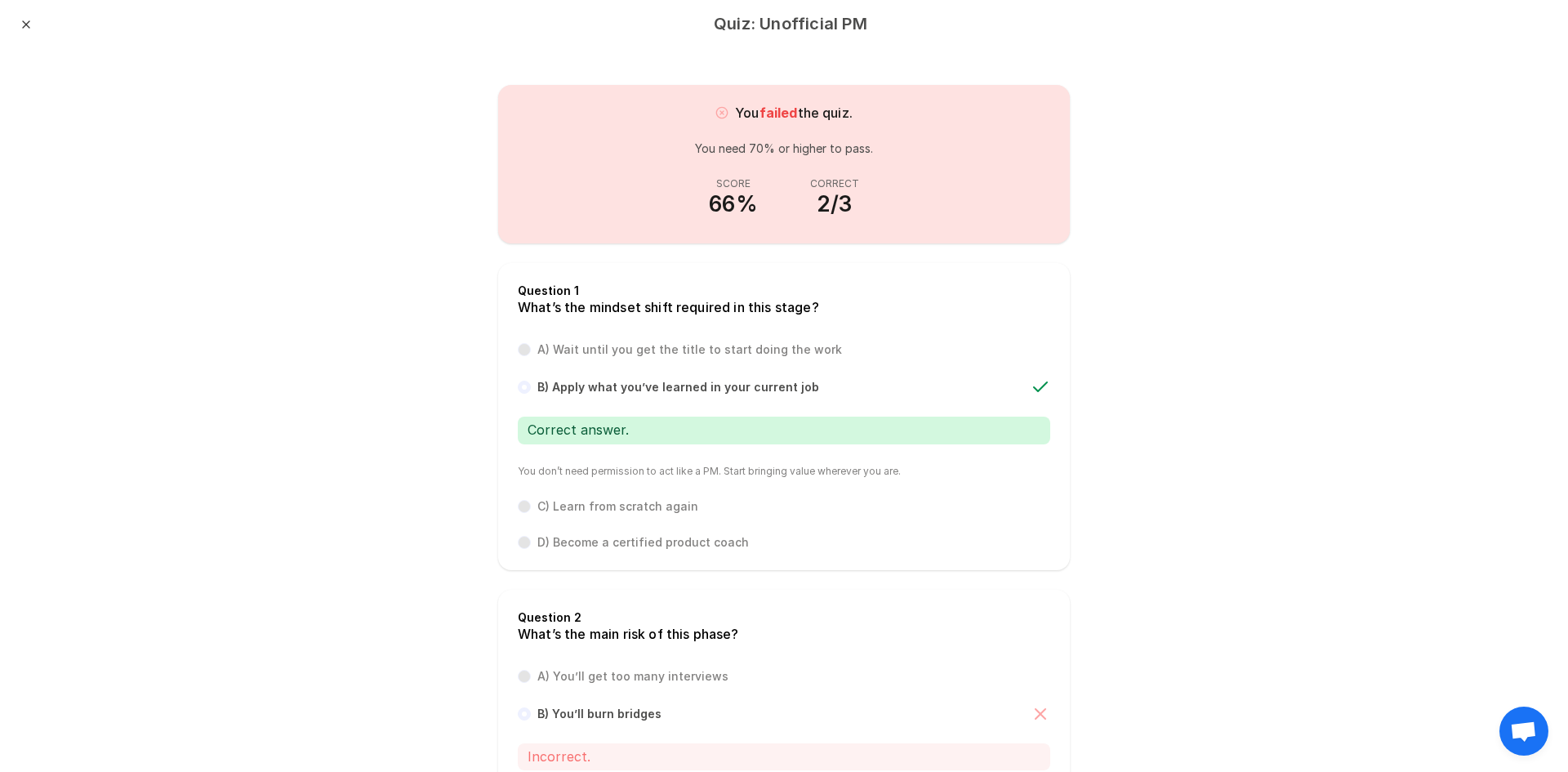
click at [33, 30] on div "Quiz: Unofficial PM Close" at bounding box center [784, 27] width 1528 height 28
click at [31, 29] on button "Close" at bounding box center [26, 25] width 13 height 13
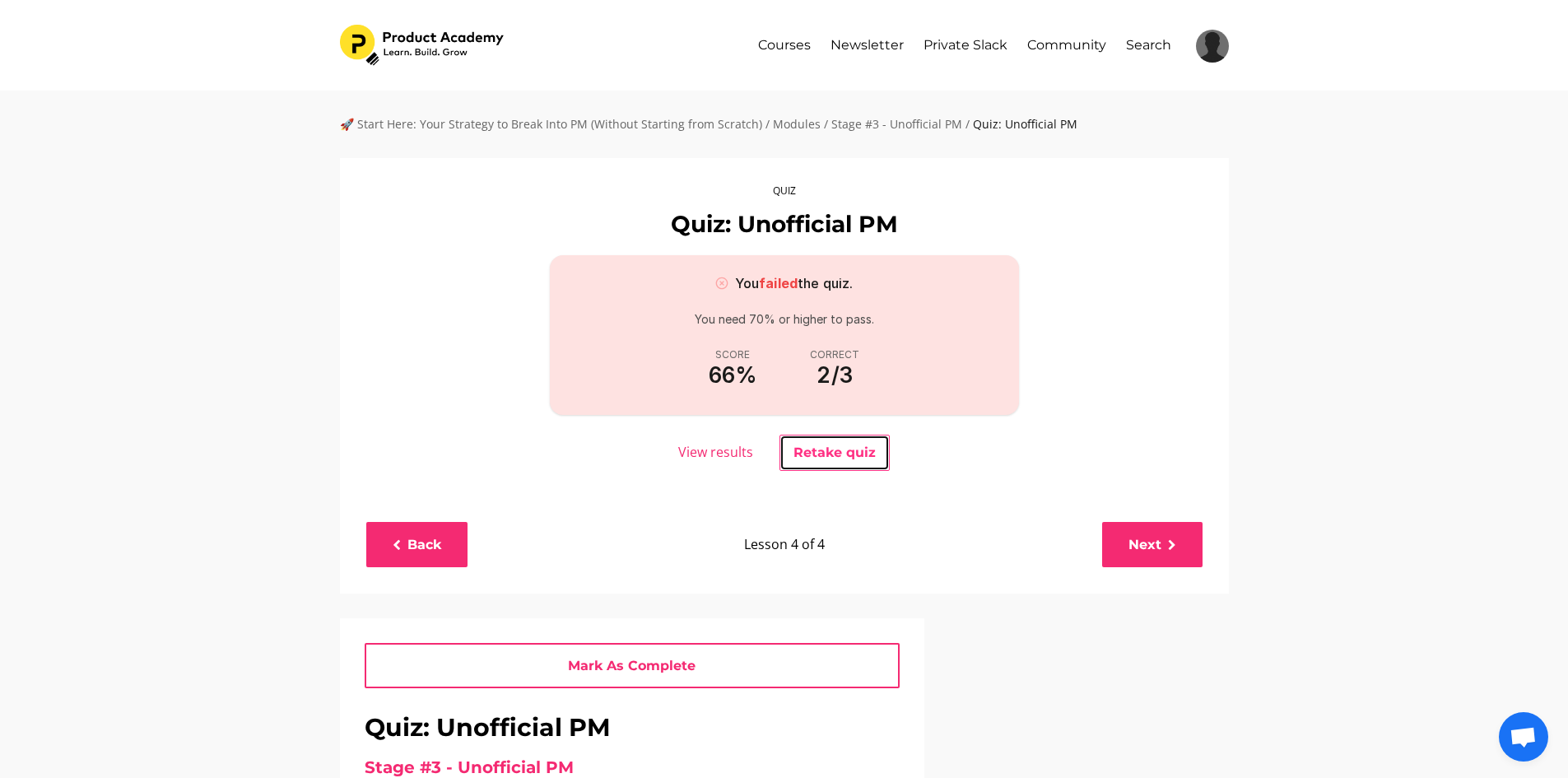
click at [873, 451] on button "Retake quiz" at bounding box center [835, 453] width 110 height 36
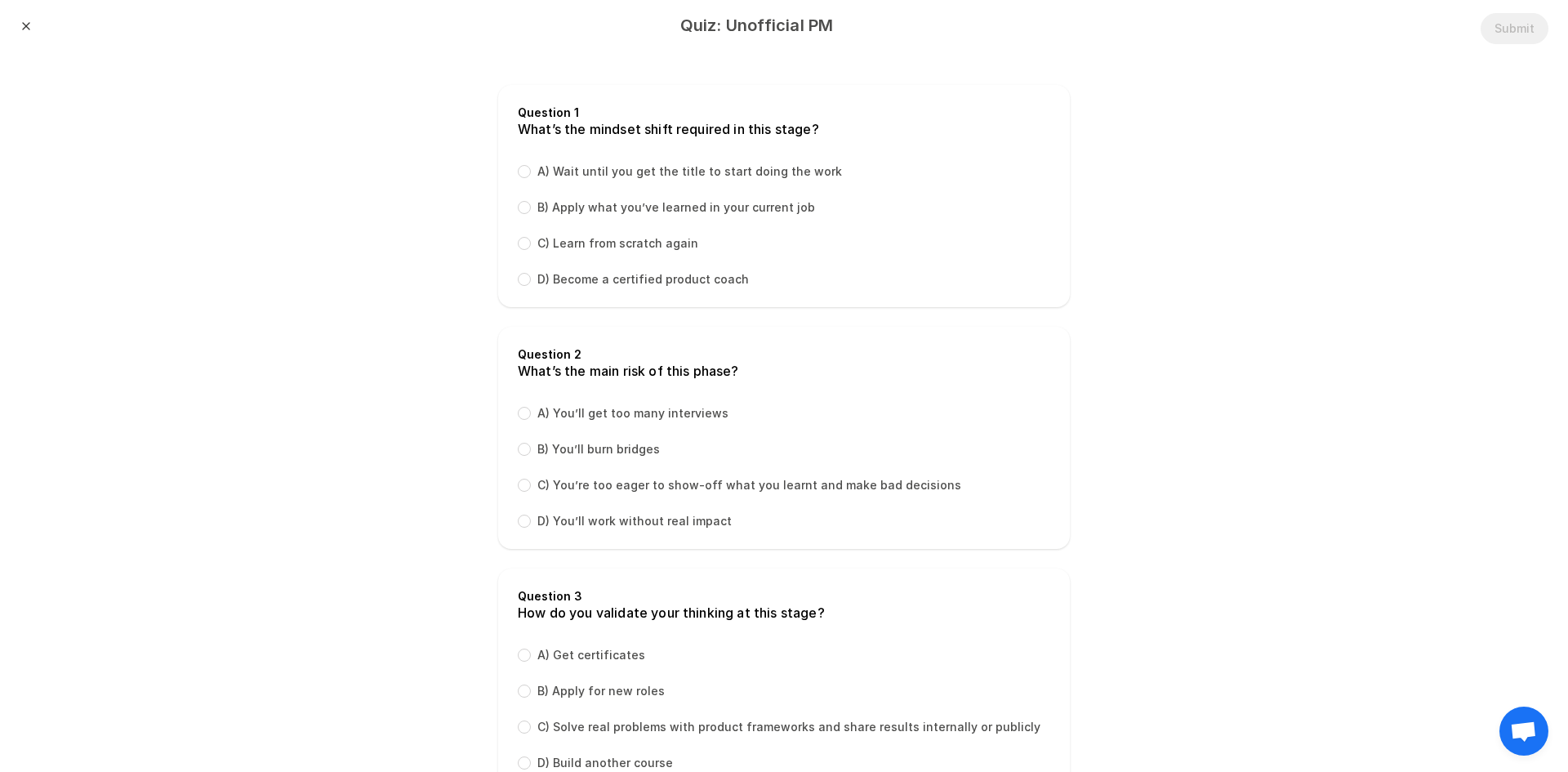
click at [501, 204] on div "Question 1 What’s the mindset shift required in this stage? A) Wait until you g…" at bounding box center [784, 195] width 571 height 222
click at [518, 213] on div "B) Apply what you’ve learned in your current job" at bounding box center [666, 208] width 297 height 17
click at [518, 489] on input "C) You’re too eager to show-off what you learnt and make bad decisions" at bounding box center [524, 485] width 13 height 13
radio input "true"
click at [518, 205] on input "B) Apply what you’ve learned in your current job" at bounding box center [524, 207] width 13 height 13
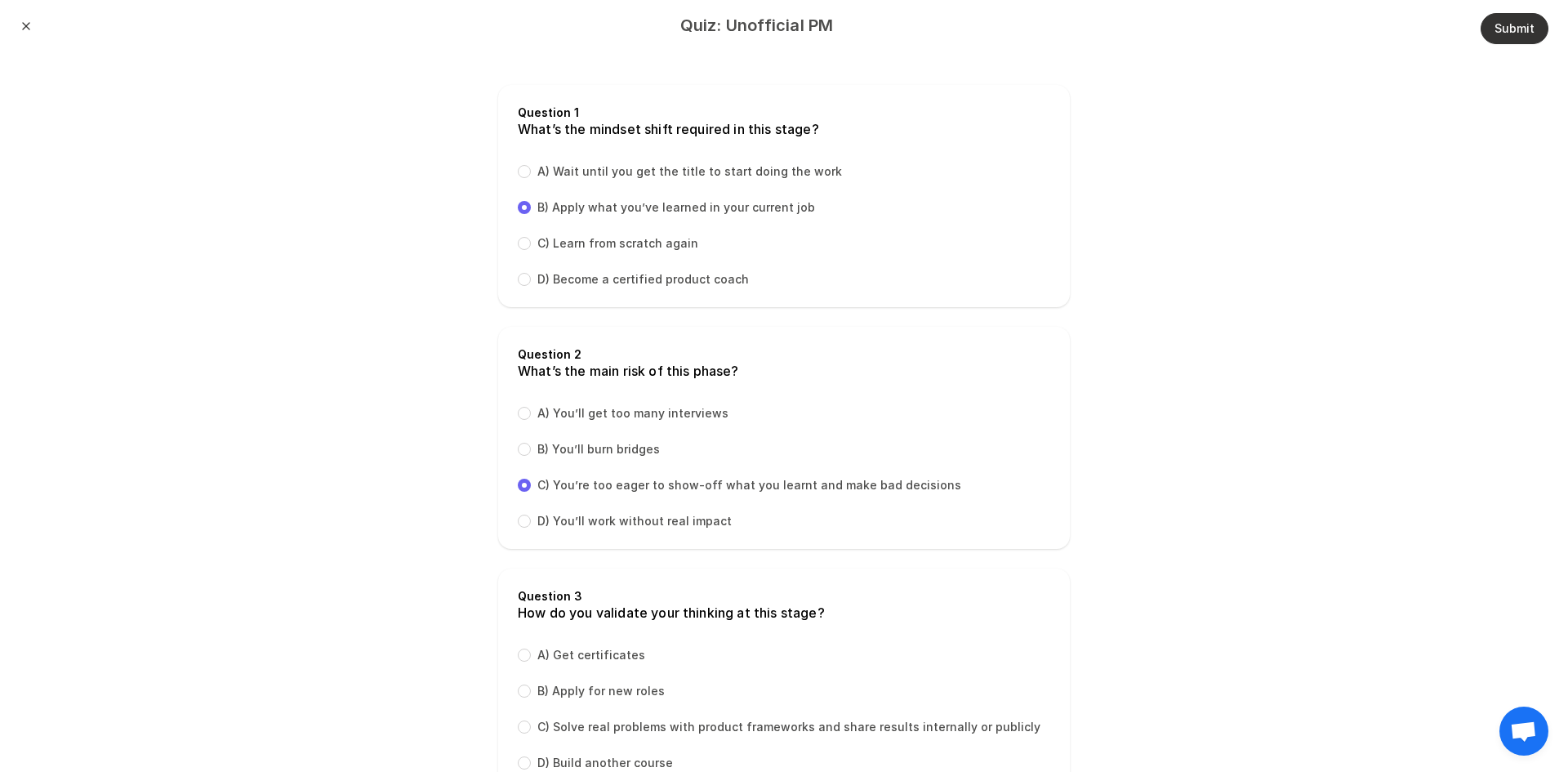
radio input "true"
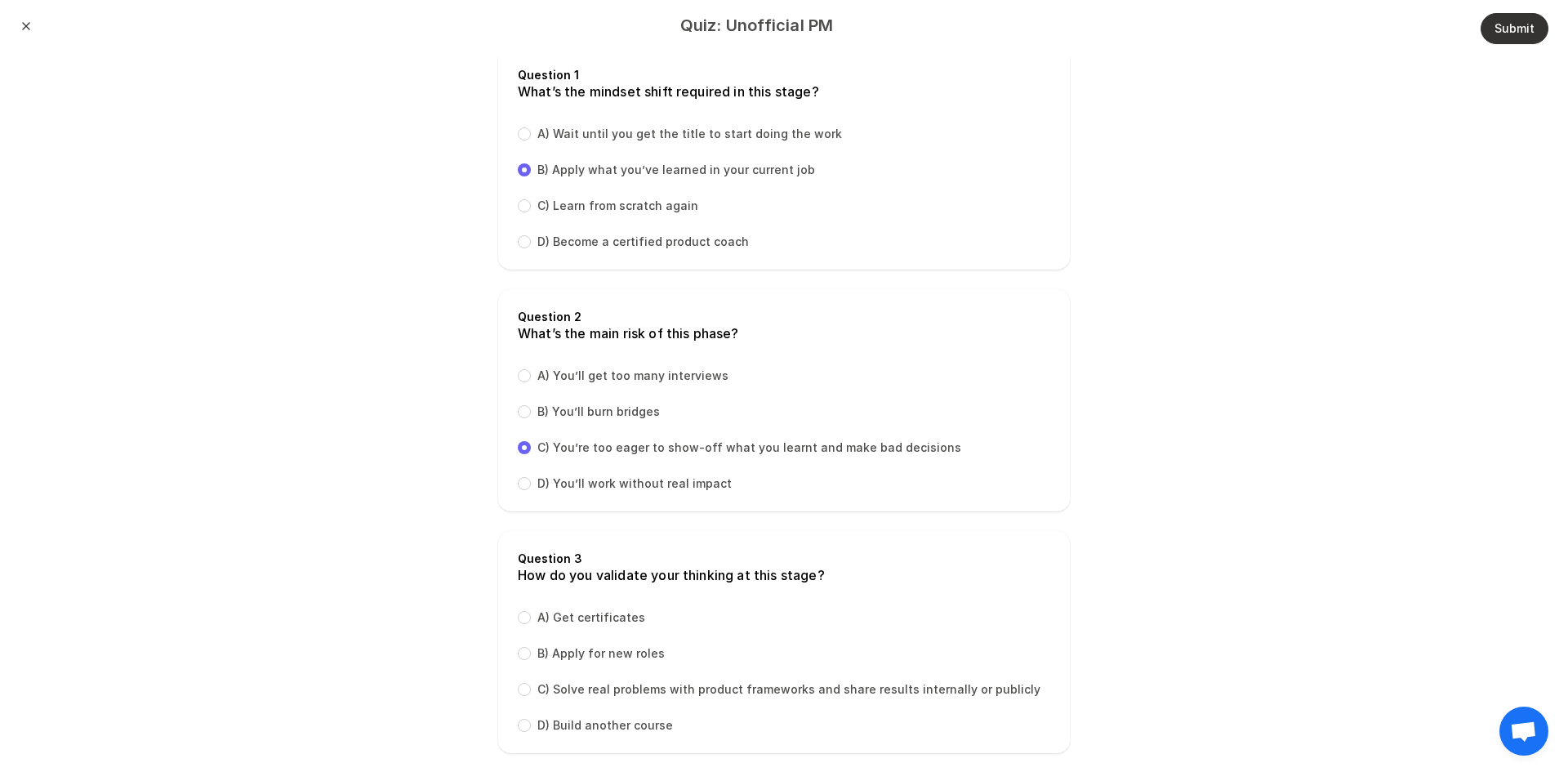
scroll to position [58, 0]
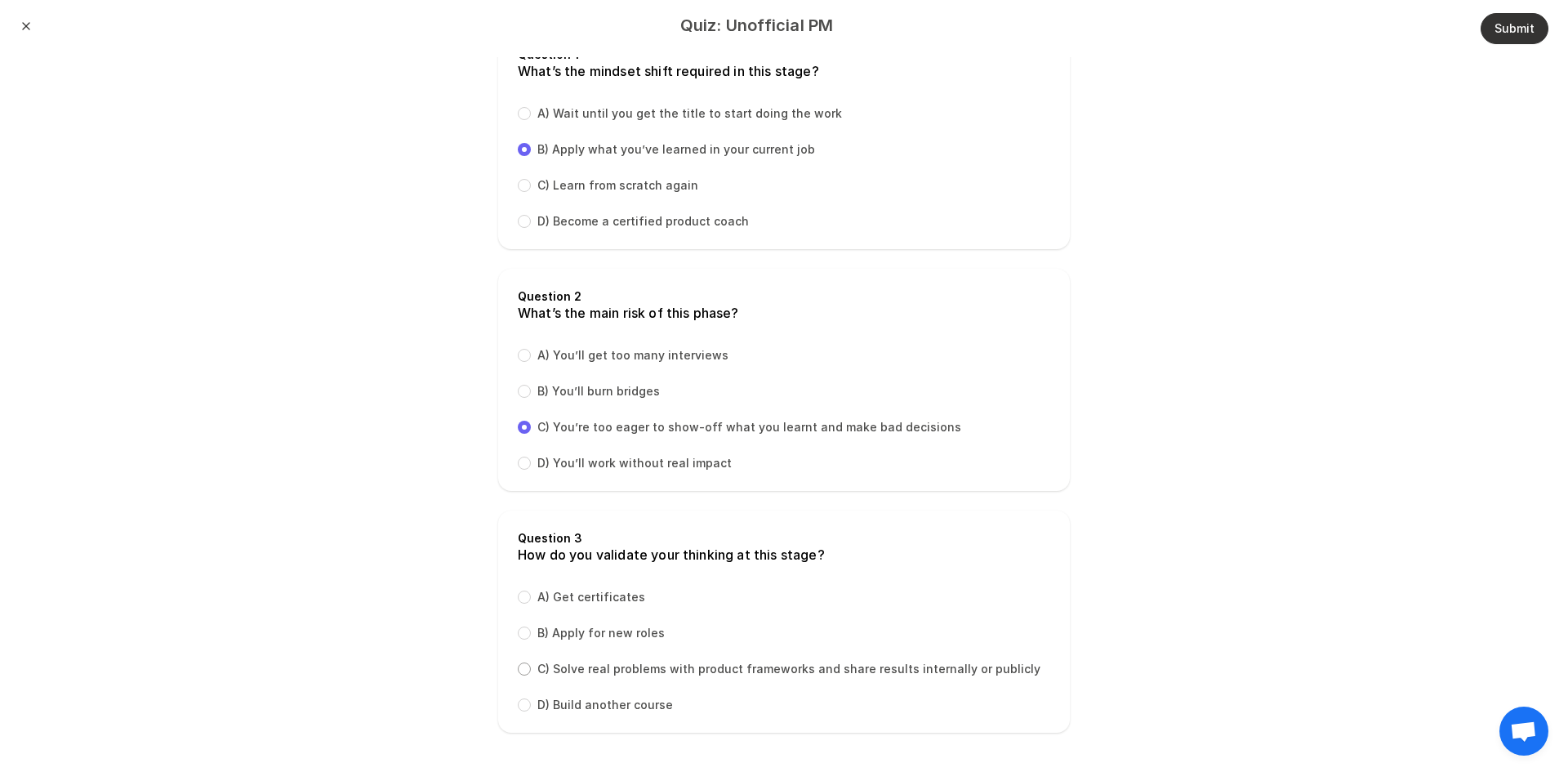
click at [518, 666] on input "C) Solve real problems with product frameworks and share results internally or …" at bounding box center [524, 669] width 13 height 13
radio input "true"
click at [1495, 18] on button "Submit" at bounding box center [1515, 29] width 68 height 31
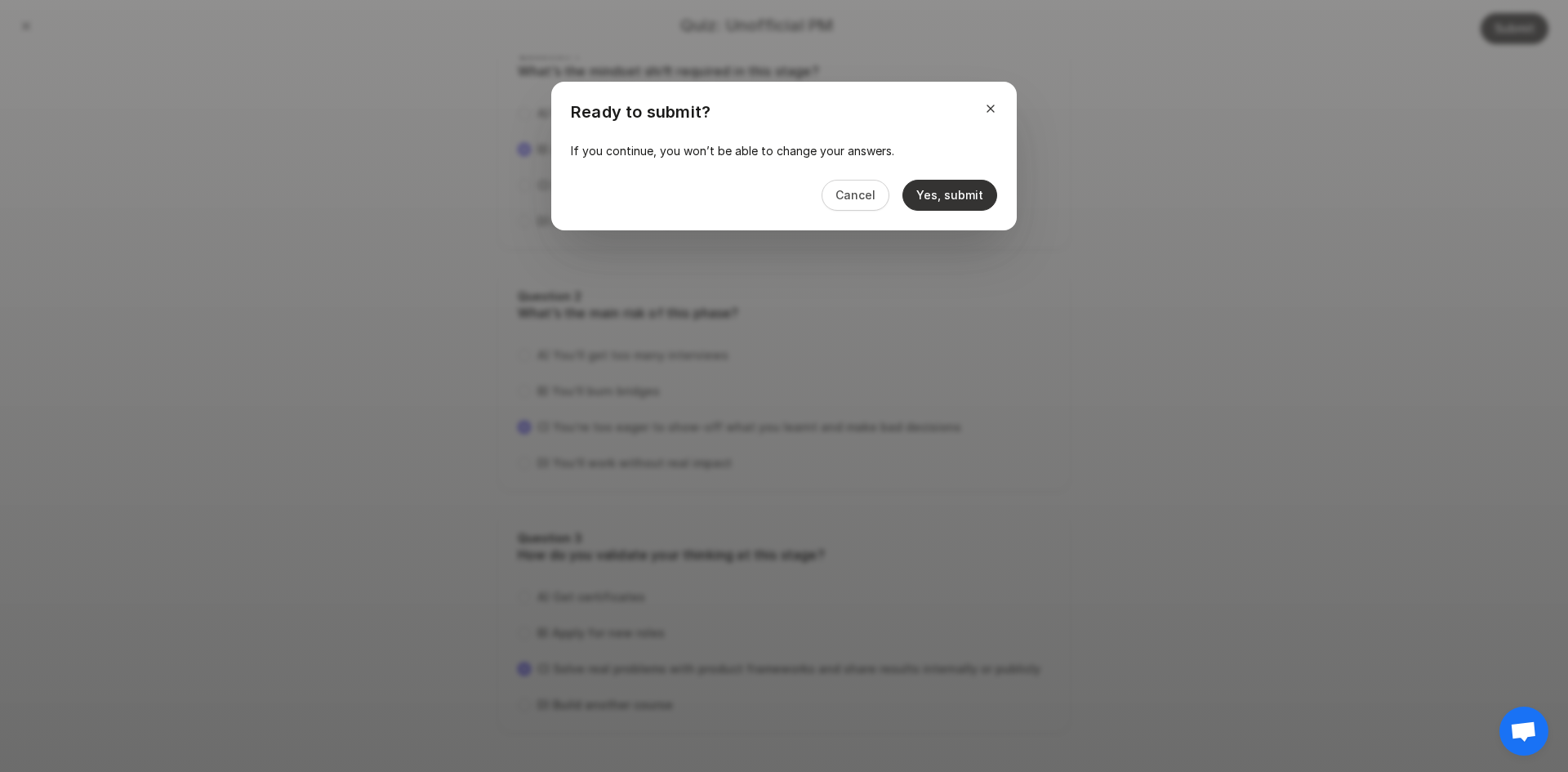
click at [928, 201] on button "Yes, submit" at bounding box center [949, 195] width 95 height 31
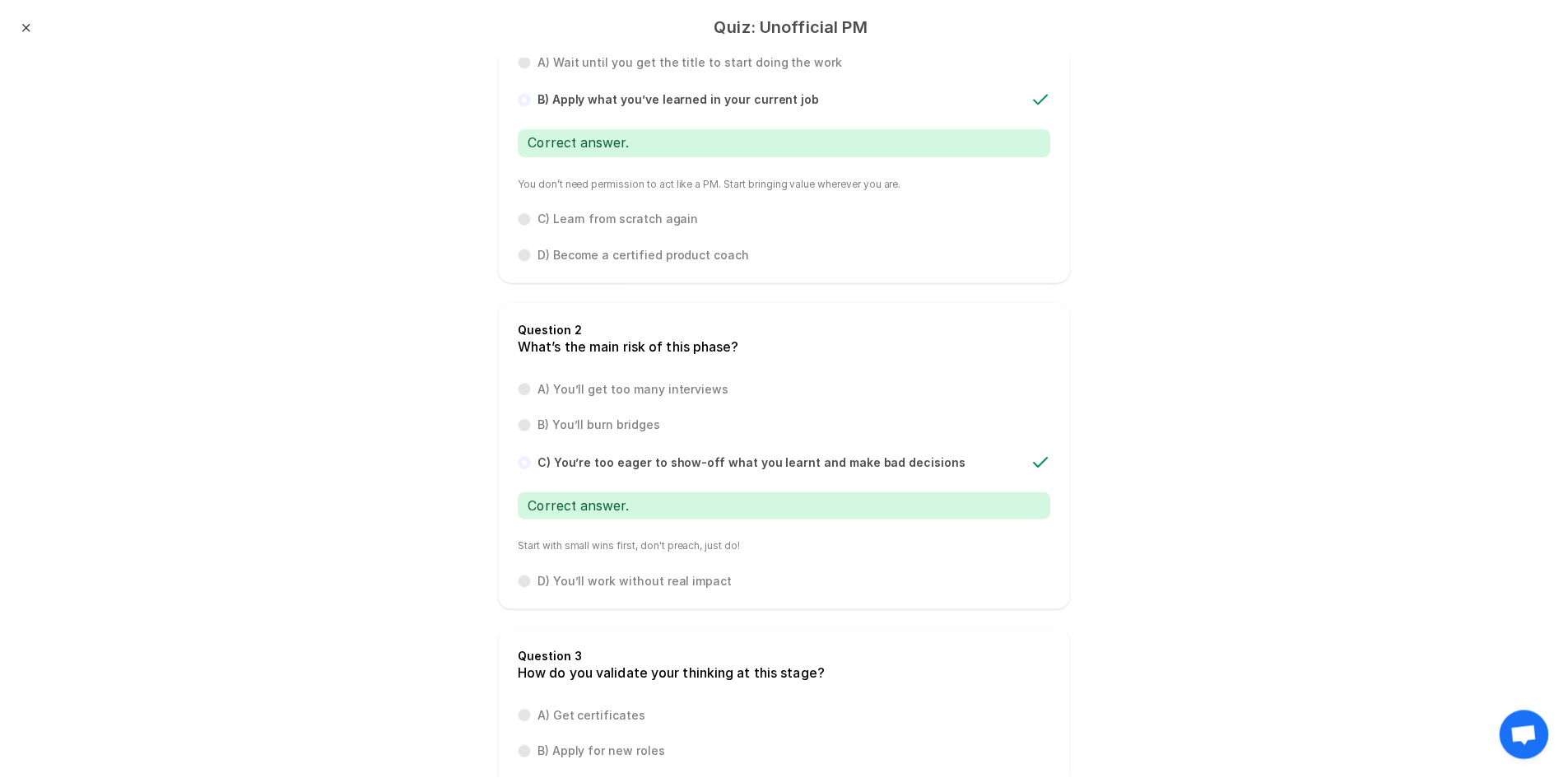
scroll to position [491, 0]
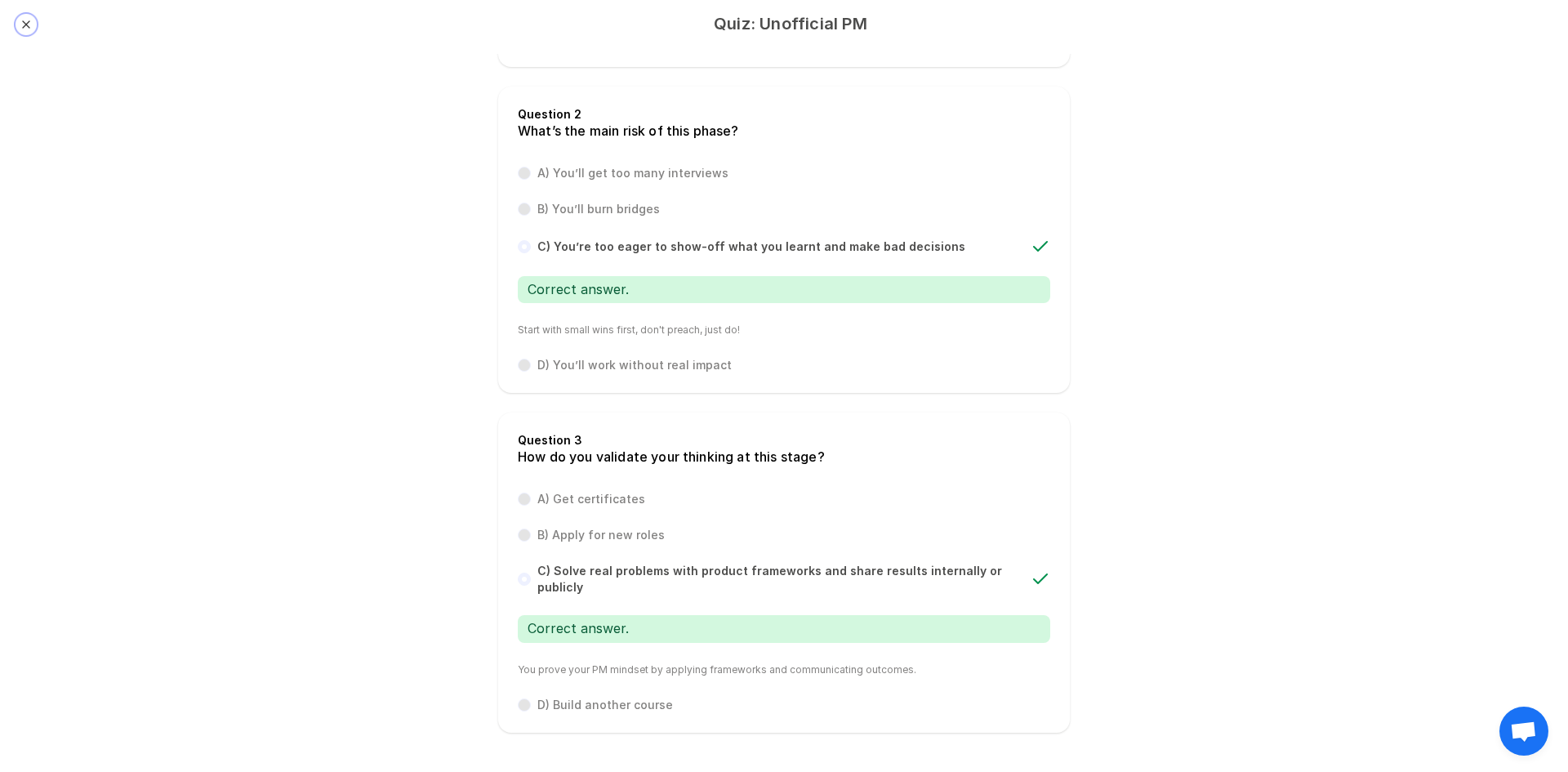
click at [26, 26] on button "Close" at bounding box center [26, 25] width 13 height 13
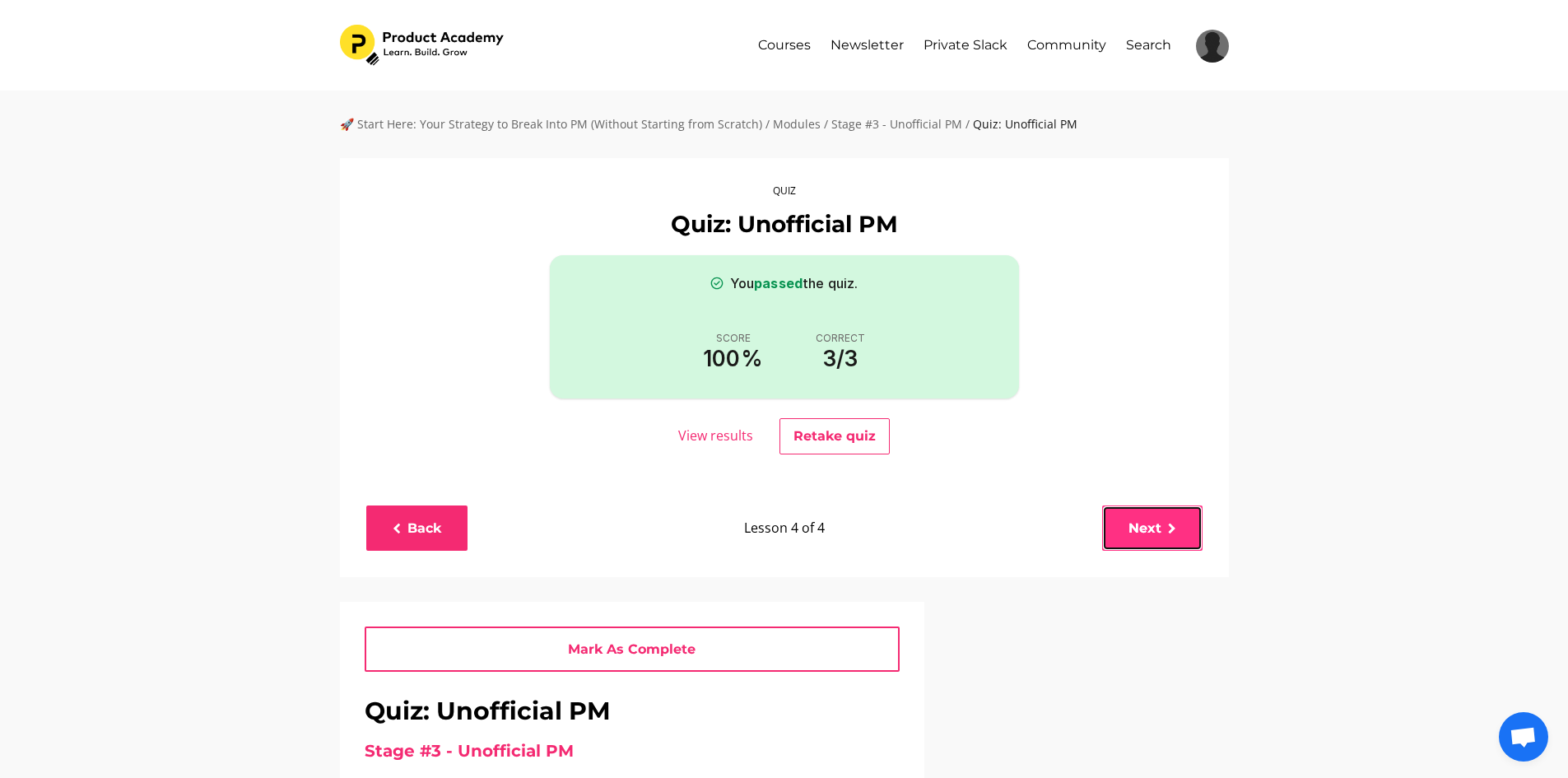
click at [1170, 524] on icon at bounding box center [1172, 529] width 8 height 11
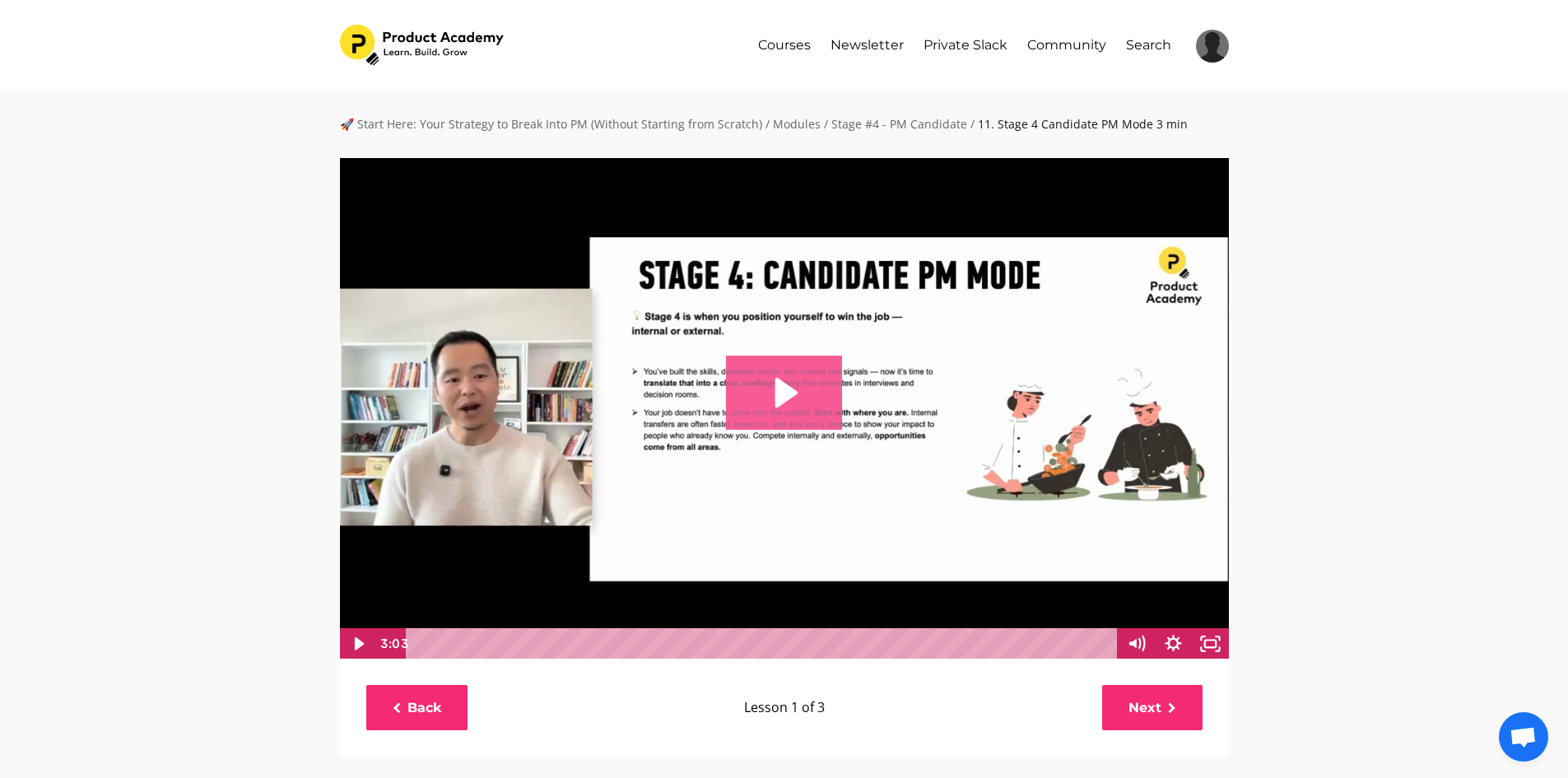
click at [803, 394] on icon "Play Video: file-uploads/sites/127338/video/36000-ef5f-af42-1daa-453556b1cbb8_1…" at bounding box center [784, 393] width 116 height 74
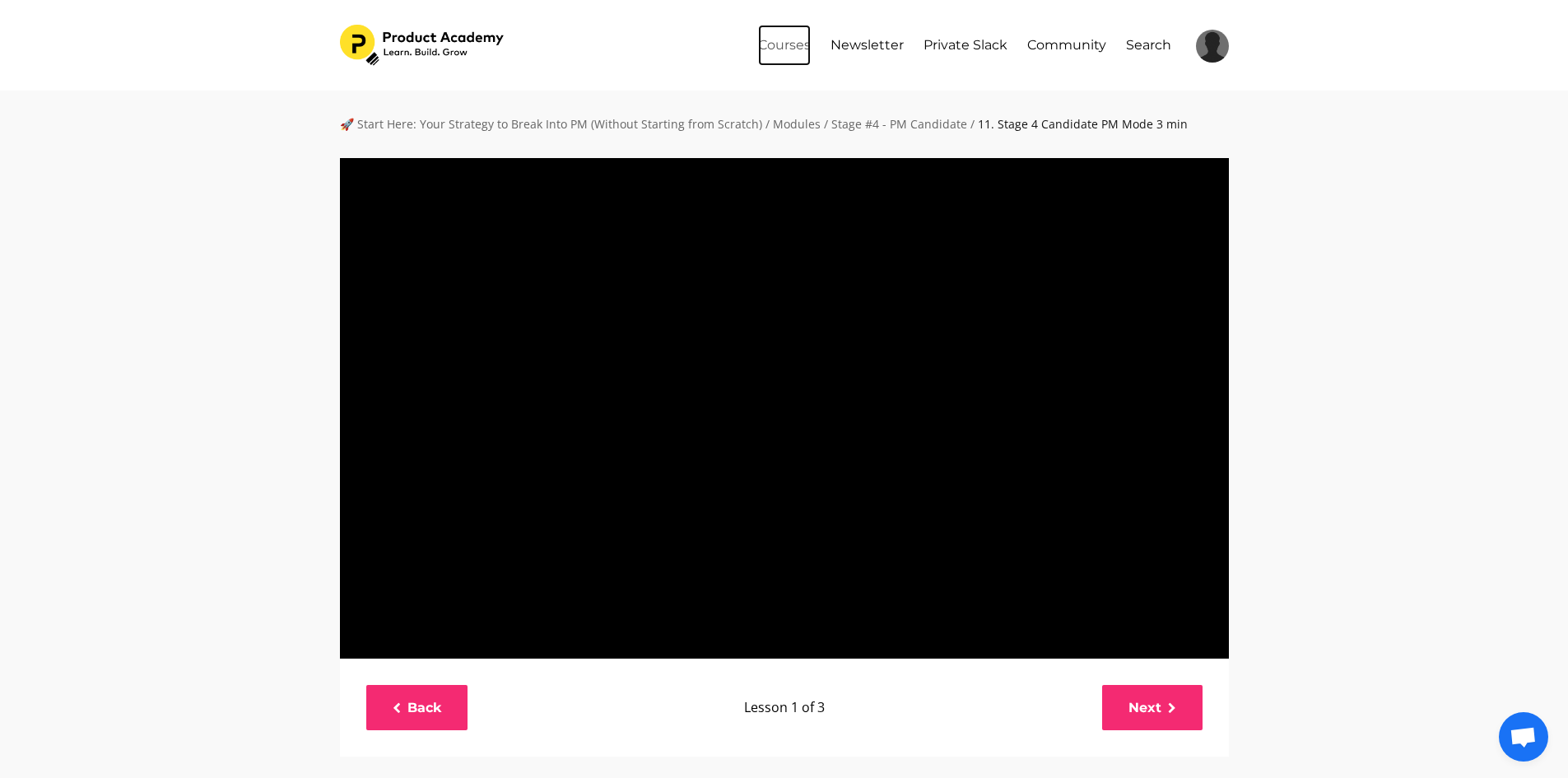
click at [774, 43] on link "Courses" at bounding box center [784, 45] width 53 height 41
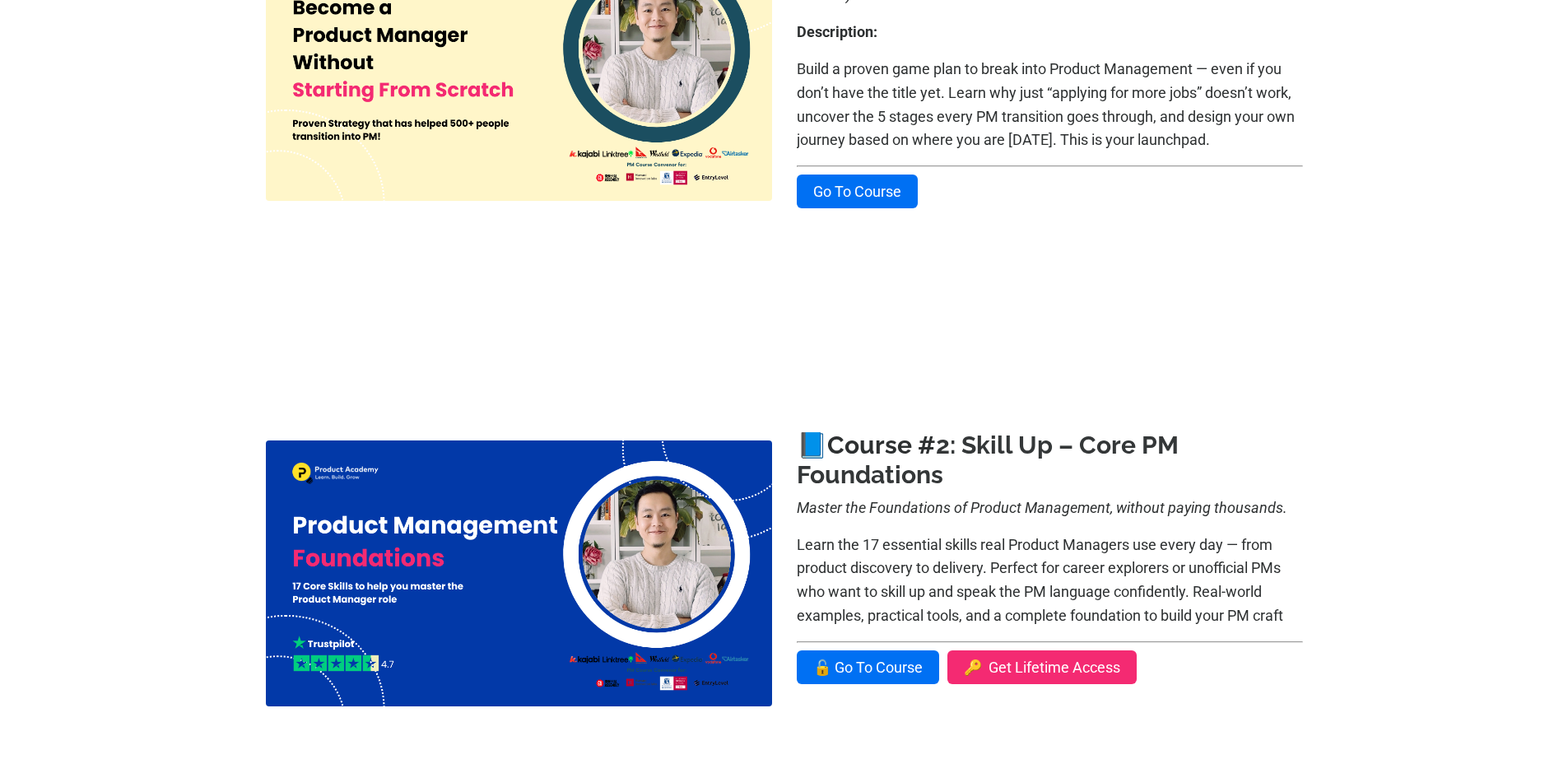
scroll to position [494, 0]
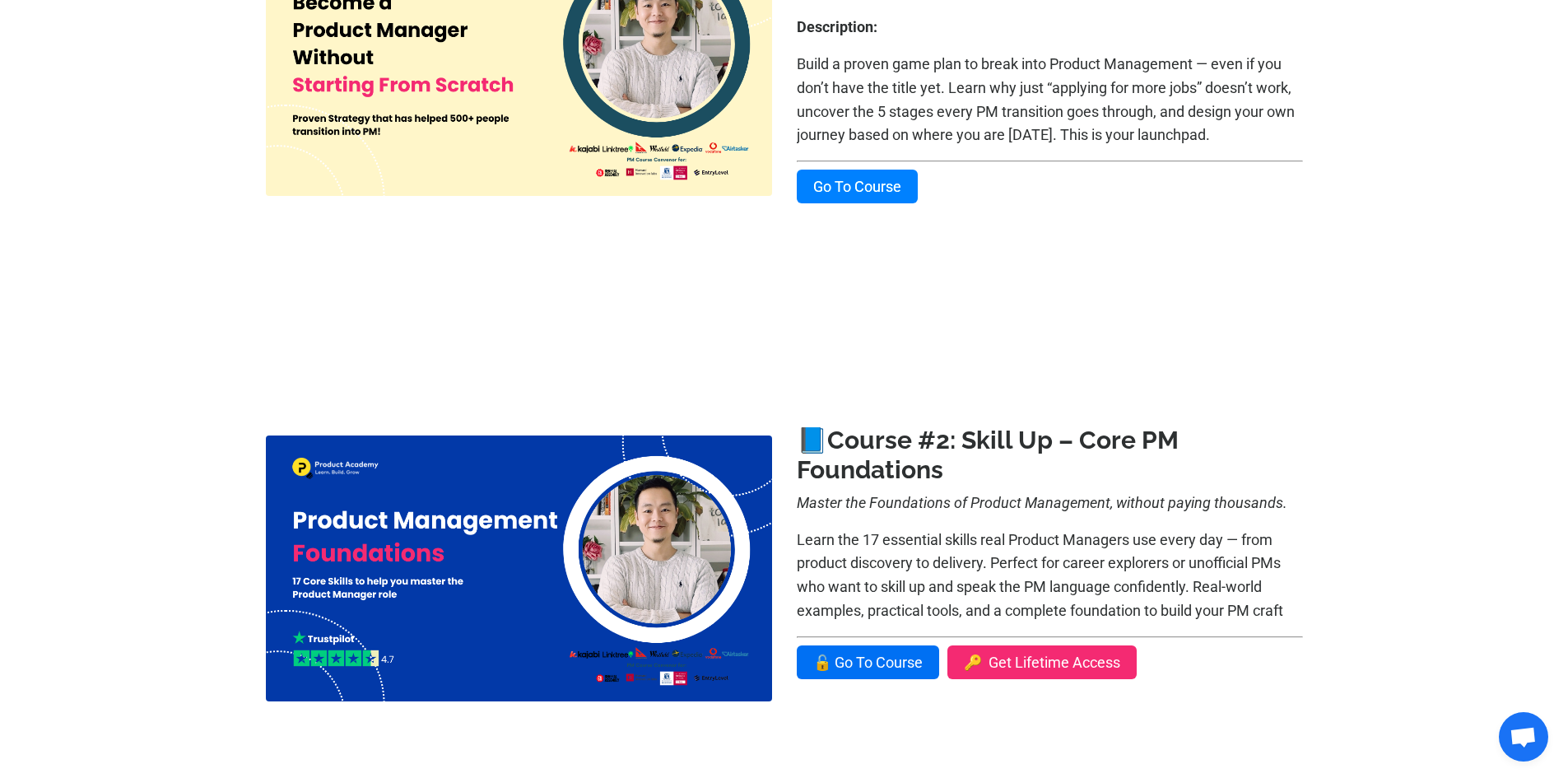
click at [849, 174] on link "Go To Course" at bounding box center [857, 186] width 121 height 33
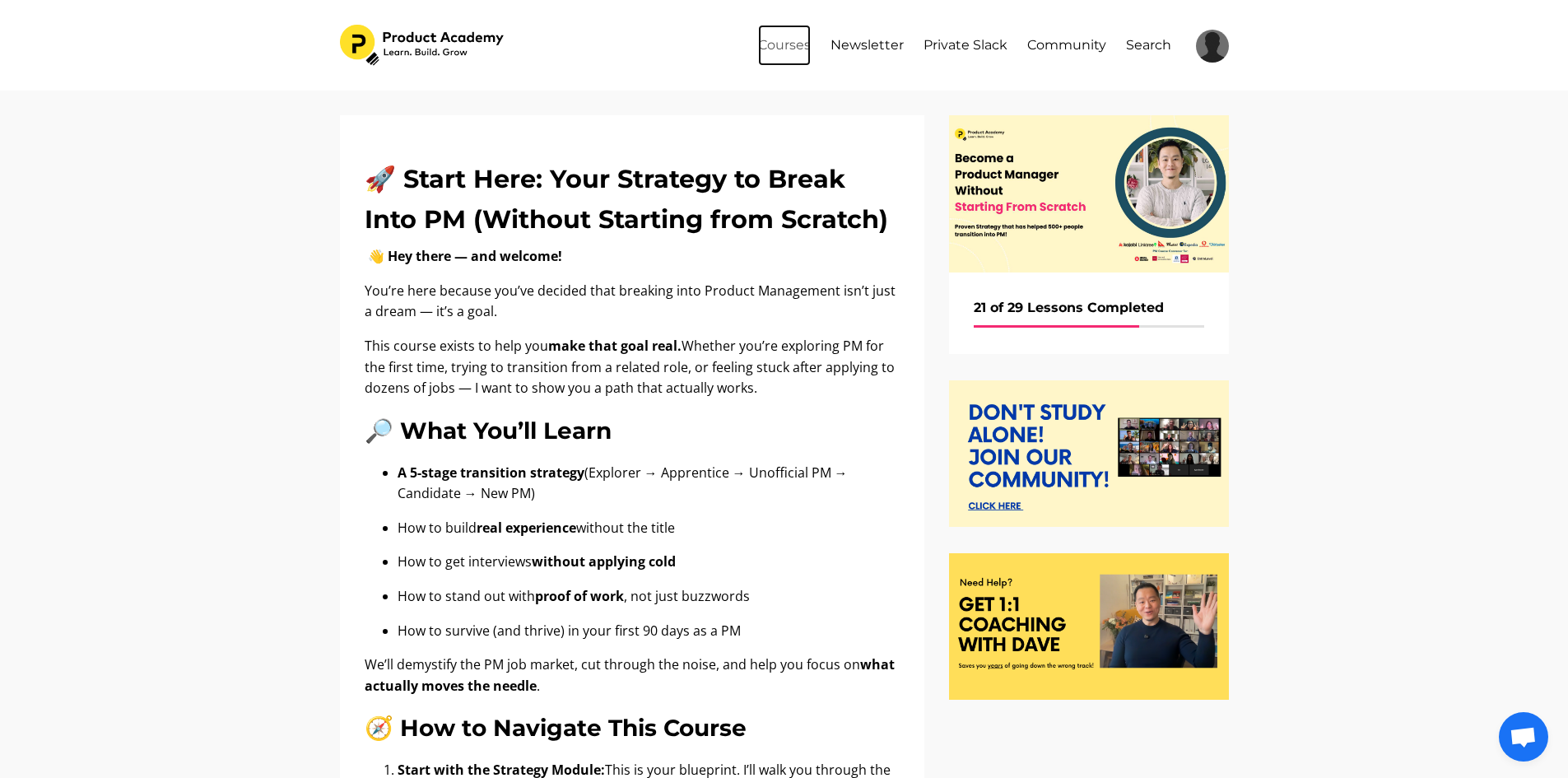
click at [797, 47] on link "Courses" at bounding box center [784, 45] width 53 height 41
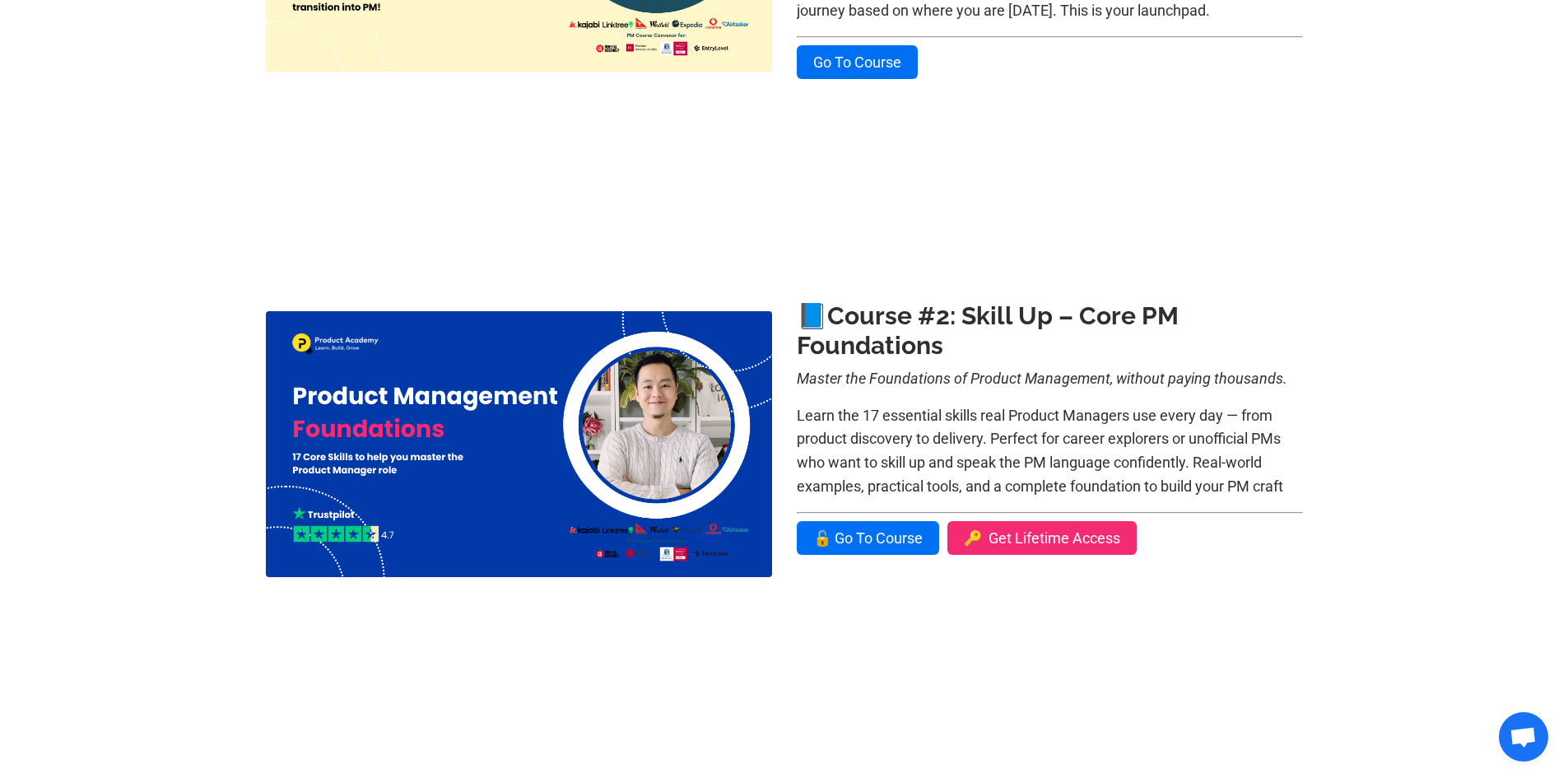
scroll to position [658, 0]
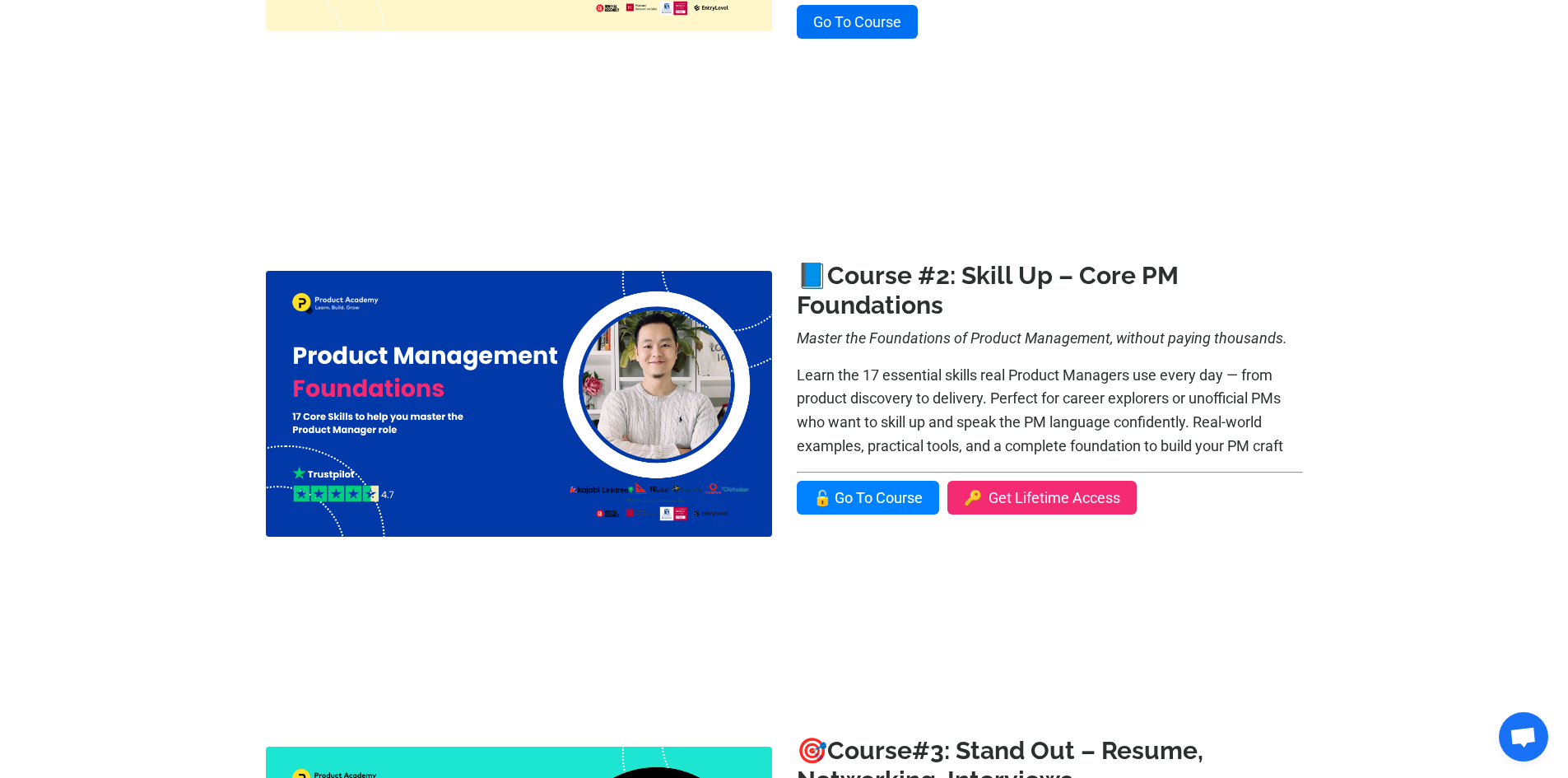
click at [895, 504] on link "🔓 Go To Course" at bounding box center [868, 497] width 143 height 33
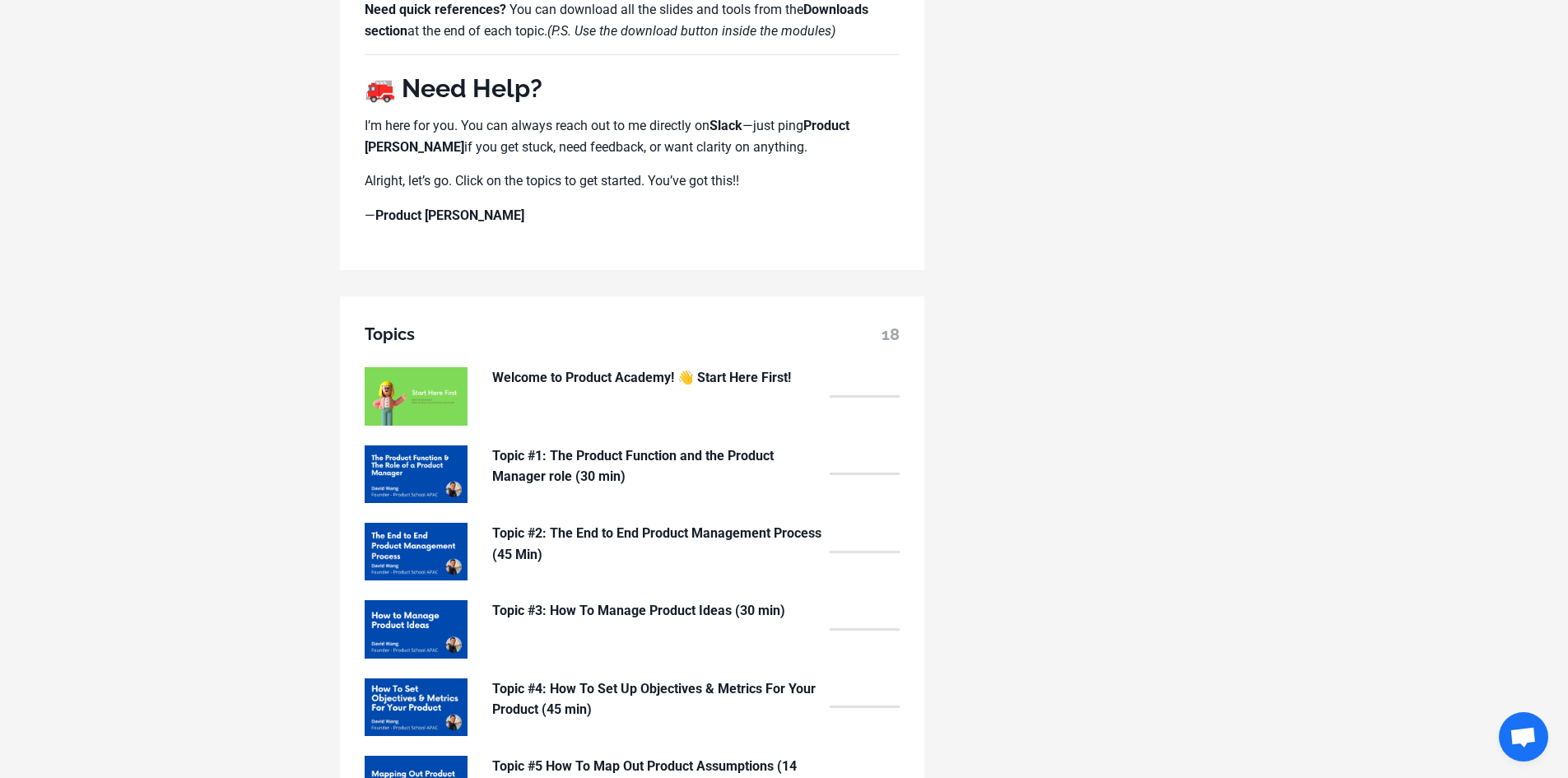
scroll to position [1153, 0]
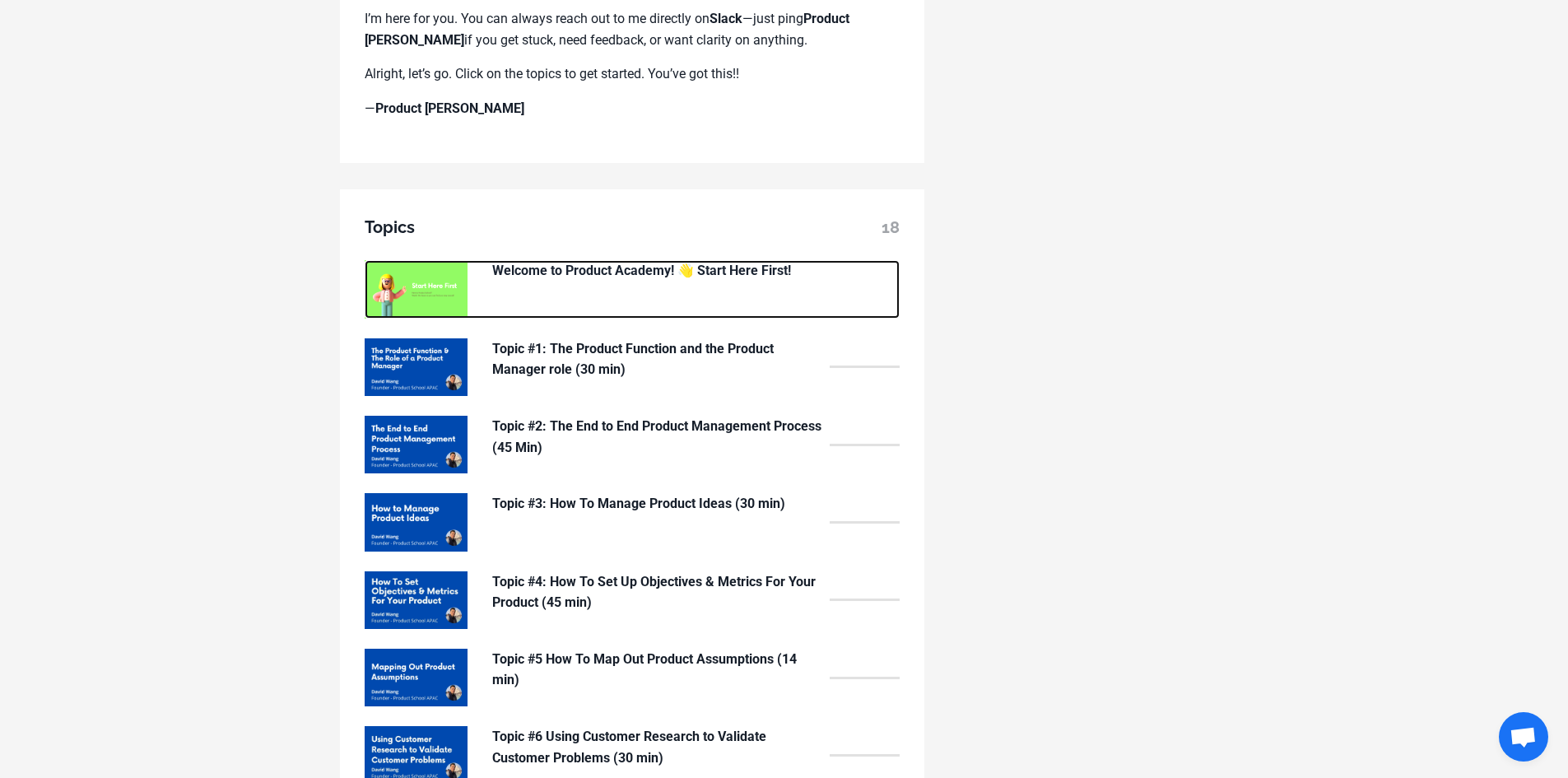
click at [786, 286] on div "Welcome to Product Academy! 👋 Start Here First!" at bounding box center [657, 289] width 329 height 57
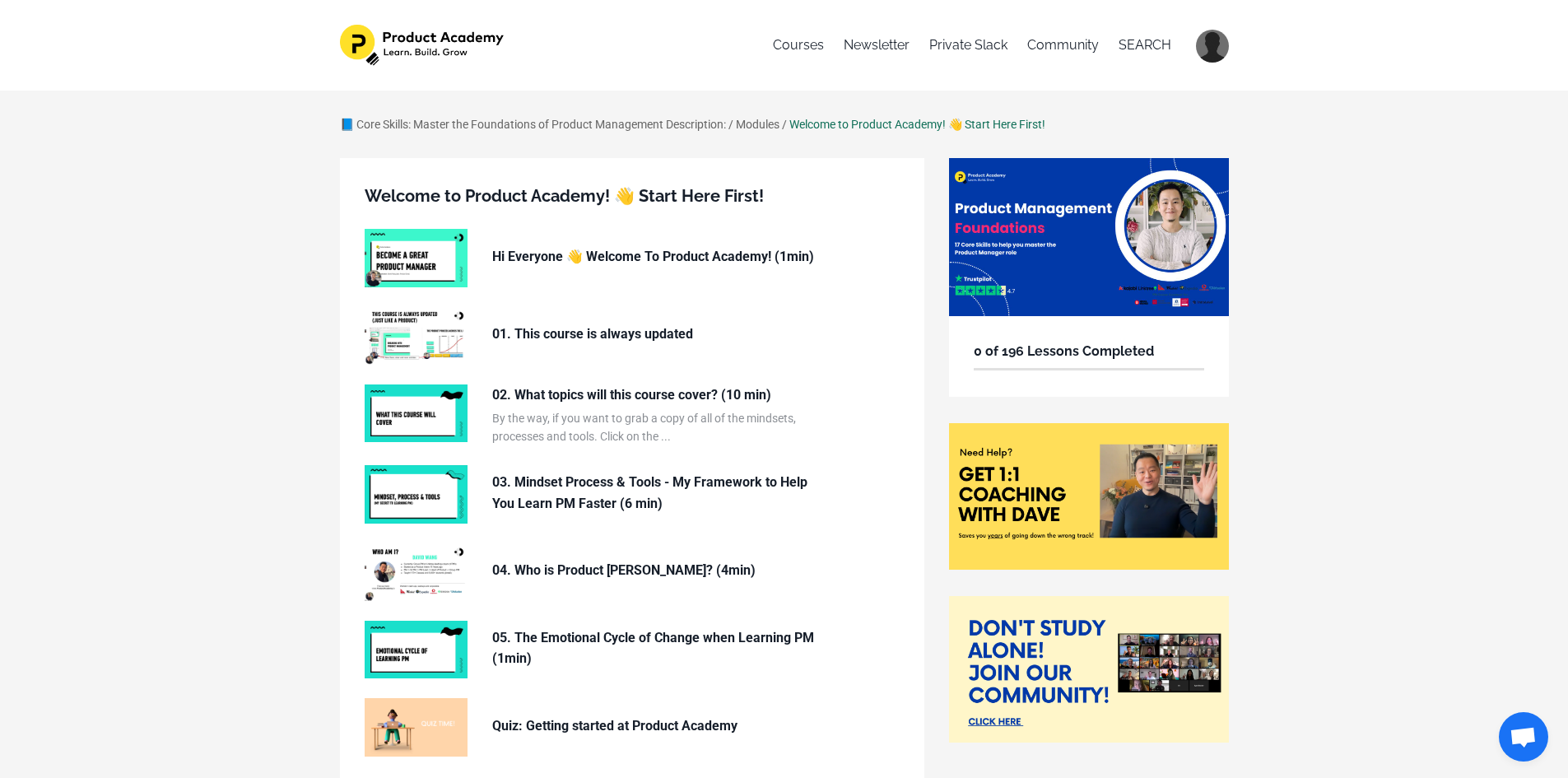
click at [1053, 347] on h6 "0 of 196 Lessons Completed" at bounding box center [1089, 351] width 231 height 21
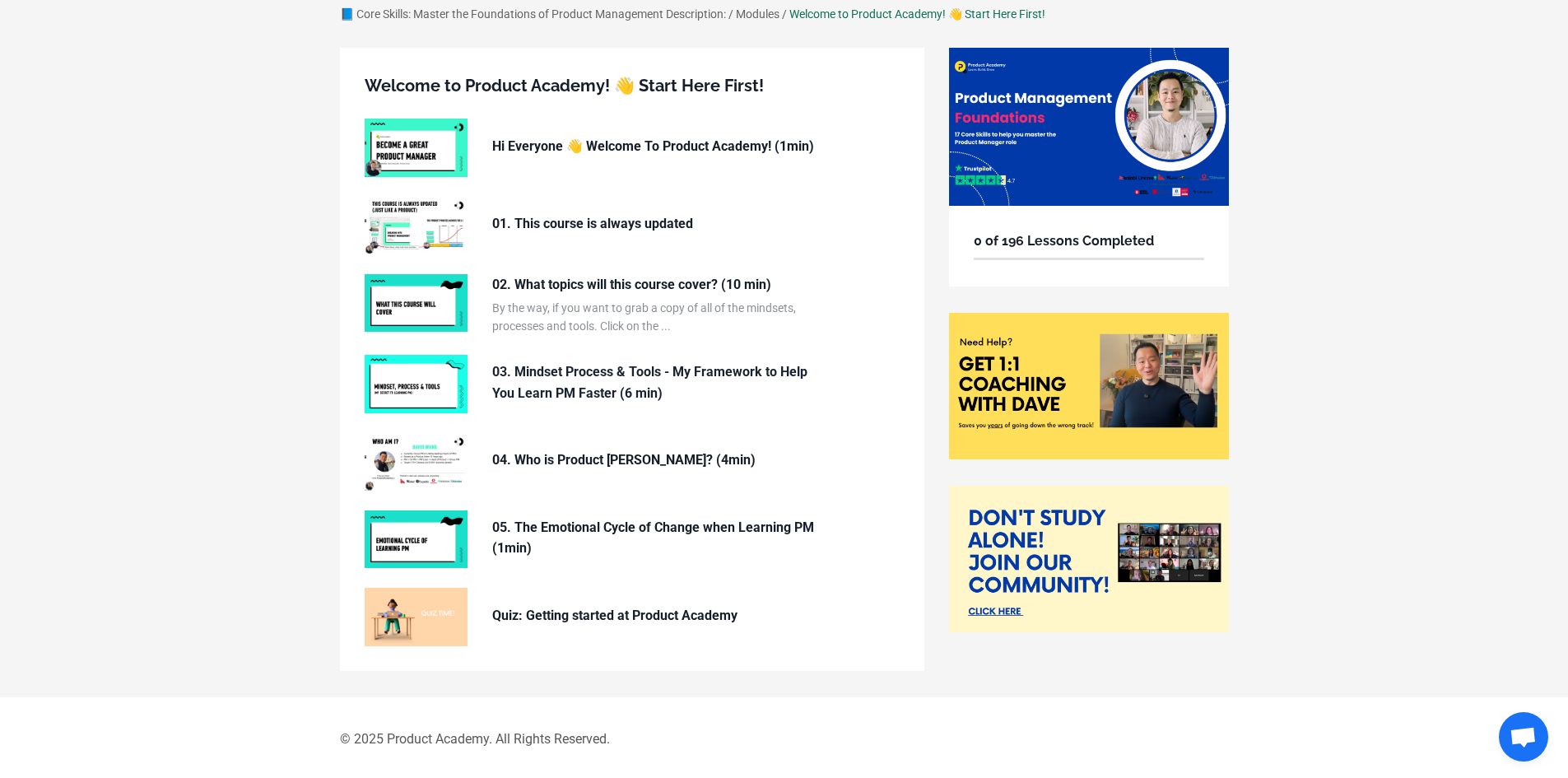
scroll to position [114, 0]
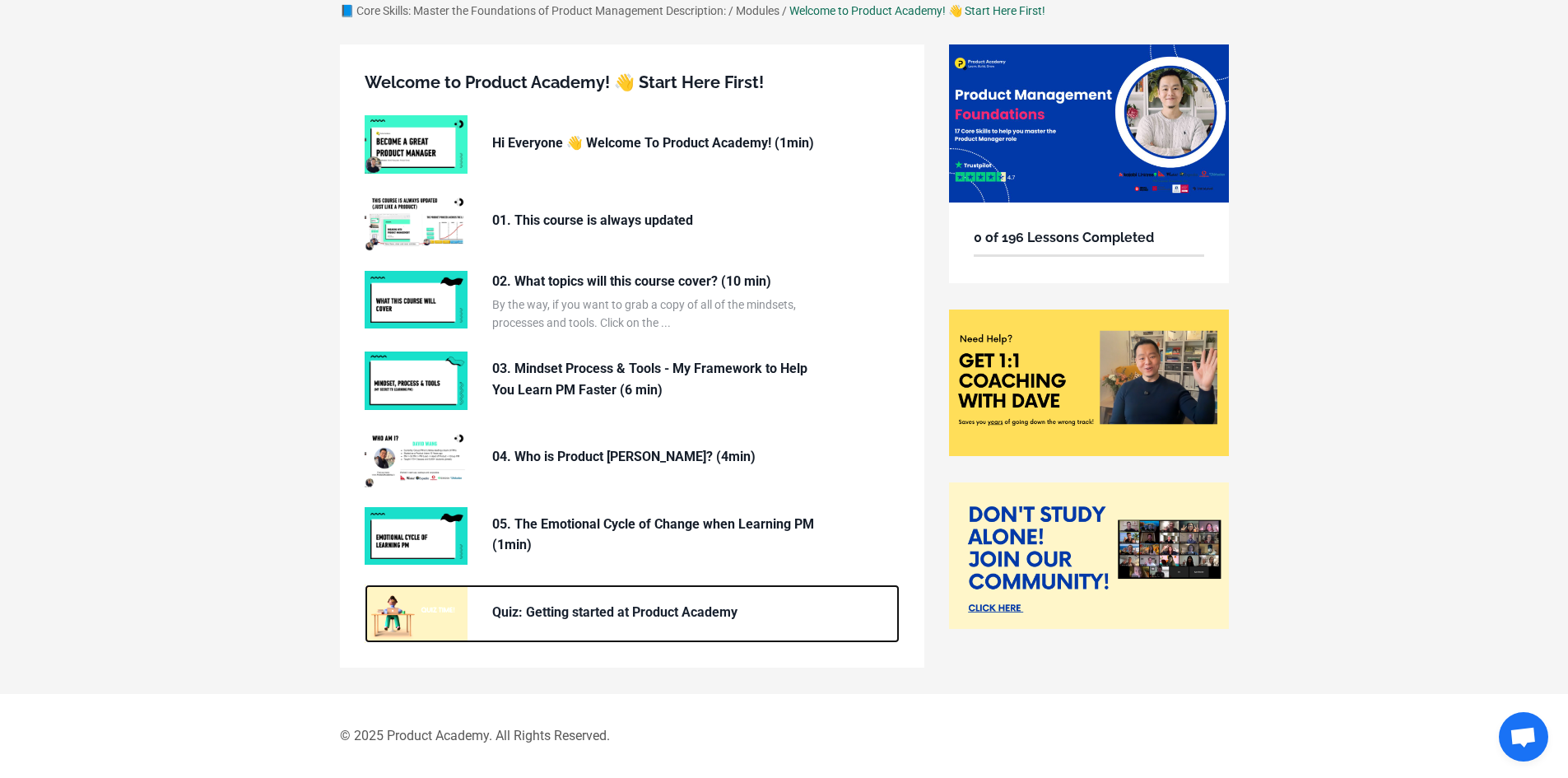
click at [594, 606] on p "Quiz: Getting started at Product Academy" at bounding box center [657, 612] width 329 height 21
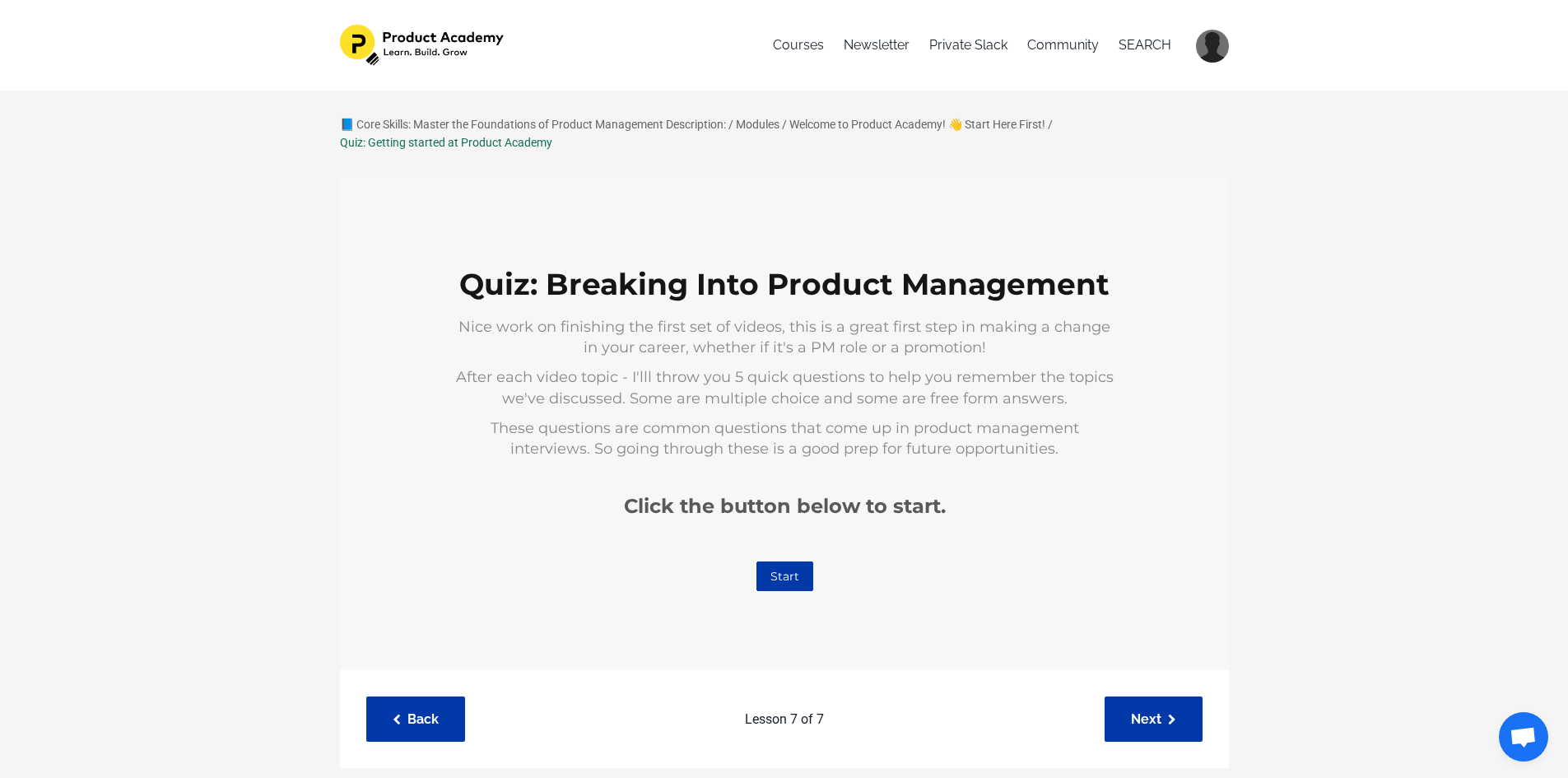
click at [781, 578] on link "Start" at bounding box center [784, 576] width 57 height 30
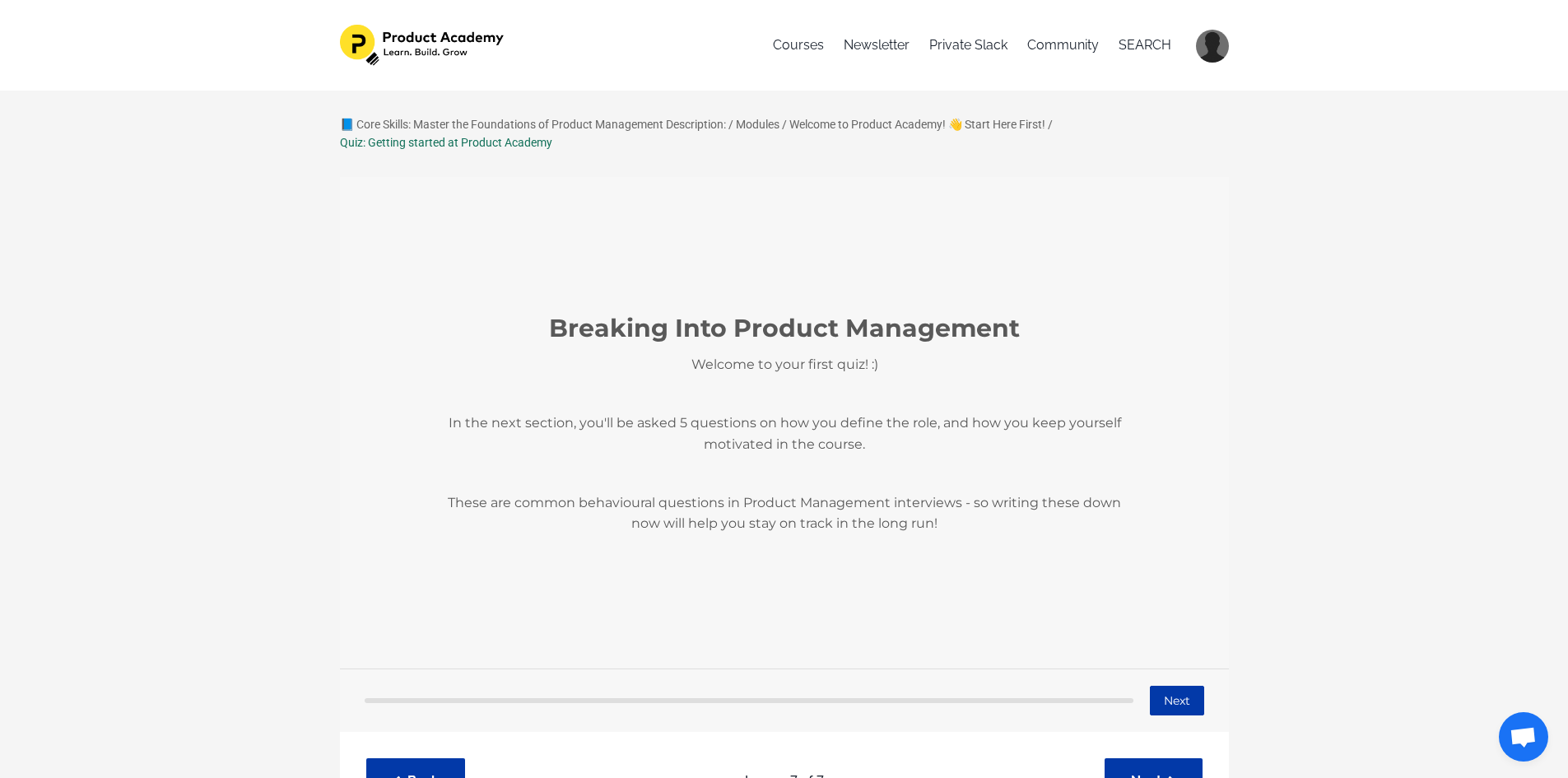
click at [1219, 696] on div "Next" at bounding box center [784, 699] width 889 height 63
click at [1188, 696] on button "Next" at bounding box center [1176, 700] width 55 height 30
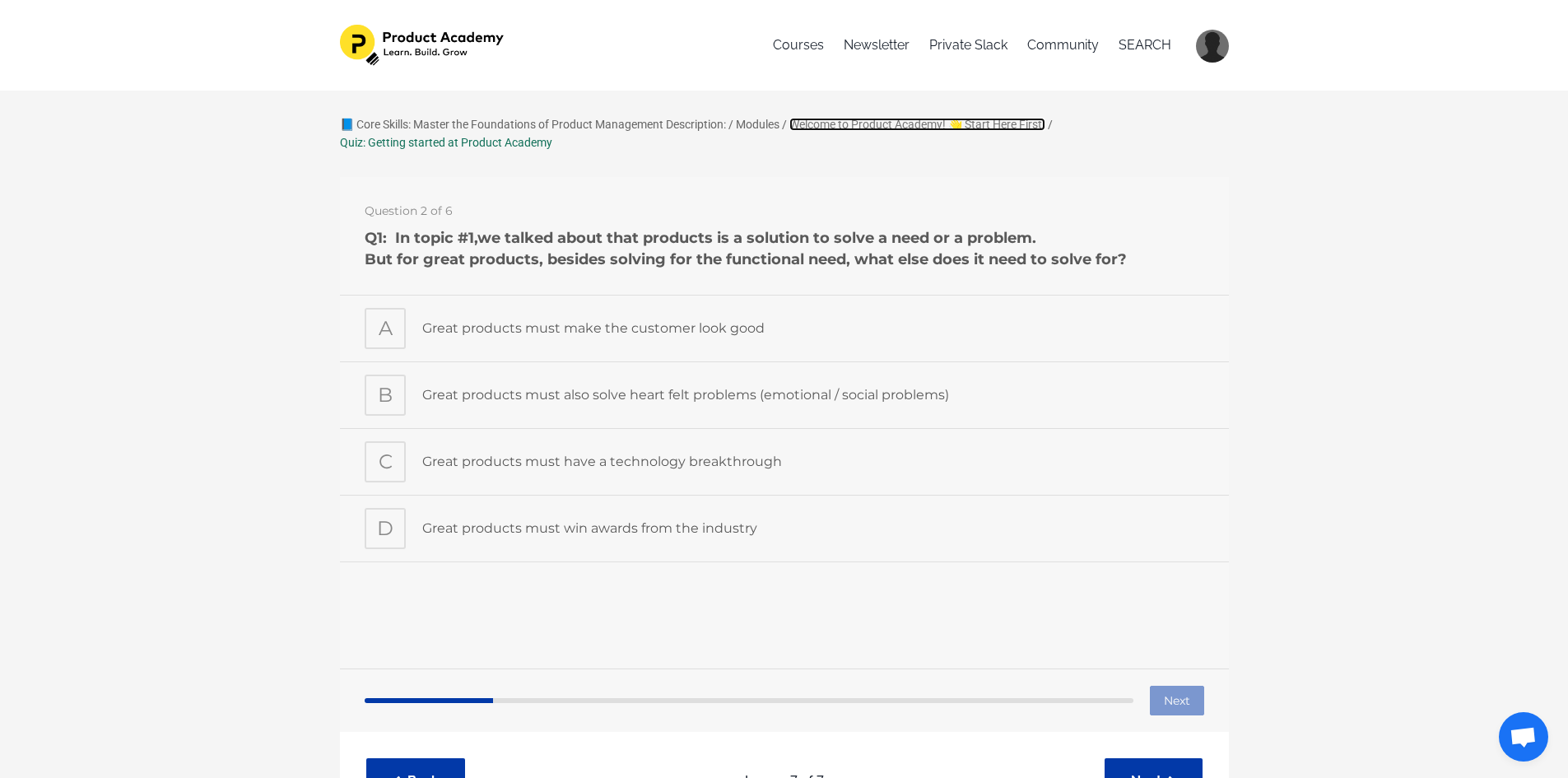
click at [797, 125] on link "Welcome to Product Academy! 👋 Start Here First!" at bounding box center [917, 124] width 256 height 13
